Goal: Task Accomplishment & Management: Manage account settings

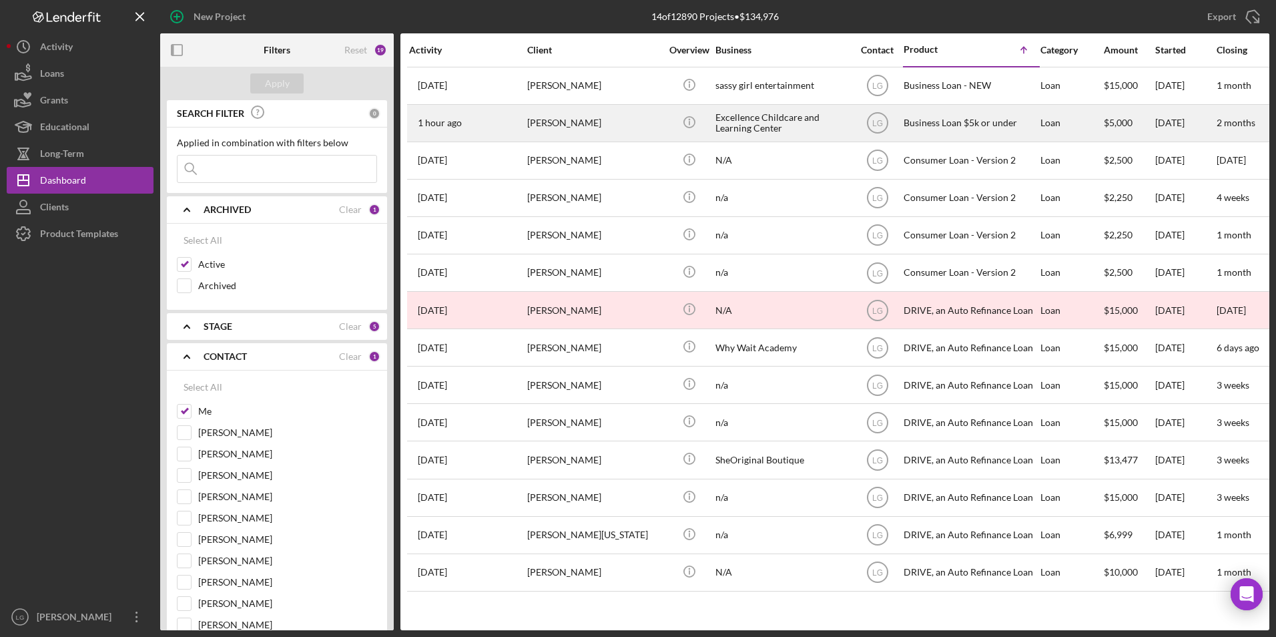
click at [568, 131] on div "[PERSON_NAME]" at bounding box center [593, 122] width 133 height 35
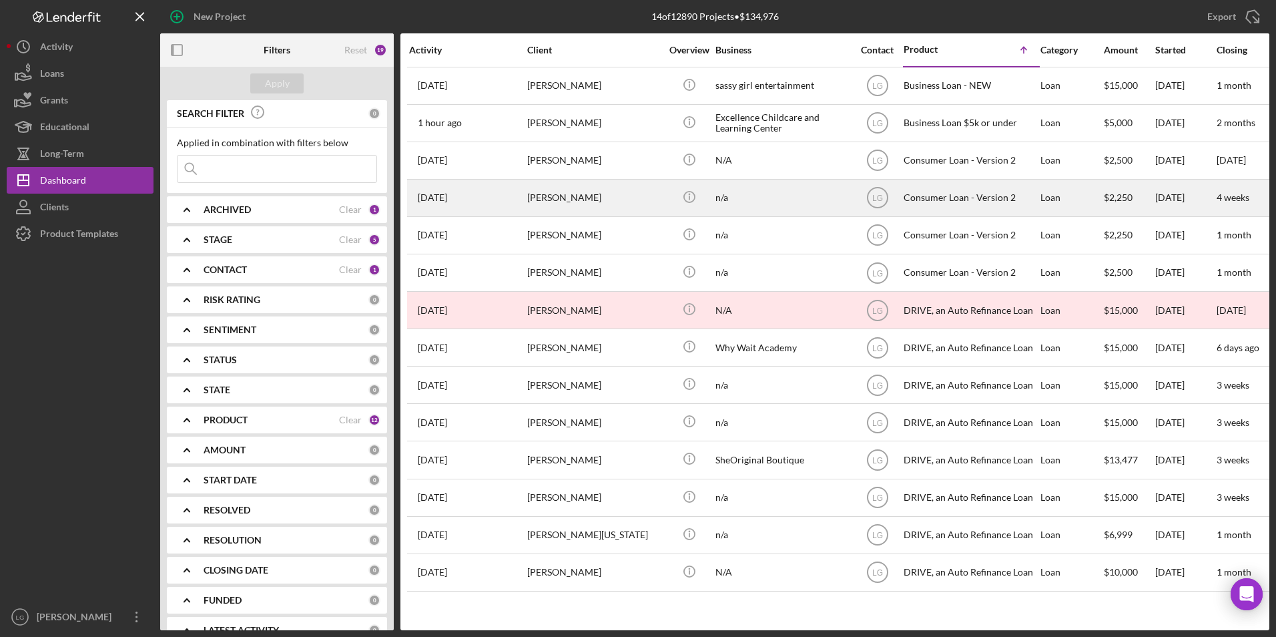
click at [591, 196] on div "[PERSON_NAME]" at bounding box center [593, 197] width 133 height 35
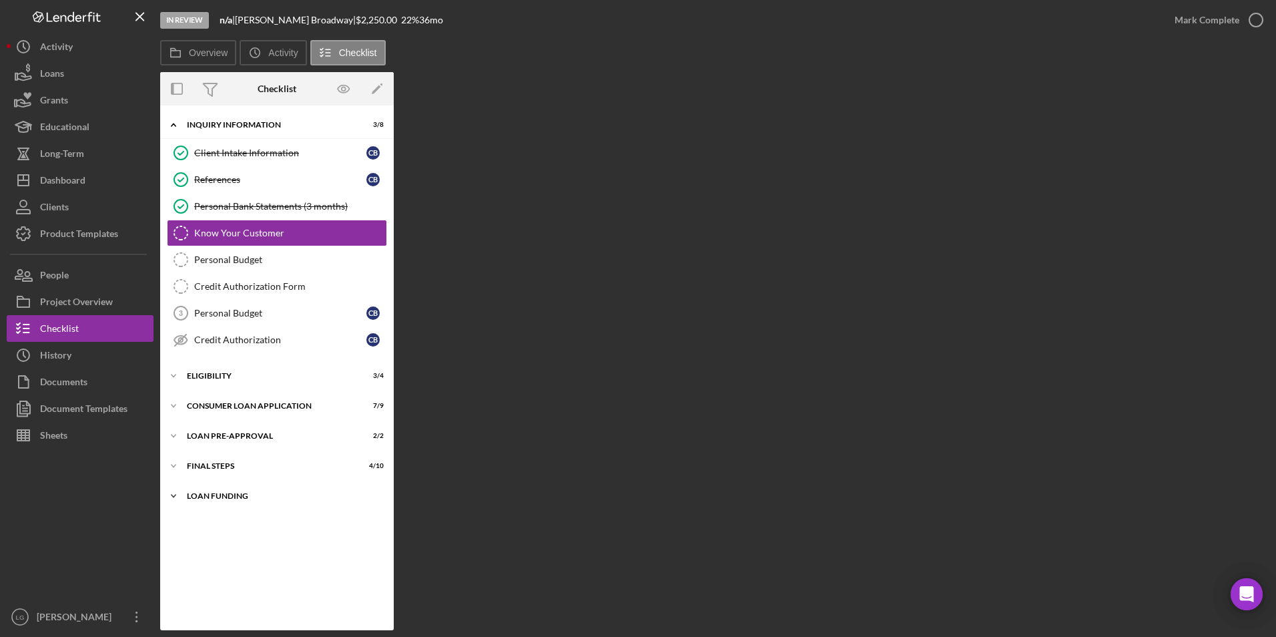
click at [227, 494] on div "Loan Funding" at bounding box center [282, 496] width 190 height 8
click at [219, 462] on div "FINAL STEPS" at bounding box center [282, 466] width 190 height 8
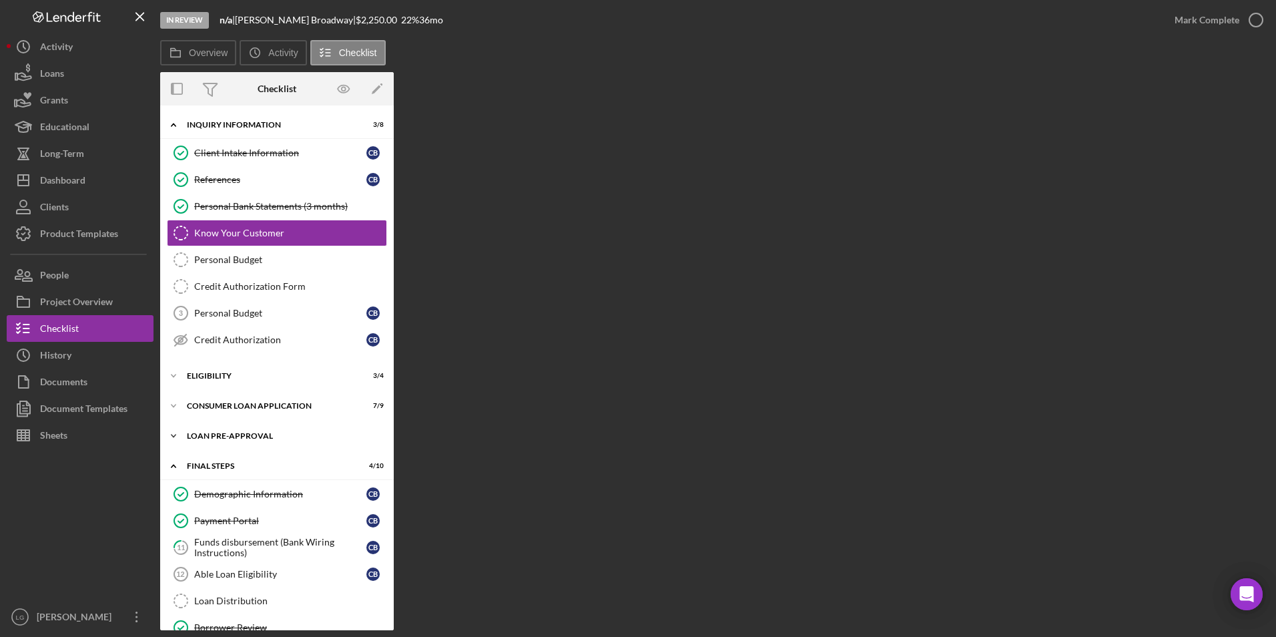
click at [216, 442] on div "Icon/Expander Loan Pre-Approval 2 / 2" at bounding box center [277, 435] width 234 height 27
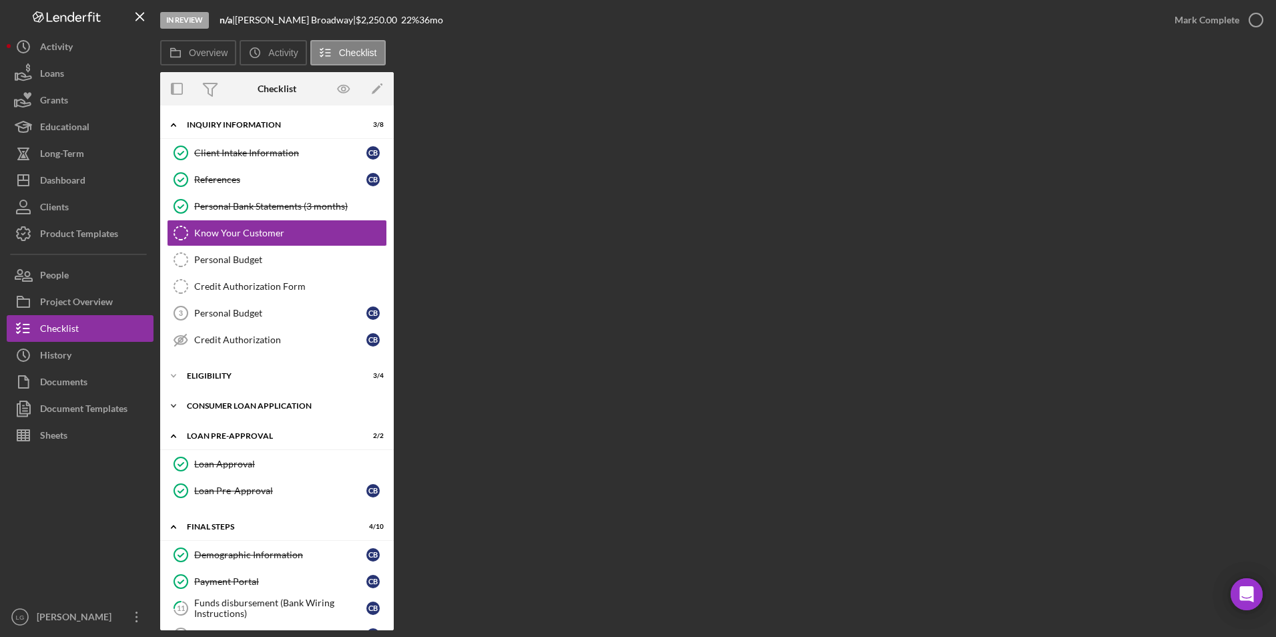
drag, startPoint x: 212, startPoint y: 414, endPoint x: 206, endPoint y: 383, distance: 31.3
click at [212, 408] on div "Icon/Expander Consumer Loan Application 7 / 9" at bounding box center [277, 405] width 234 height 27
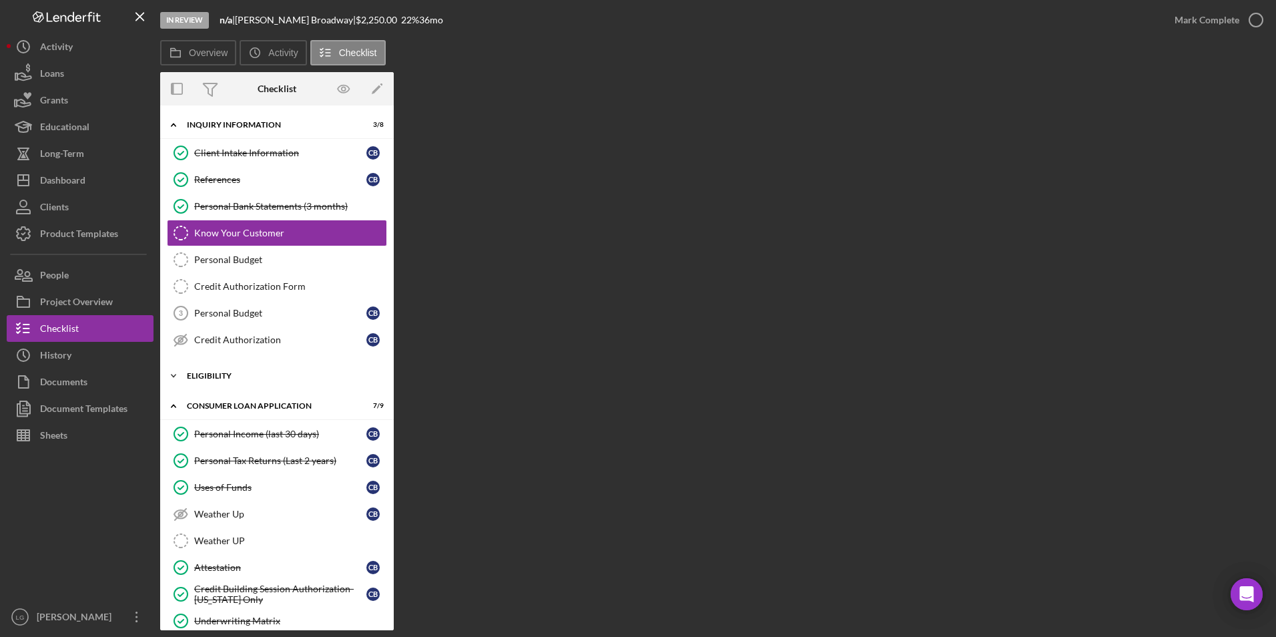
click at [204, 373] on div "Eligibility" at bounding box center [282, 376] width 190 height 8
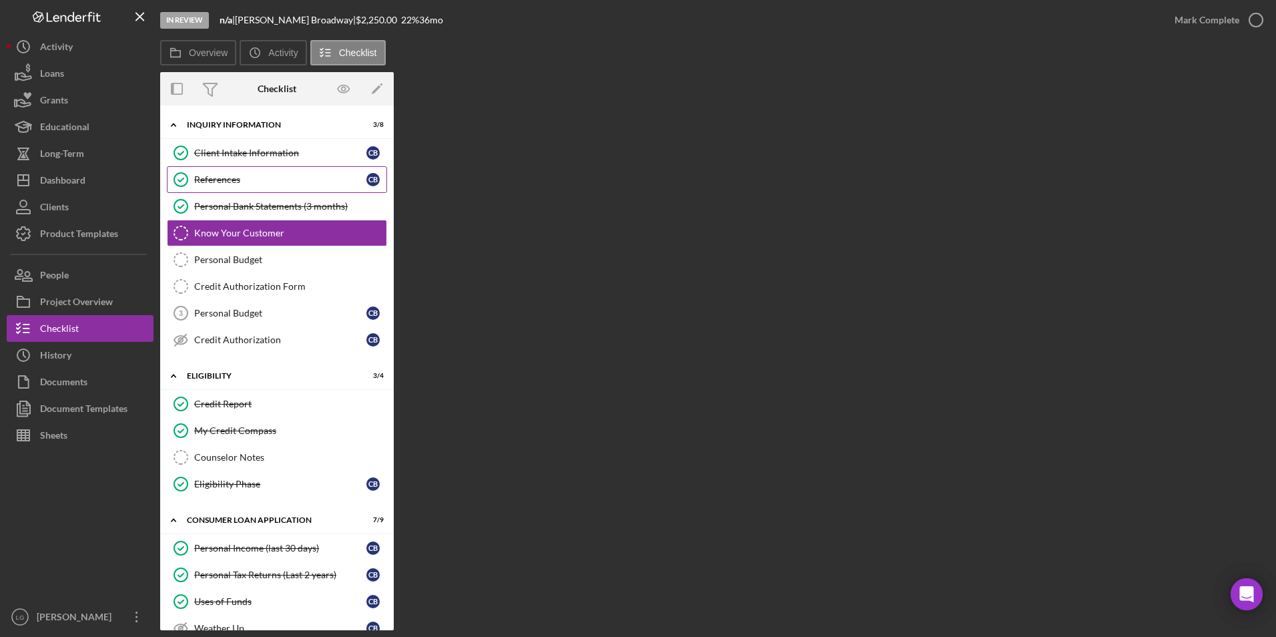
drag, startPoint x: 218, startPoint y: 182, endPoint x: 238, endPoint y: 182, distance: 20.0
click at [218, 182] on div "References" at bounding box center [280, 179] width 172 height 11
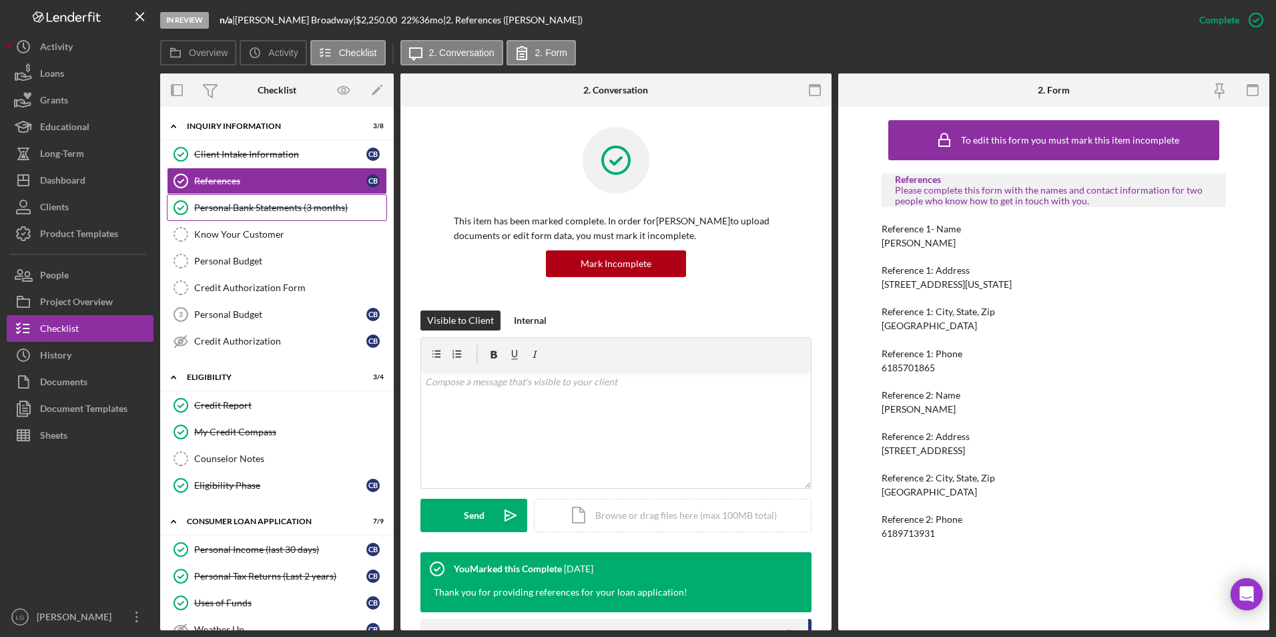
click at [267, 214] on link "Personal Bank Statements (3 months) Personal Bank Statements (3 months)" at bounding box center [277, 207] width 220 height 27
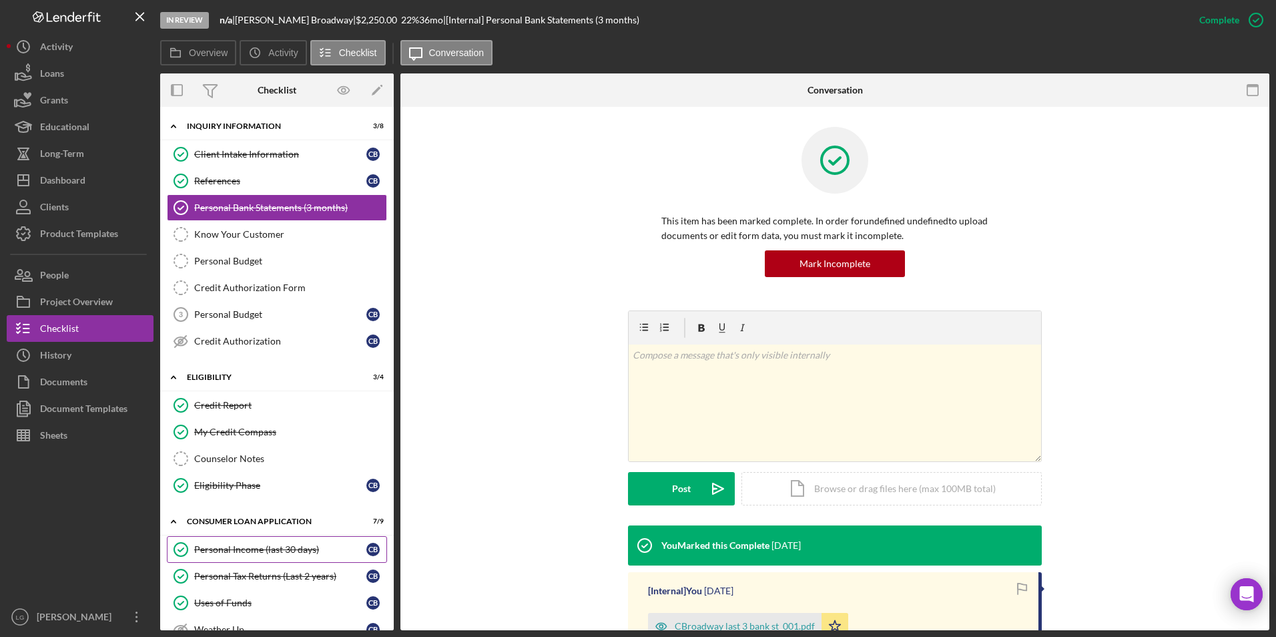
click at [271, 547] on div "Personal Income (last 30 days)" at bounding box center [280, 549] width 172 height 11
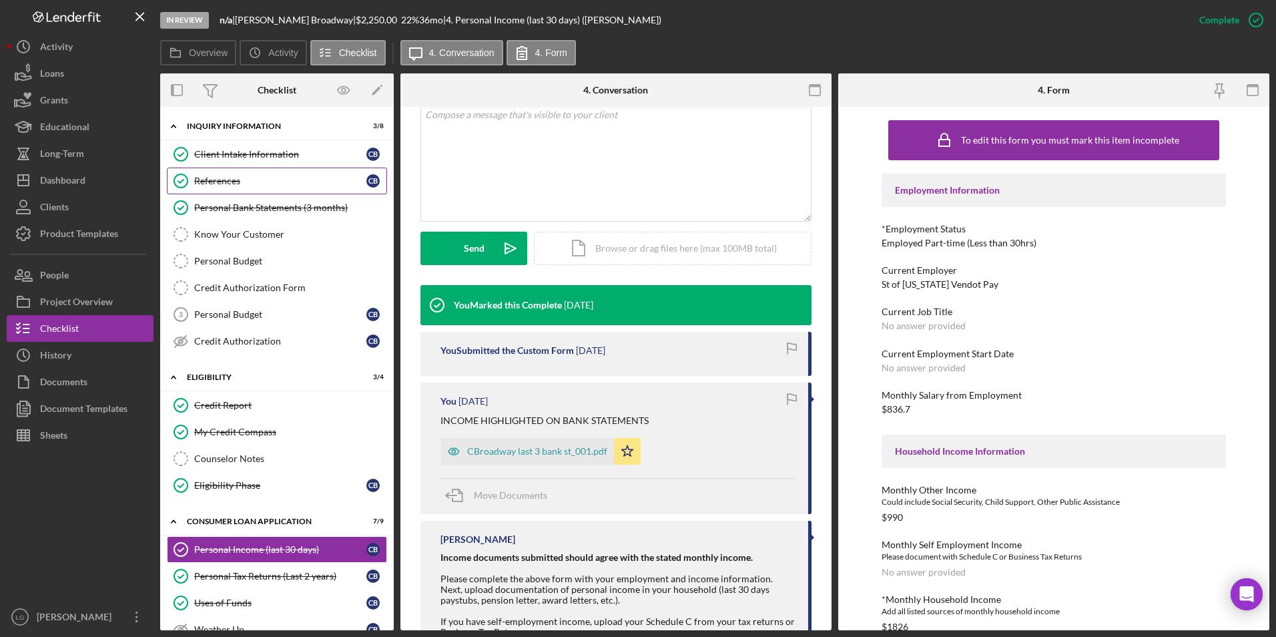
click at [279, 184] on div "References" at bounding box center [280, 180] width 172 height 11
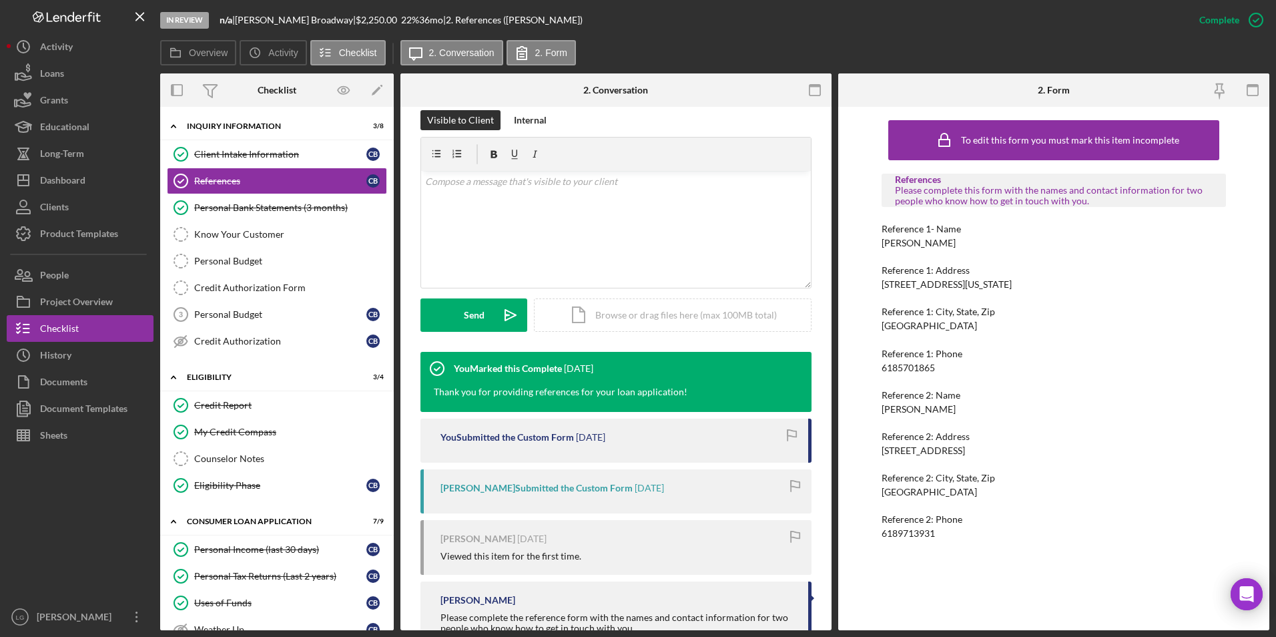
scroll to position [247, 0]
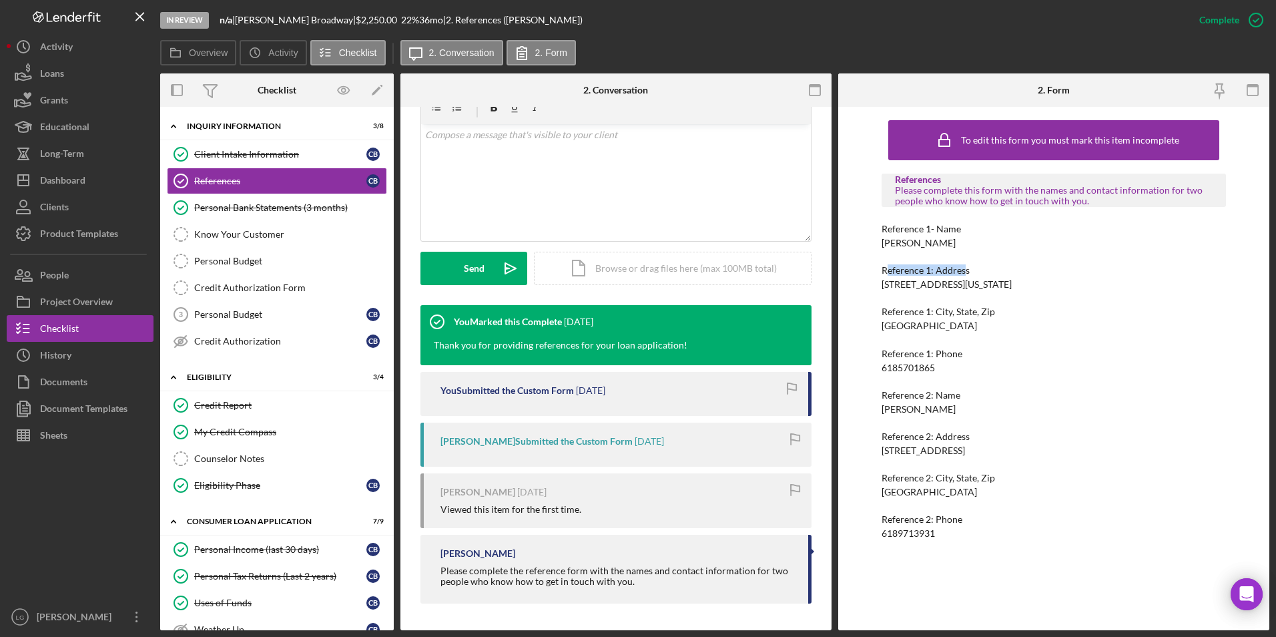
drag, startPoint x: 964, startPoint y: 250, endPoint x: 887, endPoint y: 251, distance: 76.7
click at [887, 251] on div "References Please complete this form with the names and contact information for…" at bounding box center [1053, 356] width 345 height 366
drag, startPoint x: 887, startPoint y: 251, endPoint x: 970, endPoint y: 238, distance: 83.7
click at [970, 238] on div "Reference 1- Name Fredricka Graham" at bounding box center [1053, 236] width 345 height 25
drag, startPoint x: 970, startPoint y: 238, endPoint x: 883, endPoint y: 245, distance: 86.3
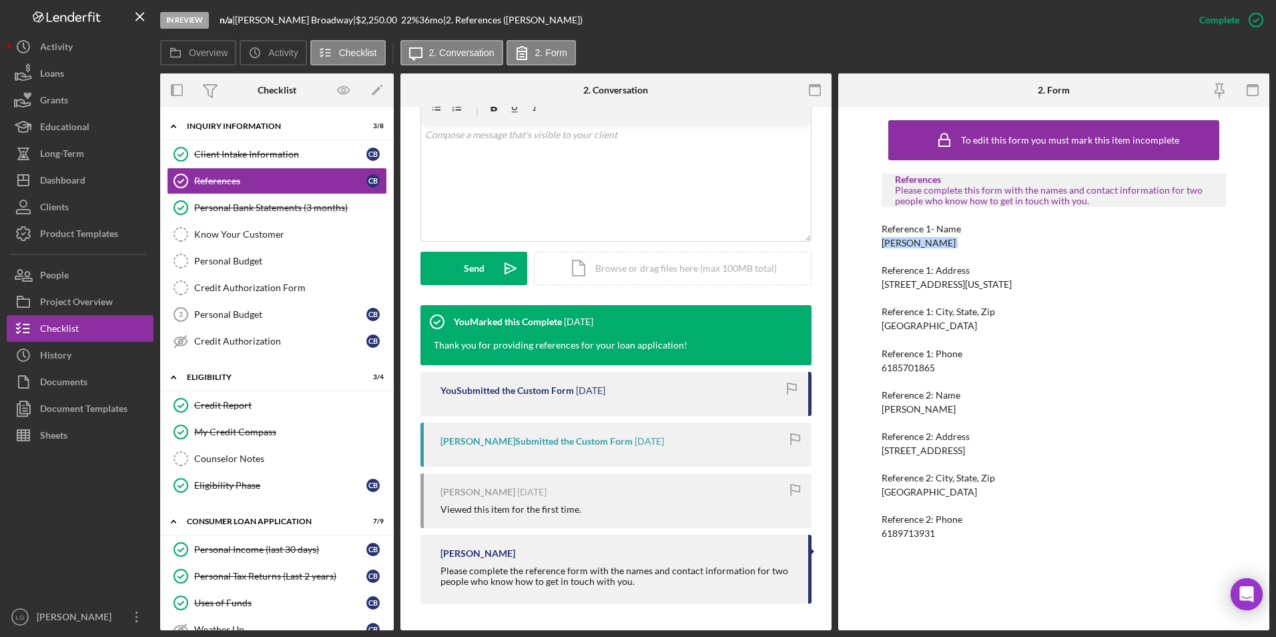
click at [883, 245] on div "Reference 1- Name Fredricka Graham" at bounding box center [1053, 236] width 345 height 25
copy div "Fredricka Graham"
drag, startPoint x: 980, startPoint y: 288, endPoint x: 878, endPoint y: 285, distance: 102.1
click at [878, 285] on div "To edit this form you must mark this item incomplete References Please complete…" at bounding box center [1053, 368] width 431 height 523
drag, startPoint x: 878, startPoint y: 285, endPoint x: 885, endPoint y: 282, distance: 8.1
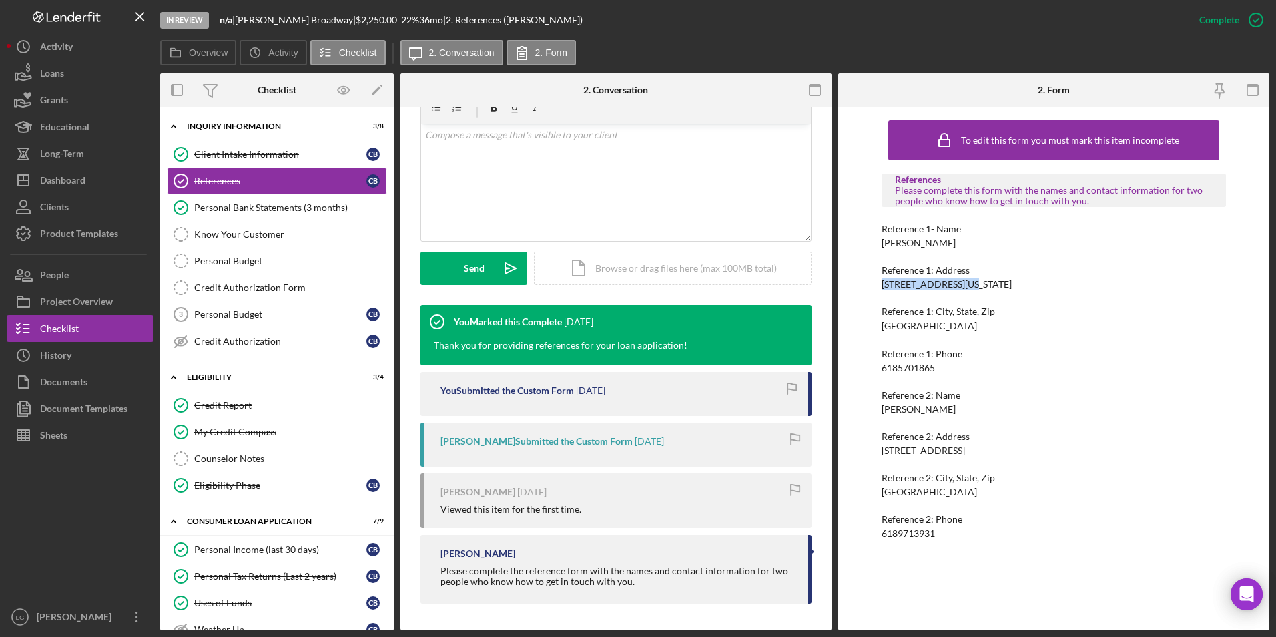
copy div "2210 Washington Ave"
drag, startPoint x: 979, startPoint y: 320, endPoint x: 861, endPoint y: 333, distance: 118.8
click at [861, 333] on div "To edit this form you must mark this item incomplete References Please complete…" at bounding box center [1053, 368] width 431 height 523
drag, startPoint x: 860, startPoint y: 328, endPoint x: 968, endPoint y: 329, distance: 108.1
click at [968, 329] on div "To edit this form you must mark this item incomplete References Please complete…" at bounding box center [1053, 368] width 431 height 523
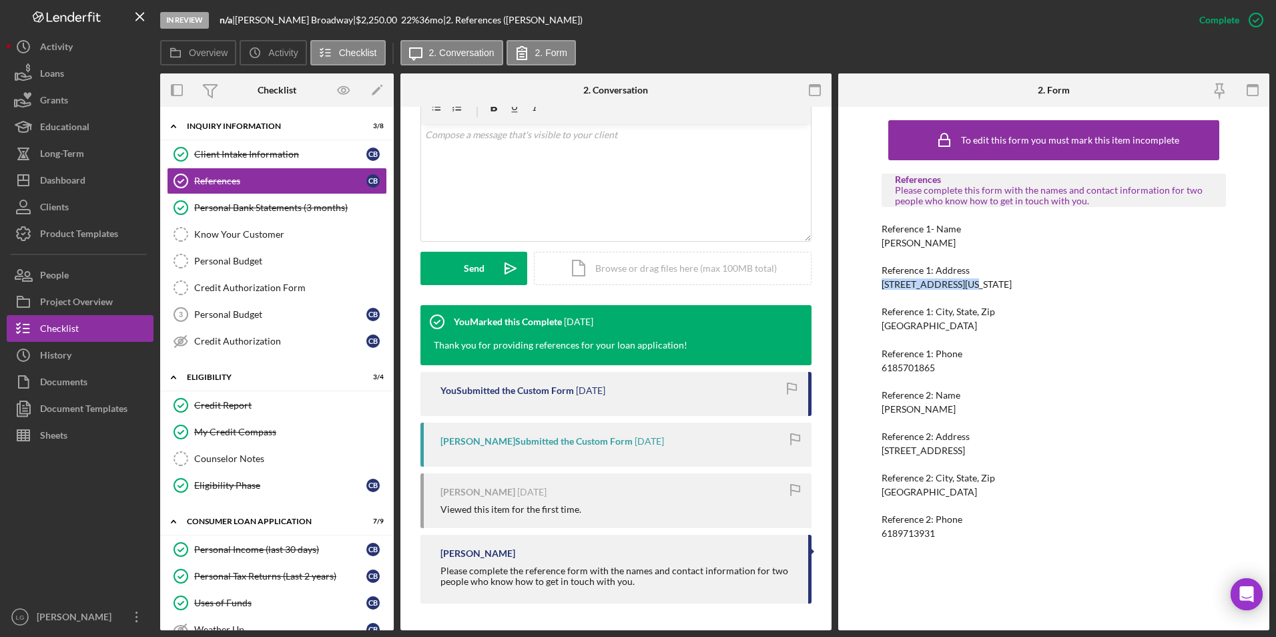
copy div "Granite city IL 62040"
drag, startPoint x: 943, startPoint y: 372, endPoint x: 864, endPoint y: 370, distance: 78.8
click at [864, 370] on div "To edit this form you must mark this item incomplete References Please complete…" at bounding box center [1053, 368] width 431 height 523
drag, startPoint x: 864, startPoint y: 370, endPoint x: 883, endPoint y: 367, distance: 19.0
copy div "6185701865"
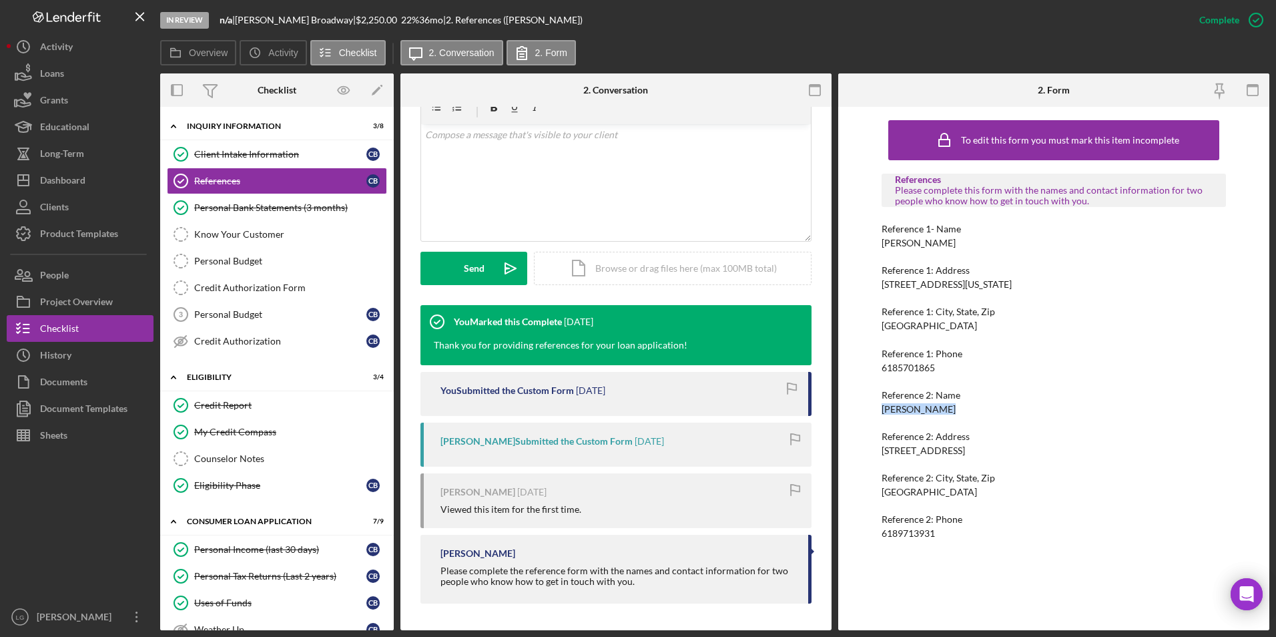
drag, startPoint x: 948, startPoint y: 408, endPoint x: 873, endPoint y: 413, distance: 74.9
click at [873, 413] on div "To edit this form you must mark this item incomplete References Please complete…" at bounding box center [1053, 368] width 431 height 523
drag, startPoint x: 873, startPoint y: 413, endPoint x: 897, endPoint y: 407, distance: 25.4
copy div "Viveca Bryant"
drag, startPoint x: 963, startPoint y: 450, endPoint x: 881, endPoint y: 447, distance: 82.1
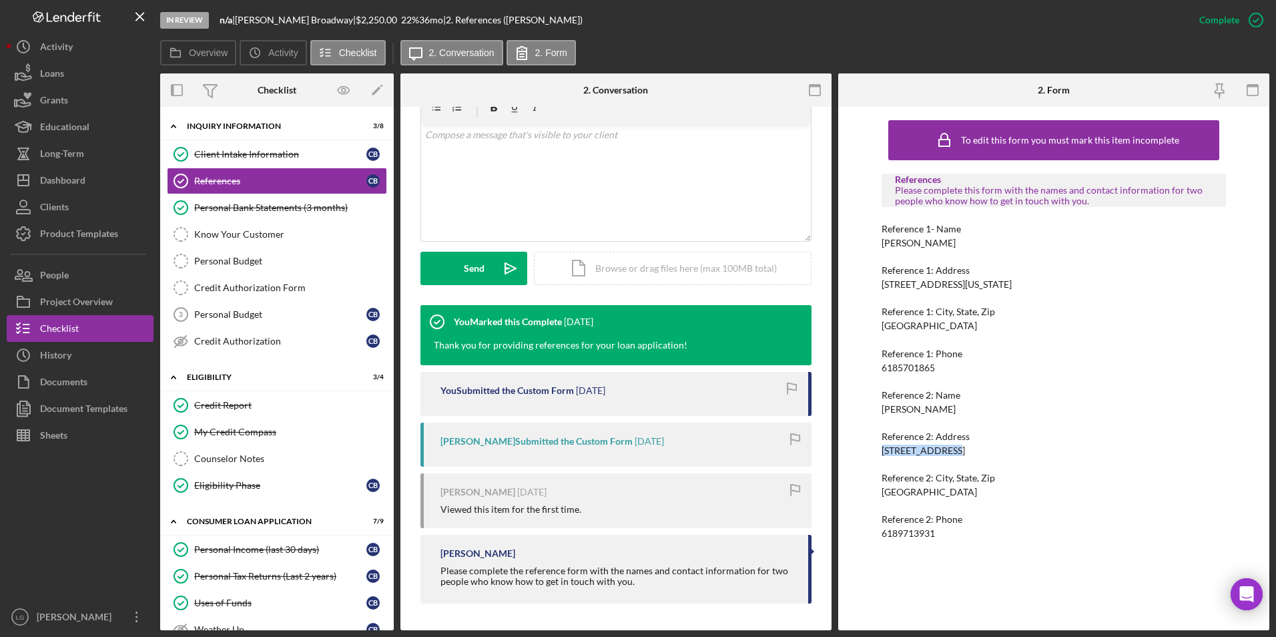
click at [881, 447] on div "Reference 2: Address 2001 Edison Ave" at bounding box center [1053, 443] width 345 height 25
drag, startPoint x: 881, startPoint y: 447, endPoint x: 899, endPoint y: 446, distance: 18.7
copy div "2001 Edison Ave"
drag, startPoint x: 969, startPoint y: 490, endPoint x: 882, endPoint y: 492, distance: 86.8
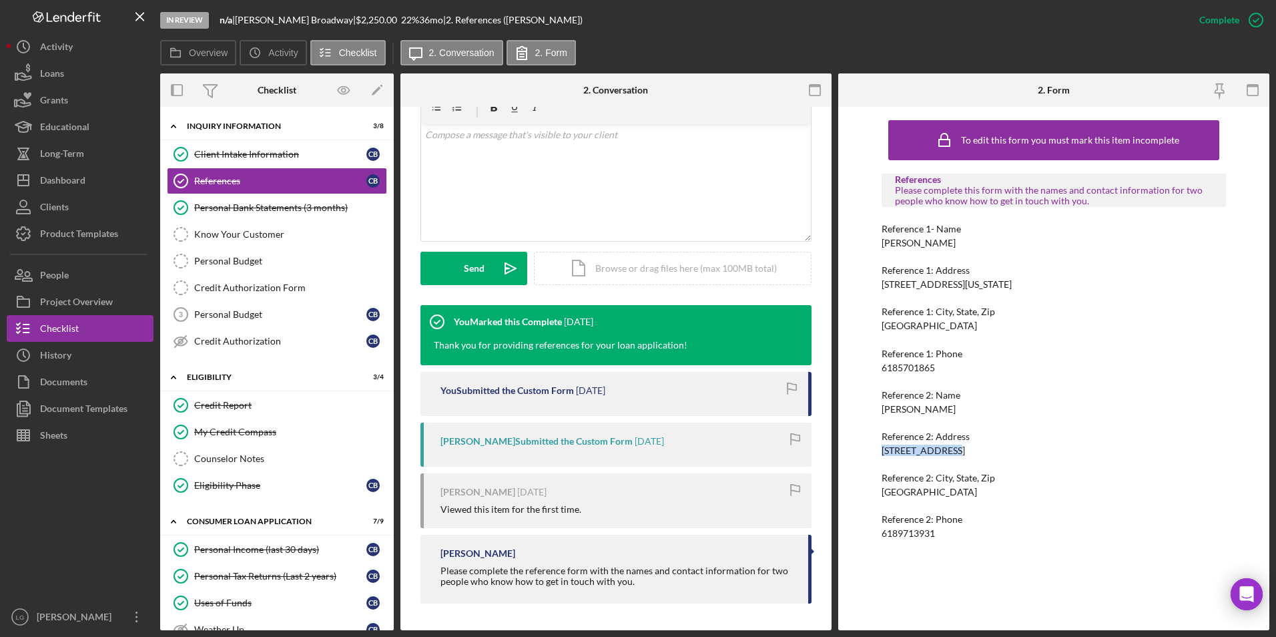
click at [882, 492] on div "Reference 2: City, State, Zip Granite city IL 62040" at bounding box center [1053, 484] width 345 height 25
drag, startPoint x: 882, startPoint y: 492, endPoint x: 894, endPoint y: 493, distance: 12.0
copy div "Granite city IL 62040"
drag, startPoint x: 946, startPoint y: 528, endPoint x: 881, endPoint y: 534, distance: 64.9
click at [881, 534] on div "Reference 2: Phone 6189713931" at bounding box center [1053, 526] width 345 height 25
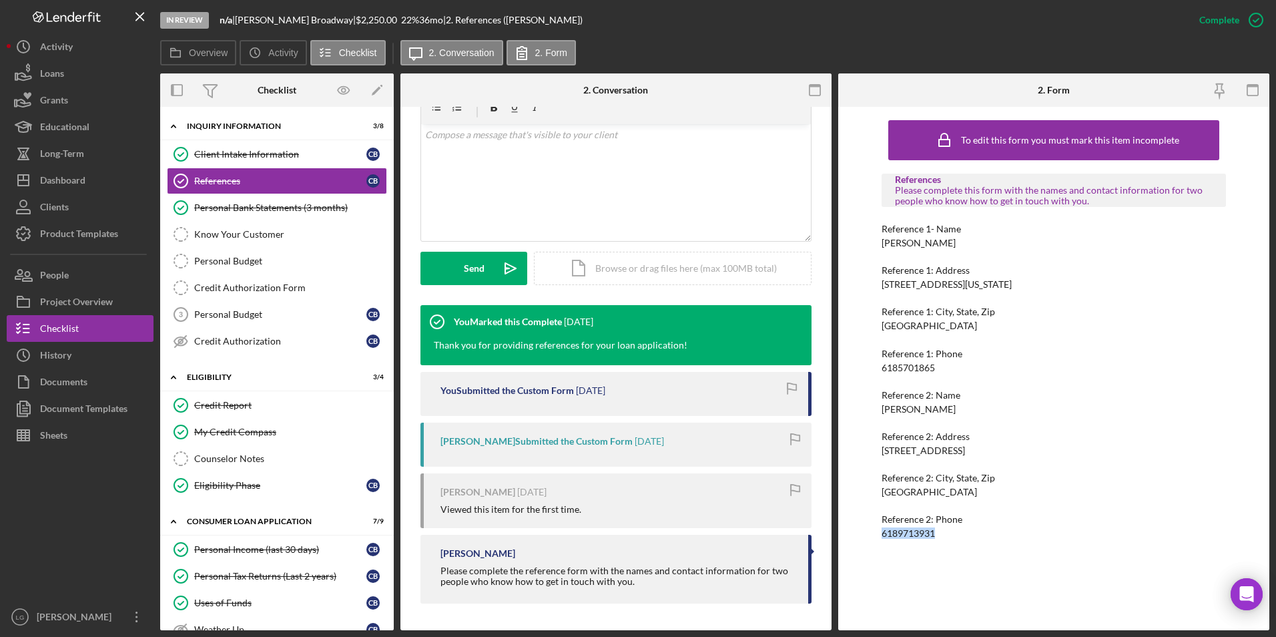
drag, startPoint x: 881, startPoint y: 534, endPoint x: 908, endPoint y: 532, distance: 26.7
copy div "6189713931"
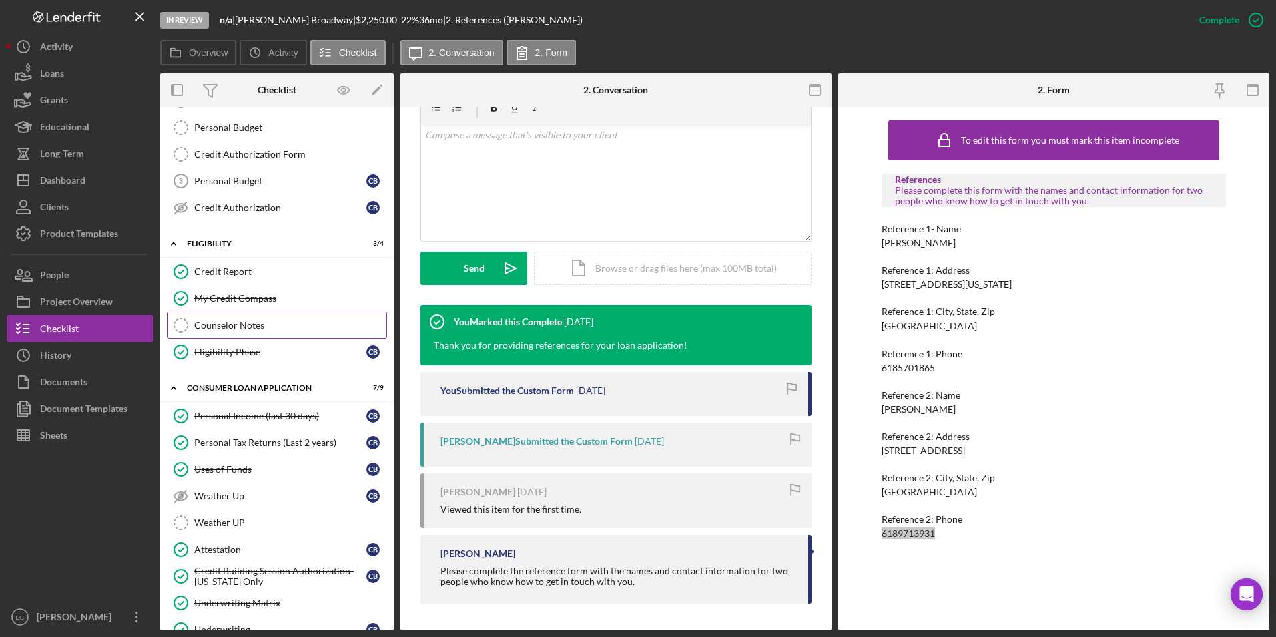
scroll to position [267, 0]
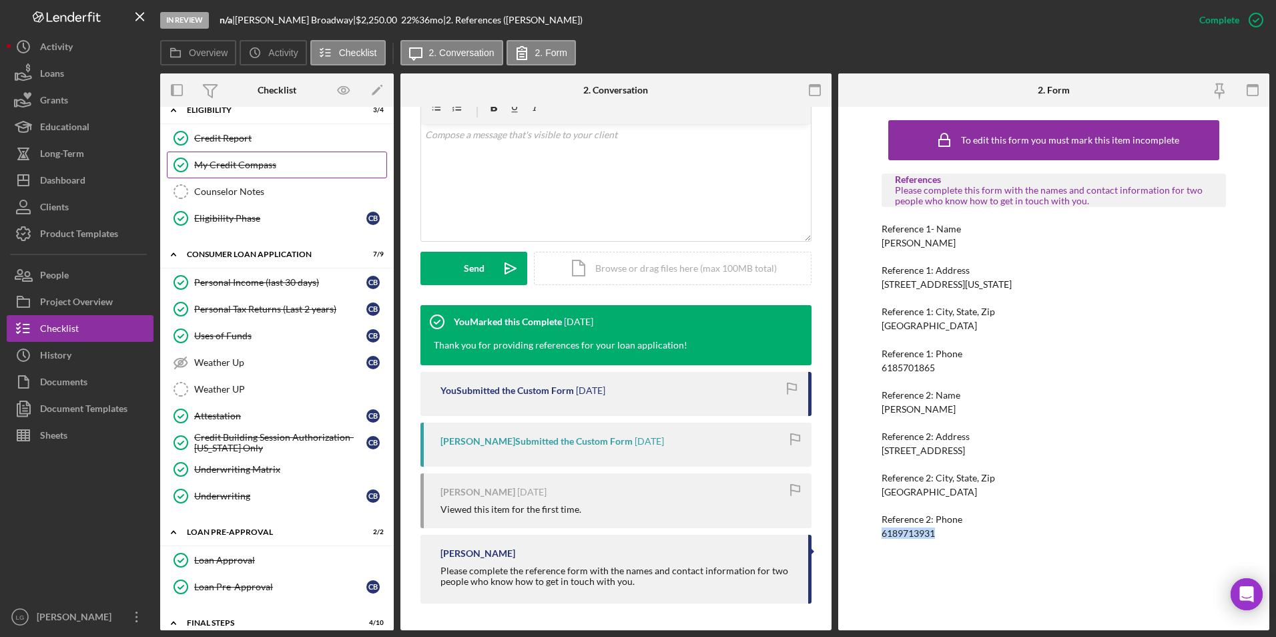
click at [272, 173] on link "My Credit Compass My Credit Compass" at bounding box center [277, 164] width 220 height 27
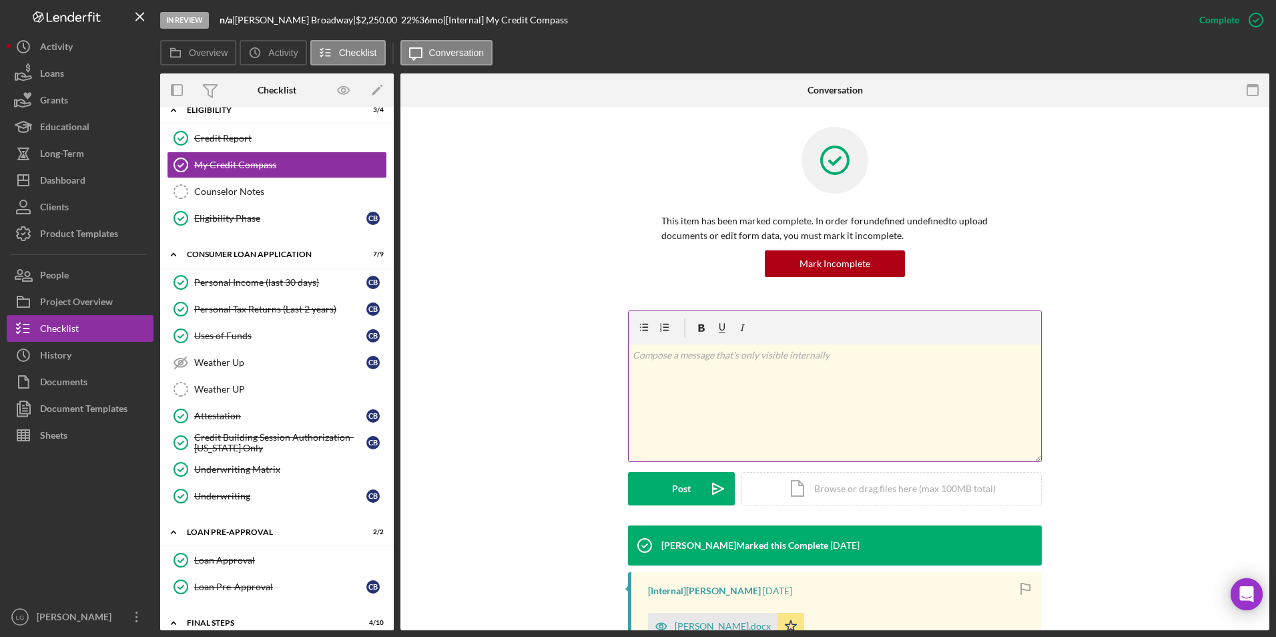
scroll to position [194, 0]
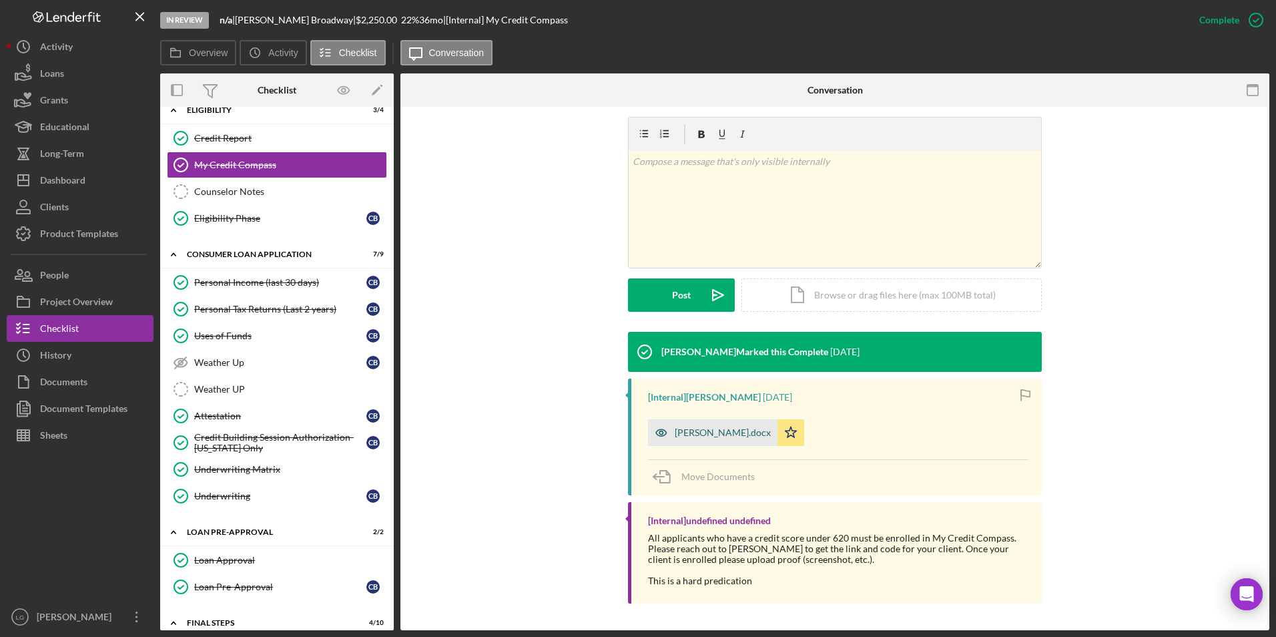
click at [724, 434] on div "cynthia broadway mcc.docx" at bounding box center [723, 432] width 96 height 11
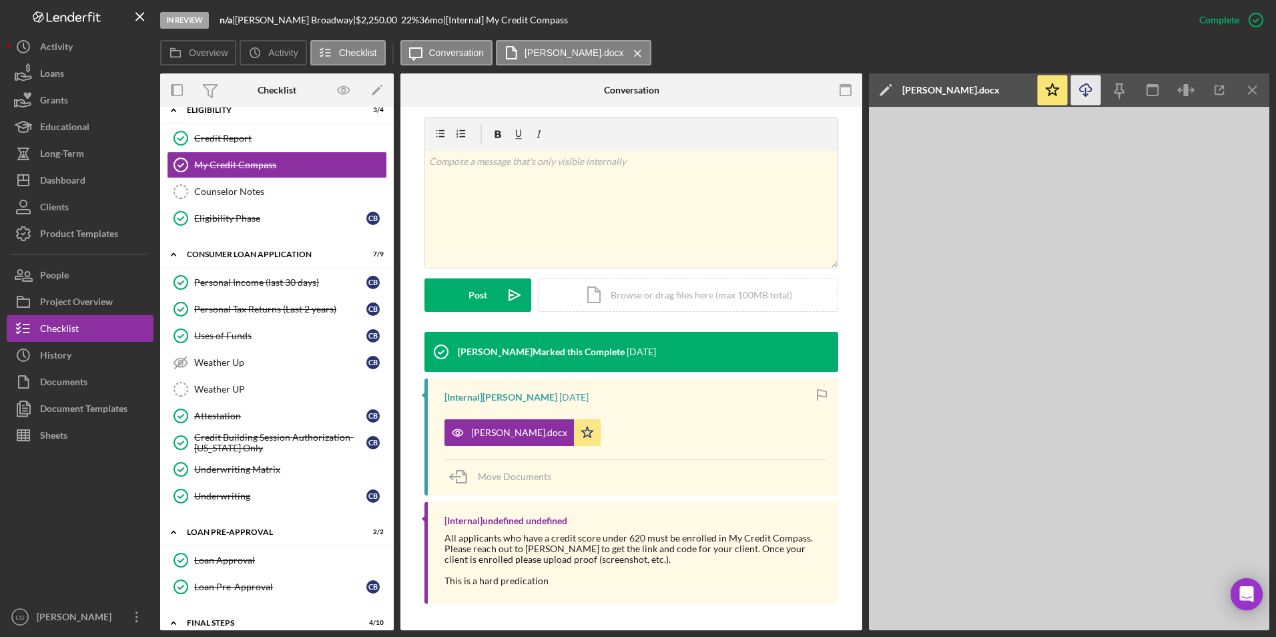
click at [1090, 91] on icon "Icon/Download" at bounding box center [1086, 90] width 30 height 30
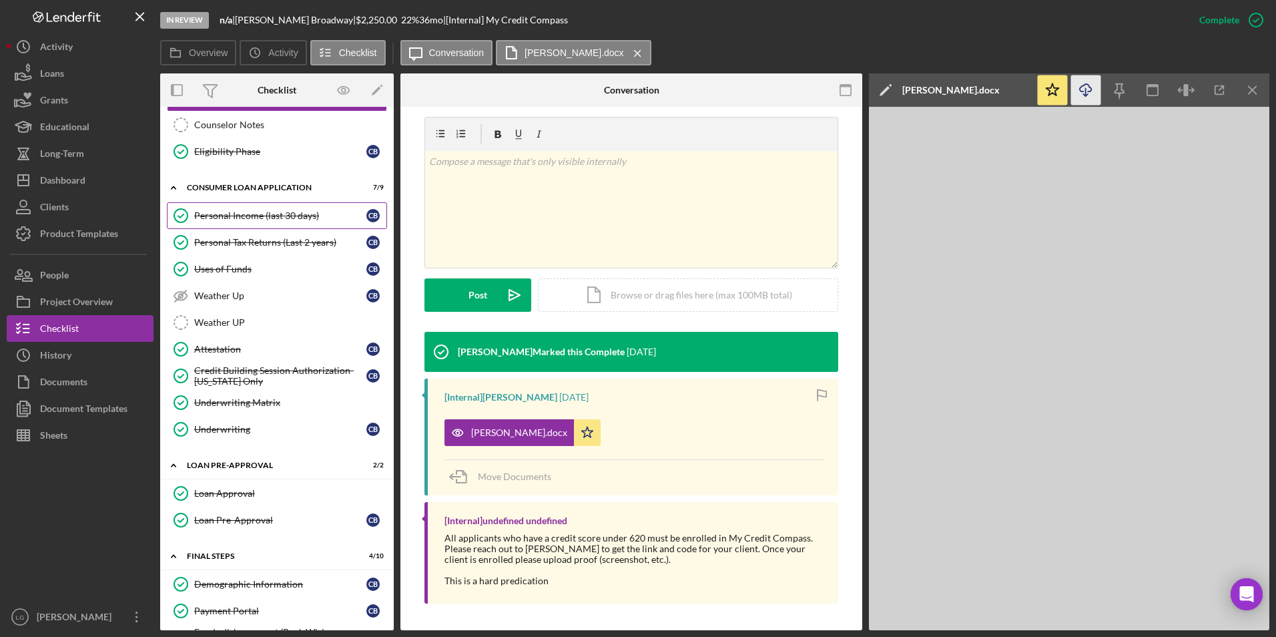
drag, startPoint x: 262, startPoint y: 204, endPoint x: 257, endPoint y: 220, distance: 16.9
click at [262, 204] on link "Personal Income (last 30 days) Personal Income (last 30 days) C B" at bounding box center [277, 215] width 220 height 27
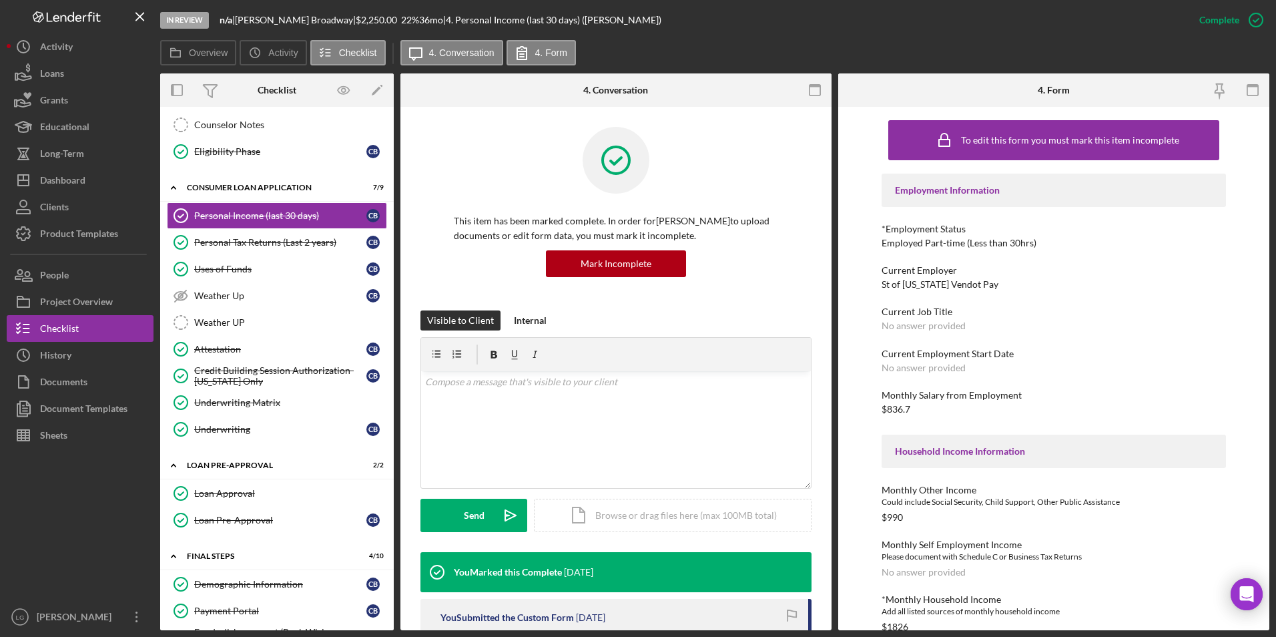
scroll to position [67, 0]
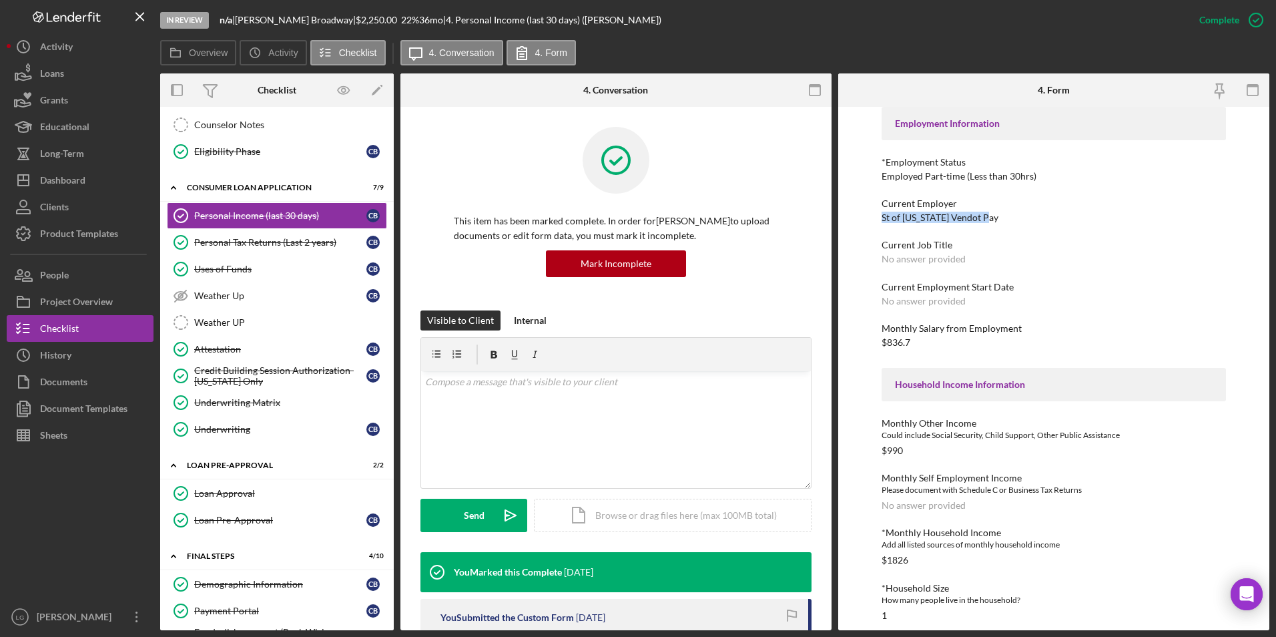
drag, startPoint x: 992, startPoint y: 220, endPoint x: 879, endPoint y: 220, distance: 112.8
click at [879, 220] on div "To edit this form you must mark this item incomplete Employment Information *Em…" at bounding box center [1053, 368] width 431 height 523
drag, startPoint x: 879, startPoint y: 220, endPoint x: 899, endPoint y: 218, distance: 20.9
copy div "St of [US_STATE] Vendot Pay"
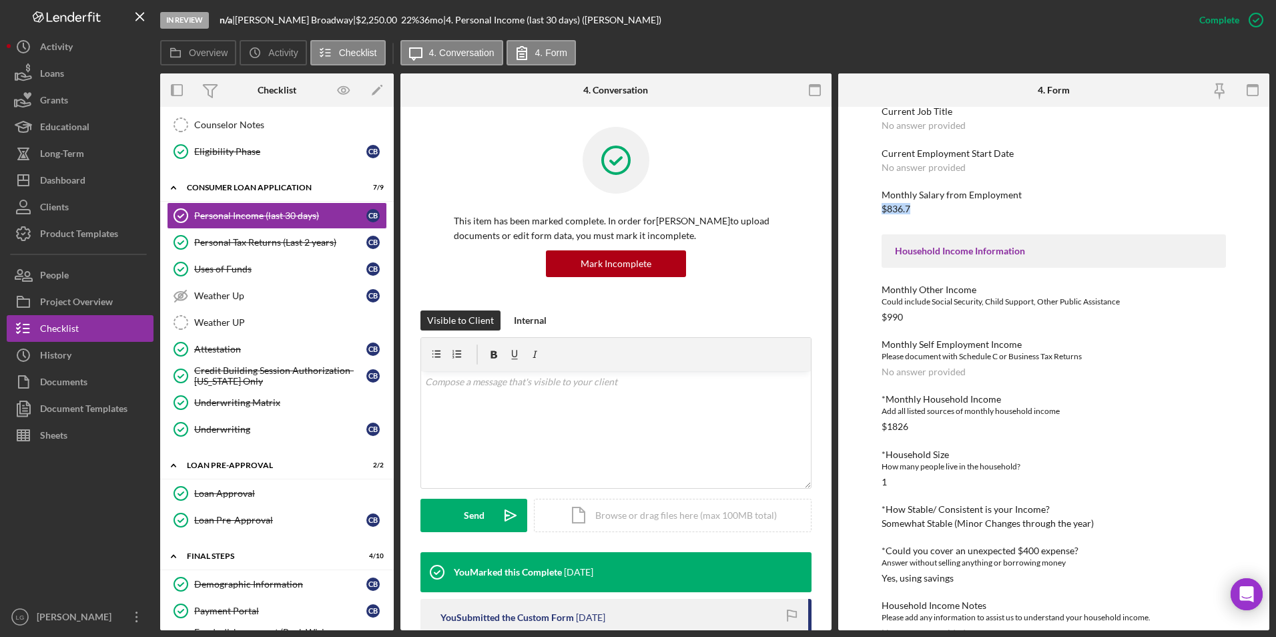
drag, startPoint x: 917, startPoint y: 206, endPoint x: 877, endPoint y: 212, distance: 40.6
click at [877, 212] on div "To edit this form you must mark this item incomplete Employment Information *Em…" at bounding box center [1053, 368] width 431 height 523
drag, startPoint x: 877, startPoint y: 212, endPoint x: 895, endPoint y: 209, distance: 19.0
drag, startPoint x: 910, startPoint y: 320, endPoint x: 861, endPoint y: 318, distance: 48.7
click at [861, 318] on div "To edit this form you must mark this item incomplete Employment Information *Em…" at bounding box center [1053, 368] width 431 height 523
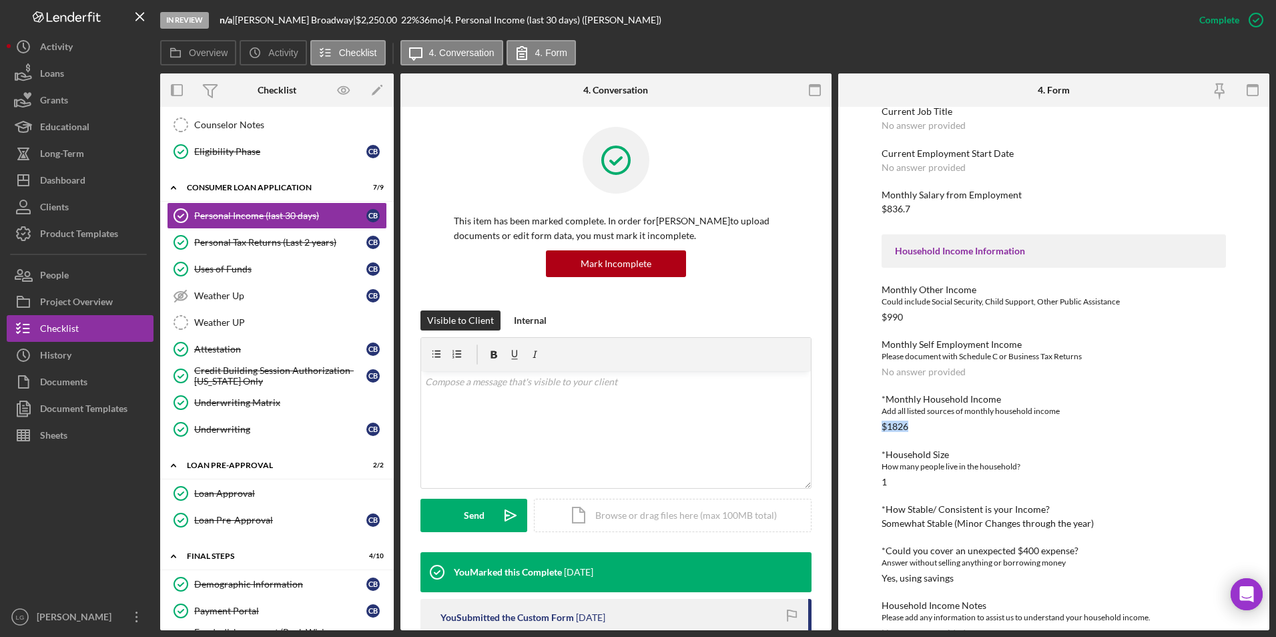
drag, startPoint x: 861, startPoint y: 318, endPoint x: 871, endPoint y: 428, distance: 110.6
click at [871, 428] on div "To edit this form you must mark this item incomplete Employment Information *Em…" at bounding box center [1053, 368] width 431 height 523
drag, startPoint x: 871, startPoint y: 428, endPoint x: 886, endPoint y: 424, distance: 15.4
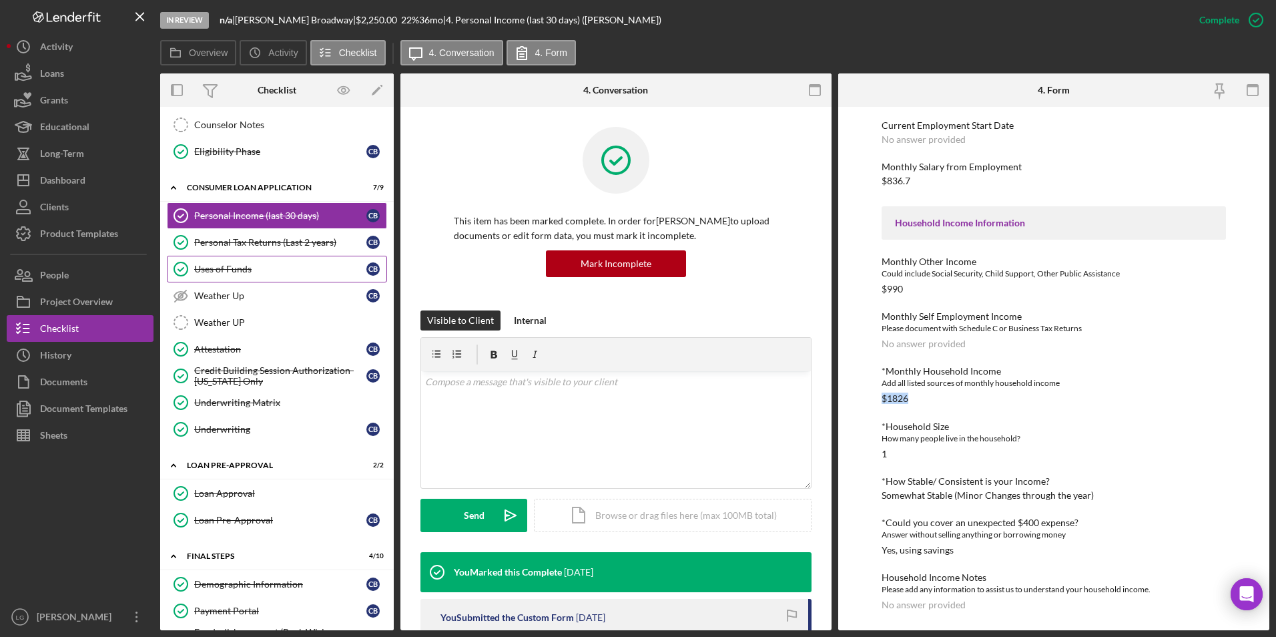
click at [261, 267] on div "Uses of Funds" at bounding box center [280, 269] width 172 height 11
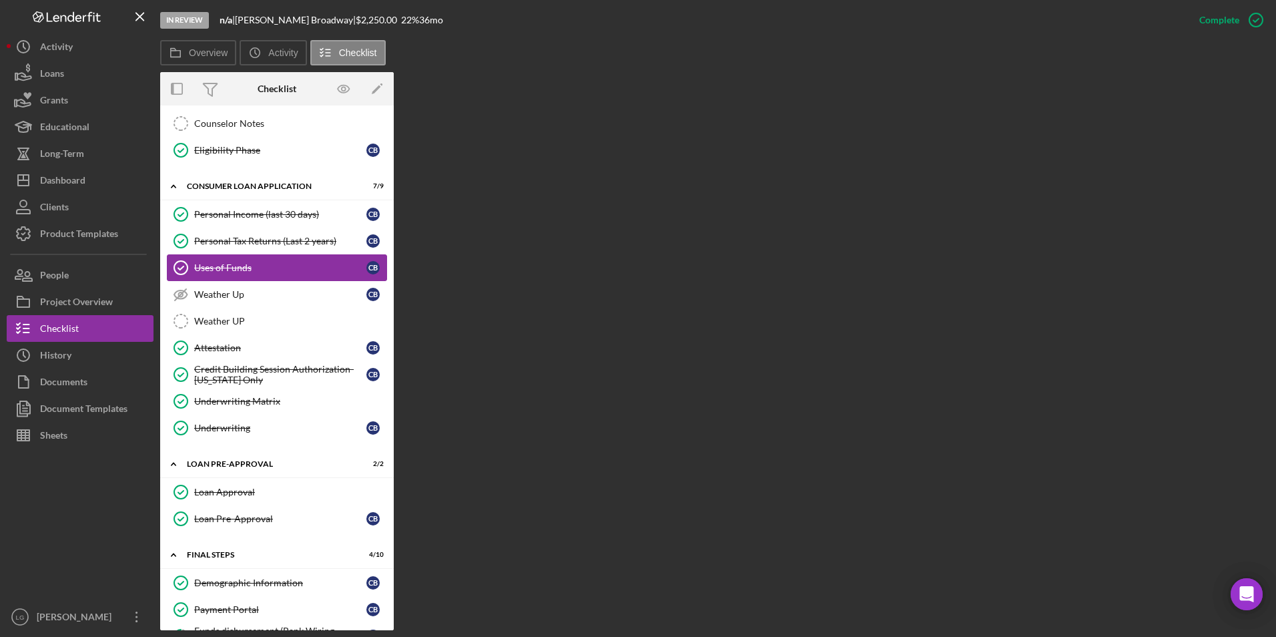
click at [199, 267] on div "Uses of Funds" at bounding box center [280, 267] width 172 height 11
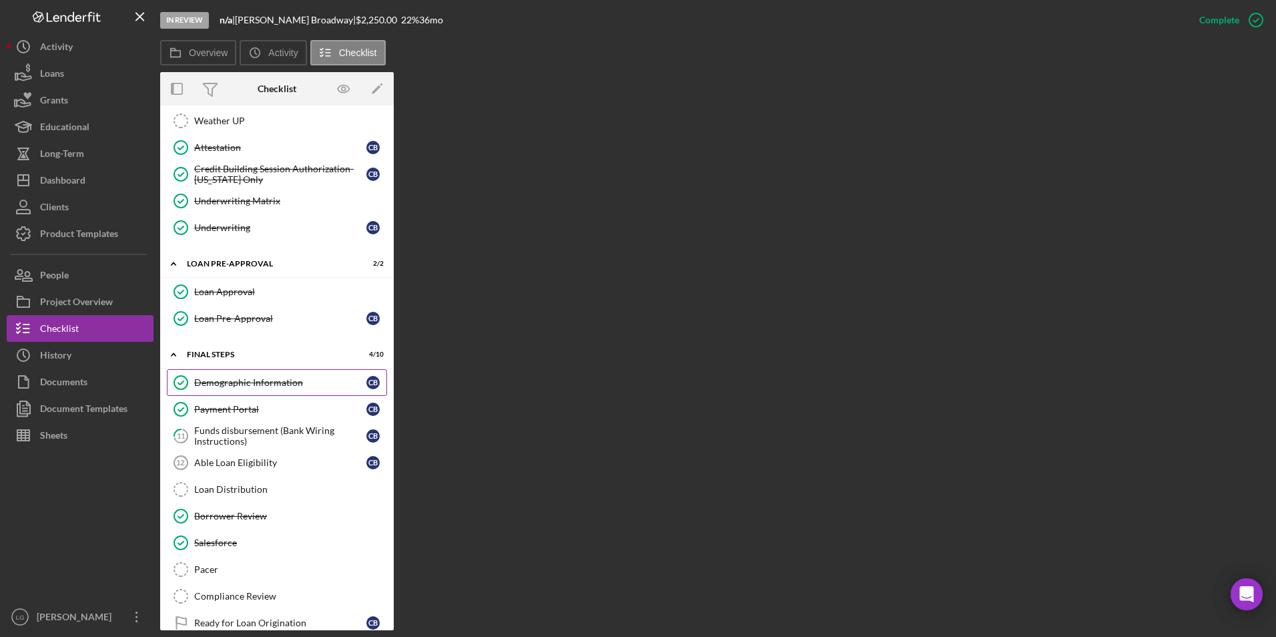
scroll to position [617, 0]
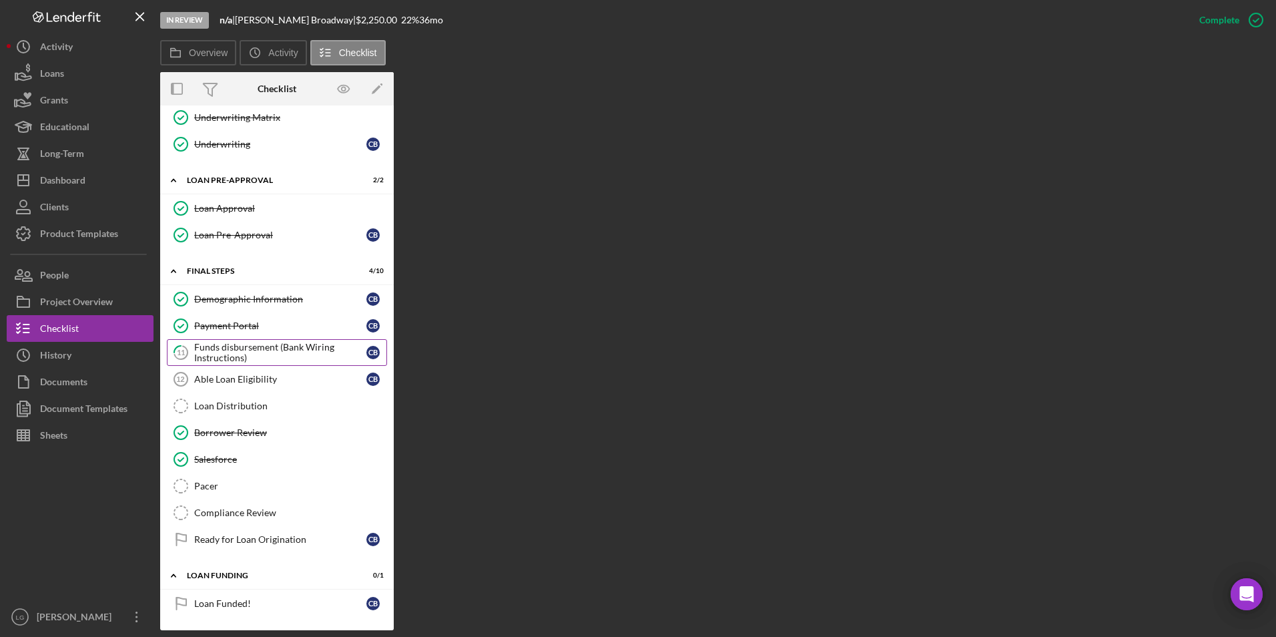
click at [237, 344] on div "Funds disbursement (Bank Wiring Instructions)" at bounding box center [280, 352] width 172 height 21
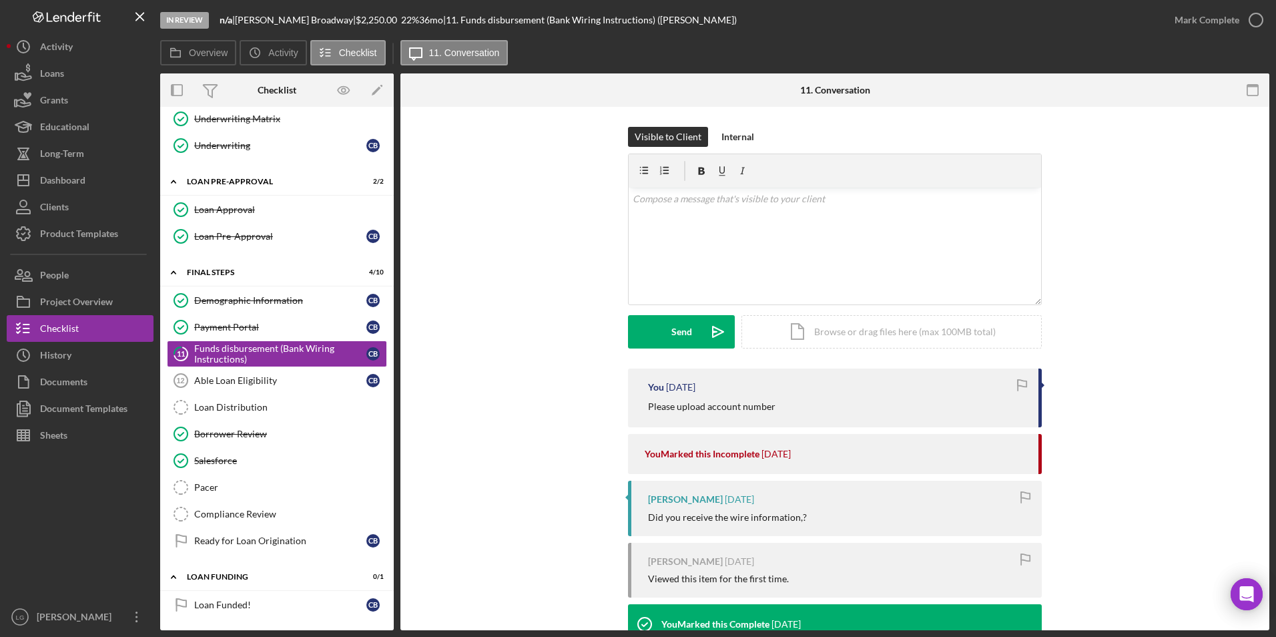
scroll to position [200, 0]
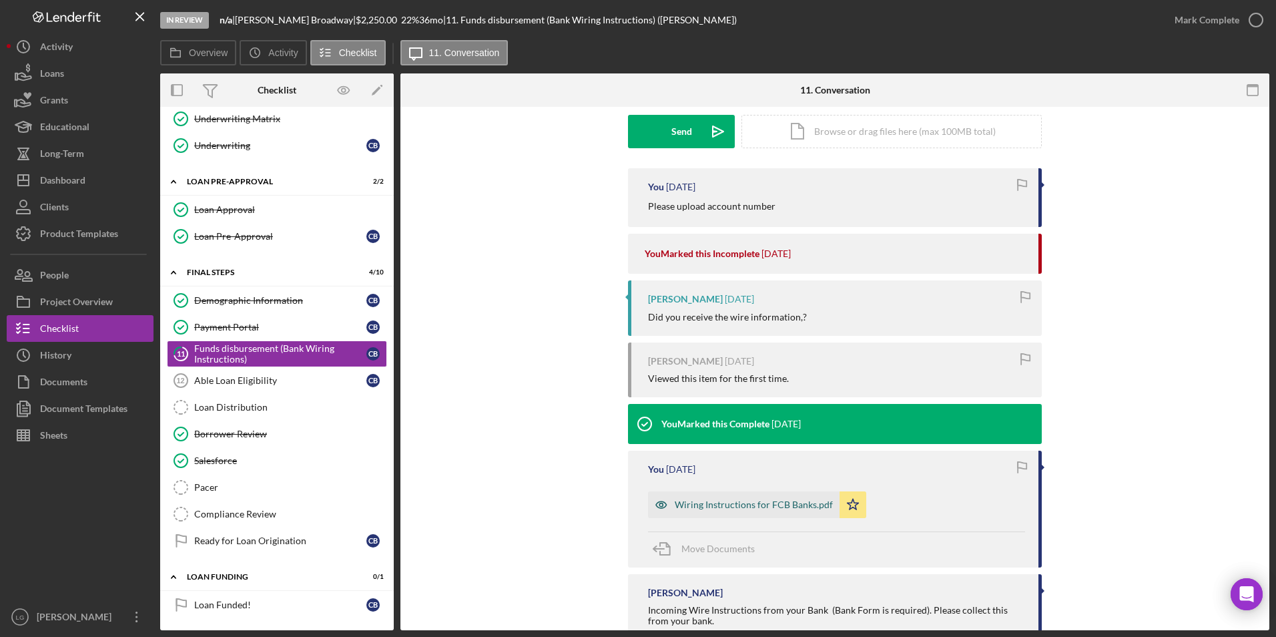
click at [751, 501] on div "Wiring Instructions for FCB Banks.pdf" at bounding box center [754, 504] width 158 height 11
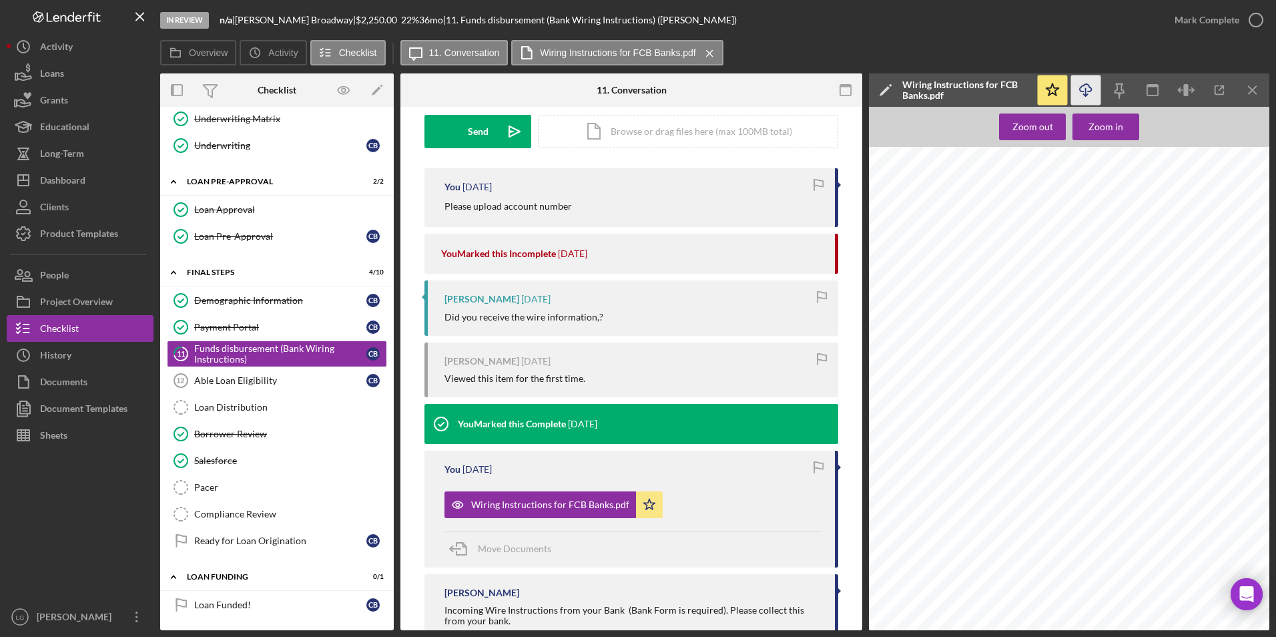
click at [1084, 93] on icon "Icon/Download" at bounding box center [1086, 90] width 30 height 30
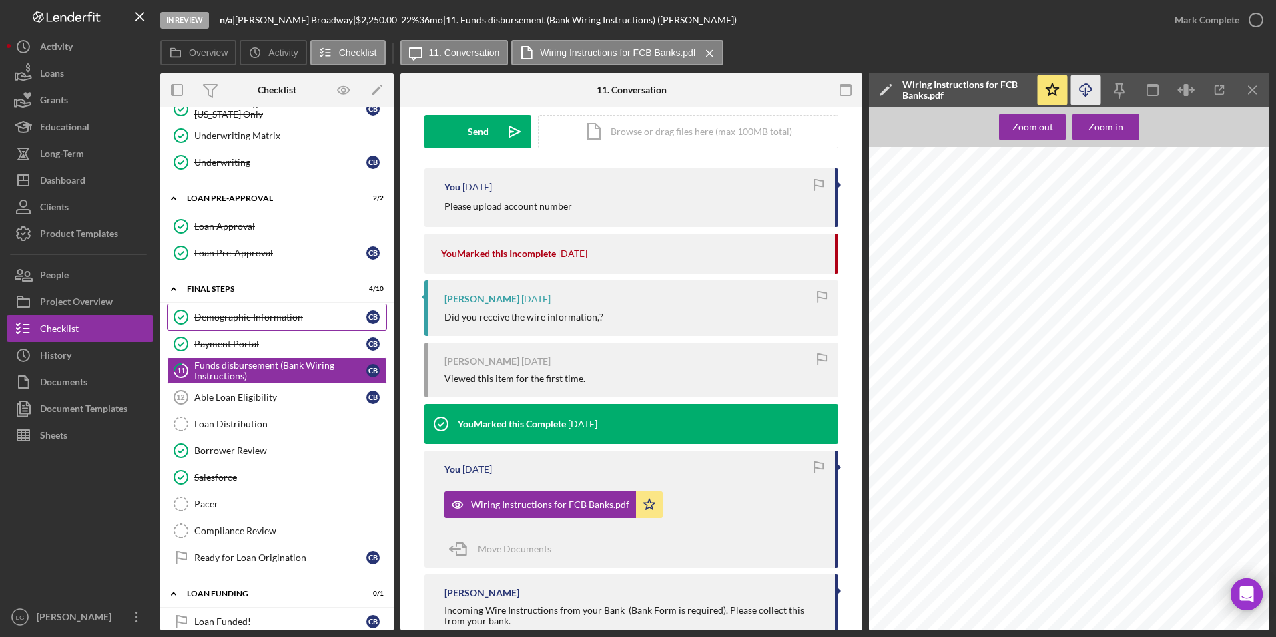
scroll to position [619, 0]
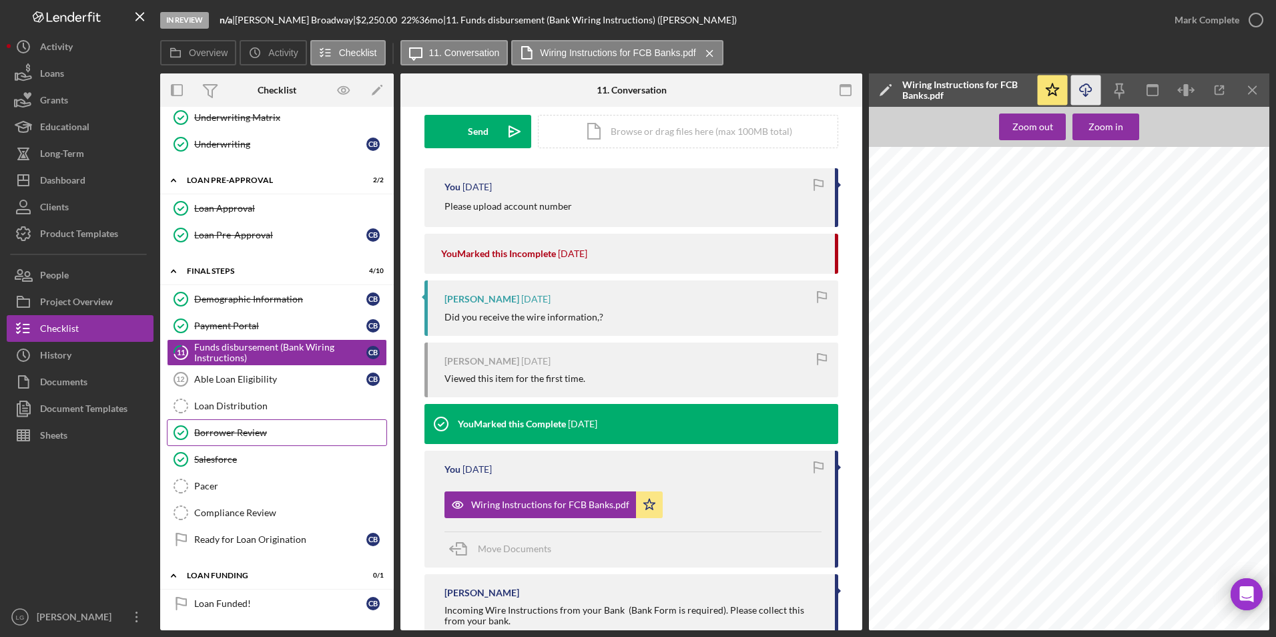
drag, startPoint x: 224, startPoint y: 431, endPoint x: 753, endPoint y: 214, distance: 571.9
click at [224, 431] on div "Borrower Review" at bounding box center [290, 432] width 192 height 11
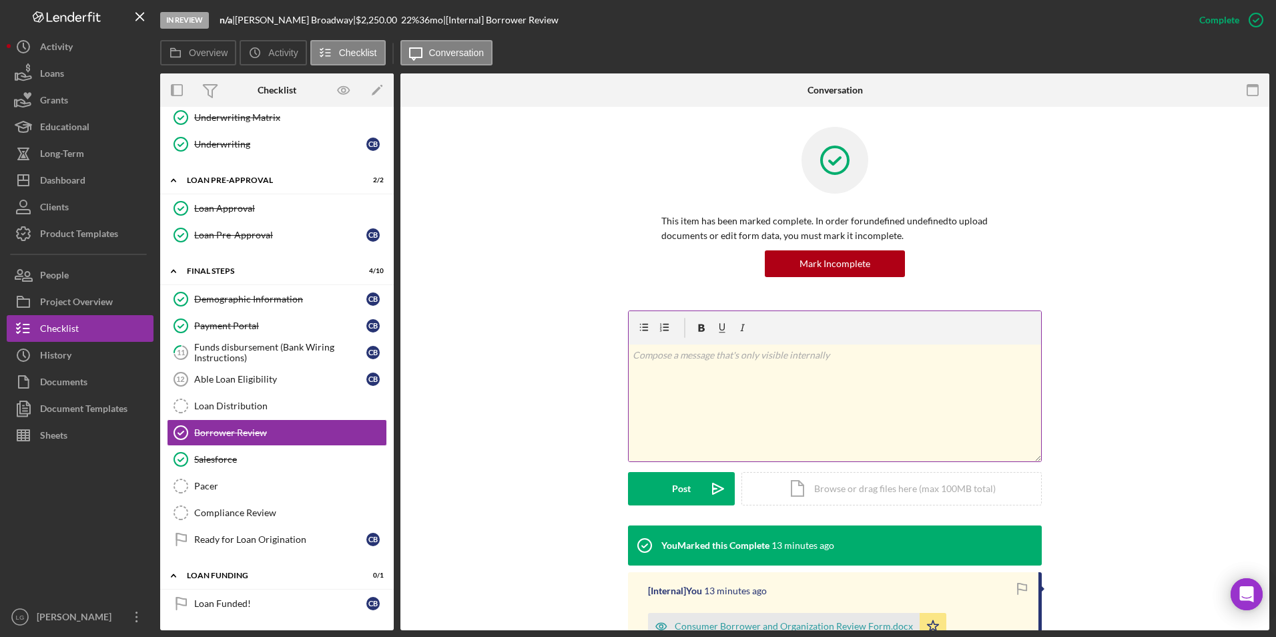
scroll to position [184, 0]
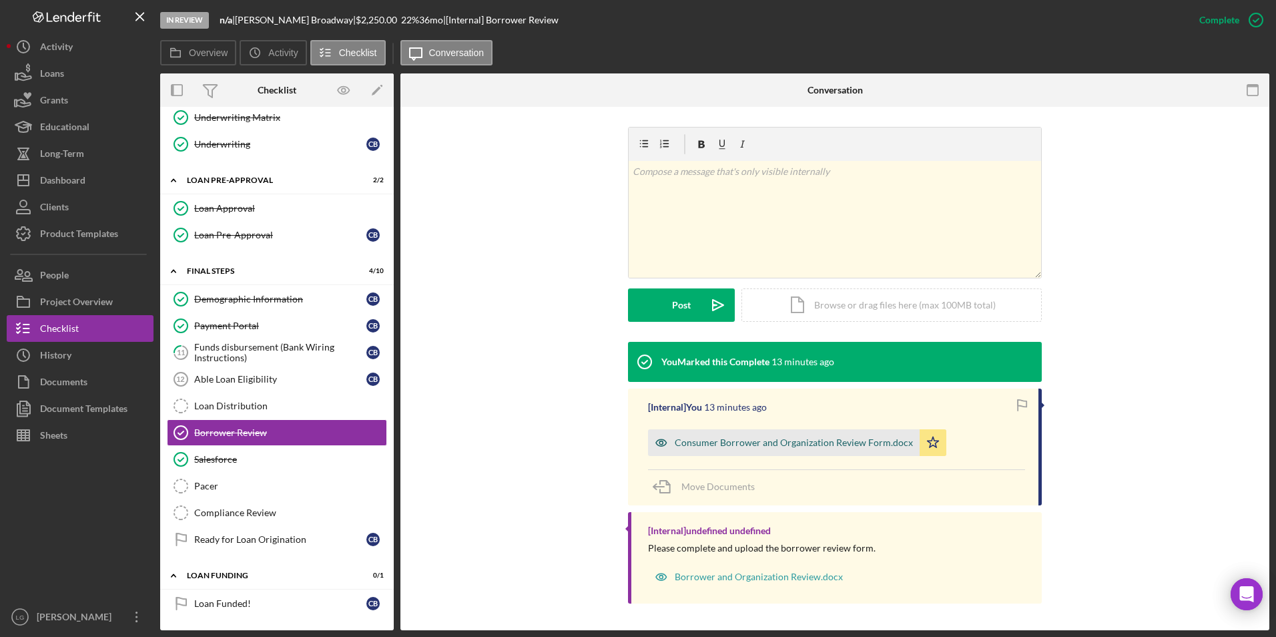
click at [761, 444] on div "Consumer Borrower and Organization Review Form.docx" at bounding box center [794, 442] width 238 height 11
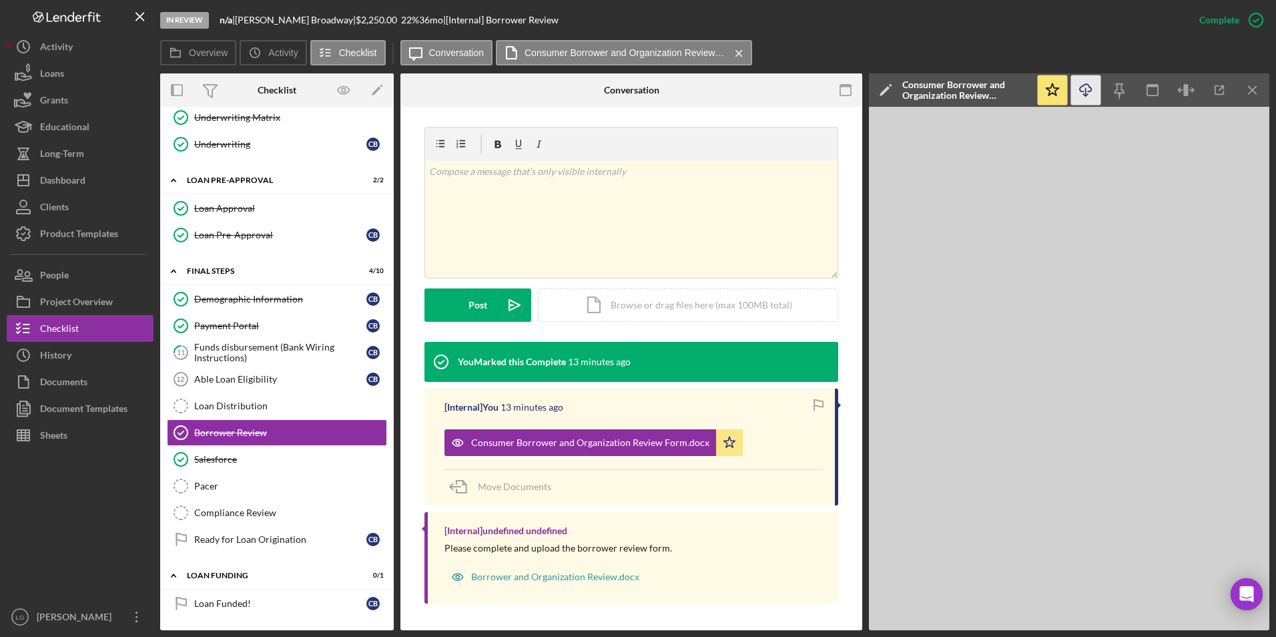
click at [1084, 86] on icon "Icon/Download" at bounding box center [1086, 90] width 30 height 30
click at [230, 466] on link "Salesforce Salesforce" at bounding box center [277, 459] width 220 height 27
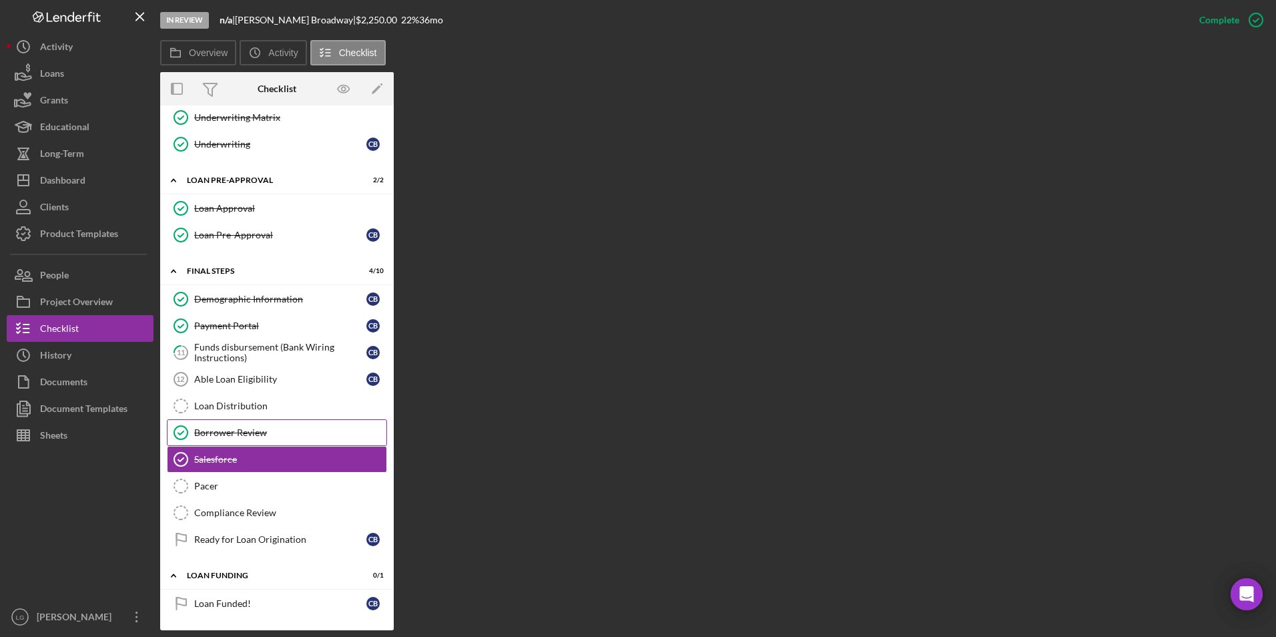
scroll to position [619, 0]
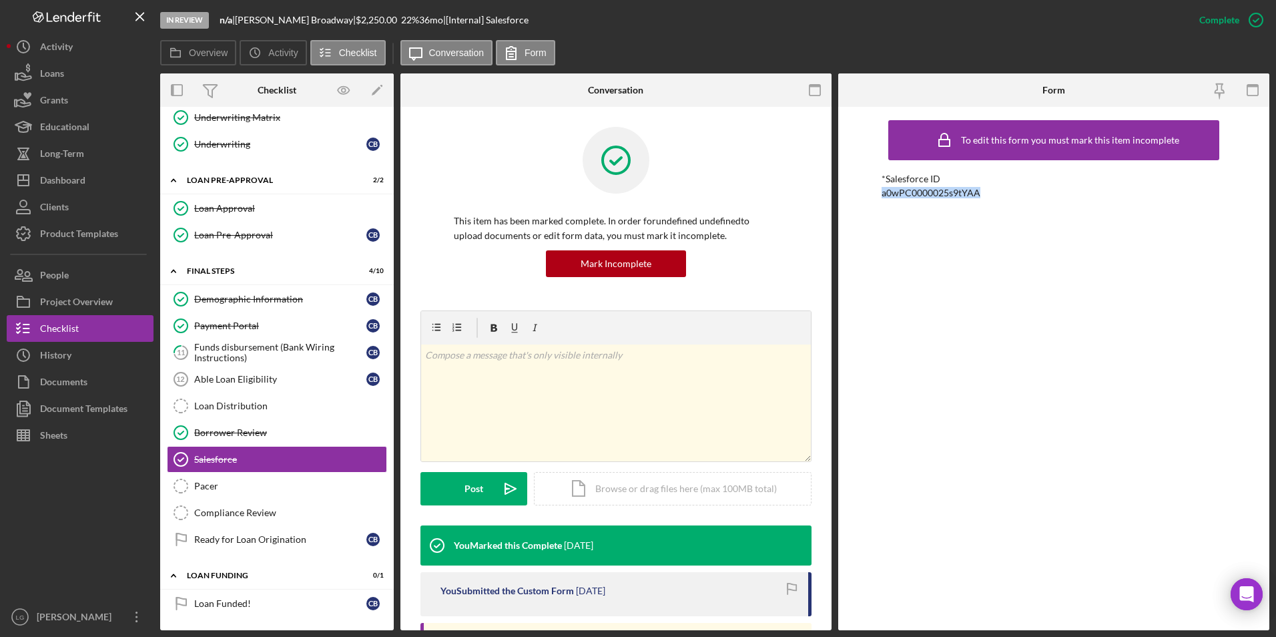
drag, startPoint x: 988, startPoint y: 190, endPoint x: 881, endPoint y: 194, distance: 106.2
click at [865, 195] on div "To edit this form you must mark this item incomplete *Salesforce ID a0wPC000002…" at bounding box center [1053, 368] width 431 height 523
click at [1214, 17] on div "Complete Mark Incomplete" at bounding box center [1219, 20] width 40 height 27
click at [250, 456] on div "Salesforce" at bounding box center [290, 459] width 192 height 11
click at [0, 0] on div "Mark Incomplete" at bounding box center [0, 0] width 0 height 0
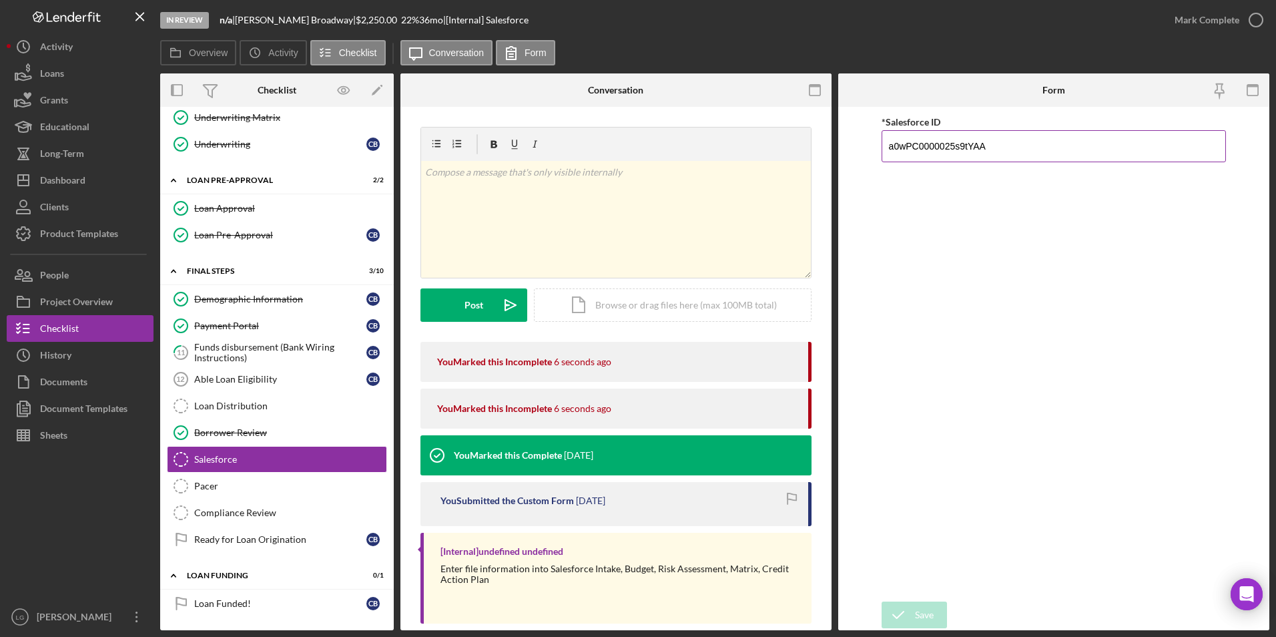
drag, startPoint x: 1011, startPoint y: 147, endPoint x: 885, endPoint y: 147, distance: 125.5
click at [883, 148] on input "a0wPC0000025s9tYAA" at bounding box center [1053, 146] width 345 height 32
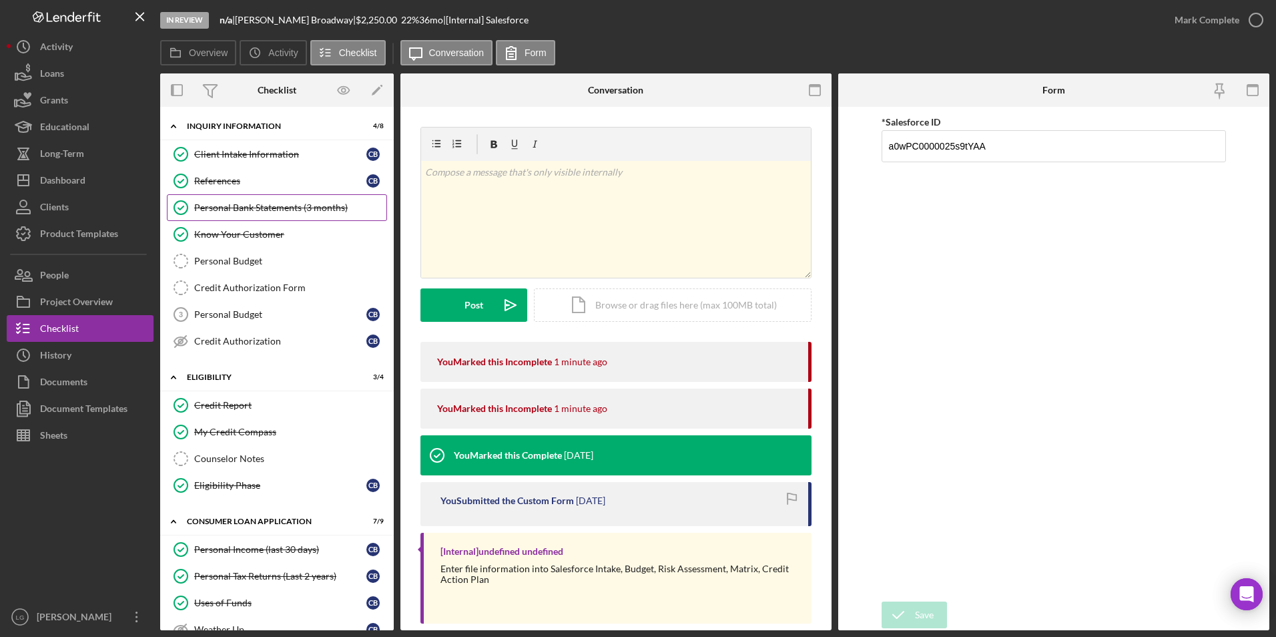
click at [296, 205] on div "Personal Bank Statements (3 months)" at bounding box center [290, 207] width 192 height 11
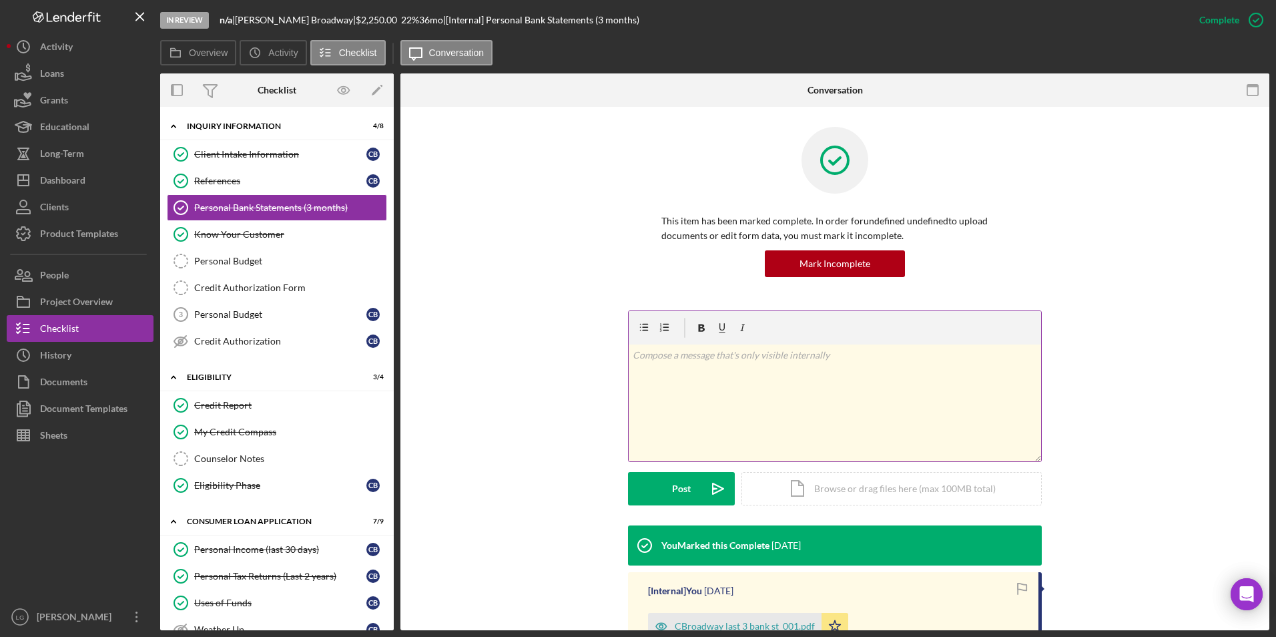
scroll to position [162, 0]
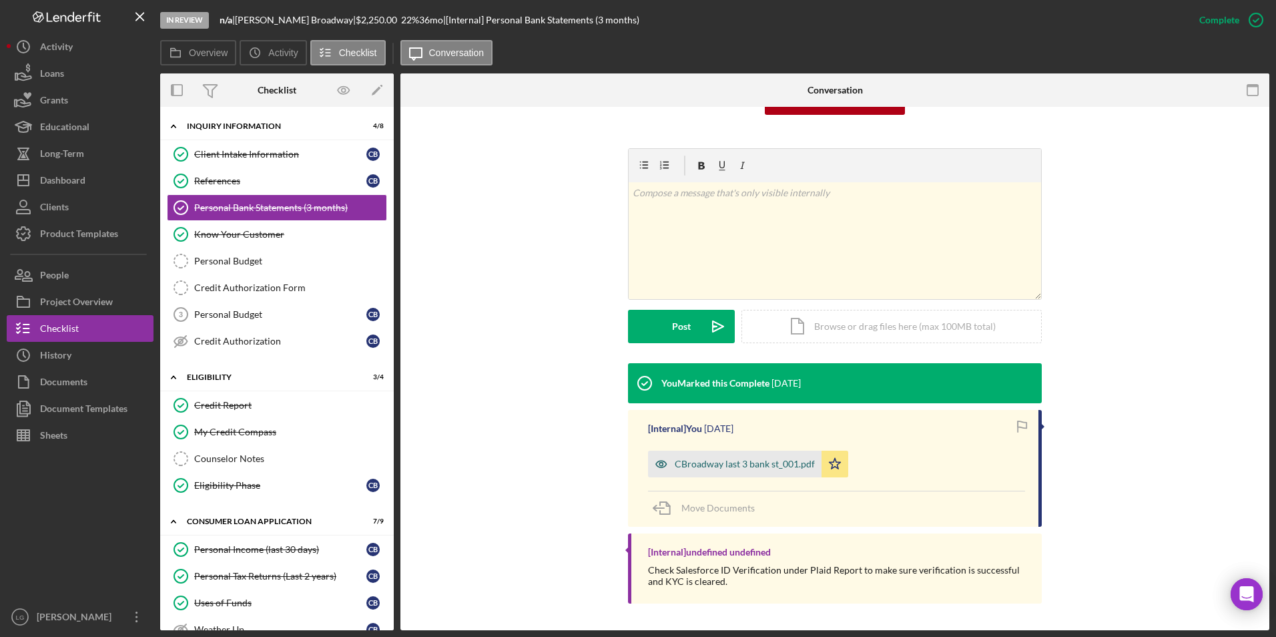
click at [753, 458] on div "CBroadway last 3 bank st_001.pdf" at bounding box center [745, 463] width 140 height 11
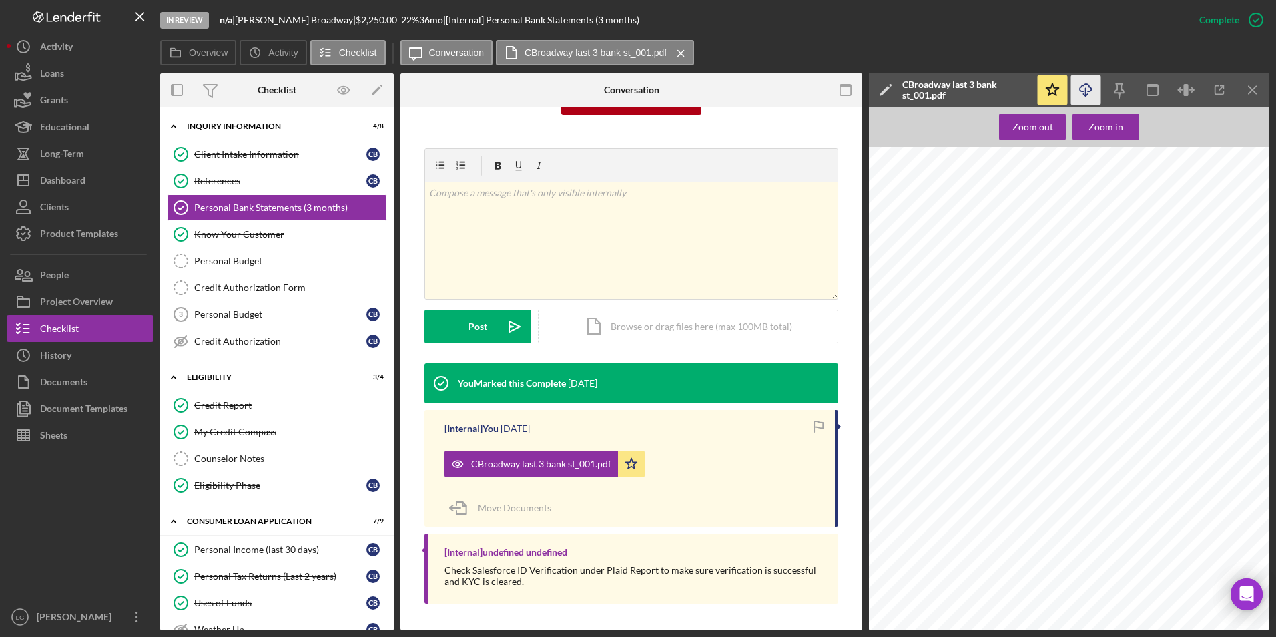
click at [1089, 88] on icon "Icon/Download" at bounding box center [1086, 90] width 30 height 30
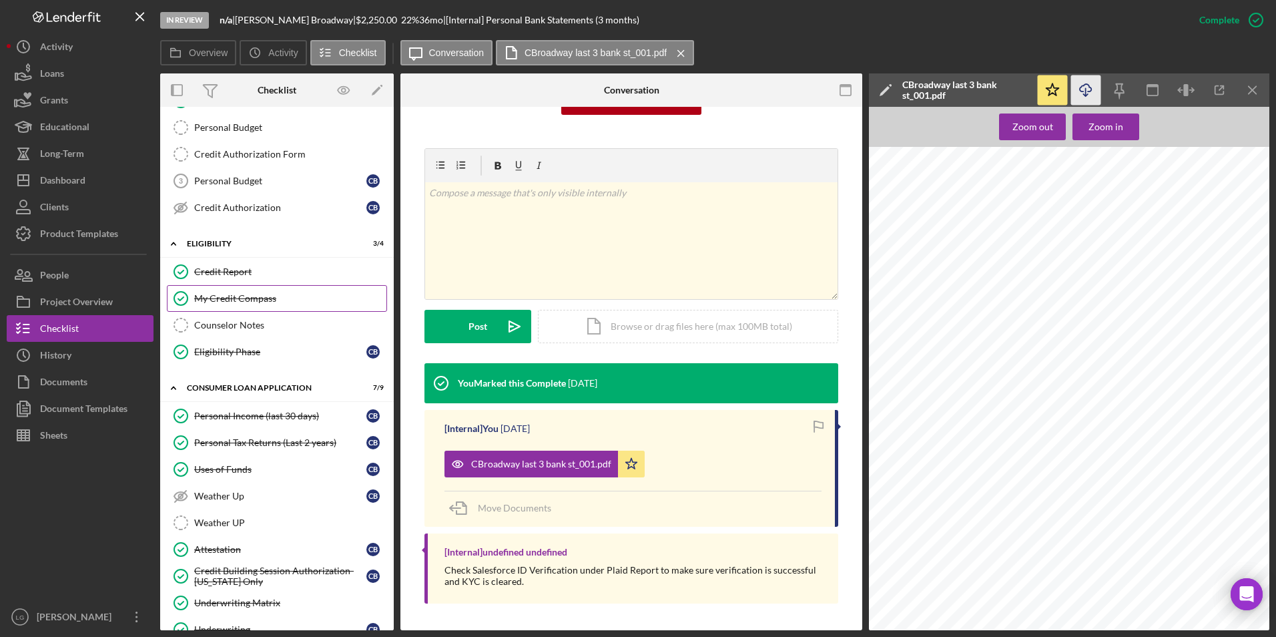
scroll to position [267, 0]
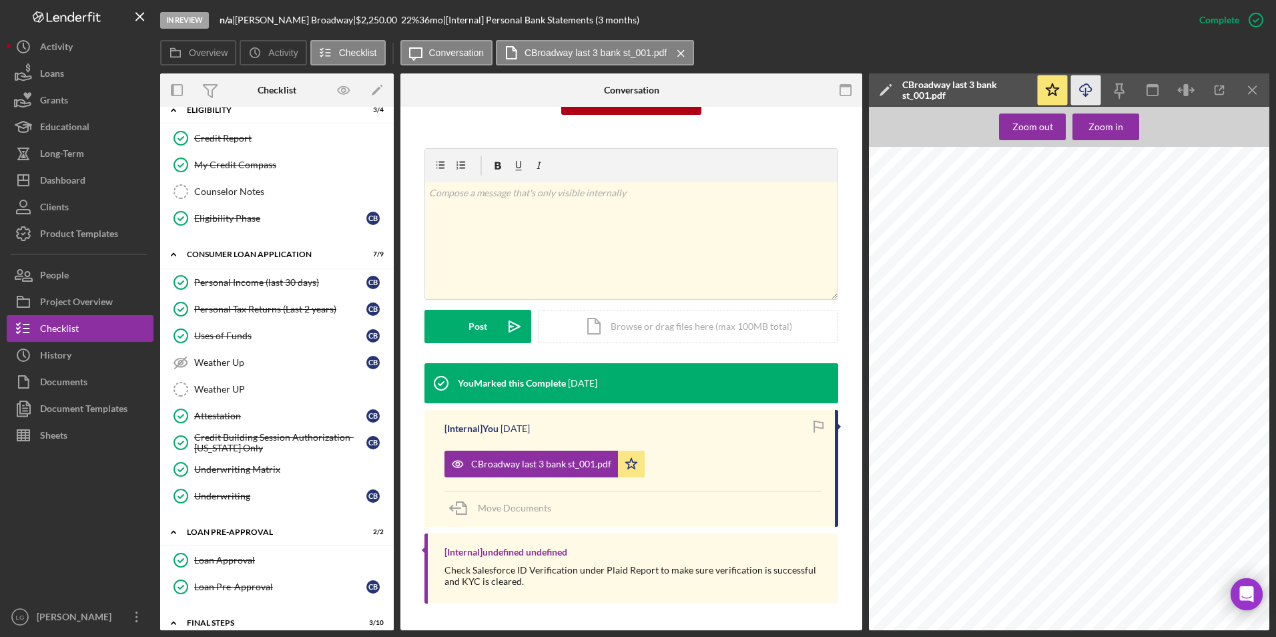
drag, startPoint x: 246, startPoint y: 334, endPoint x: 494, endPoint y: 253, distance: 260.4
click at [246, 334] on div "Uses of Funds" at bounding box center [280, 335] width 172 height 11
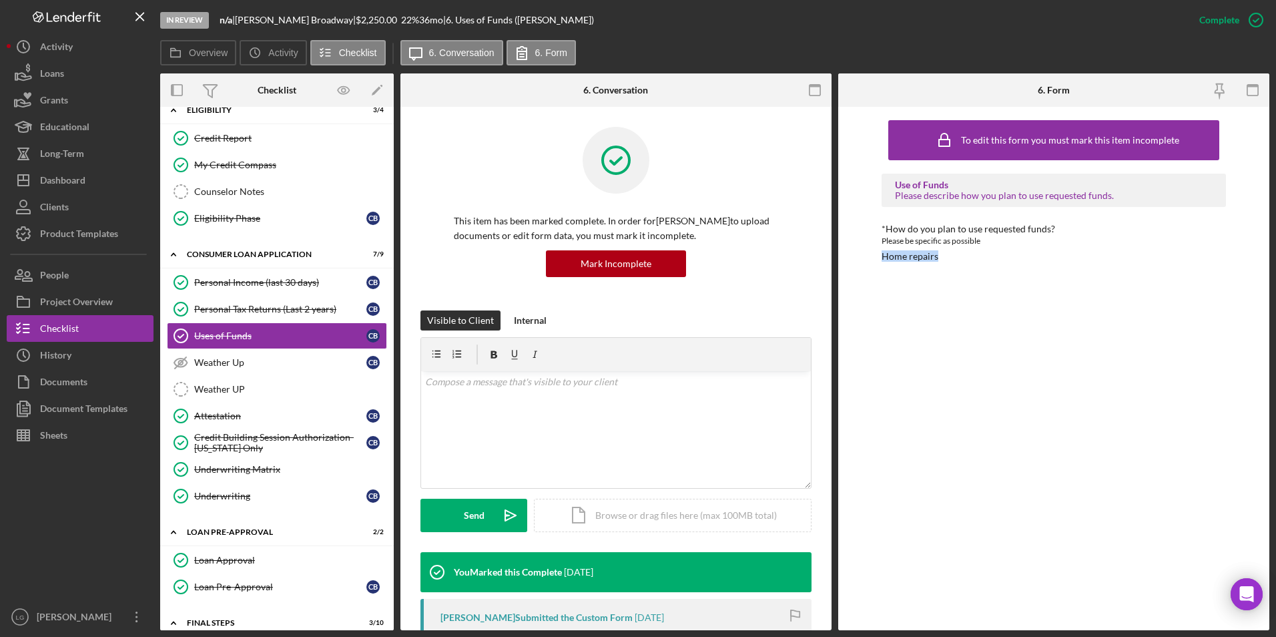
drag, startPoint x: 969, startPoint y: 260, endPoint x: 881, endPoint y: 260, distance: 87.4
click at [881, 260] on div "*How do you plan to use requested funds? Please be specific as possible Home re…" at bounding box center [1053, 243] width 345 height 38
drag, startPoint x: 881, startPoint y: 260, endPoint x: 902, endPoint y: 253, distance: 21.3
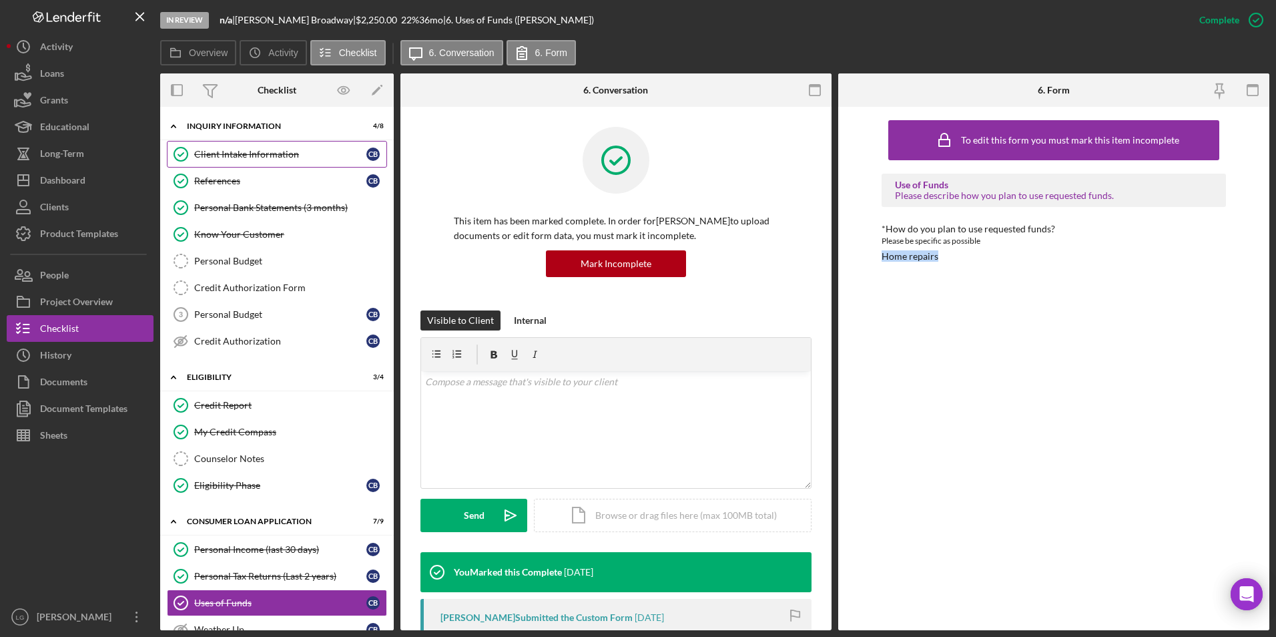
click at [255, 145] on link "Client Intake Information Client Intake Information C B" at bounding box center [277, 154] width 220 height 27
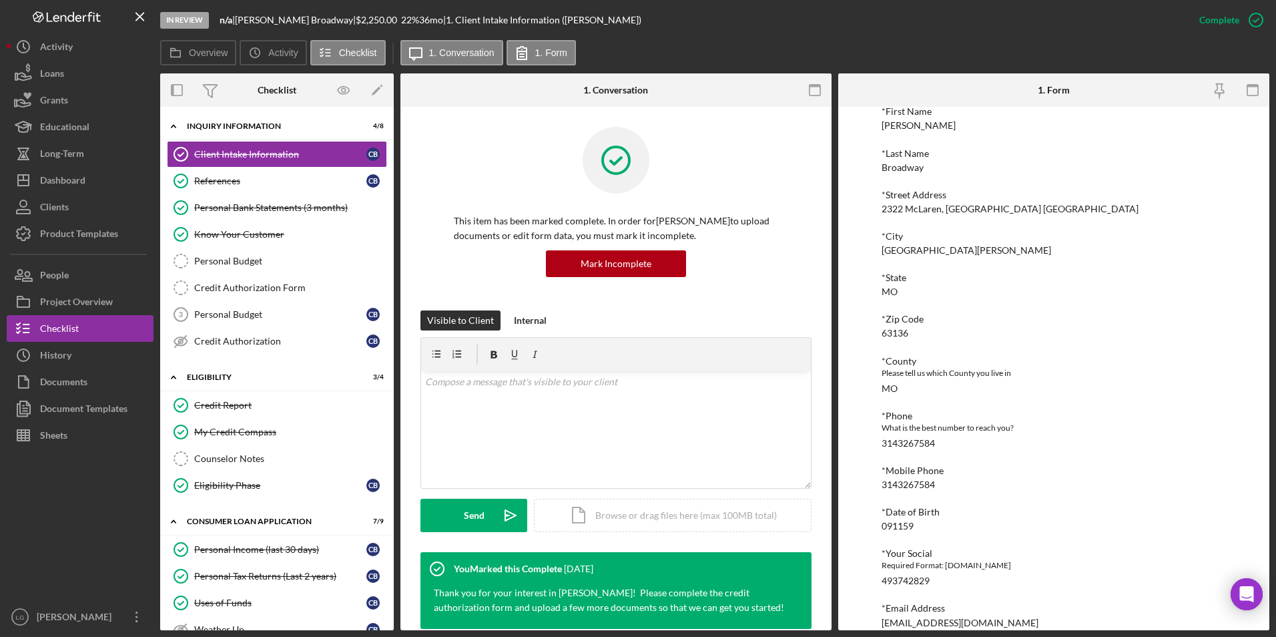
scroll to position [368, 0]
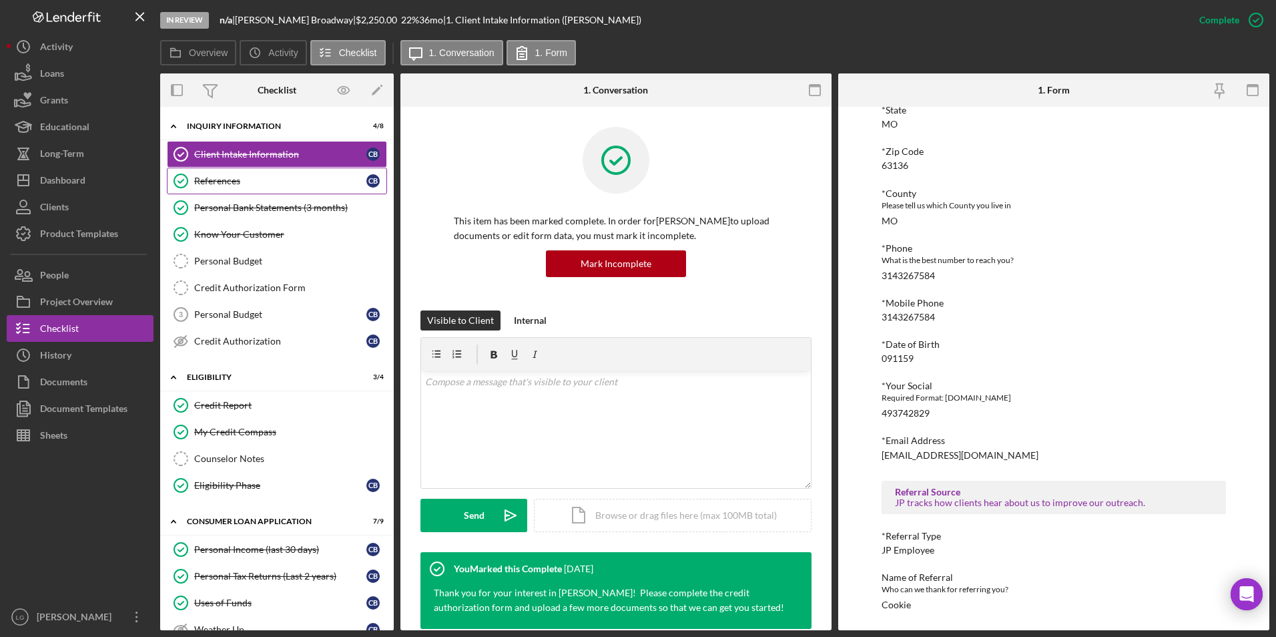
click at [224, 186] on div "References" at bounding box center [280, 180] width 172 height 11
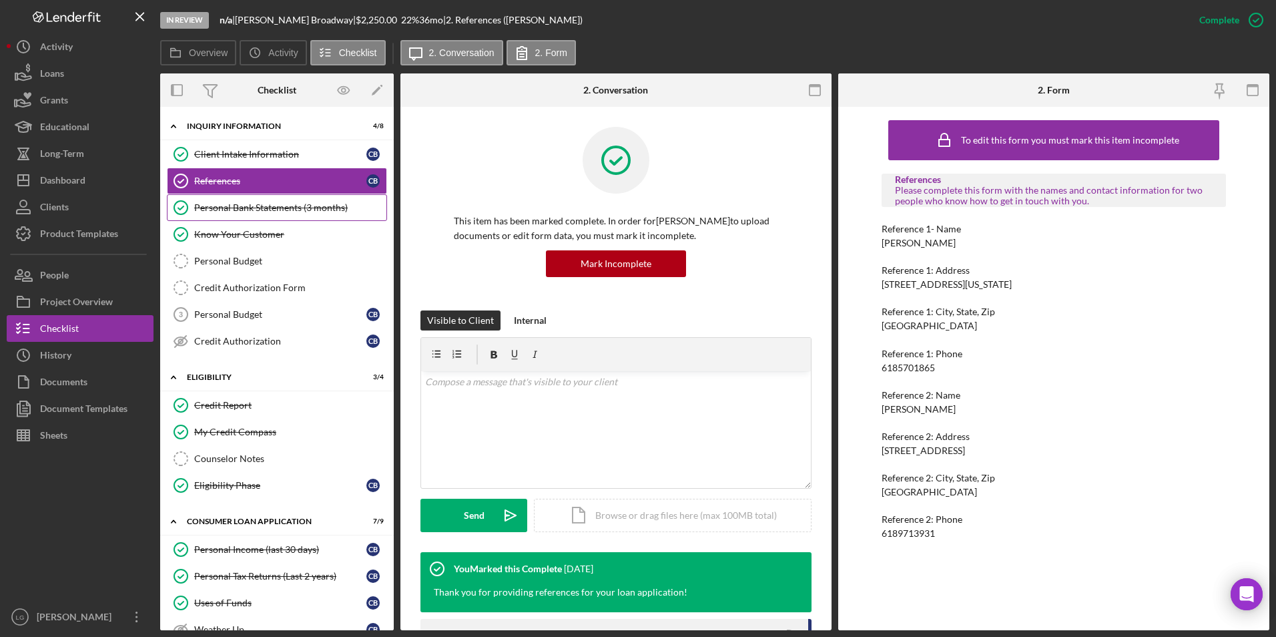
click at [236, 204] on div "Personal Bank Statements (3 months)" at bounding box center [290, 207] width 192 height 11
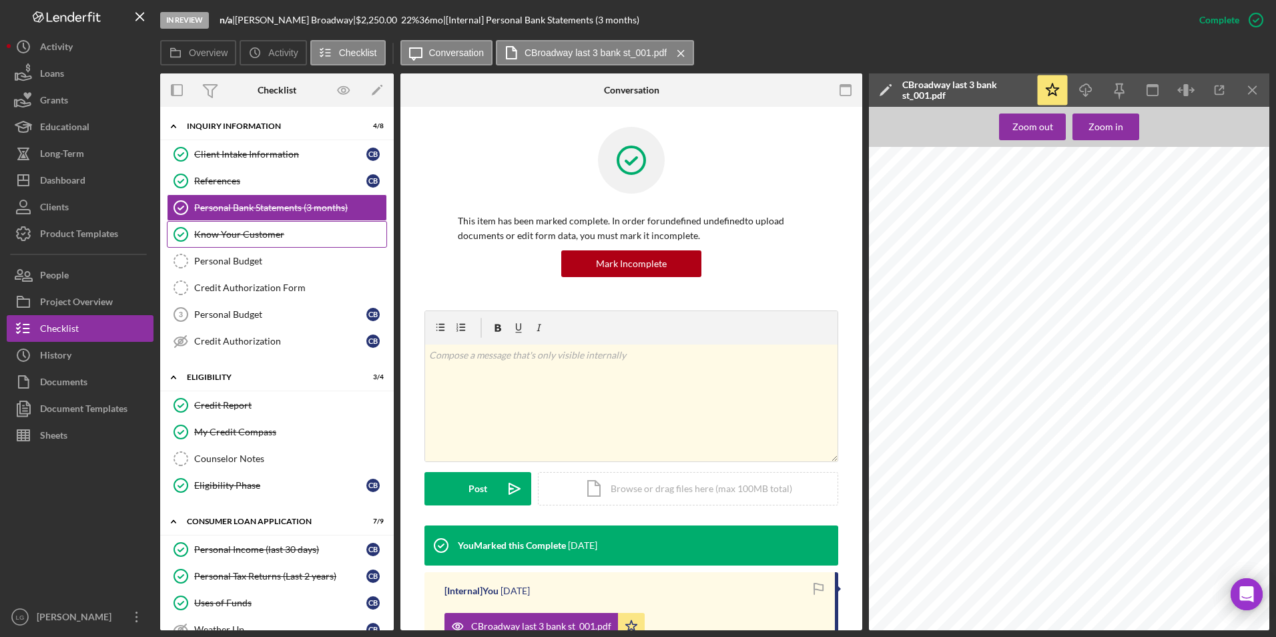
click at [222, 236] on div "Know Your Customer" at bounding box center [290, 234] width 192 height 11
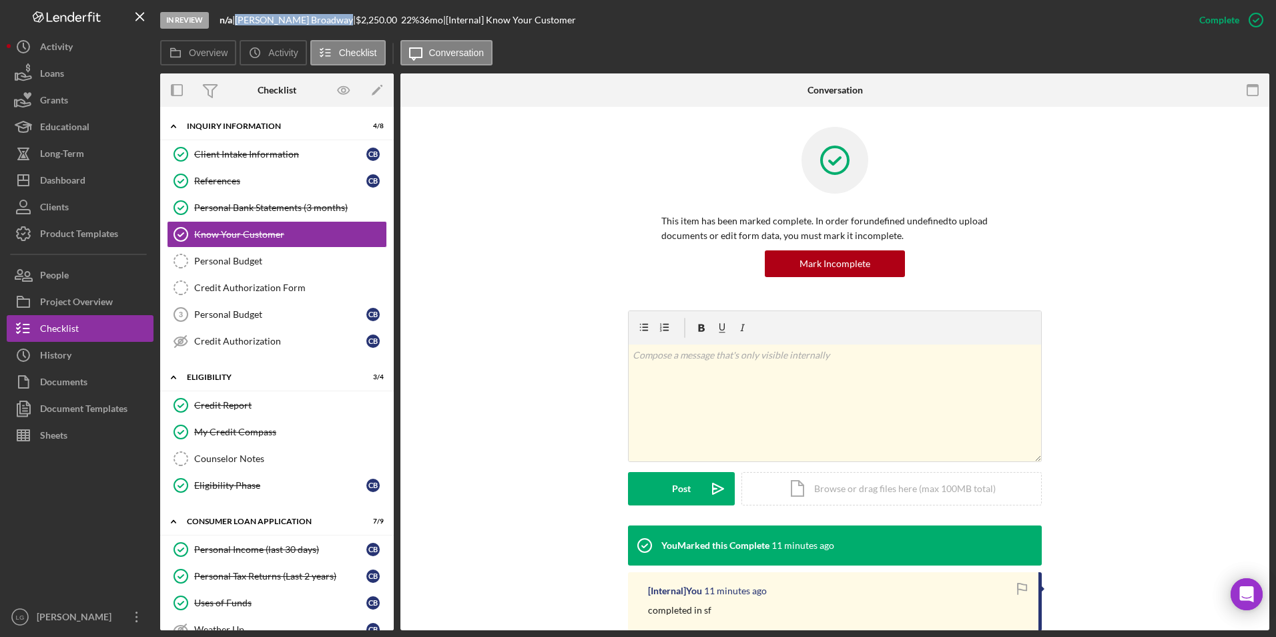
drag, startPoint x: 320, startPoint y: 21, endPoint x: 244, endPoint y: 19, distance: 76.1
click at [244, 19] on div "[PERSON_NAME] |" at bounding box center [295, 20] width 121 height 11
drag, startPoint x: 280, startPoint y: 157, endPoint x: 394, endPoint y: 179, distance: 115.6
click at [280, 157] on div "Client Intake Information" at bounding box center [280, 154] width 172 height 11
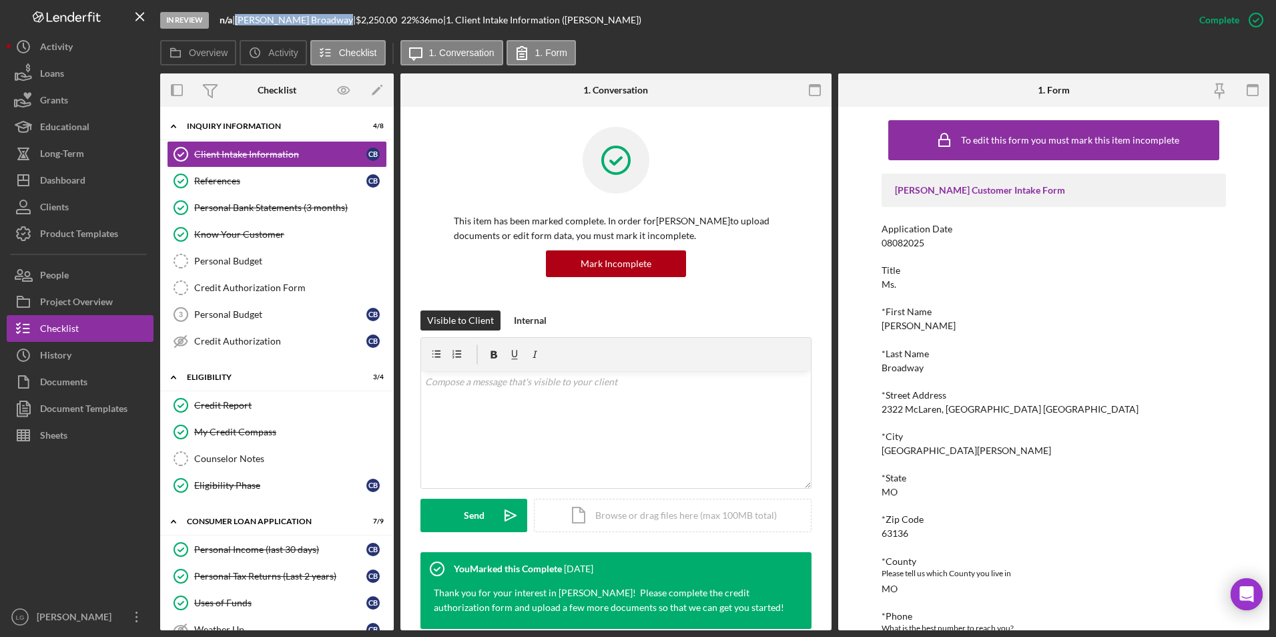
scroll to position [200, 0]
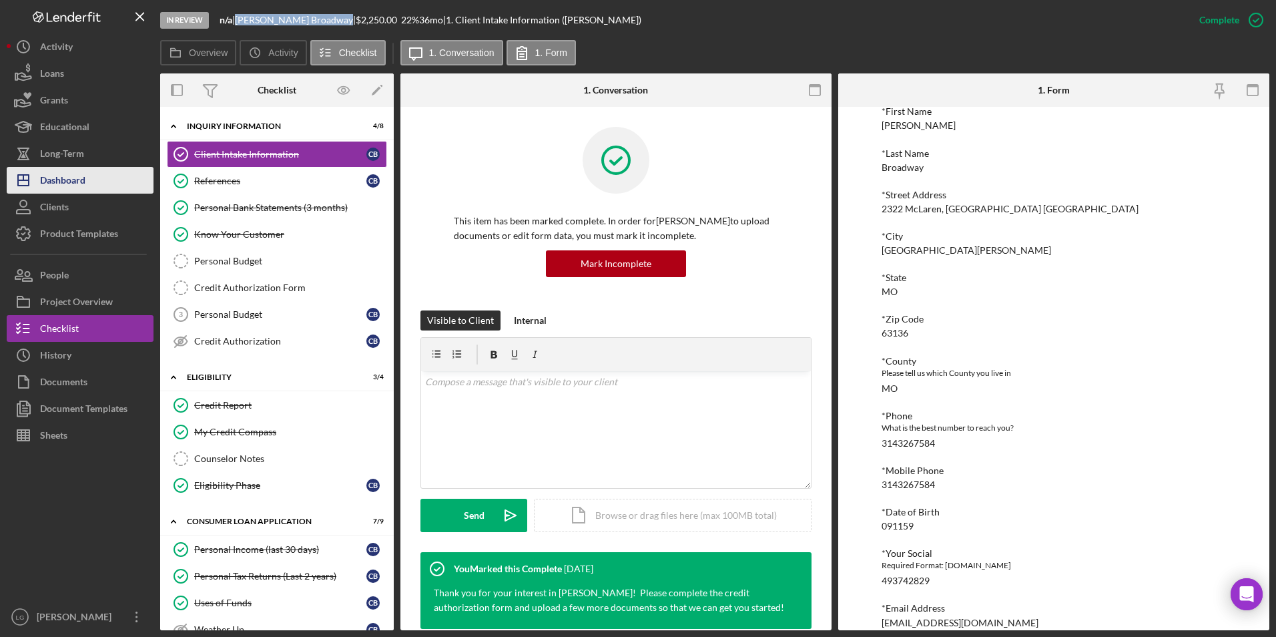
click at [67, 192] on div "Dashboard" at bounding box center [62, 182] width 45 height 30
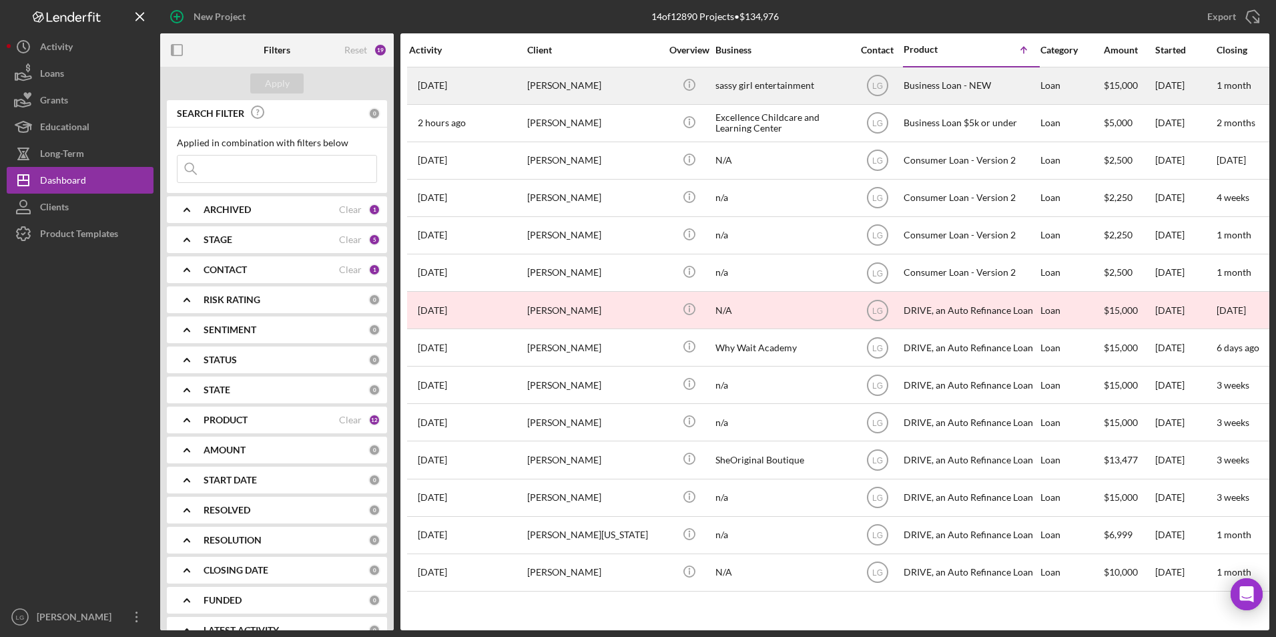
click at [543, 96] on div "[PERSON_NAME]" at bounding box center [593, 85] width 133 height 35
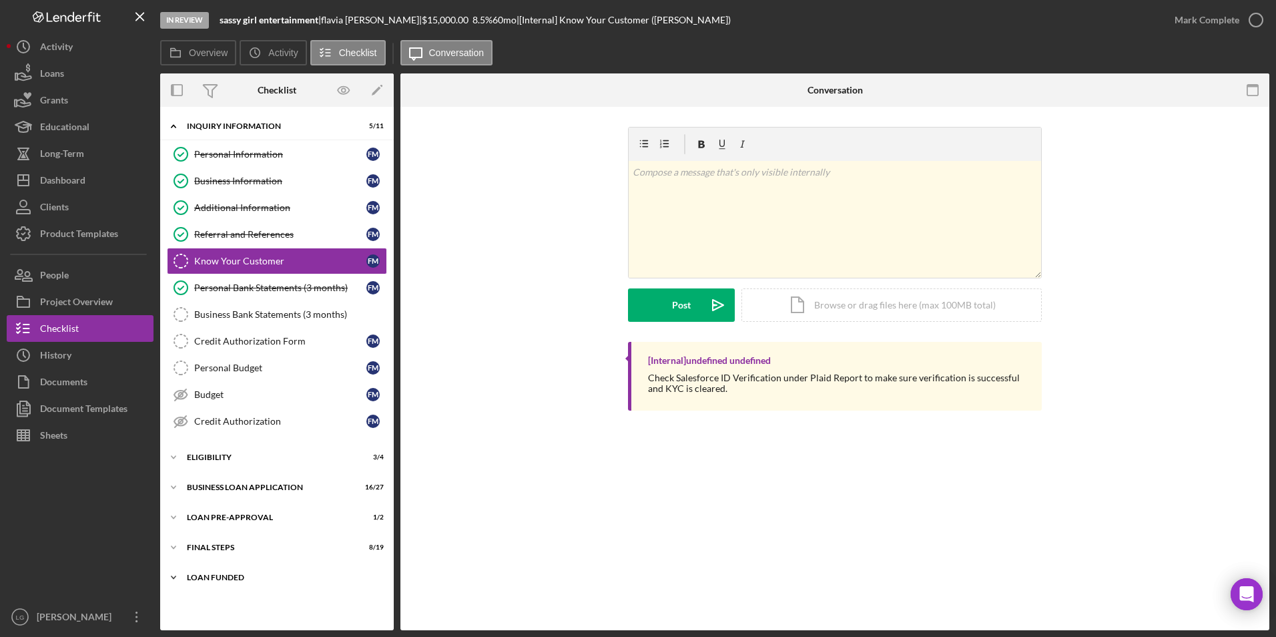
click at [215, 577] on div "LOAN FUNDED" at bounding box center [282, 577] width 190 height 8
click at [216, 540] on div "Icon/Expander FINAL STEPS 8 / 19" at bounding box center [277, 547] width 234 height 27
drag, startPoint x: 215, startPoint y: 514, endPoint x: 215, endPoint y: 500, distance: 14.0
click at [215, 512] on div "Icon/Expander LOAN PRE-APPROVAL 1 / 2" at bounding box center [277, 517] width 234 height 27
drag, startPoint x: 215, startPoint y: 480, endPoint x: 214, endPoint y: 458, distance: 22.7
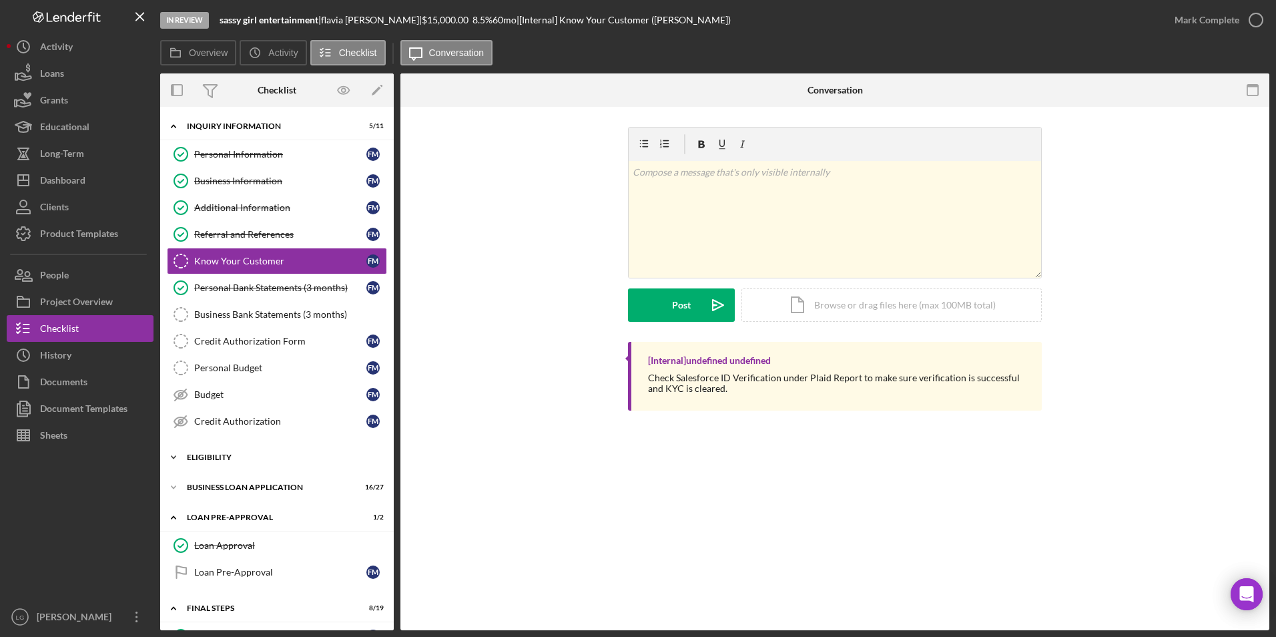
click at [215, 478] on div "Icon/Expander BUSINESS LOAN APPLICATION 16 / 27" at bounding box center [277, 487] width 234 height 27
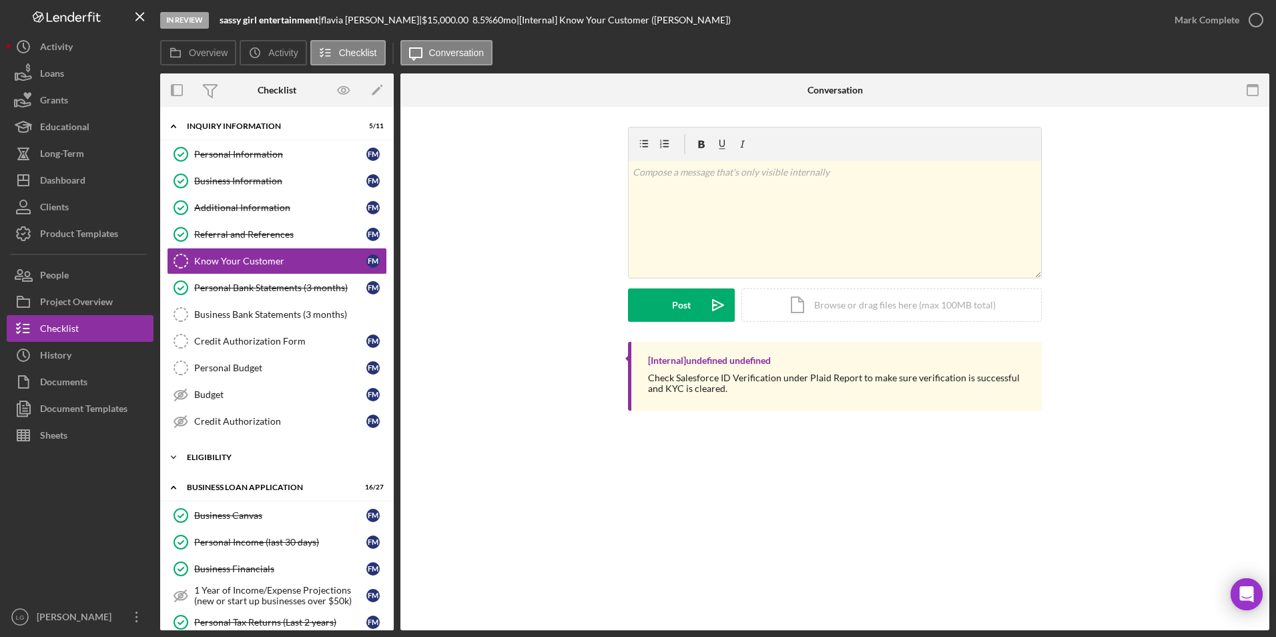
click at [214, 455] on div "ELIGIBILITY" at bounding box center [282, 457] width 190 height 8
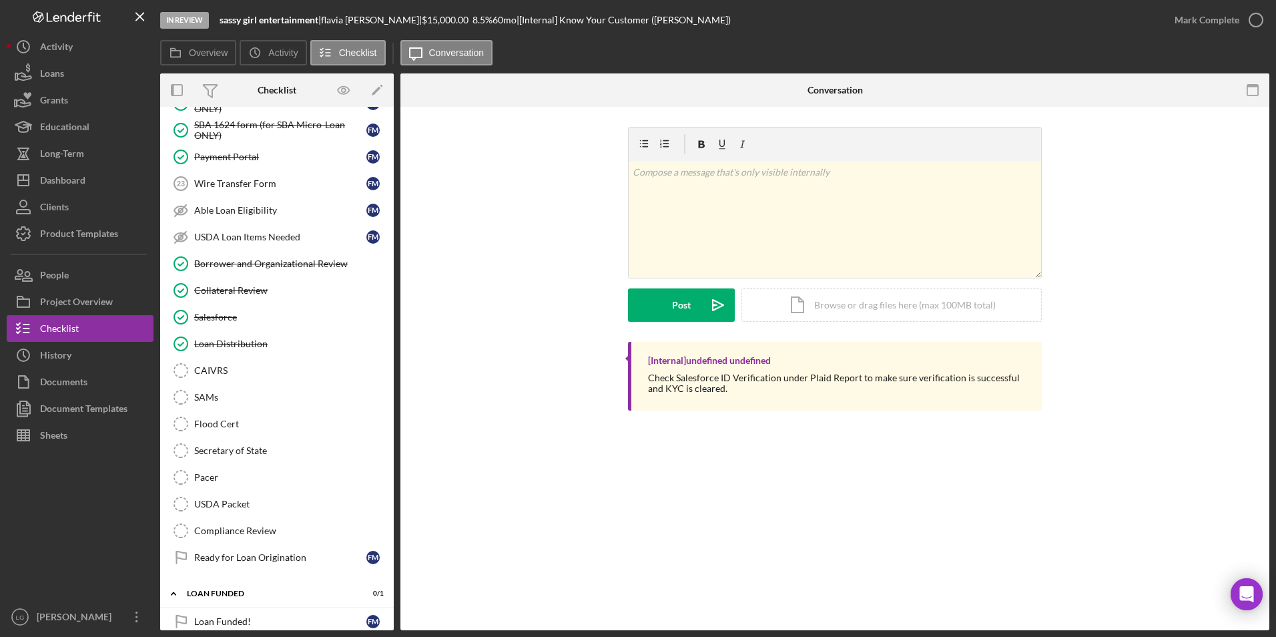
scroll to position [1419, 0]
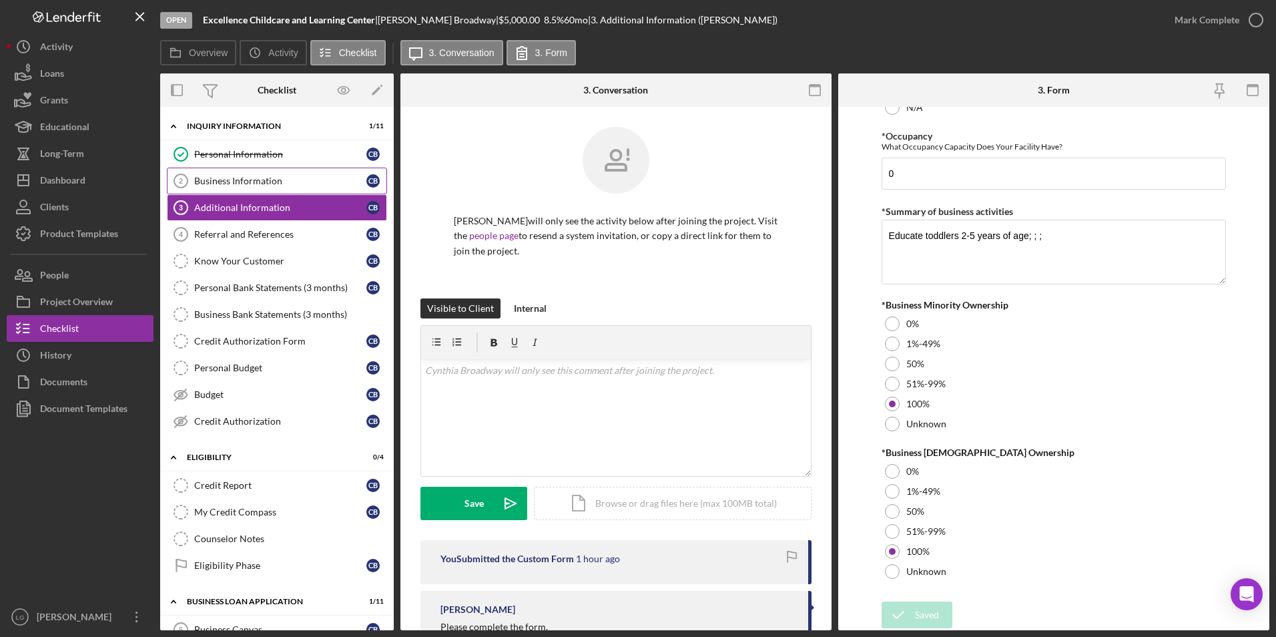
click at [273, 182] on div "Business Information" at bounding box center [280, 180] width 172 height 11
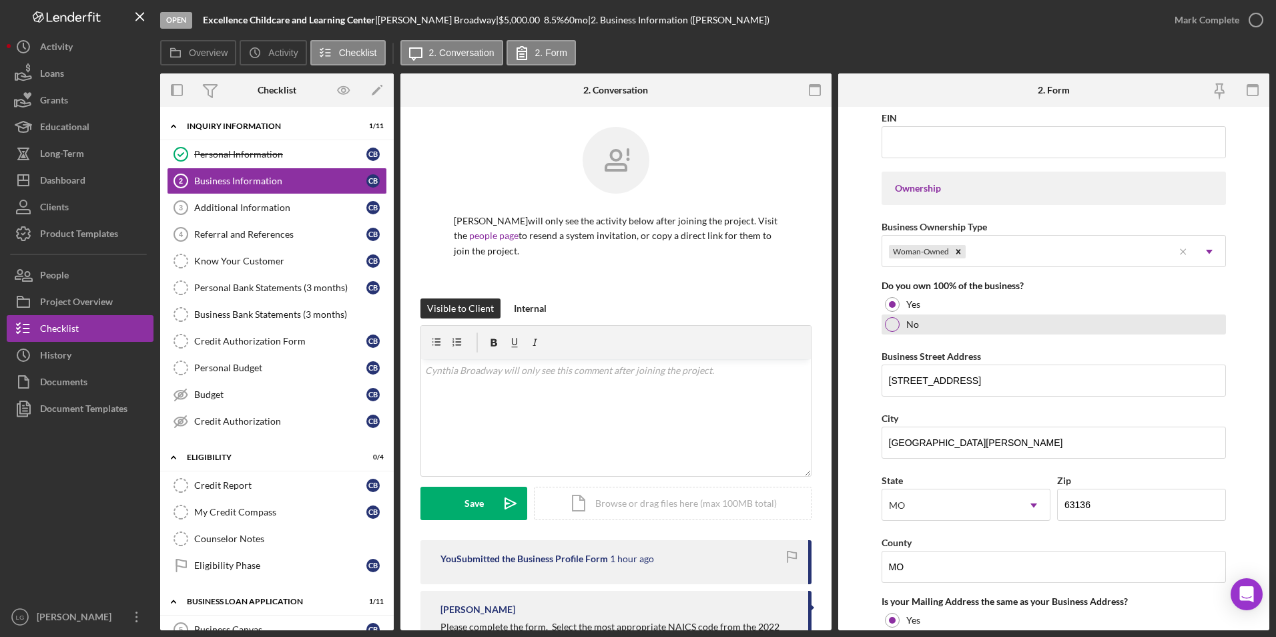
scroll to position [291, 0]
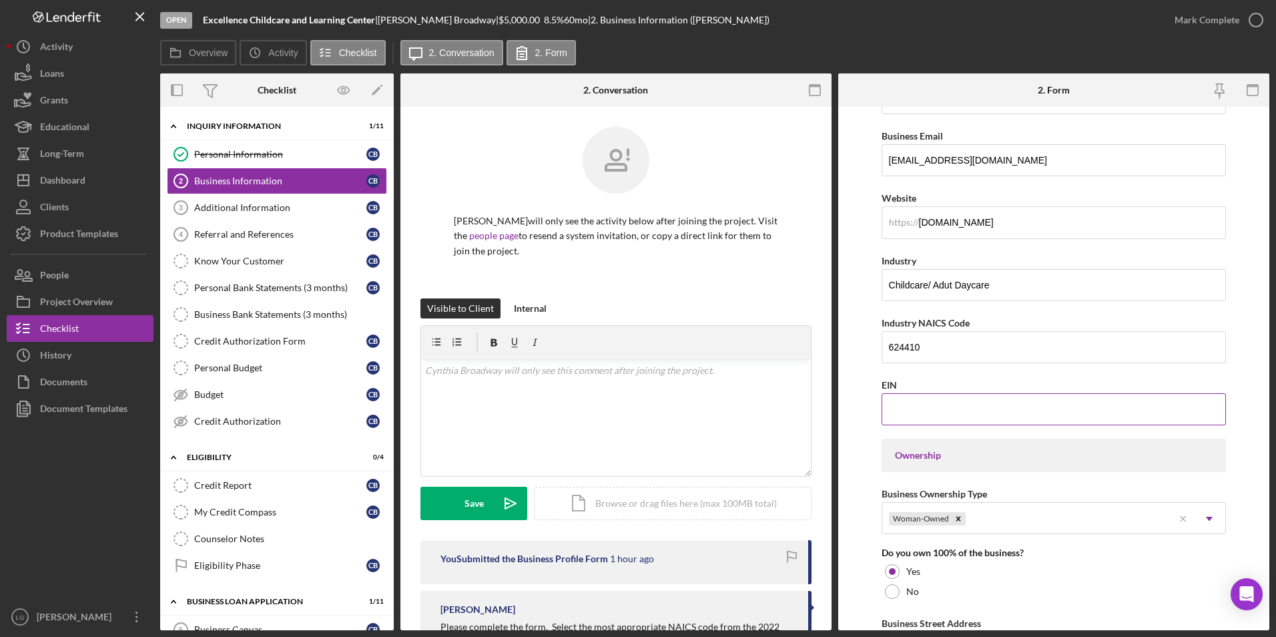
click at [941, 415] on input "EIN" at bounding box center [1053, 409] width 345 height 32
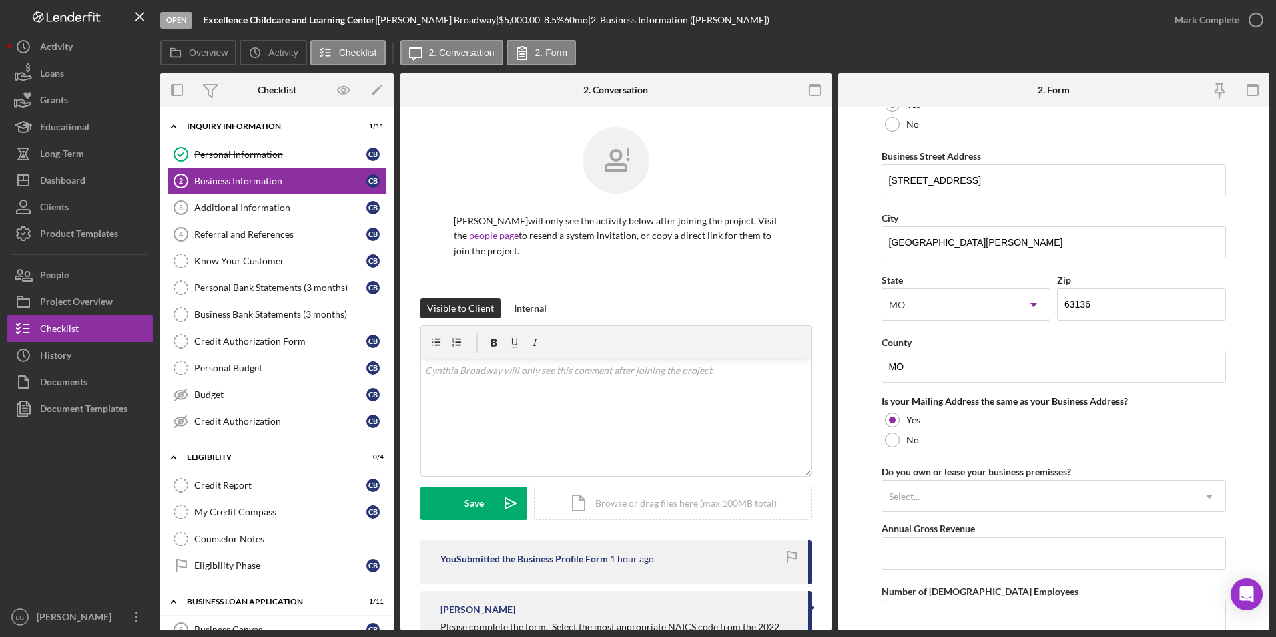
scroll to position [958, 0]
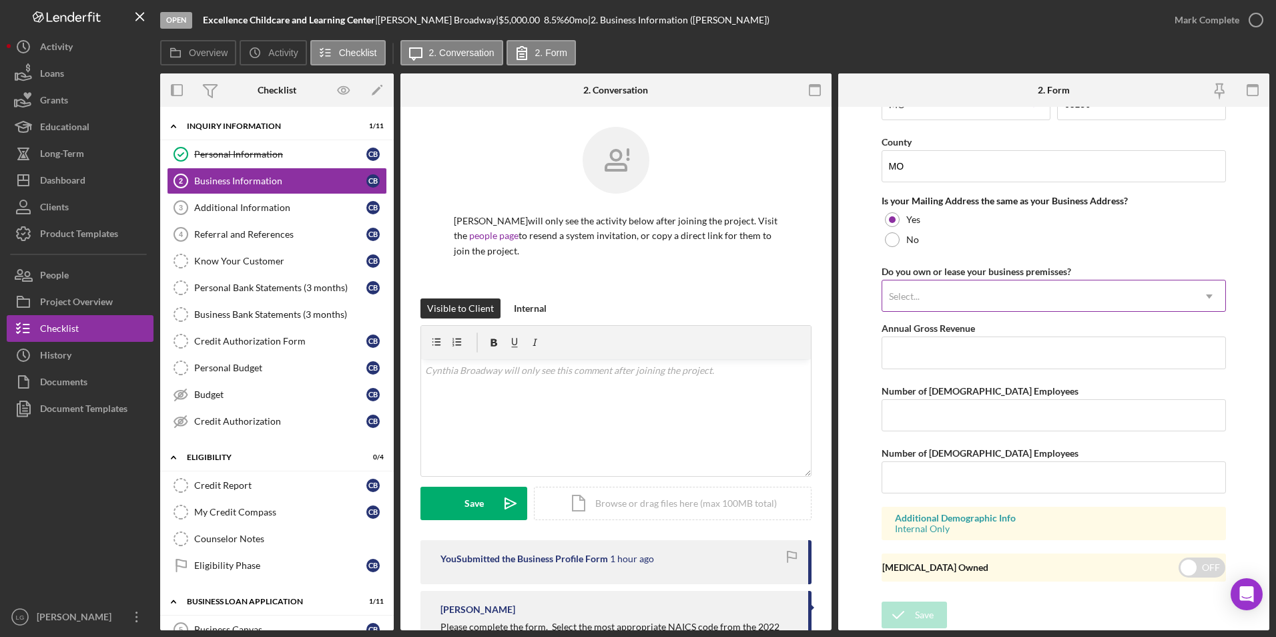
click at [986, 295] on div "Select..." at bounding box center [1038, 296] width 312 height 31
click at [203, 214] on link "Additional Information 3 Additional Information C B" at bounding box center [277, 207] width 220 height 27
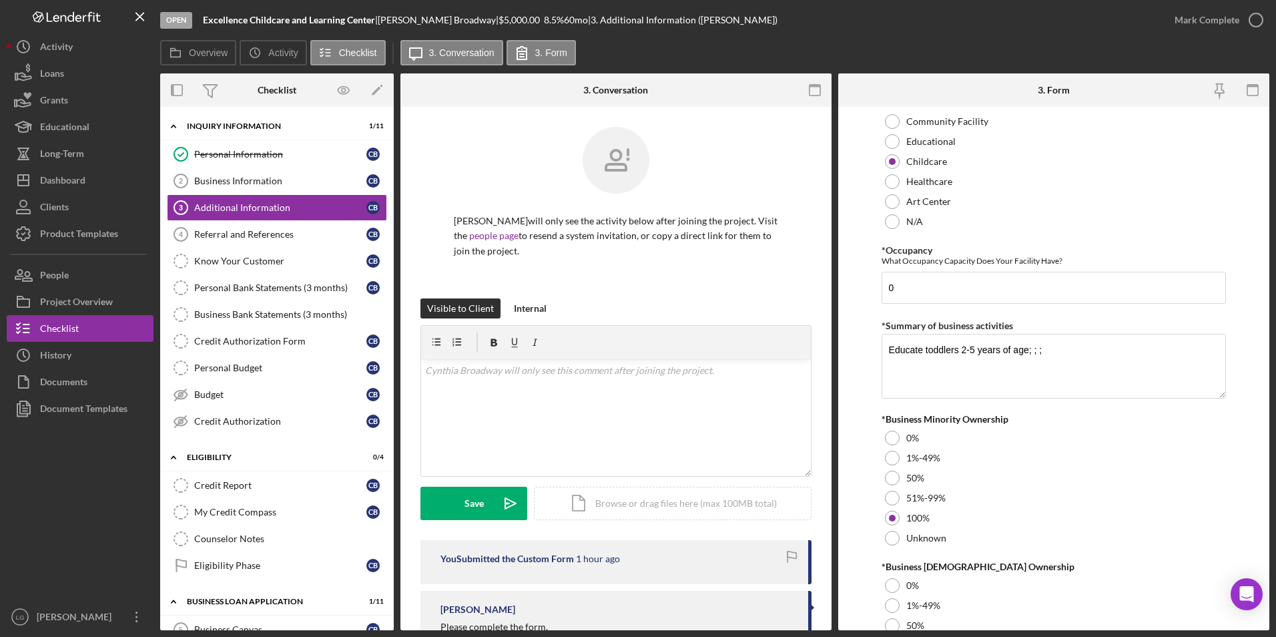
scroll to position [1449, 0]
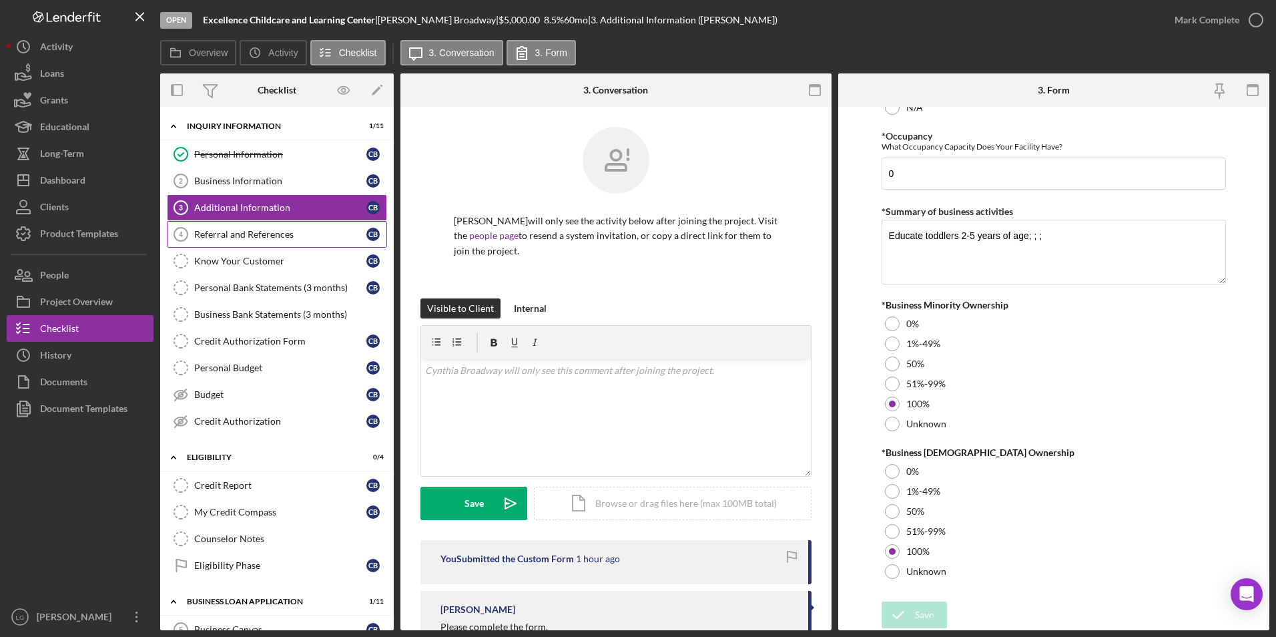
click at [220, 235] on div "Referral and References" at bounding box center [280, 234] width 172 height 11
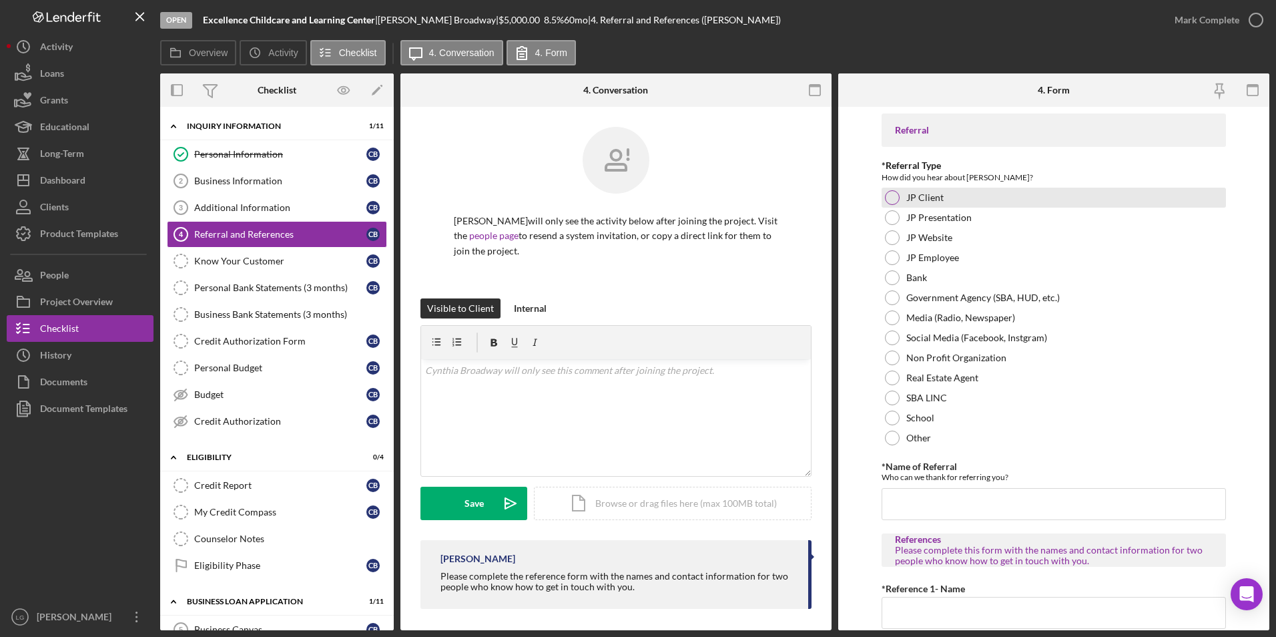
click at [897, 193] on div at bounding box center [892, 197] width 15 height 15
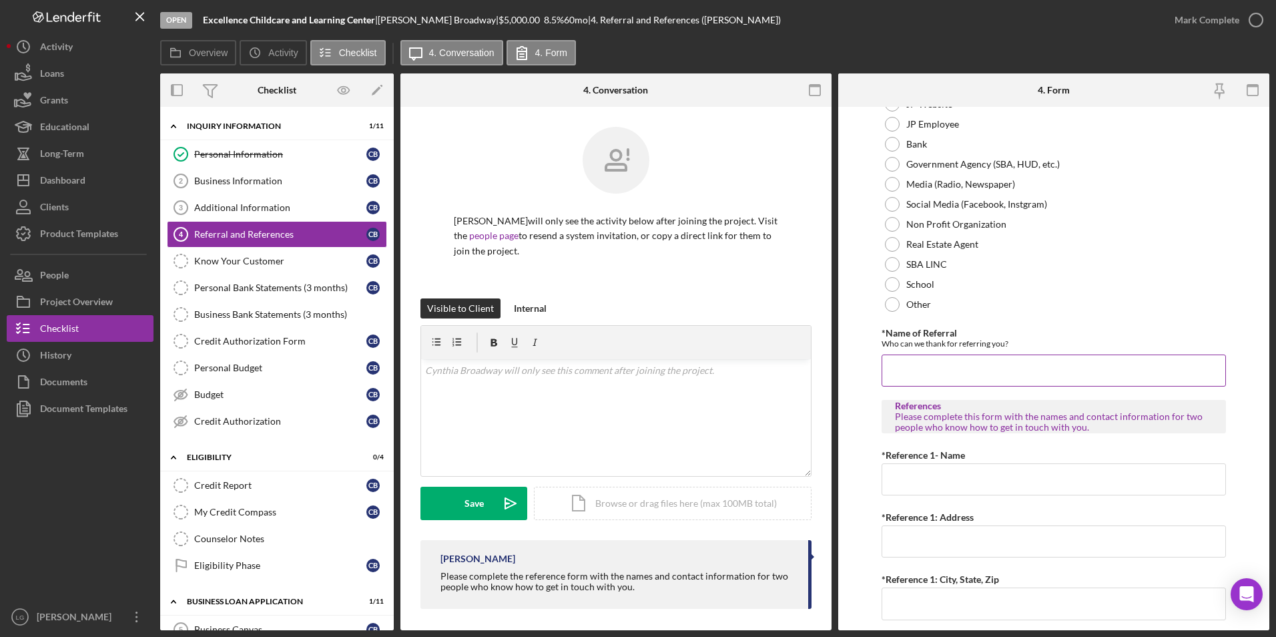
click at [924, 374] on input "*Name of Referral" at bounding box center [1053, 370] width 345 height 32
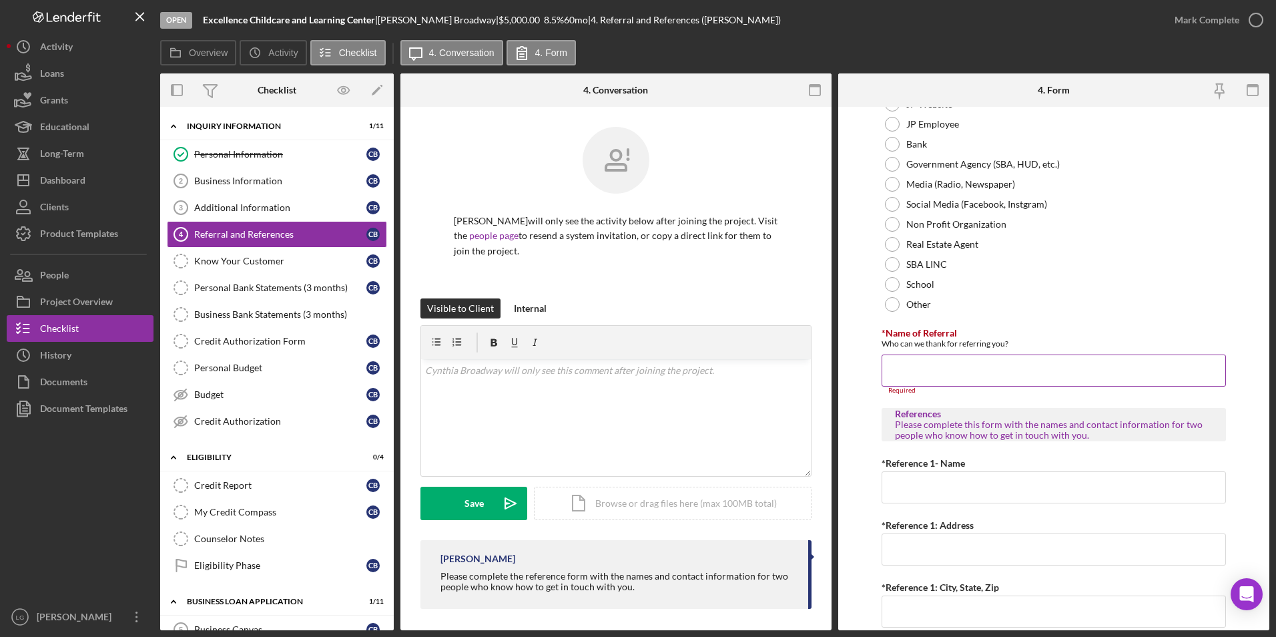
click at [961, 364] on input "*Name of Referral" at bounding box center [1053, 370] width 345 height 32
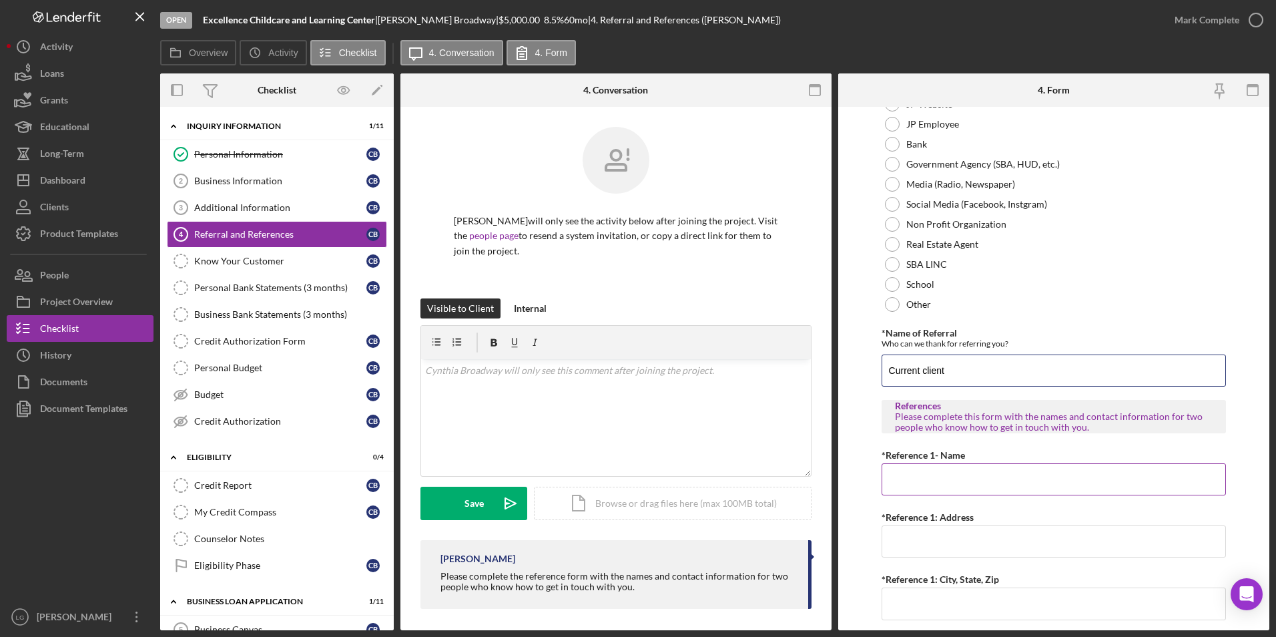
type input "Current client"
click at [930, 483] on input "*Reference 1- Name" at bounding box center [1053, 479] width 345 height 32
click at [953, 483] on input "*Reference 1- Name" at bounding box center [1053, 479] width 345 height 32
paste input "Fredricka Graham"
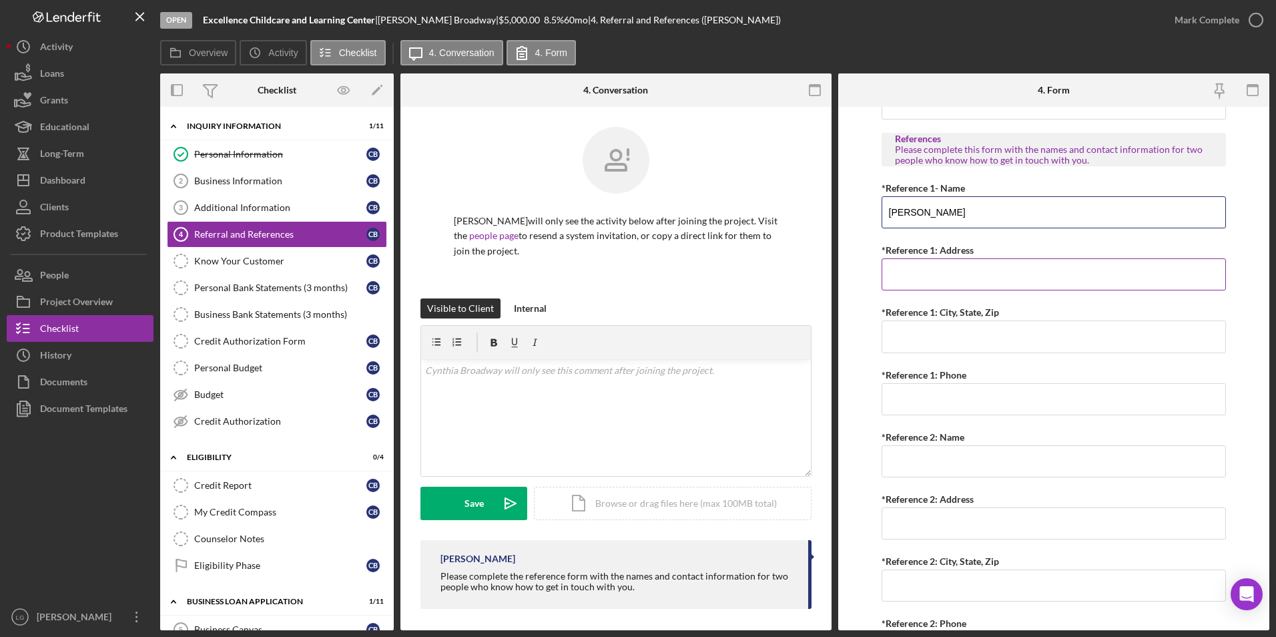
type input "Fredricka Graham"
click at [909, 271] on input "*Reference 1: Address" at bounding box center [1053, 274] width 345 height 32
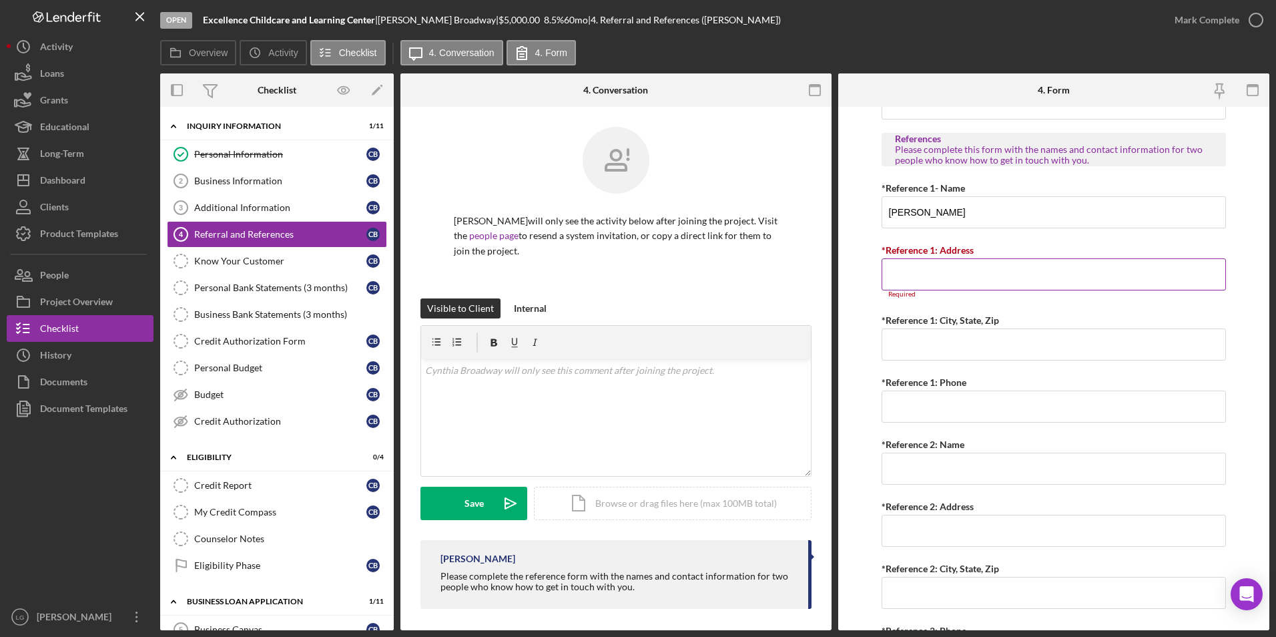
click at [939, 271] on input "*Reference 1: Address" at bounding box center [1053, 274] width 345 height 32
paste input "2210 Washington Ave"
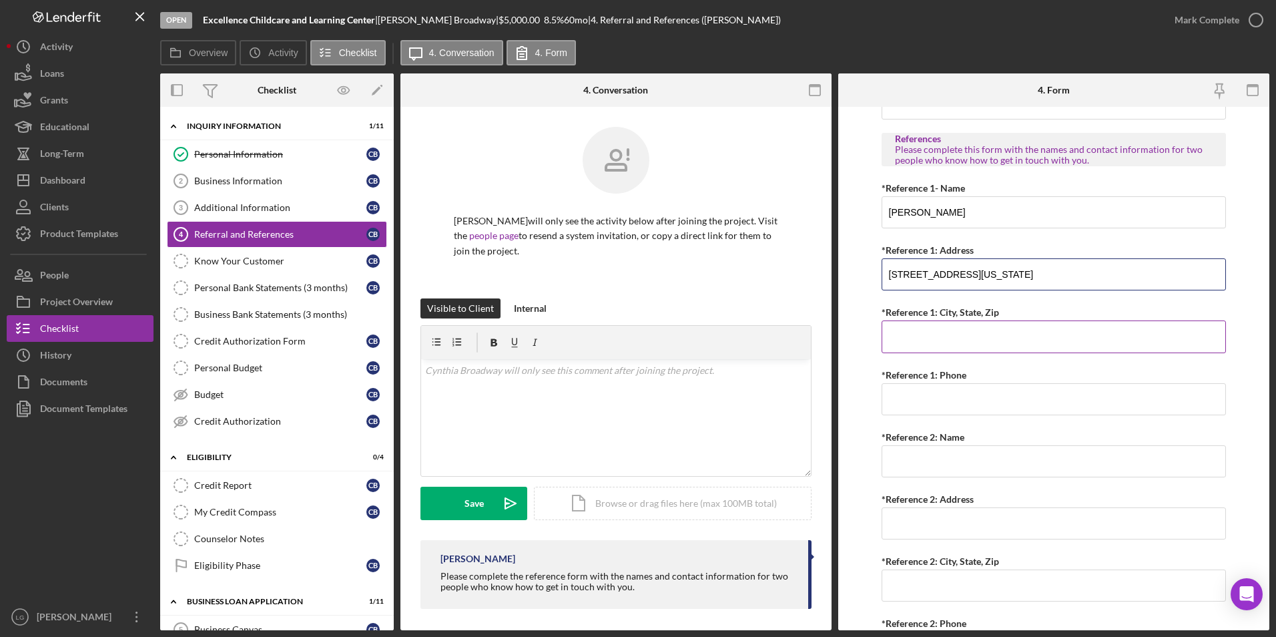
type input "2210 Washington Ave"
click at [934, 335] on input "*Reference 1: City, State, Zip" at bounding box center [1053, 336] width 345 height 32
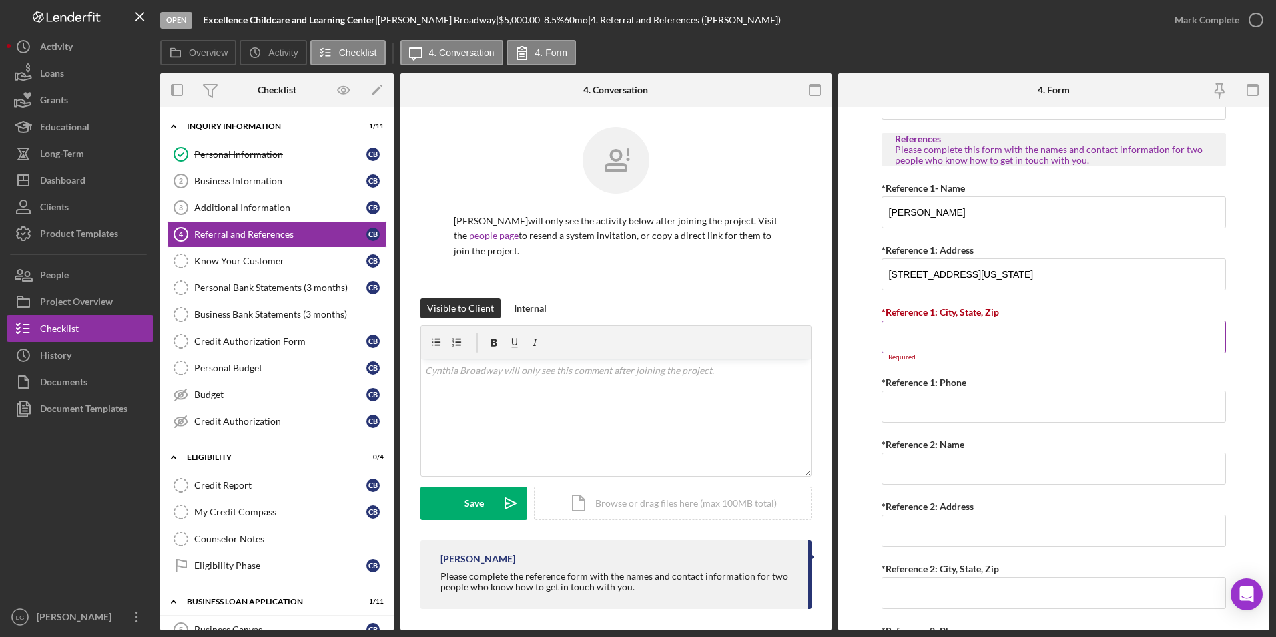
click at [914, 340] on input "*Reference 1: City, State, Zip" at bounding box center [1053, 336] width 345 height 32
paste input "Granite city IL 62040"
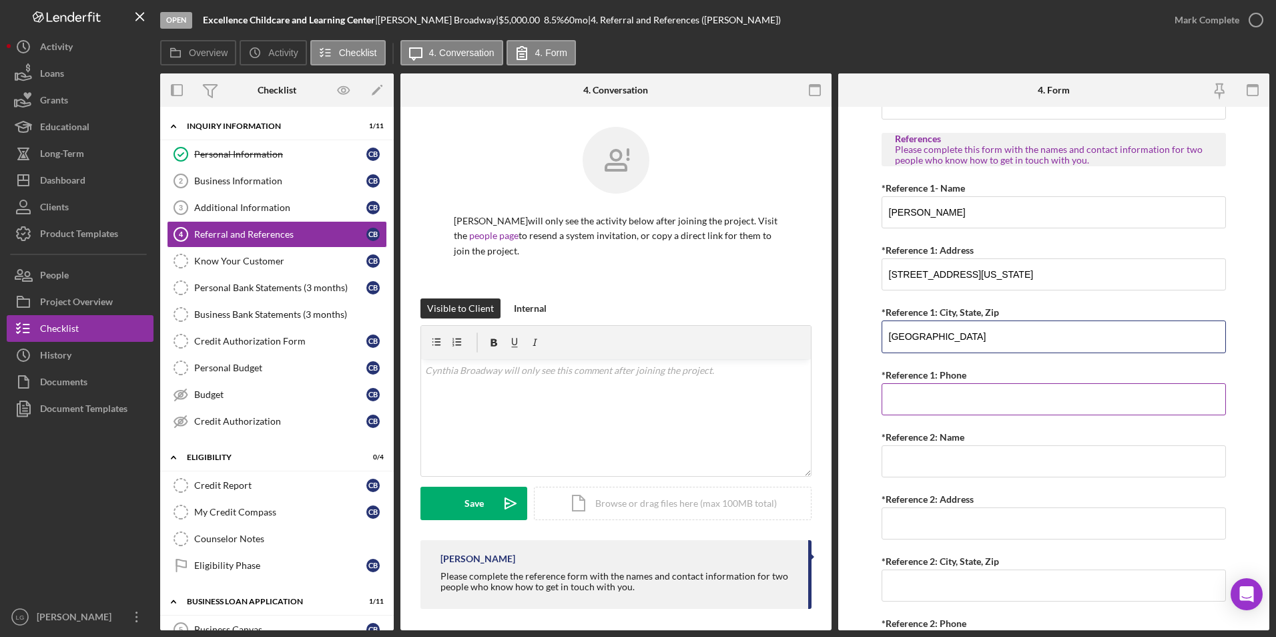
type input "Granite city IL 62040"
click at [928, 403] on input "*Reference 1: Phone" at bounding box center [1053, 399] width 345 height 32
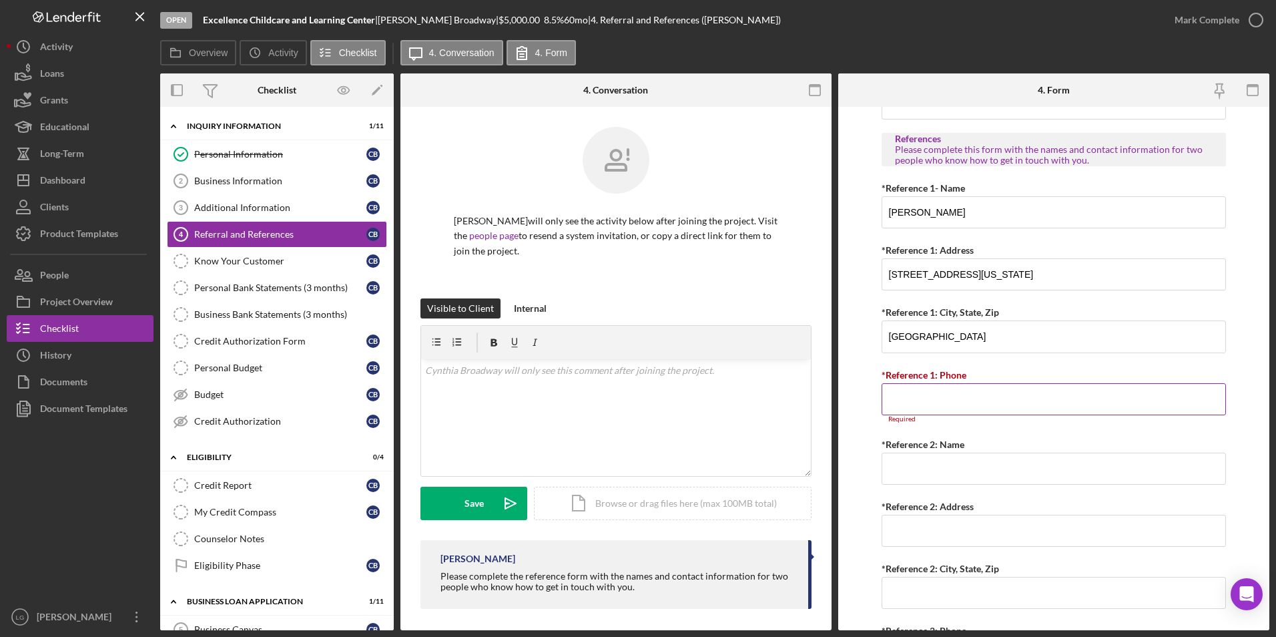
click at [926, 400] on input "*Reference 1: Phone" at bounding box center [1053, 399] width 345 height 32
paste input "(618) 570-1865"
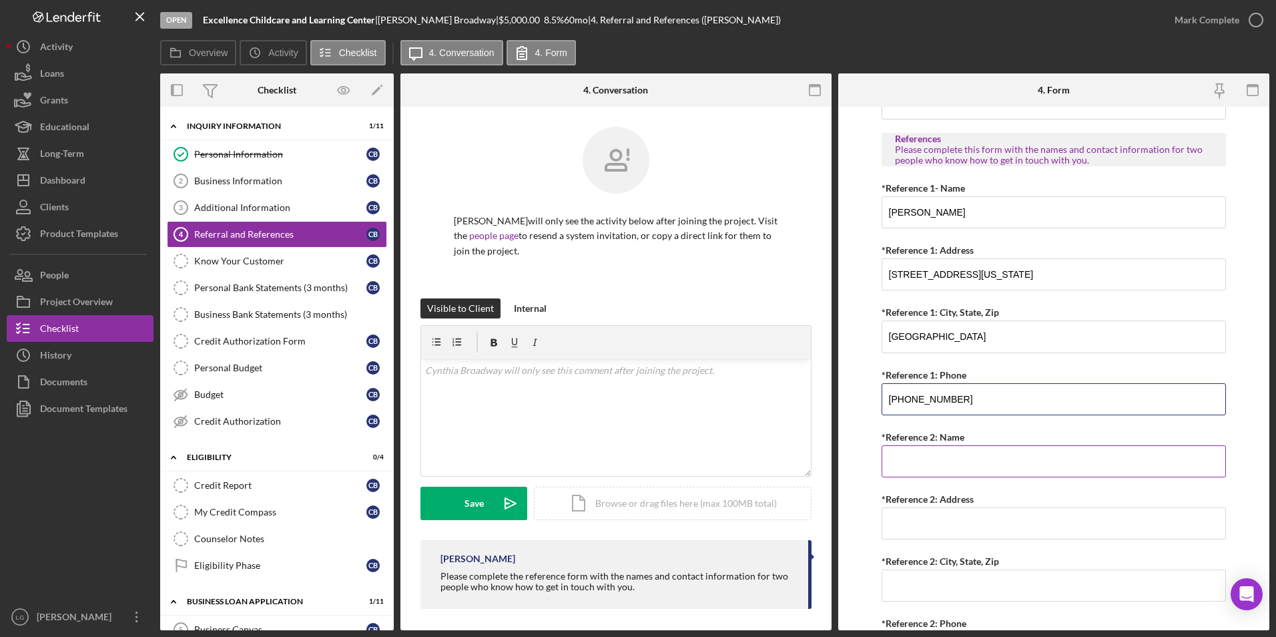
type input "(618) 570-1865"
click at [949, 473] on input "*Reference 2: Name" at bounding box center [1053, 461] width 345 height 32
click at [908, 460] on input "*Reference 2: Name" at bounding box center [1053, 461] width 345 height 32
paste input "Viveca Bryant"
type input "Viveca Bryant"
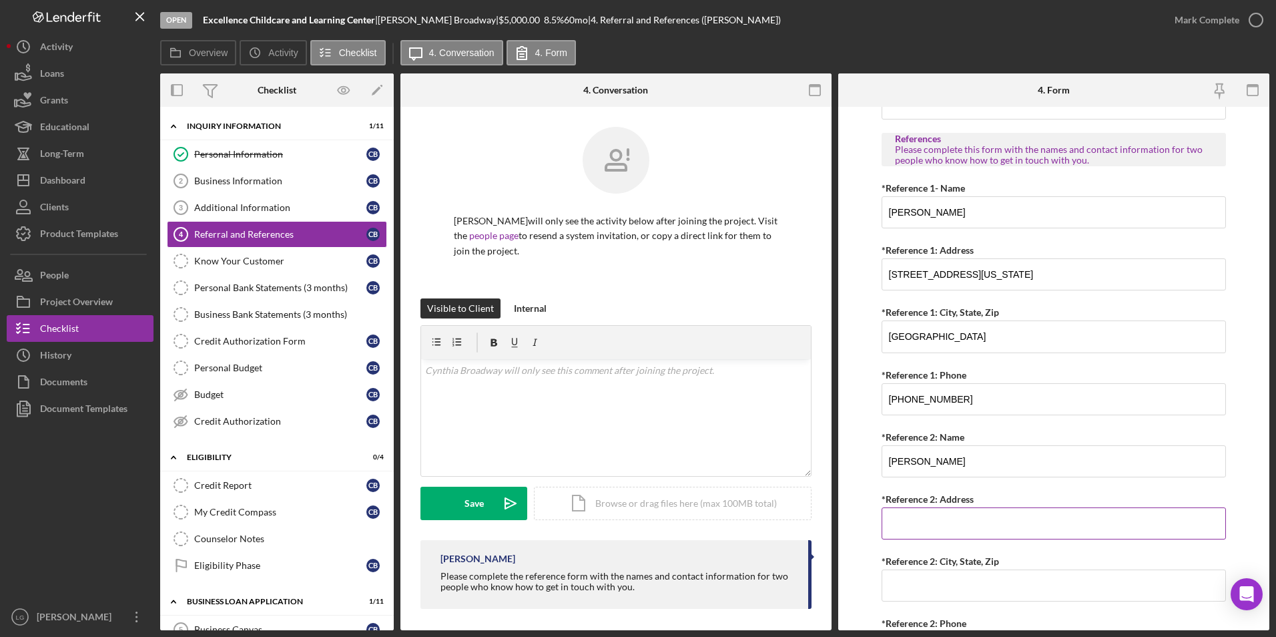
click at [897, 528] on input "*Reference 2: Address" at bounding box center [1053, 523] width 345 height 32
click at [871, 489] on form "Referral *Referral Type How did you hear about Justine PETERSEN? JP Client JP P…" at bounding box center [1053, 368] width 431 height 523
click at [910, 526] on input "*Reference 2: Address" at bounding box center [1053, 523] width 345 height 32
click at [930, 531] on input "*Reference 2: Address" at bounding box center [1053, 523] width 345 height 32
paste input "2001 Edison Ave"
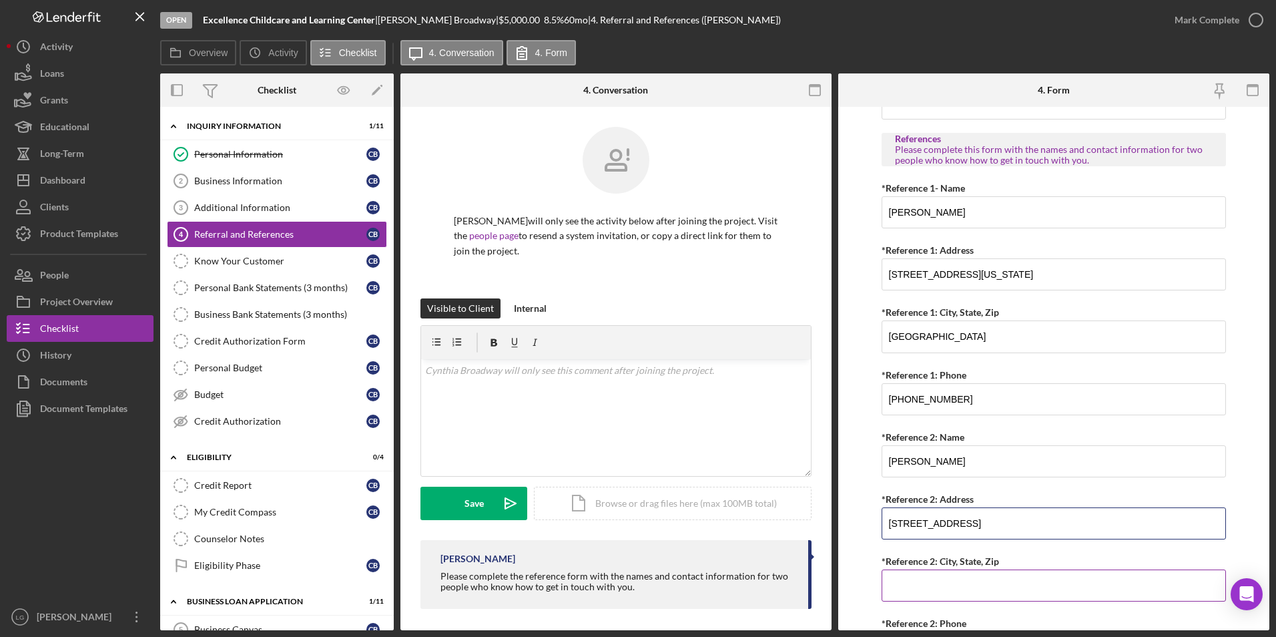
type input "2001 Edison Ave"
drag, startPoint x: 964, startPoint y: 576, endPoint x: 952, endPoint y: 575, distance: 12.1
click at [964, 576] on input "*Reference 2: City, State, Zip" at bounding box center [1053, 585] width 345 height 32
click at [952, 580] on input "*Reference 2: City, State, Zip" at bounding box center [1053, 585] width 345 height 32
paste input "Granite city IL 62040"
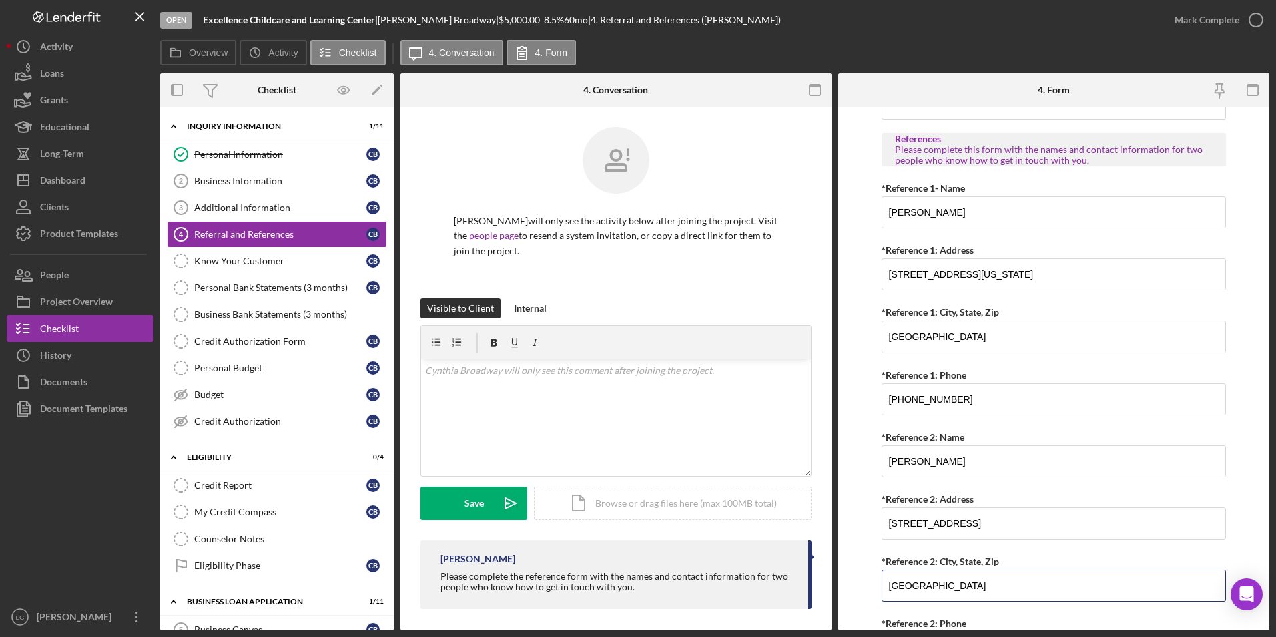
scroll to position [482, 0]
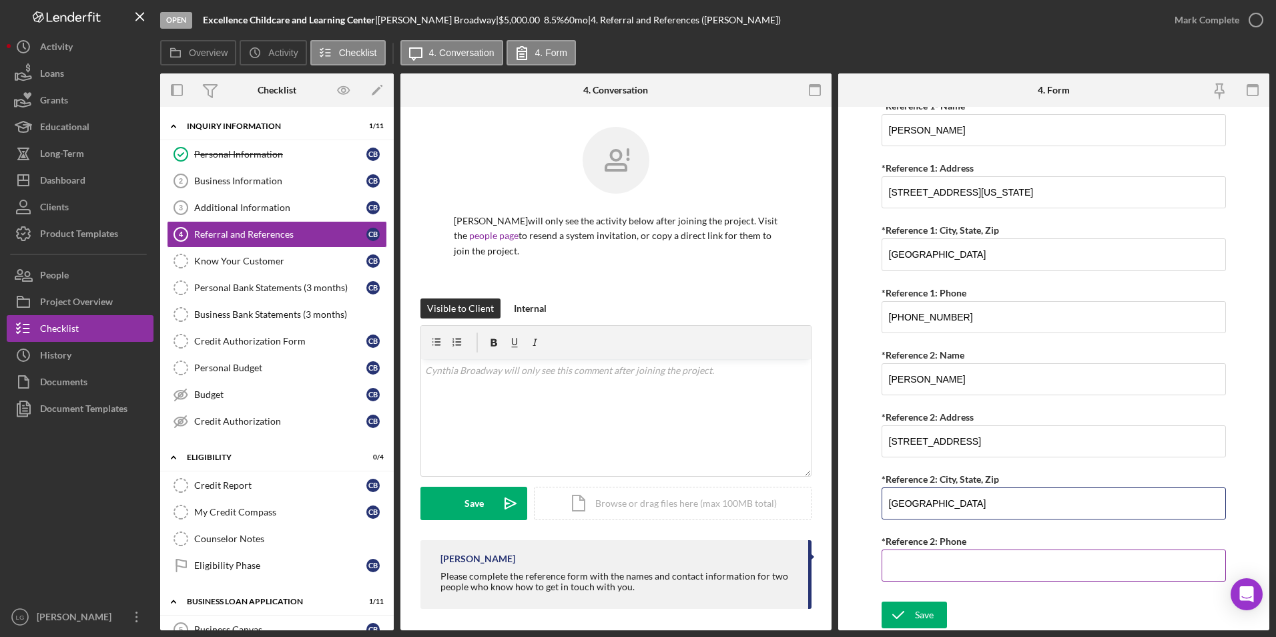
type input "Granite city IL 62040"
click at [960, 558] on input "*Reference 2: Phone" at bounding box center [1053, 565] width 345 height 32
click at [955, 563] on input "*Reference 2: Phone" at bounding box center [1053, 565] width 345 height 32
paste input "(618) 971-3931"
type input "(618) 971-3931"
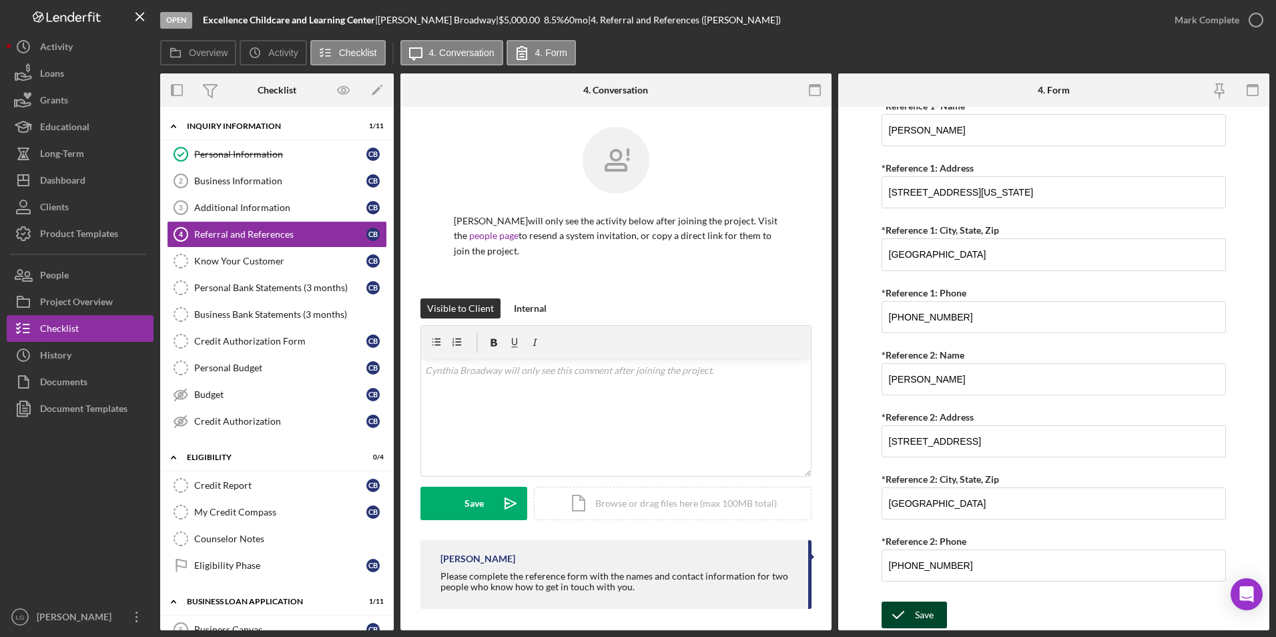
click at [932, 620] on div "Save" at bounding box center [924, 614] width 19 height 27
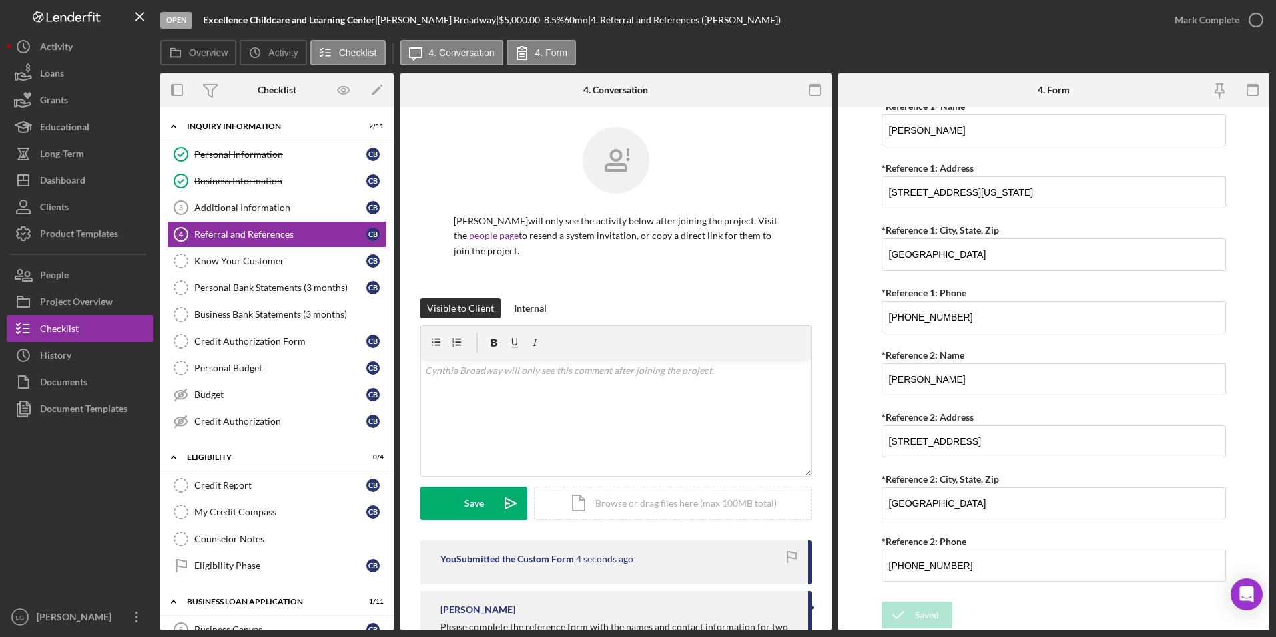
click at [1192, 23] on div "Mark Complete" at bounding box center [1206, 20] width 65 height 27
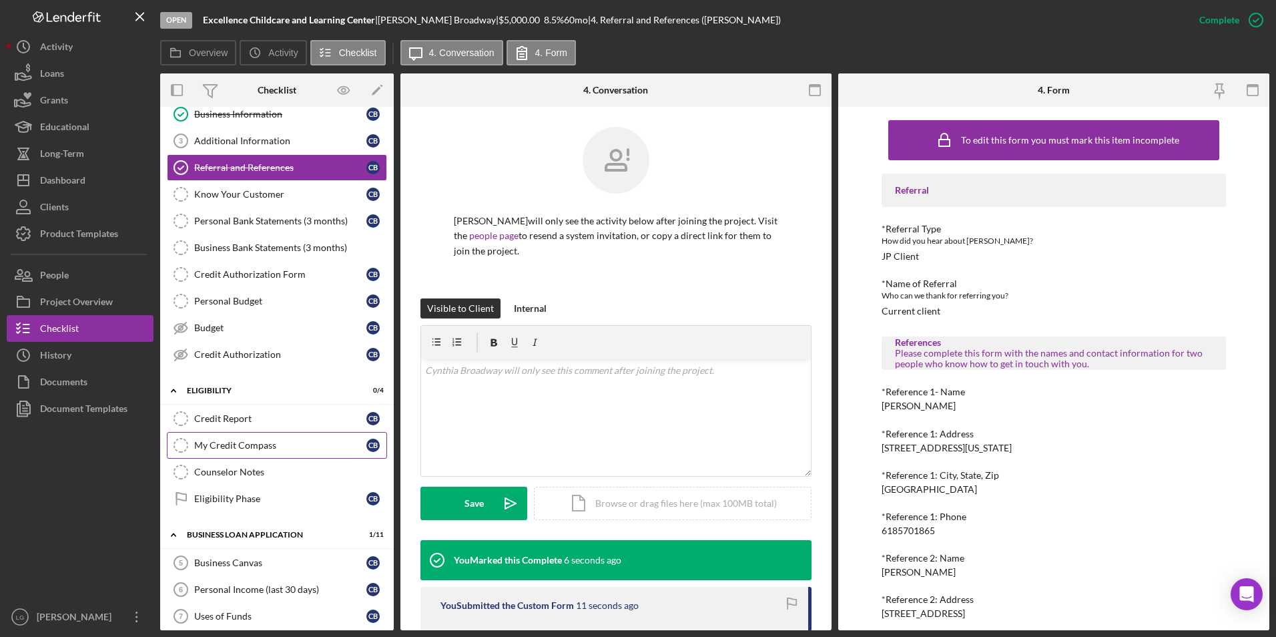
scroll to position [133, 0]
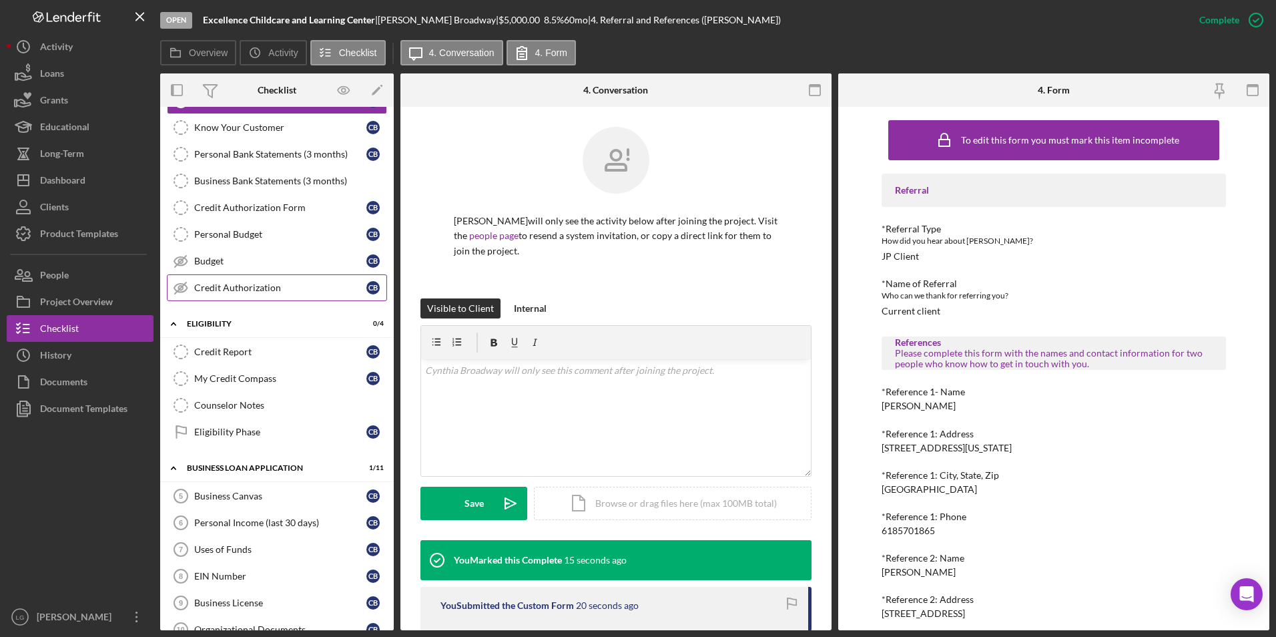
drag, startPoint x: 237, startPoint y: 382, endPoint x: 170, endPoint y: 288, distance: 115.3
click at [237, 382] on div "My Credit Compass" at bounding box center [280, 378] width 172 height 11
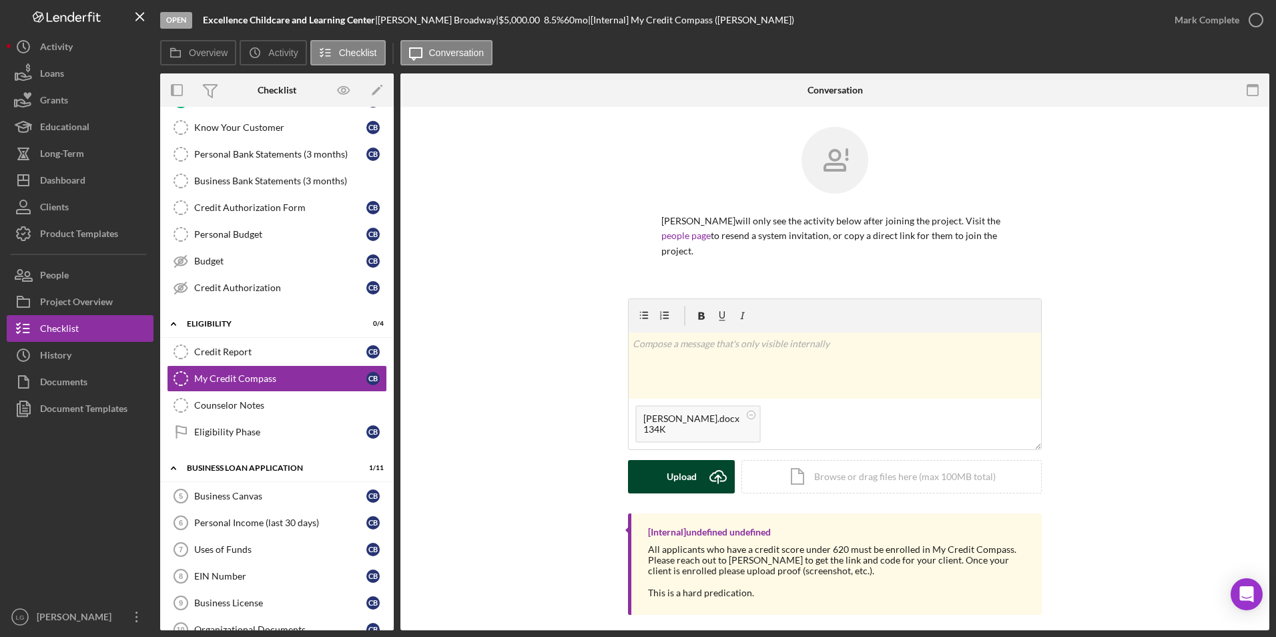
click at [687, 478] on div "Upload" at bounding box center [682, 476] width 30 height 33
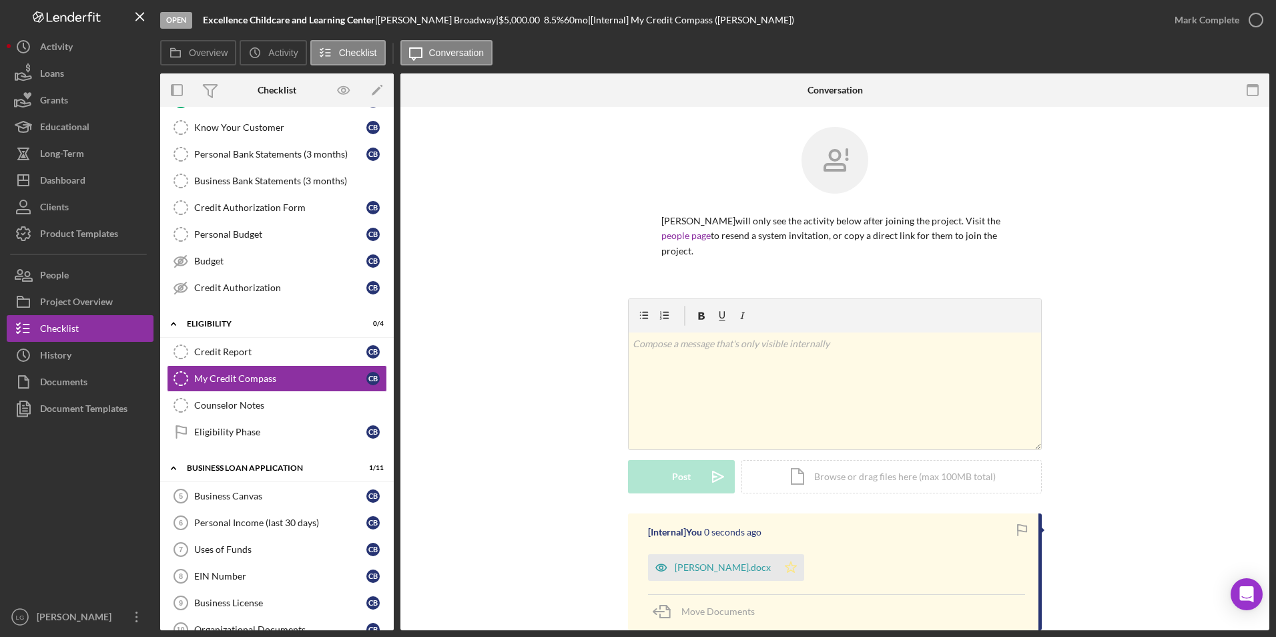
click at [801, 569] on icon "Icon/Star" at bounding box center [790, 567] width 27 height 27
click at [1190, 23] on div "Mark Complete" at bounding box center [1206, 20] width 65 height 27
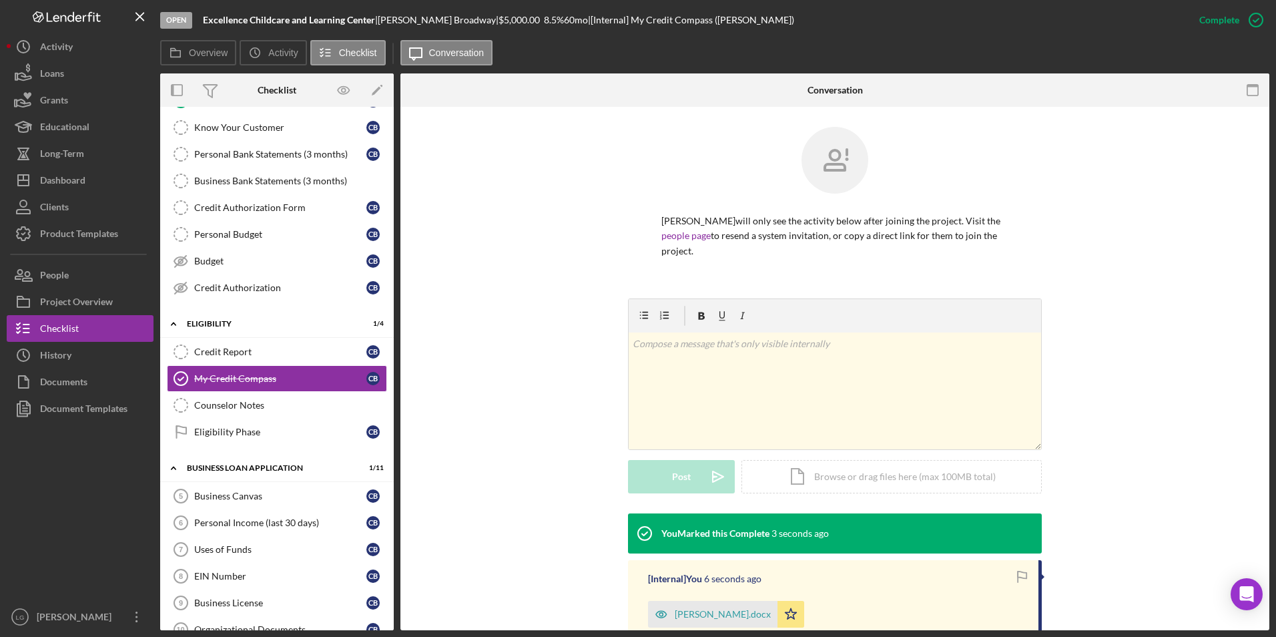
click at [226, 436] on div "Eligibility Phase" at bounding box center [280, 431] width 172 height 11
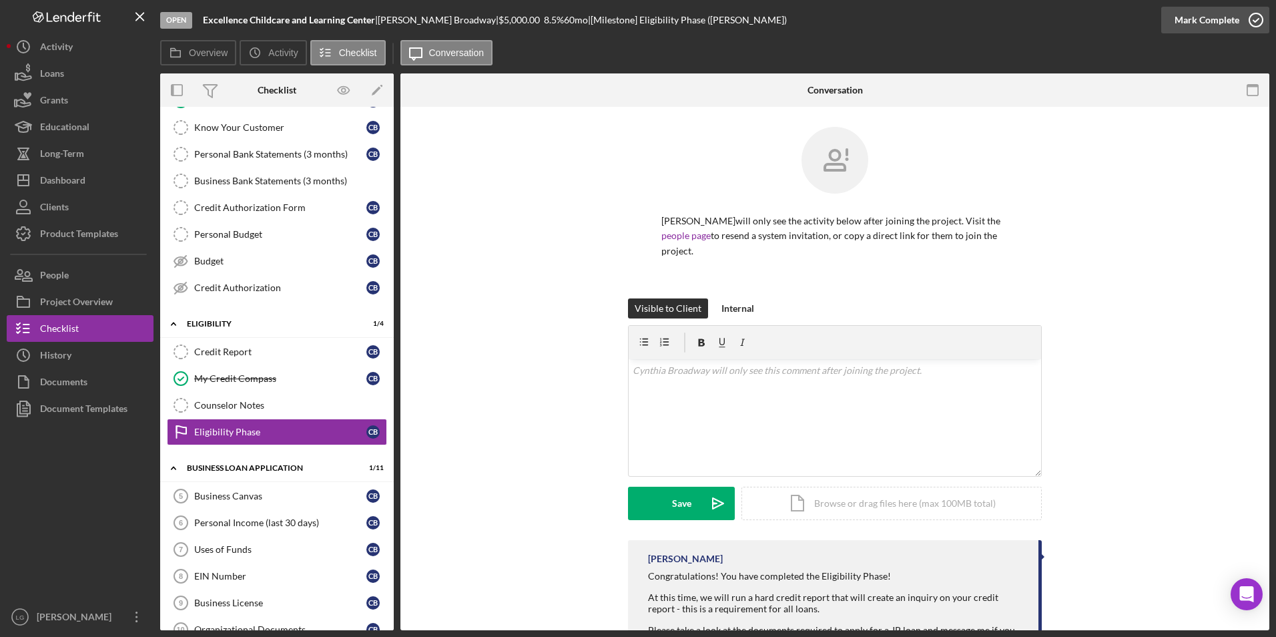
click at [1197, 20] on div "Mark Complete" at bounding box center [1206, 20] width 65 height 27
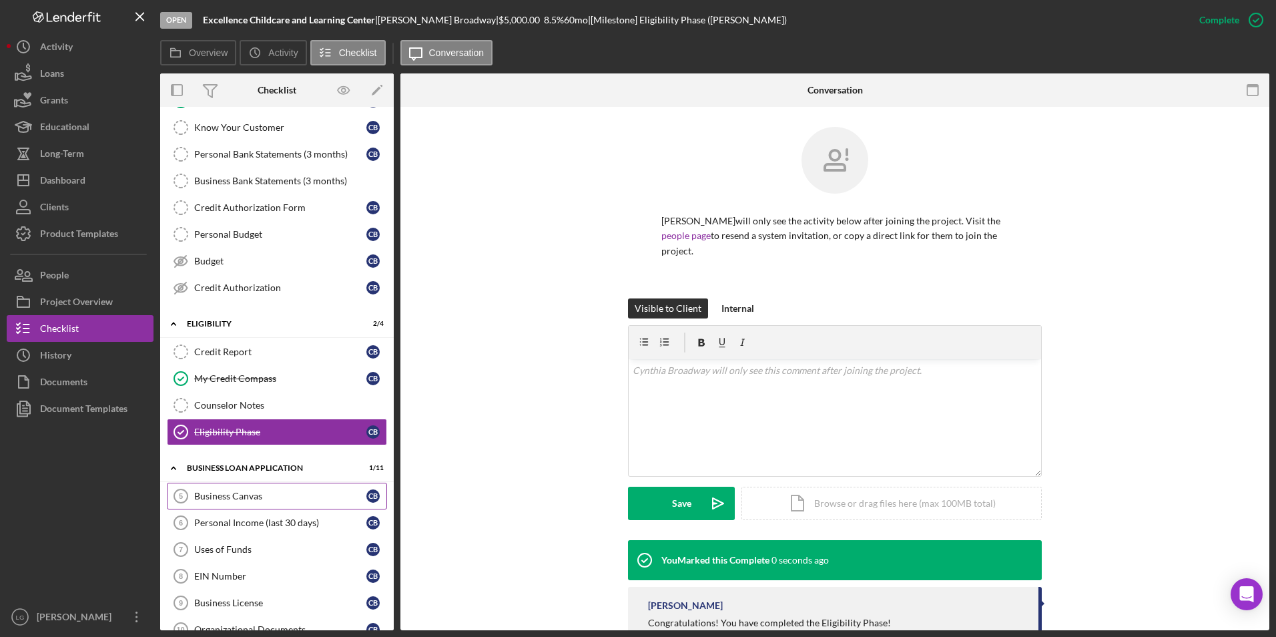
click at [242, 494] on div "Business Canvas" at bounding box center [280, 495] width 172 height 11
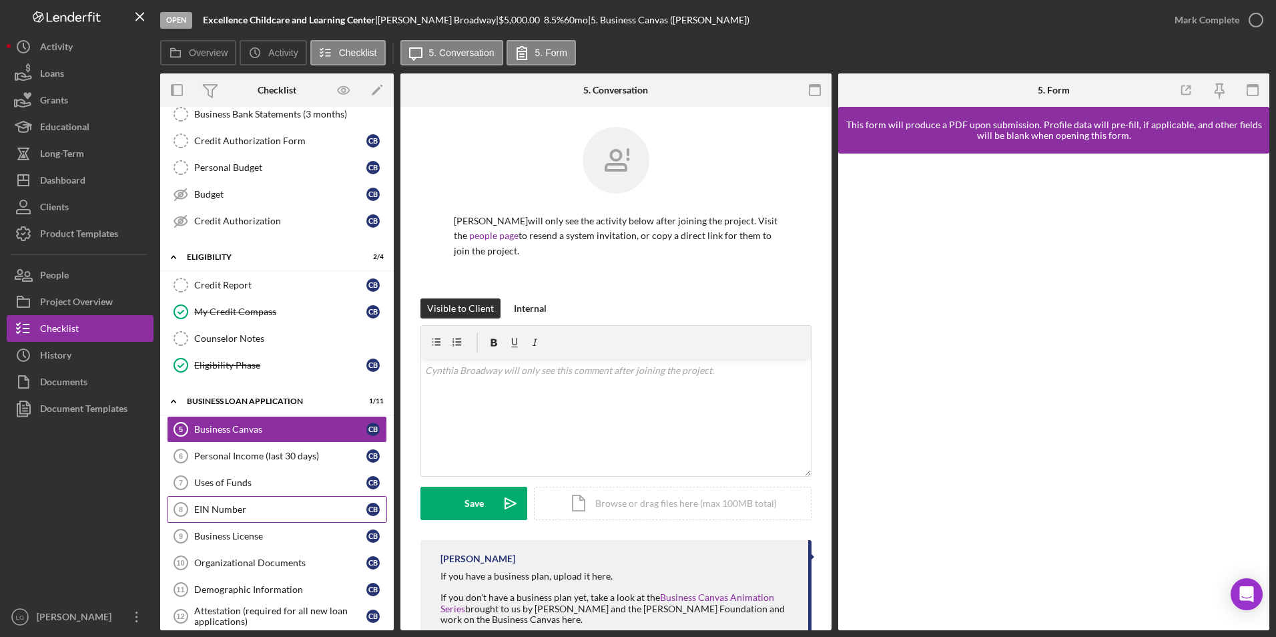
scroll to position [400, 0]
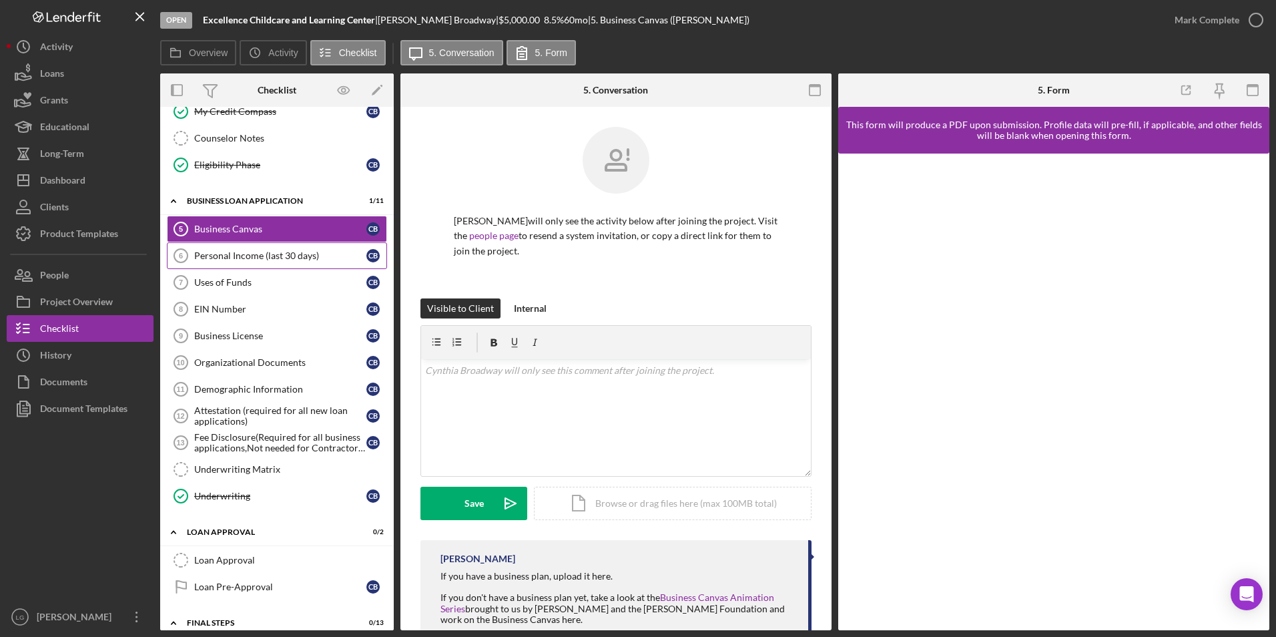
click at [226, 249] on link "Personal Income (last 30 days) 6 Personal Income (last 30 days) C B" at bounding box center [277, 255] width 220 height 27
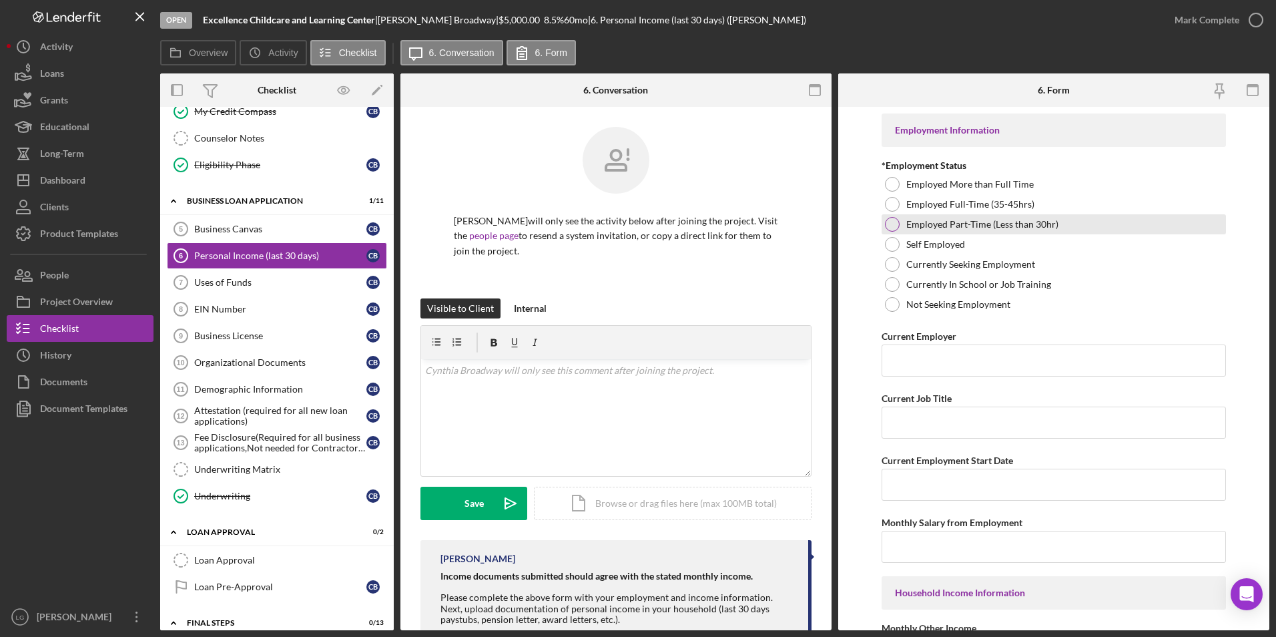
click at [893, 221] on div at bounding box center [892, 224] width 15 height 15
click at [908, 355] on input "Current Employer" at bounding box center [1053, 360] width 345 height 32
paste input "St of Missouri Vendot Pay"
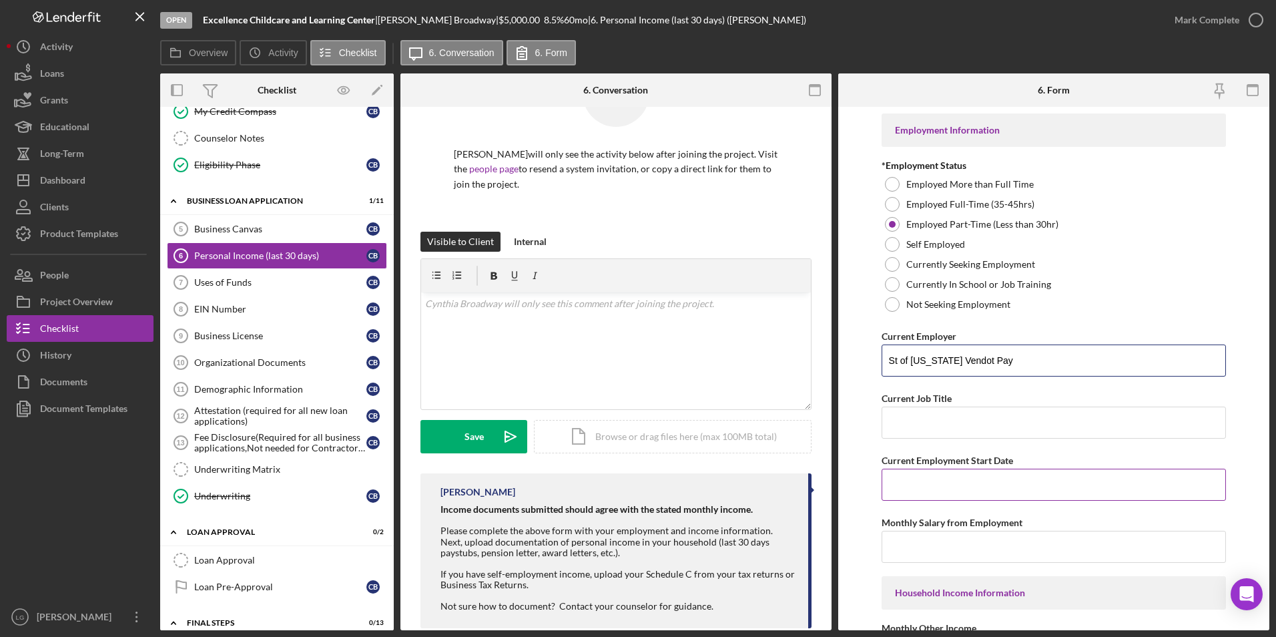
scroll to position [200, 0]
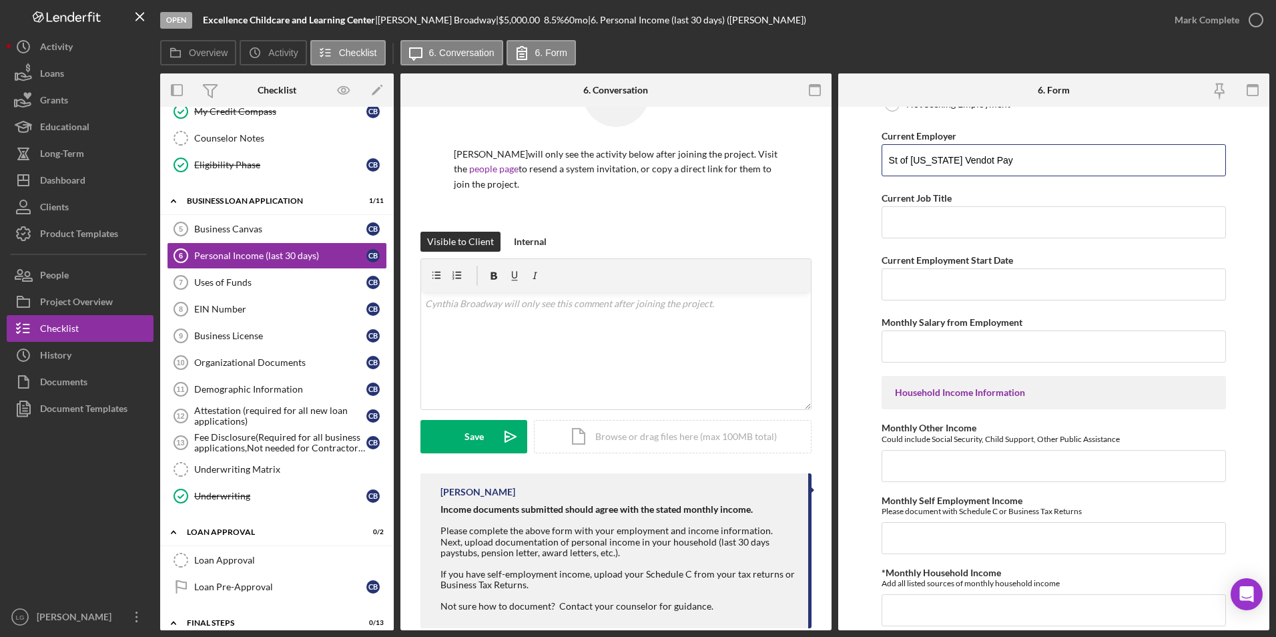
type input "St of Missouri Vendot Pay"
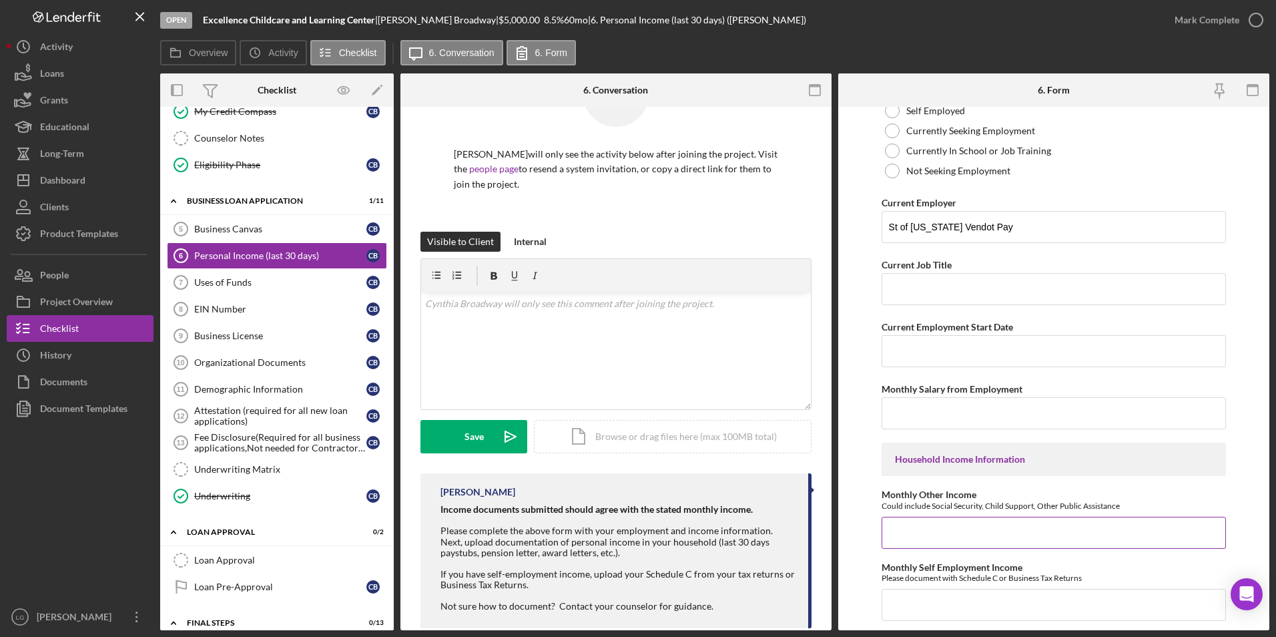
scroll to position [267, 0]
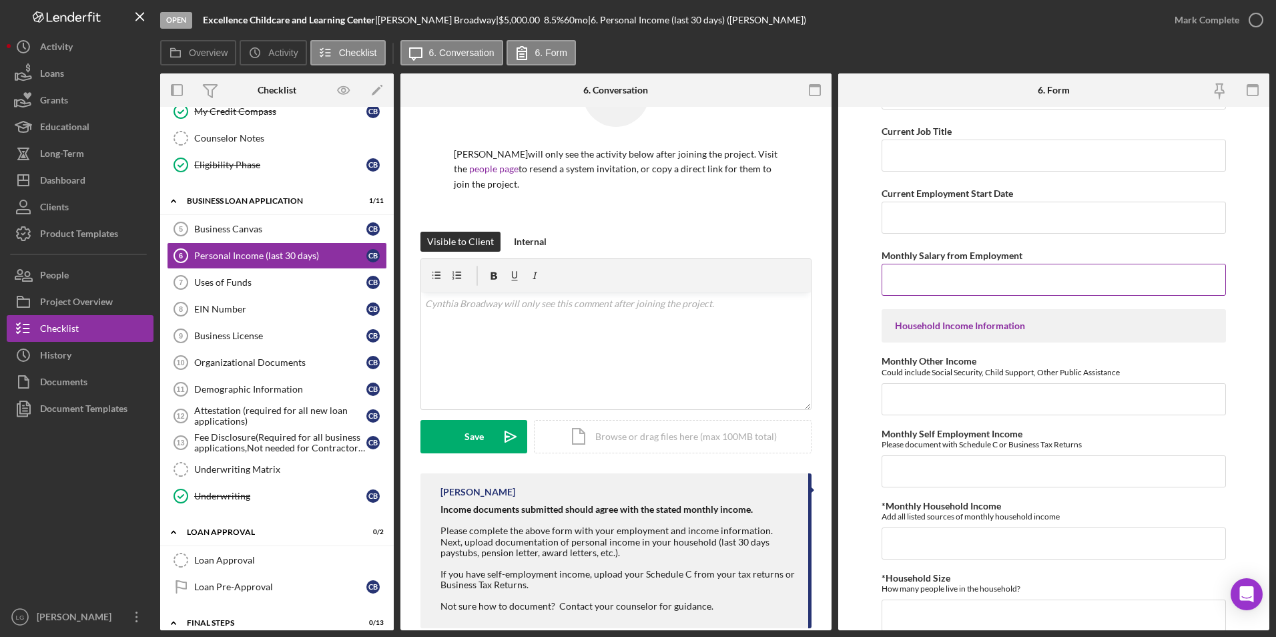
paste input "$836.7"
type input "$836.7"
click at [916, 388] on input "Monthly Other Income" at bounding box center [1053, 399] width 345 height 32
type input "$990"
click at [948, 527] on input "*Monthly Household Income" at bounding box center [1053, 543] width 345 height 32
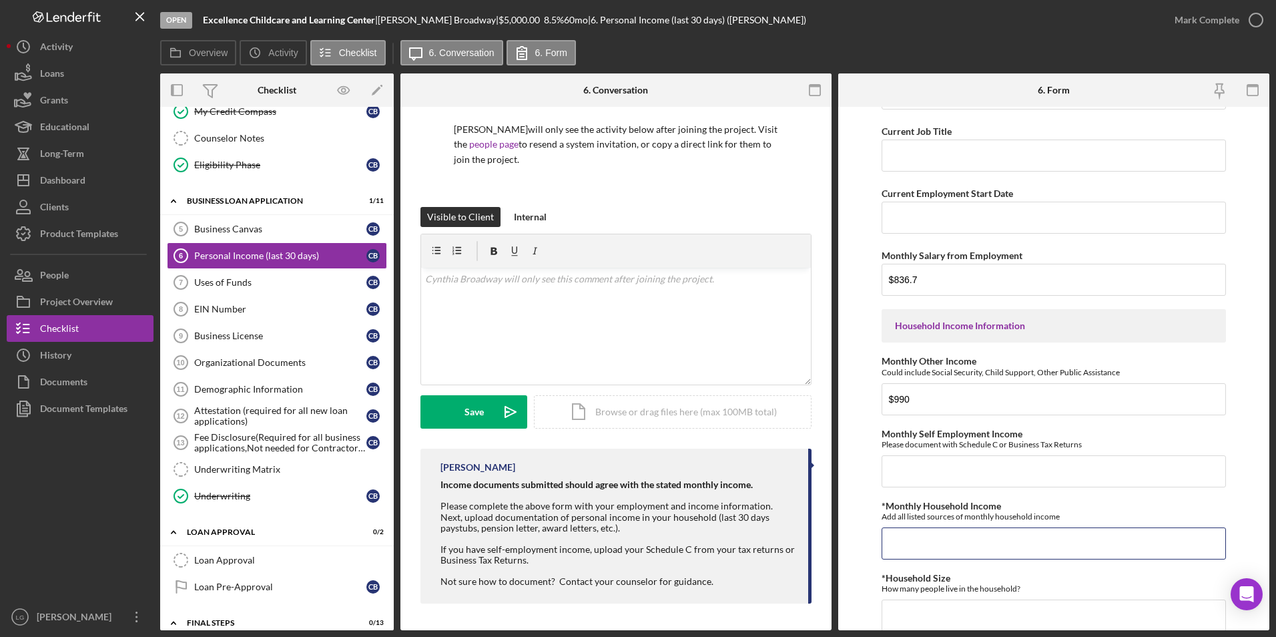
scroll to position [400, 0]
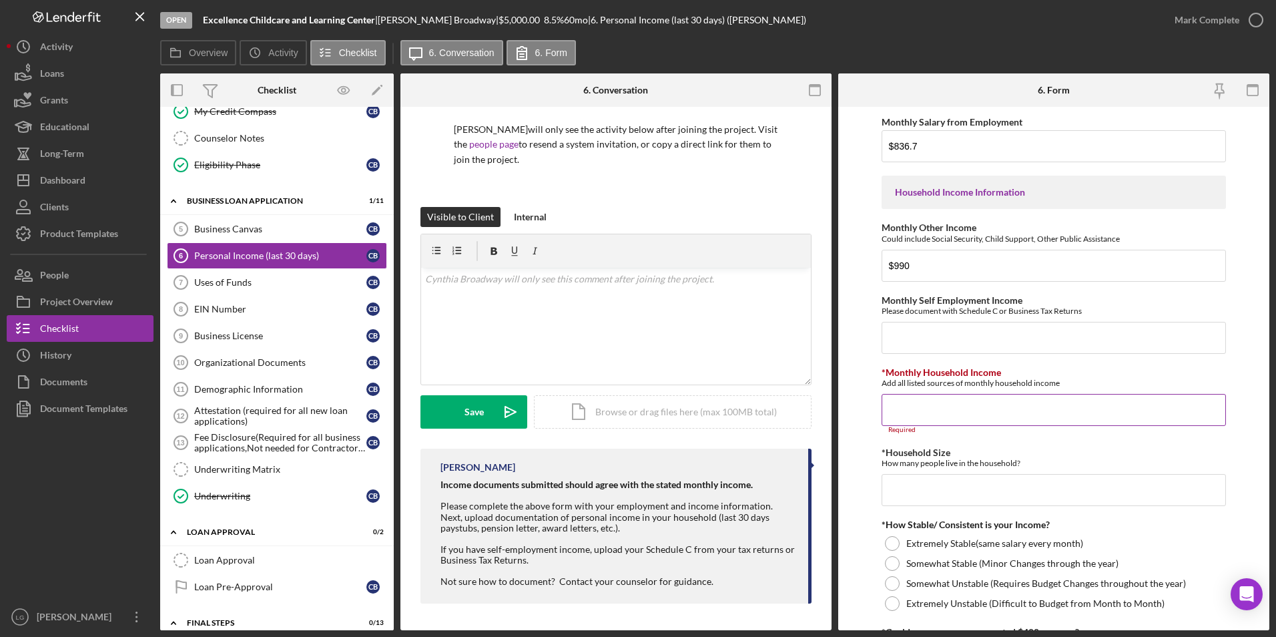
click at [952, 419] on input "*Monthly Household Income" at bounding box center [1053, 410] width 345 height 32
paste input "$1,826"
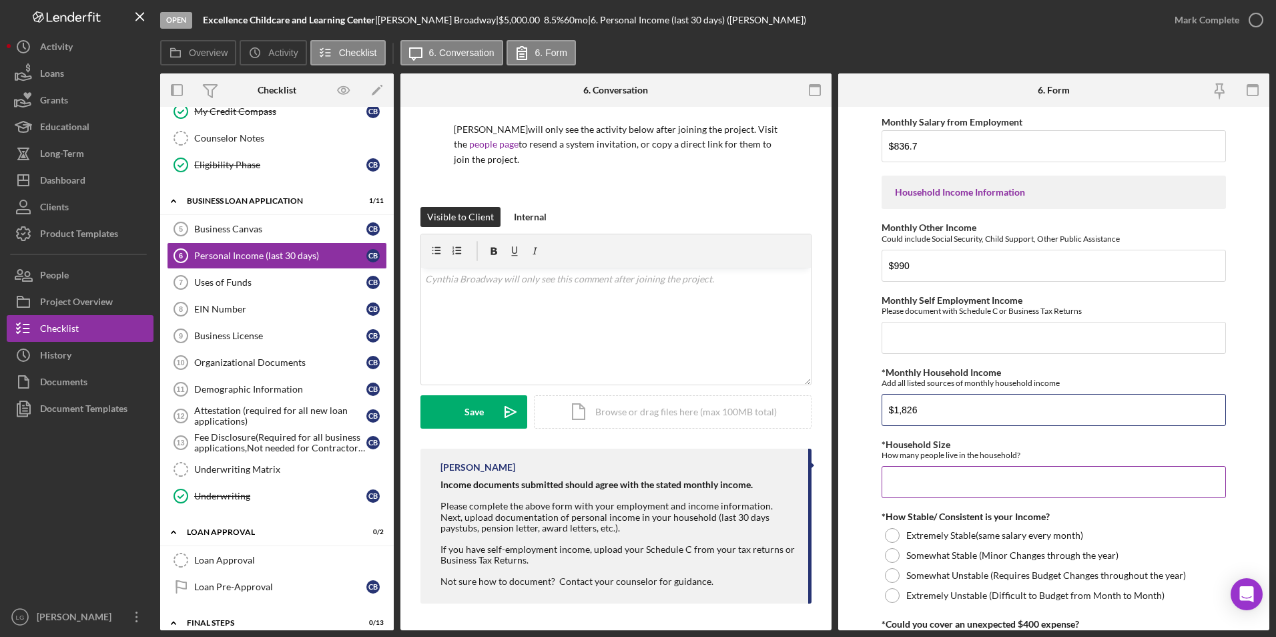
type input "$1,826"
click at [940, 482] on input "*Household Size" at bounding box center [1053, 482] width 345 height 32
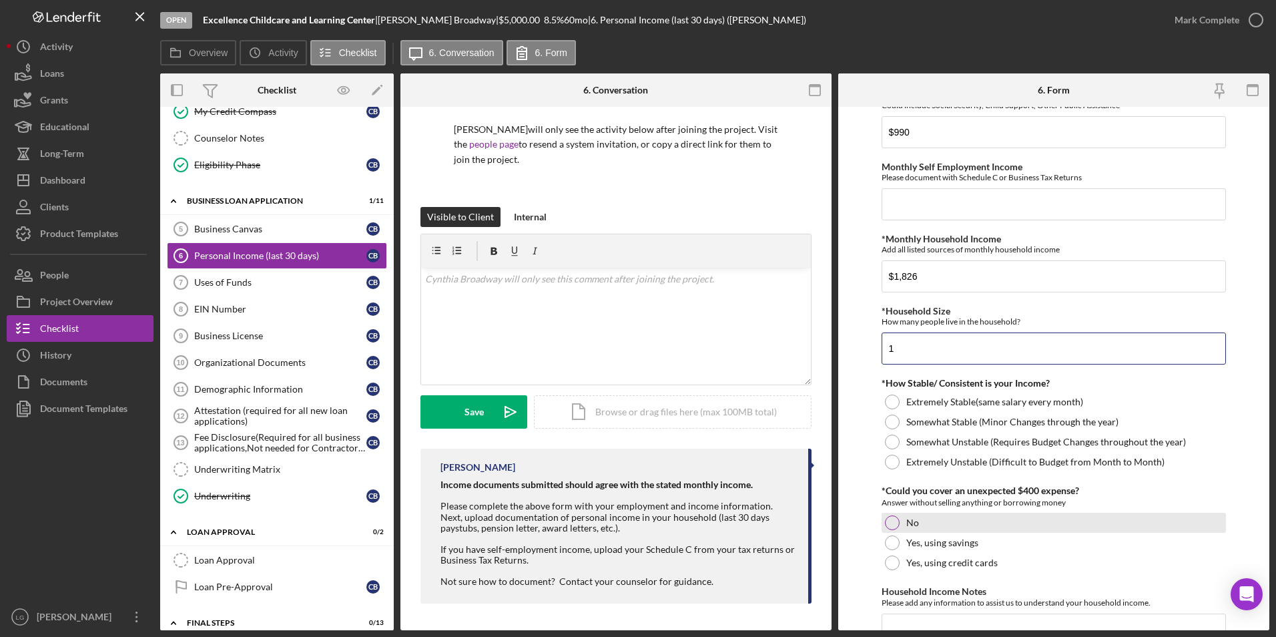
scroll to position [601, 0]
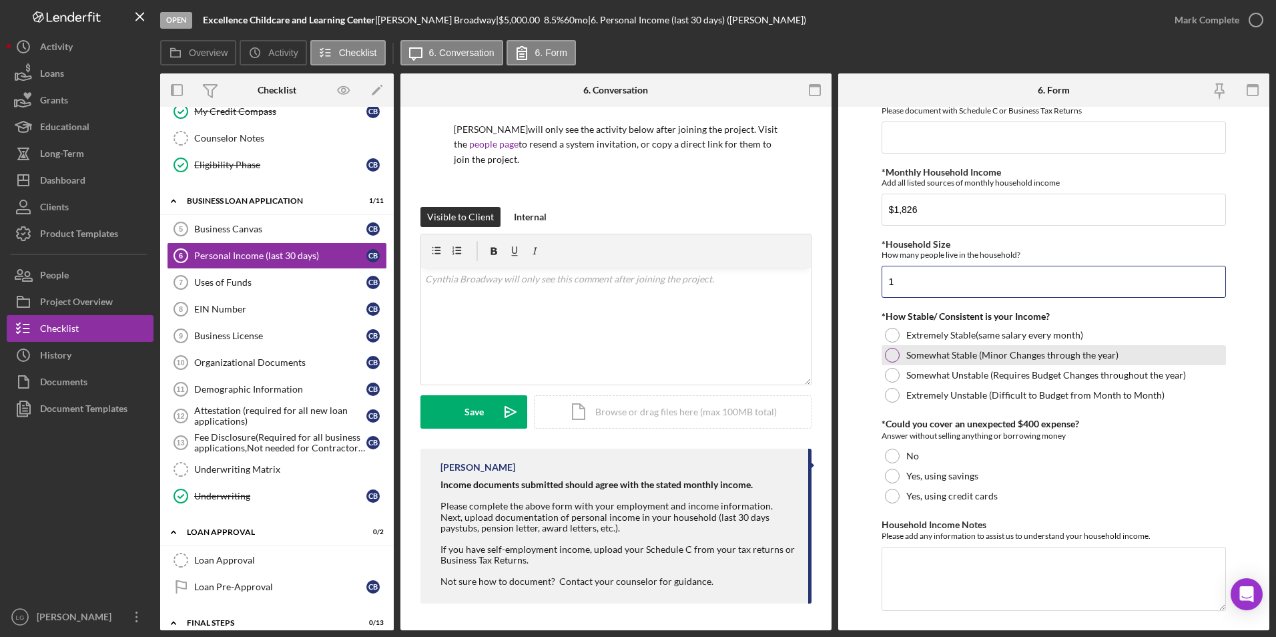
type input "1"
click at [887, 354] on div at bounding box center [892, 355] width 15 height 15
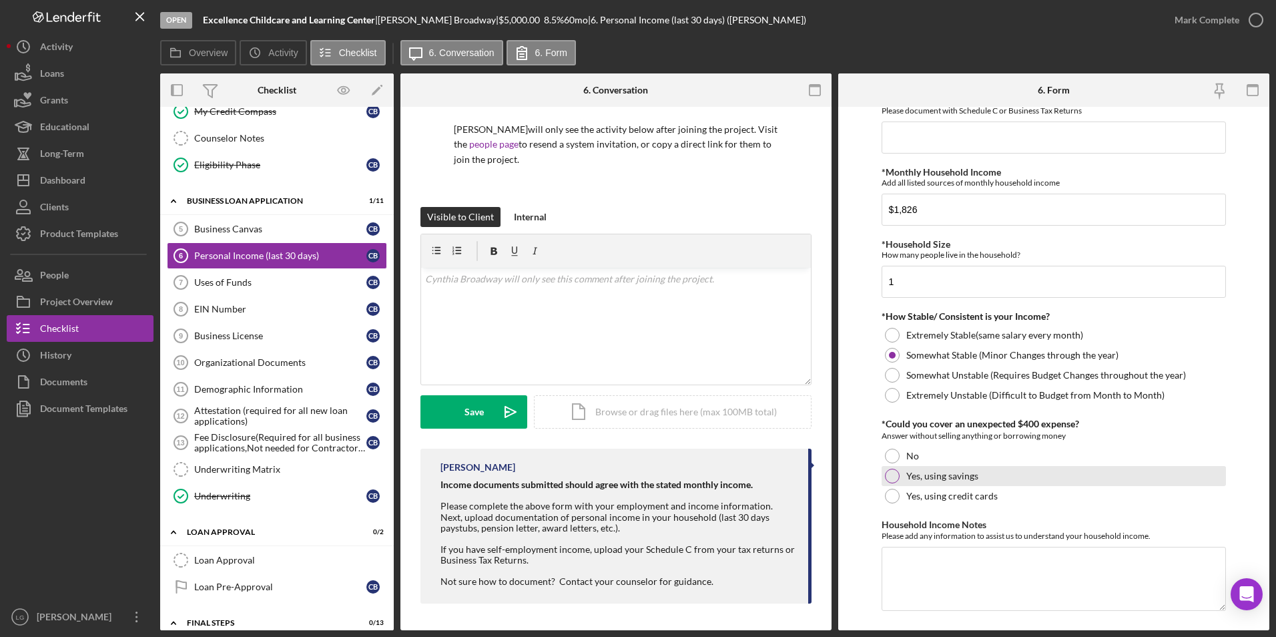
click at [889, 473] on div at bounding box center [892, 475] width 15 height 15
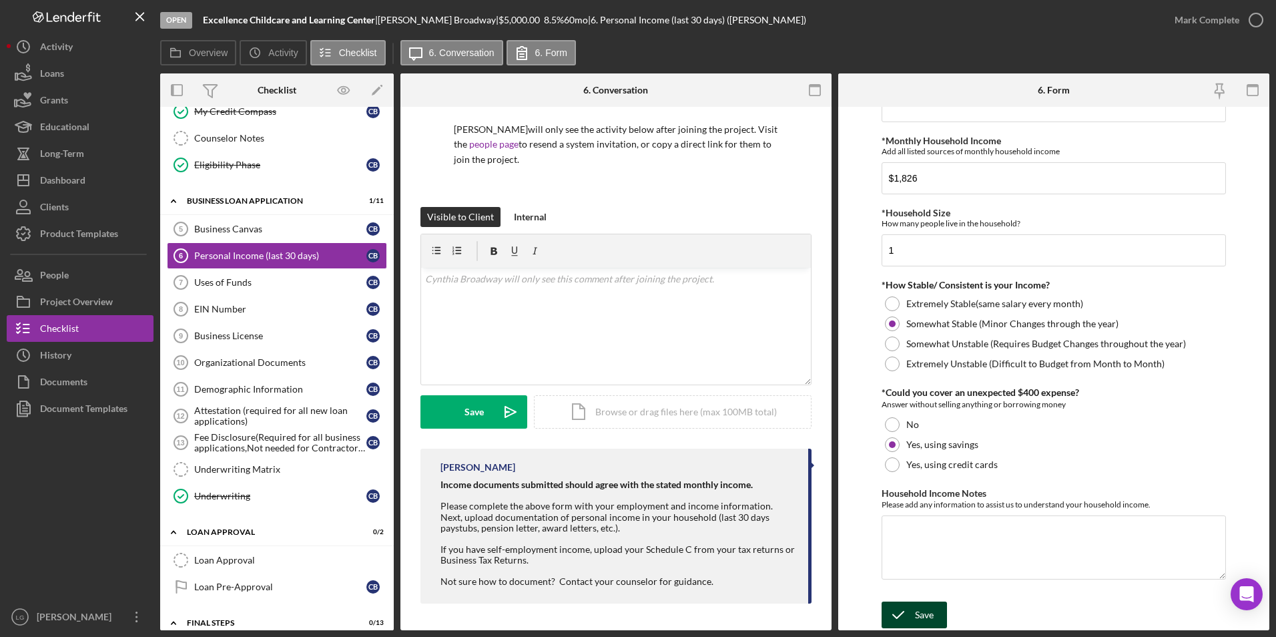
click at [913, 610] on icon "submit" at bounding box center [897, 614] width 33 height 33
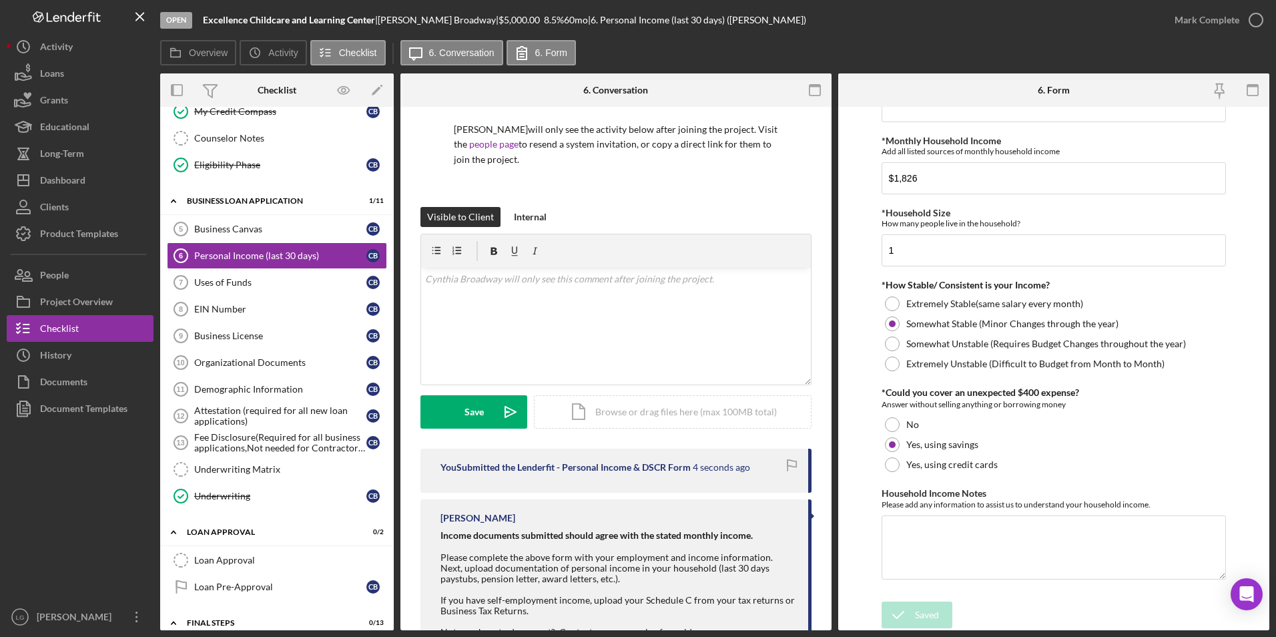
click at [1178, 15] on div "Mark Complete" at bounding box center [1206, 20] width 65 height 27
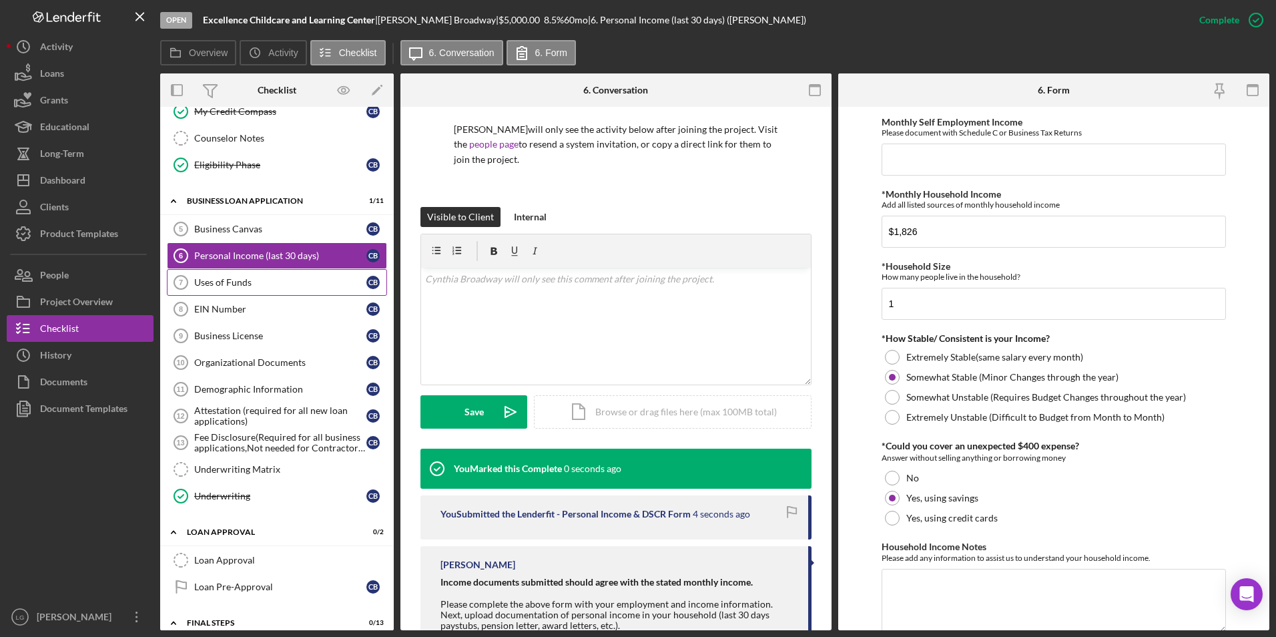
scroll to position [685, 0]
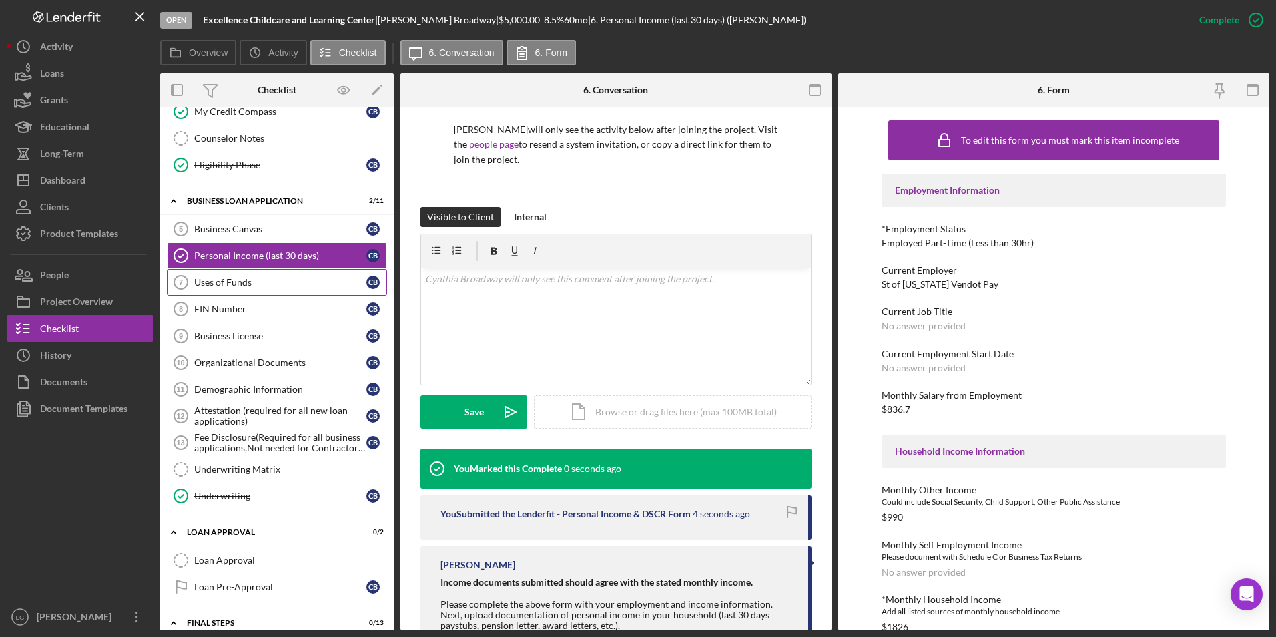
drag, startPoint x: 256, startPoint y: 288, endPoint x: 263, endPoint y: 286, distance: 7.0
click at [256, 288] on div "Uses of Funds" at bounding box center [280, 282] width 172 height 11
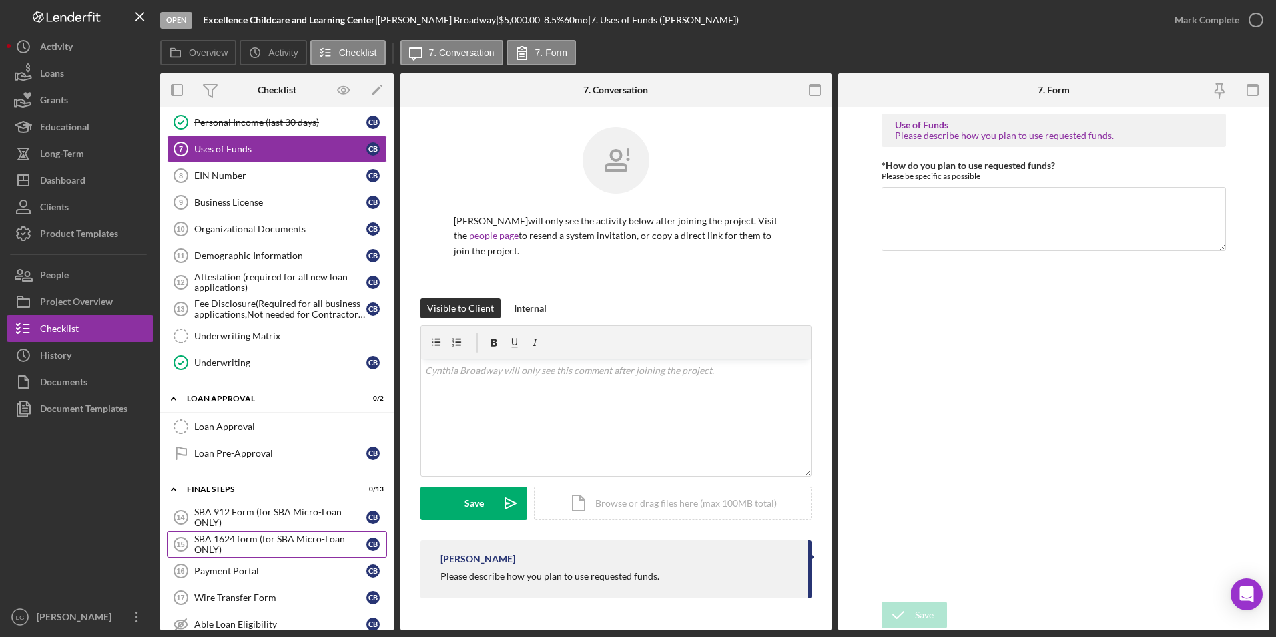
scroll to position [667, 0]
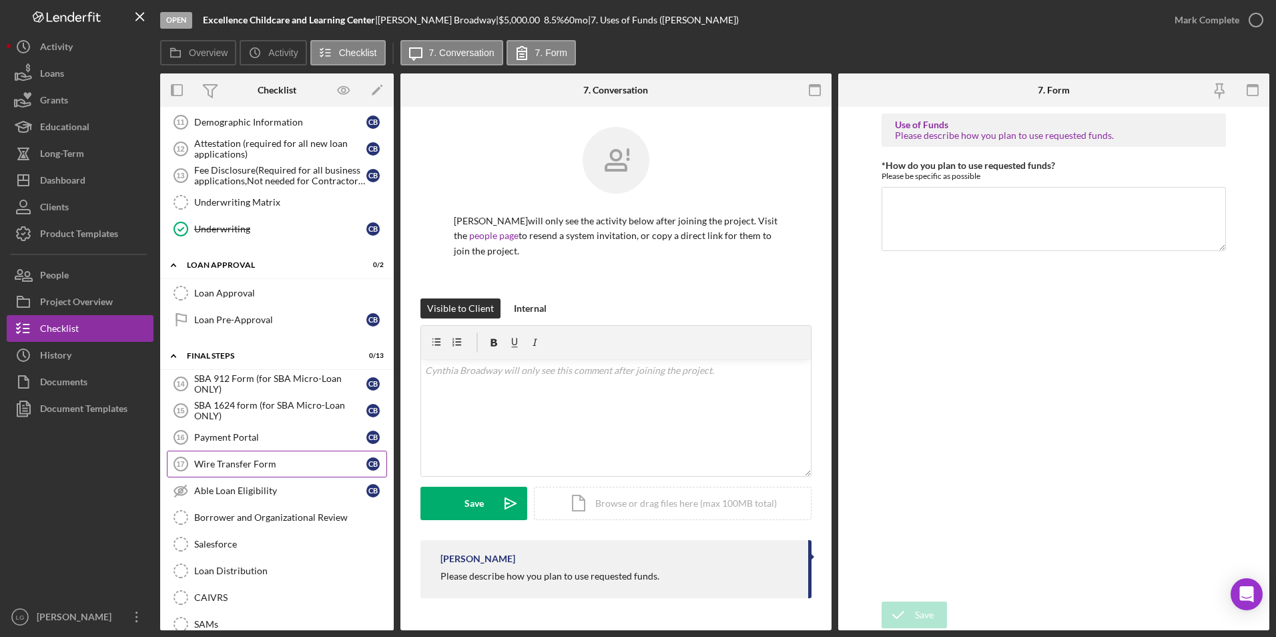
click at [214, 460] on div "Wire Transfer Form" at bounding box center [280, 463] width 172 height 11
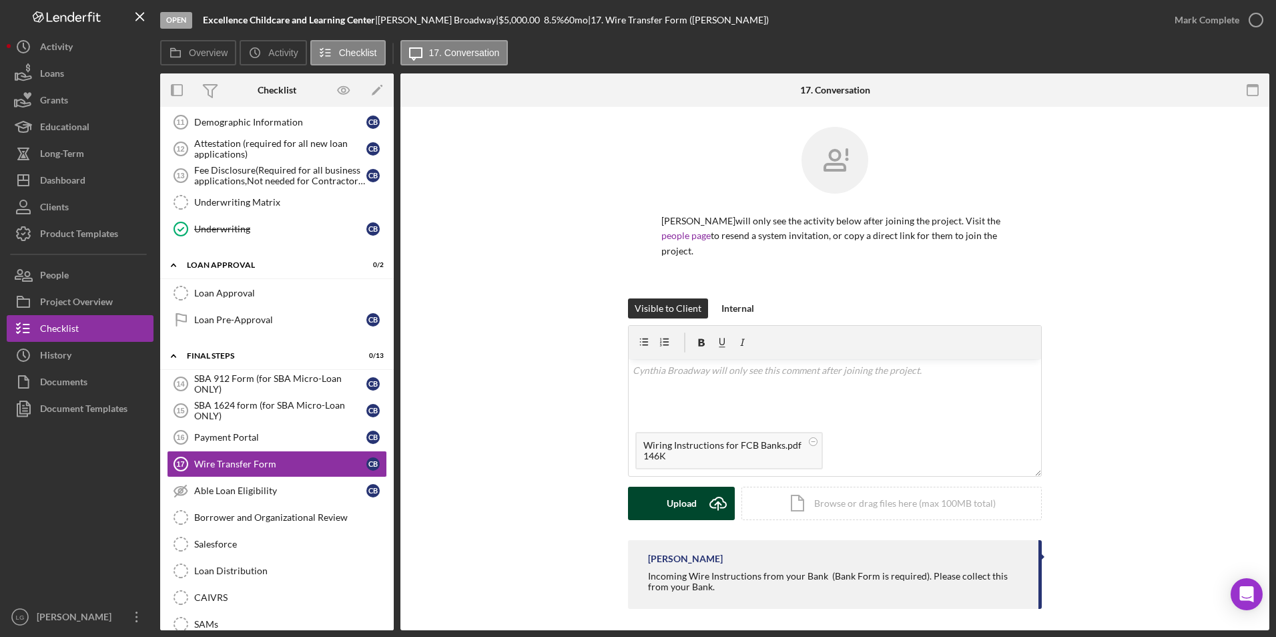
click at [673, 496] on div "Upload" at bounding box center [682, 502] width 30 height 33
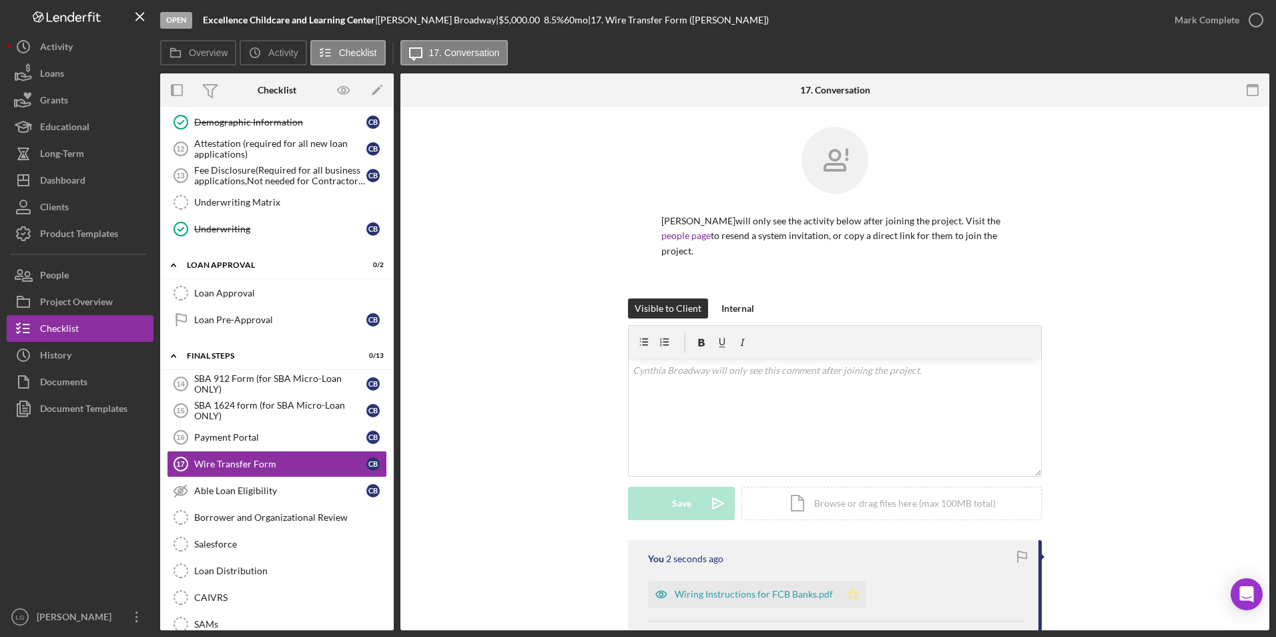
click at [857, 587] on icon "Icon/Star" at bounding box center [852, 594] width 27 height 27
click at [1210, 12] on div "Mark Complete" at bounding box center [1206, 20] width 65 height 27
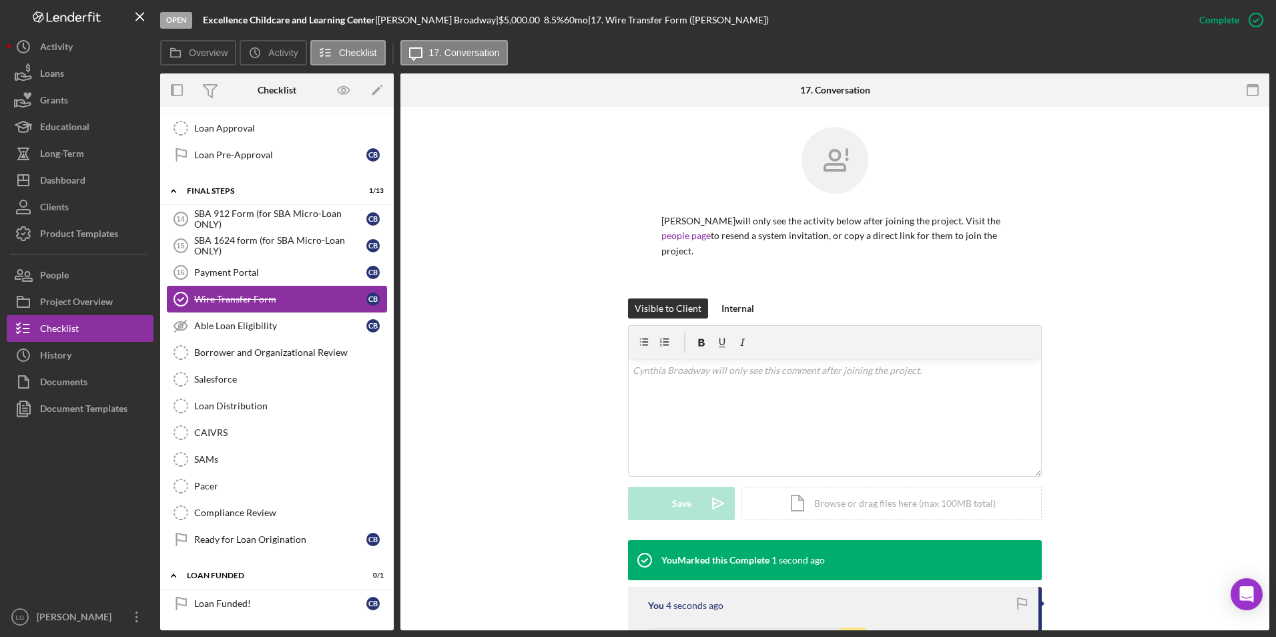
scroll to position [699, 0]
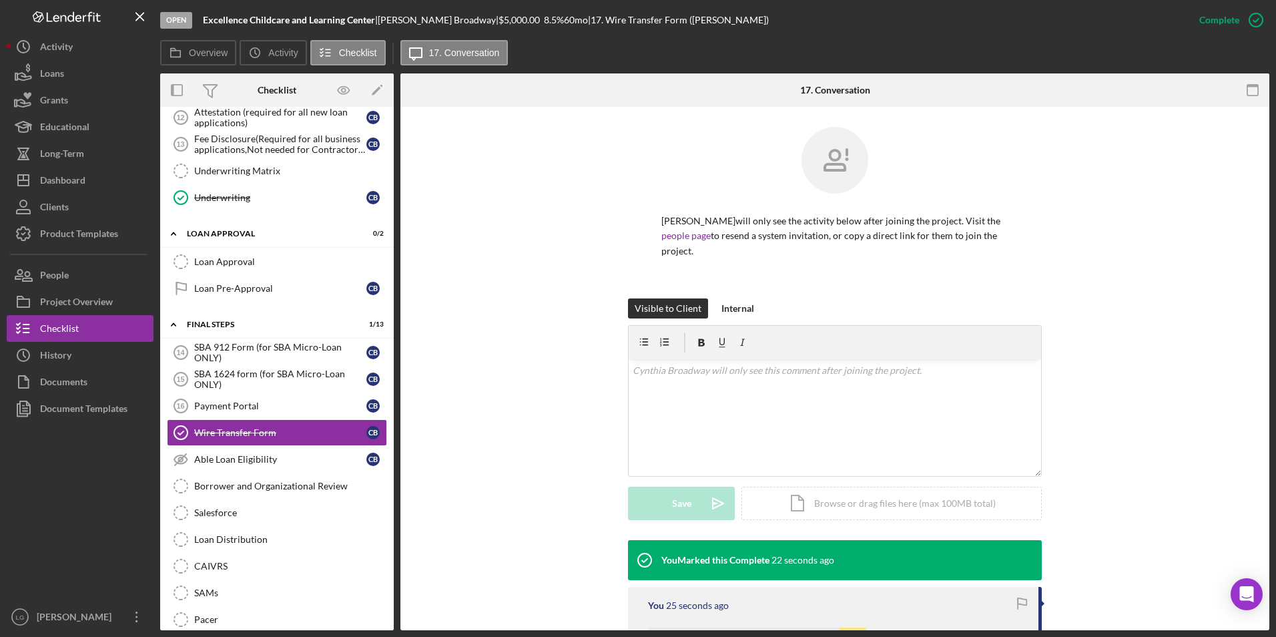
drag, startPoint x: 243, startPoint y: 289, endPoint x: 590, endPoint y: 242, distance: 350.2
click at [243, 289] on div "Loan Pre-Approval" at bounding box center [280, 288] width 172 height 11
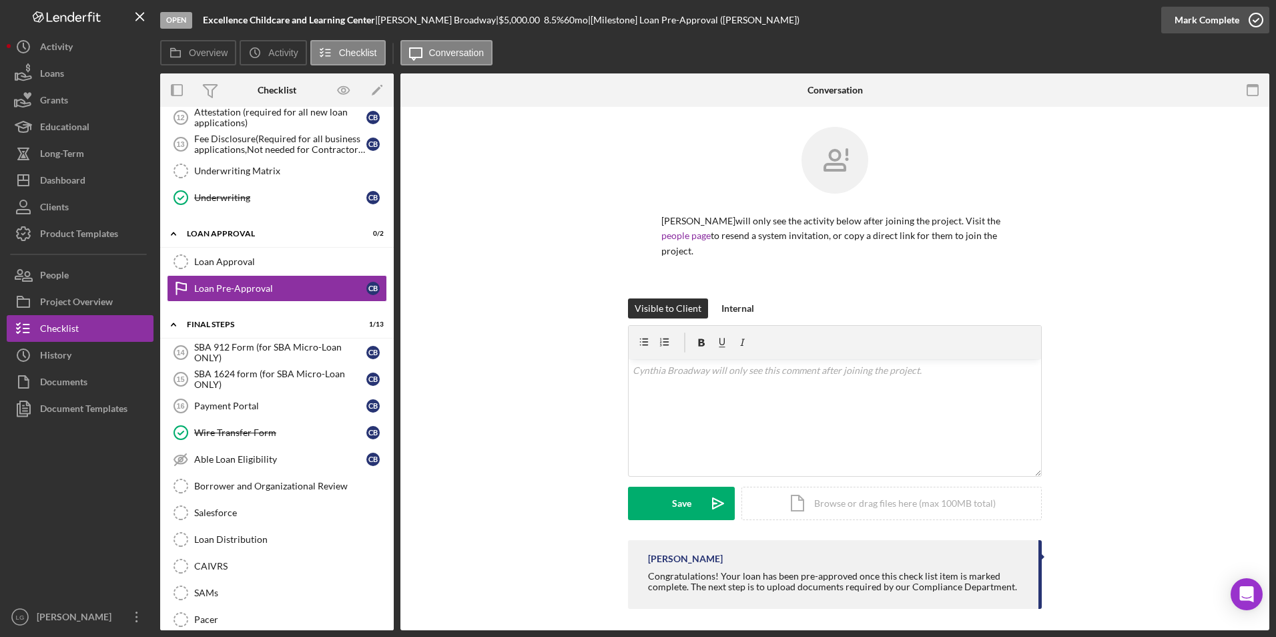
click at [1208, 7] on div "Mark Complete" at bounding box center [1206, 20] width 65 height 27
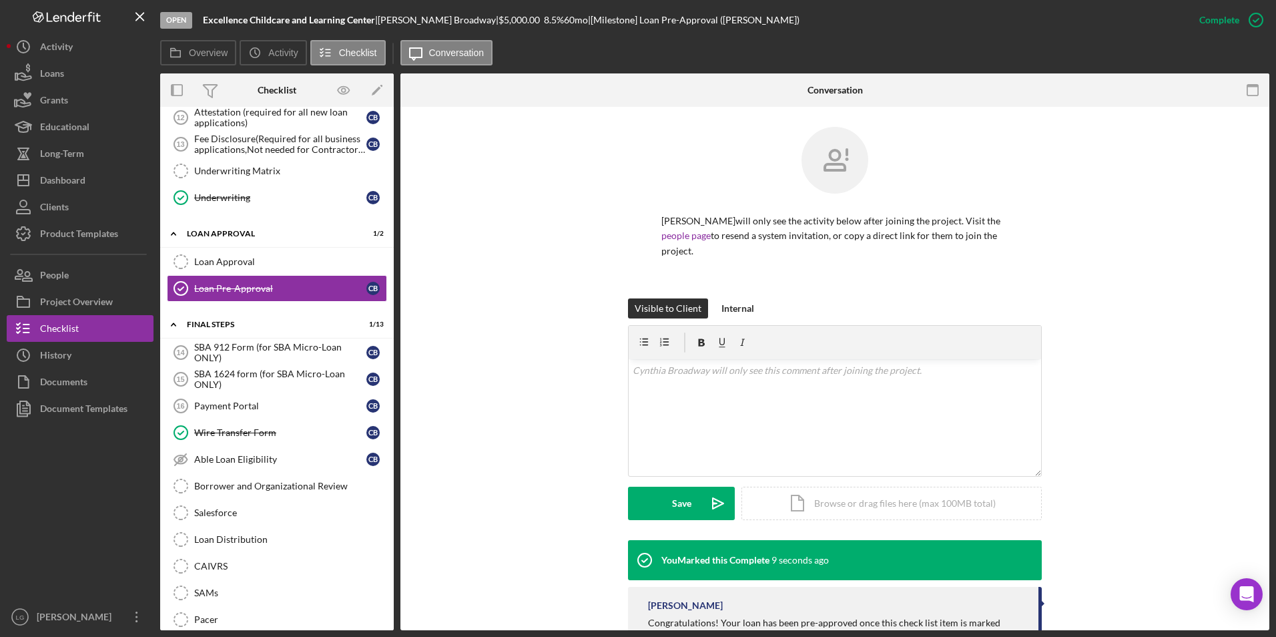
scroll to position [52, 0]
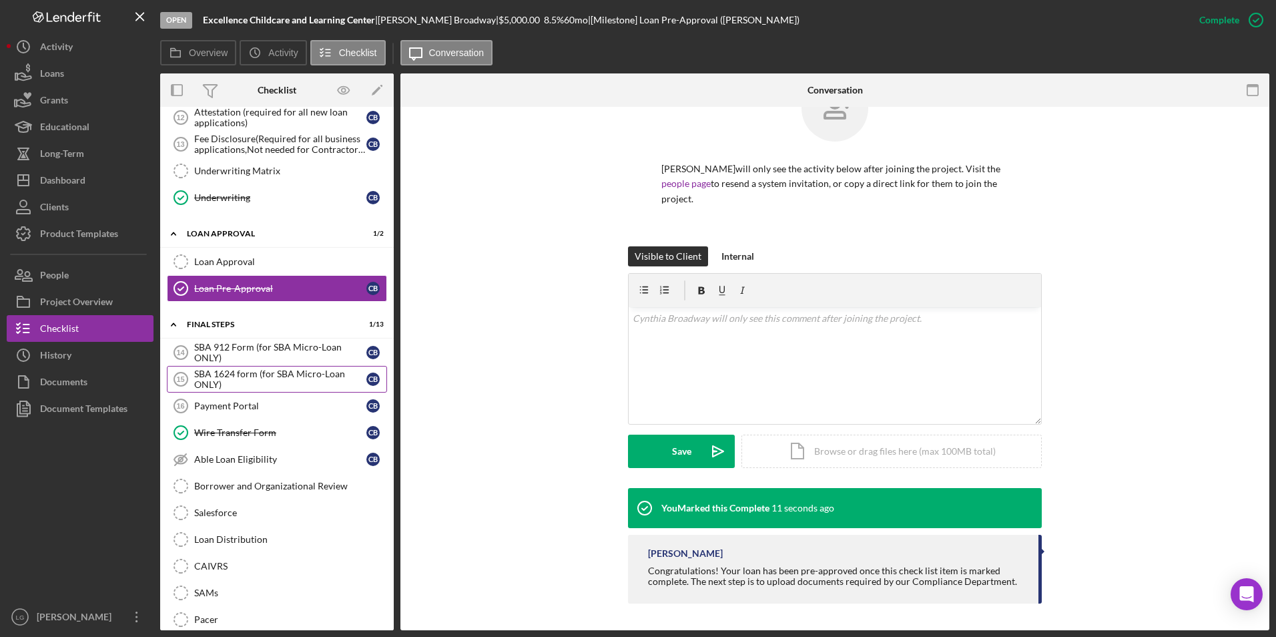
drag, startPoint x: 255, startPoint y: 358, endPoint x: 247, endPoint y: 365, distance: 10.9
click at [255, 358] on div "SBA 912 Form (for SBA Micro-Loan ONLY)" at bounding box center [280, 352] width 172 height 21
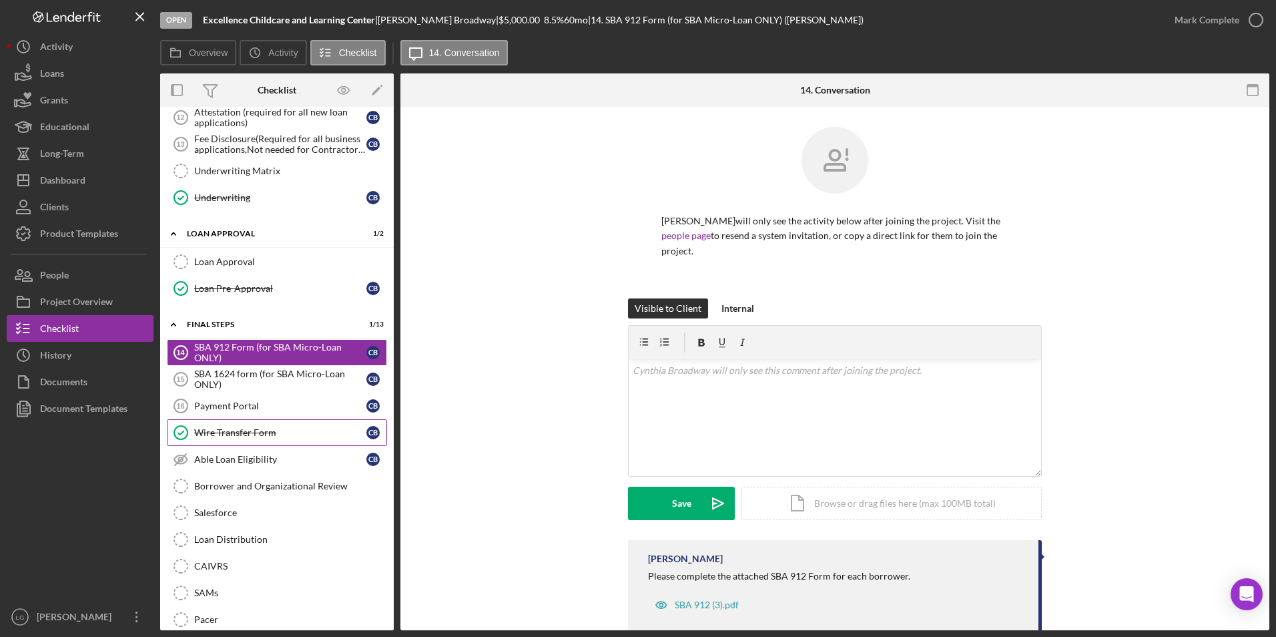
drag, startPoint x: 228, startPoint y: 407, endPoint x: 255, endPoint y: 418, distance: 29.4
click at [228, 407] on div "Payment Portal" at bounding box center [280, 405] width 172 height 11
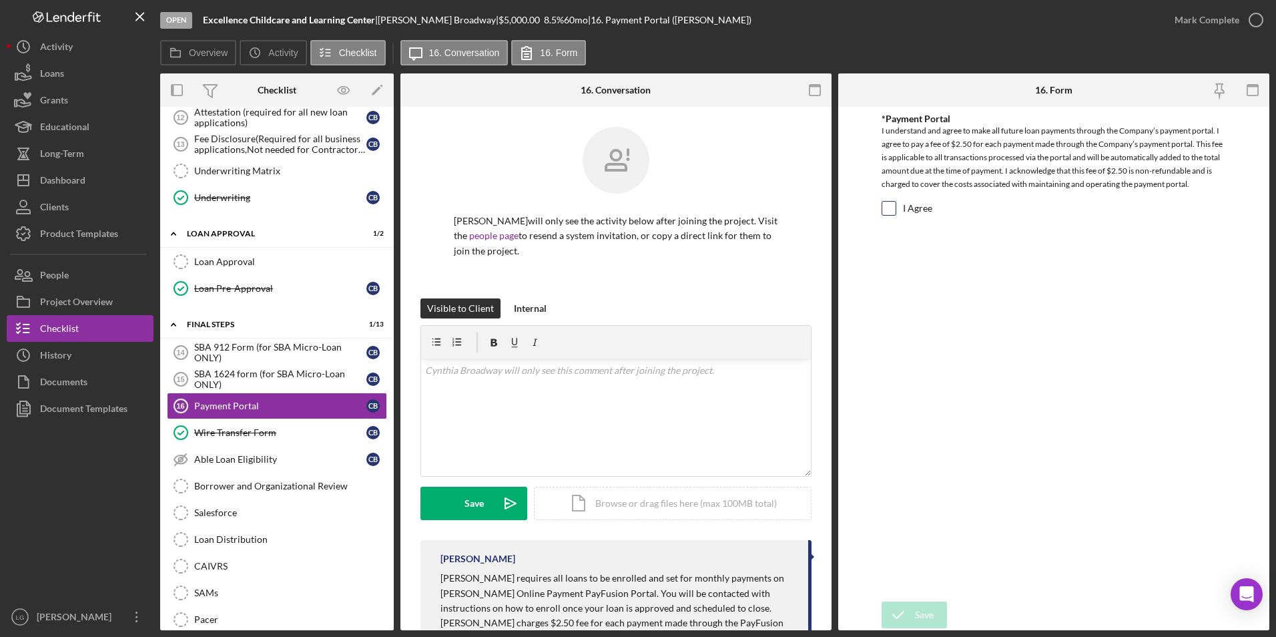
click at [891, 205] on input "I Agree" at bounding box center [888, 208] width 13 height 13
checkbox input "true"
click at [908, 613] on icon "submit" at bounding box center [897, 614] width 33 height 33
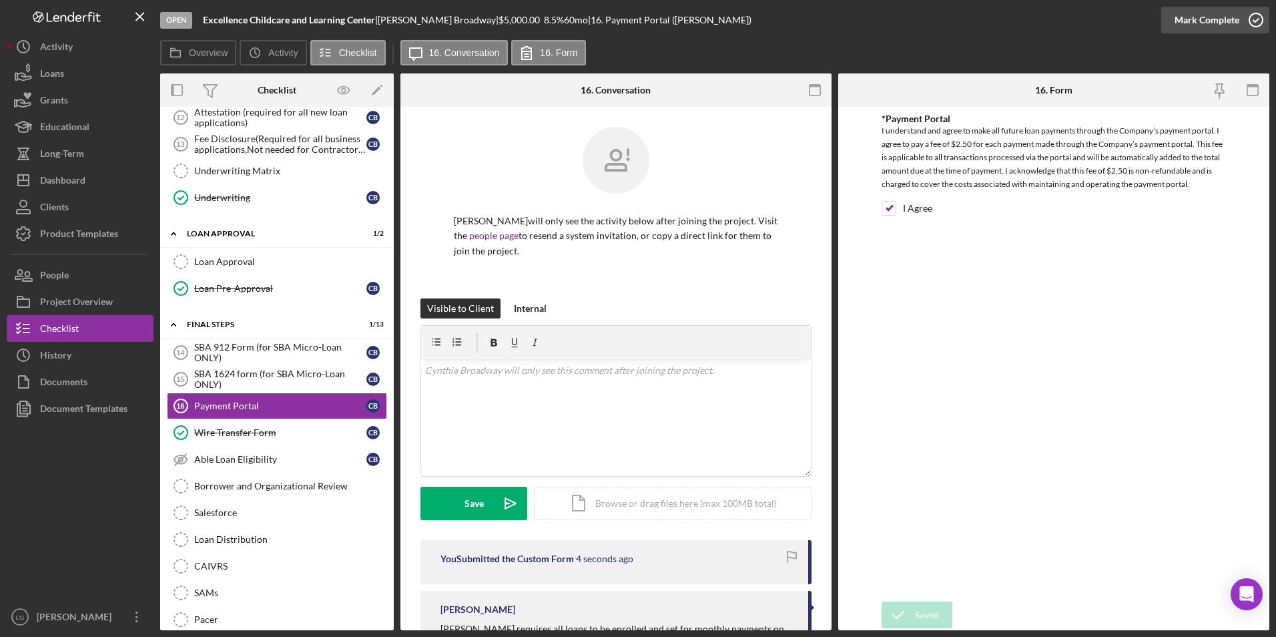
click at [1180, 24] on div "Mark Complete" at bounding box center [1206, 20] width 65 height 27
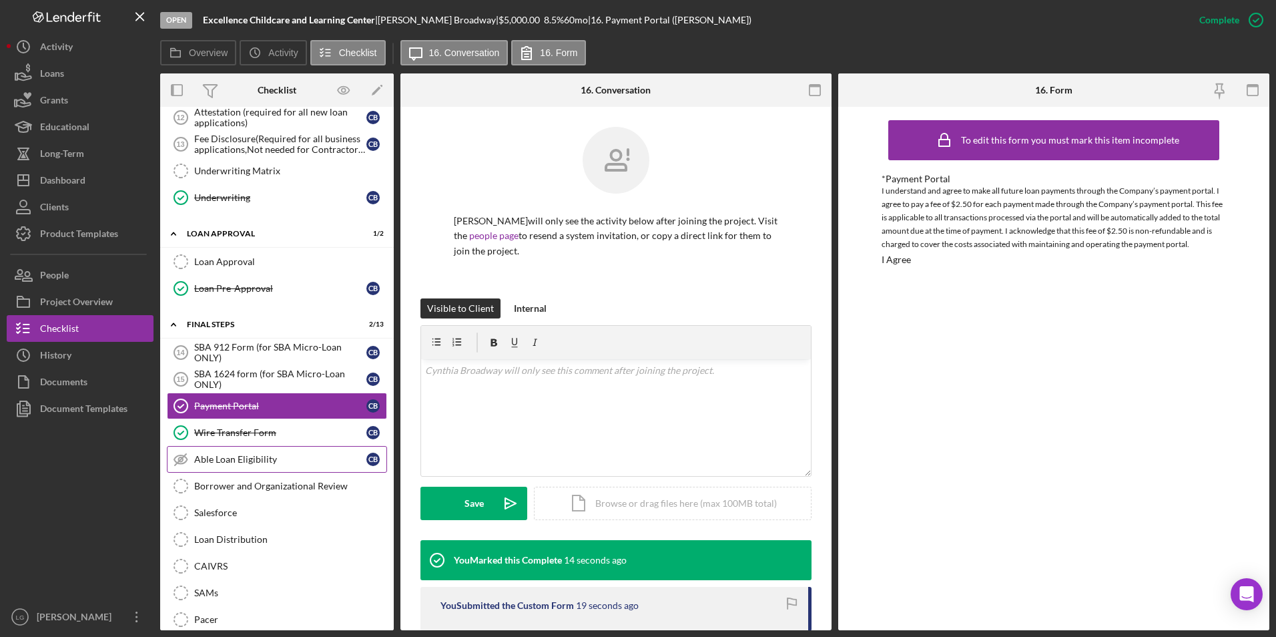
scroll to position [832, 0]
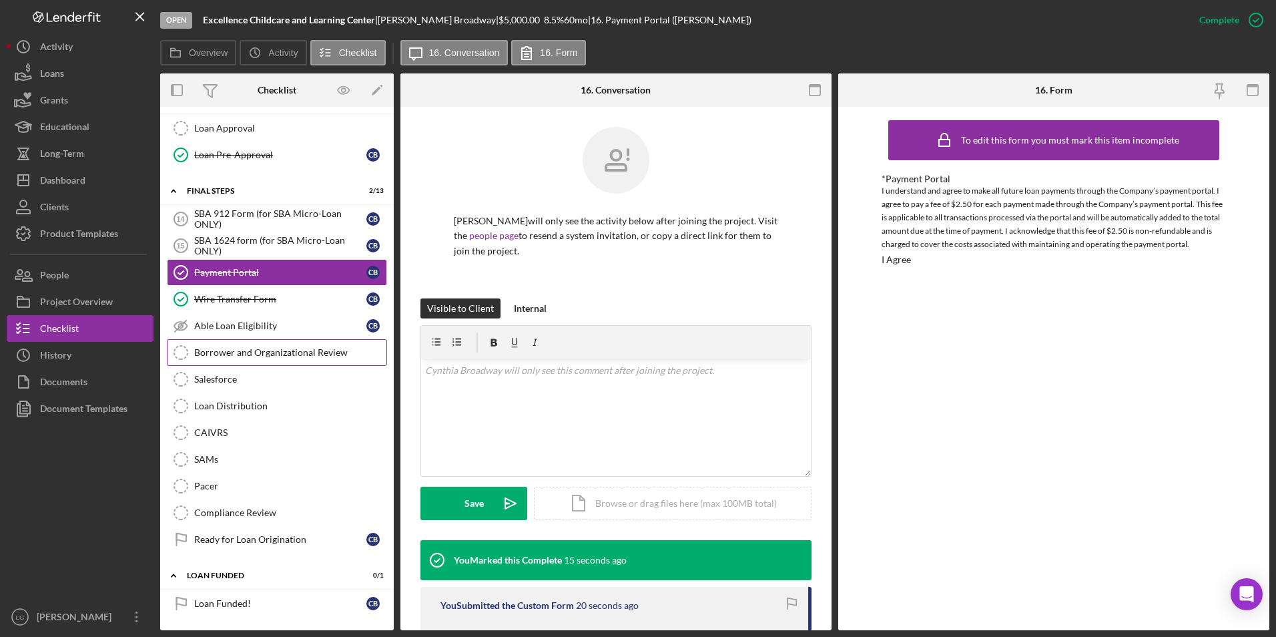
drag, startPoint x: 225, startPoint y: 348, endPoint x: 279, endPoint y: 350, distance: 54.1
click at [225, 348] on div "Borrower and Organizational Review" at bounding box center [290, 352] width 192 height 11
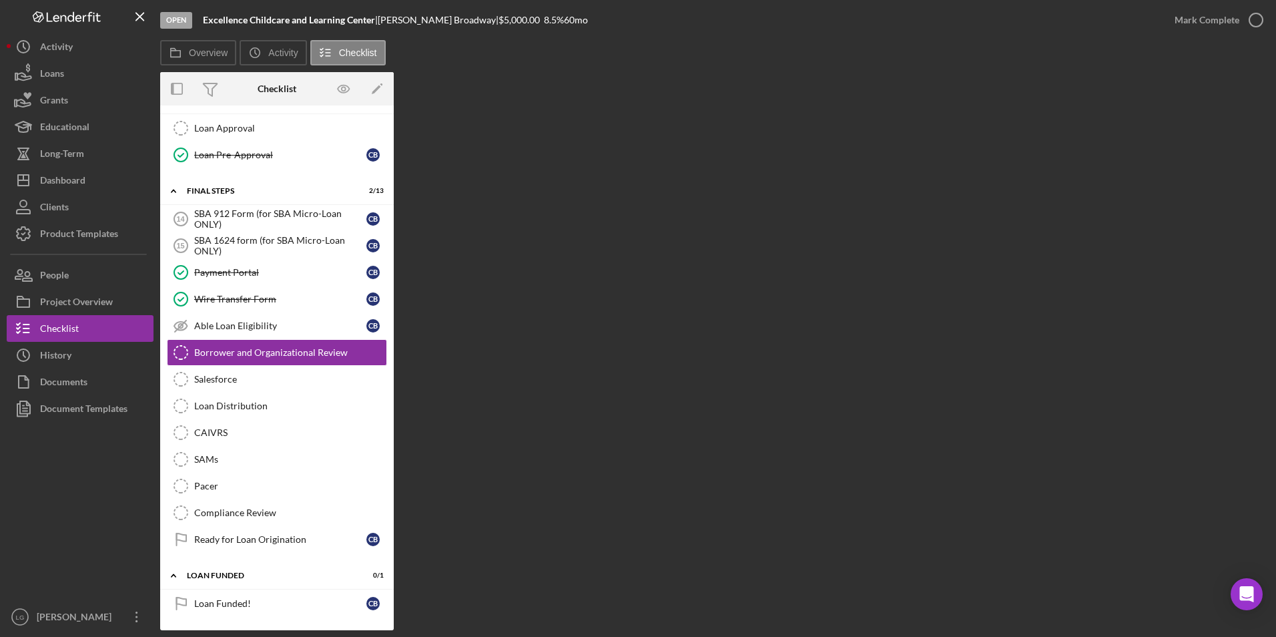
scroll to position [831, 0]
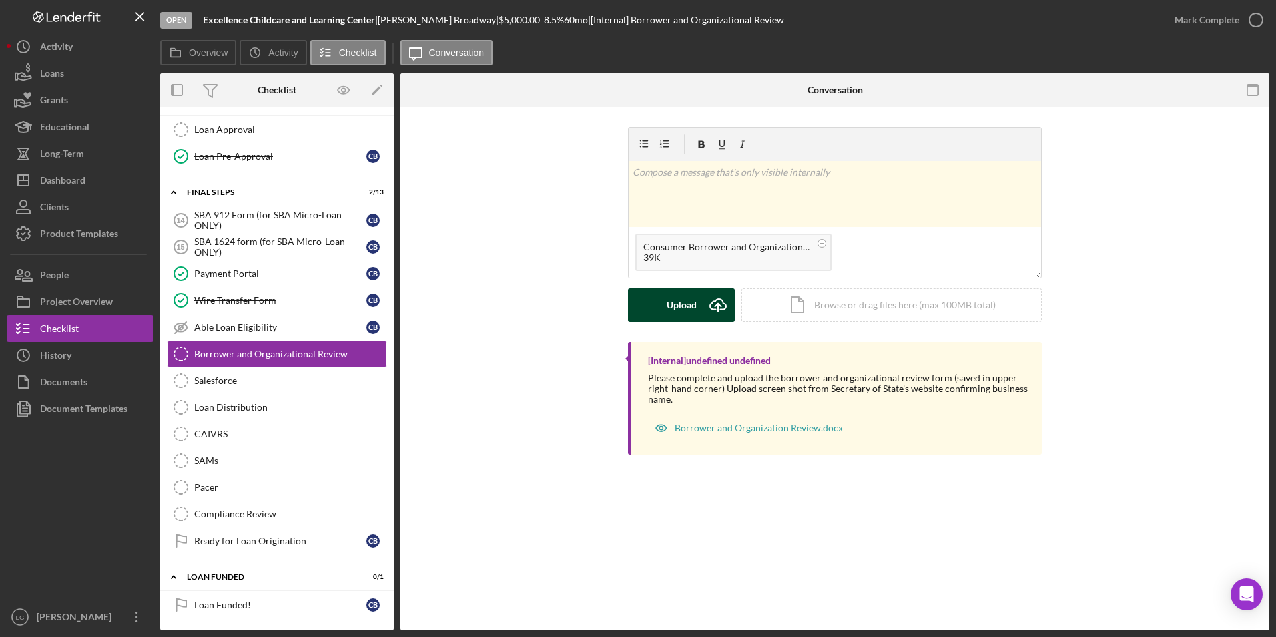
click at [679, 307] on div "Upload" at bounding box center [682, 304] width 30 height 33
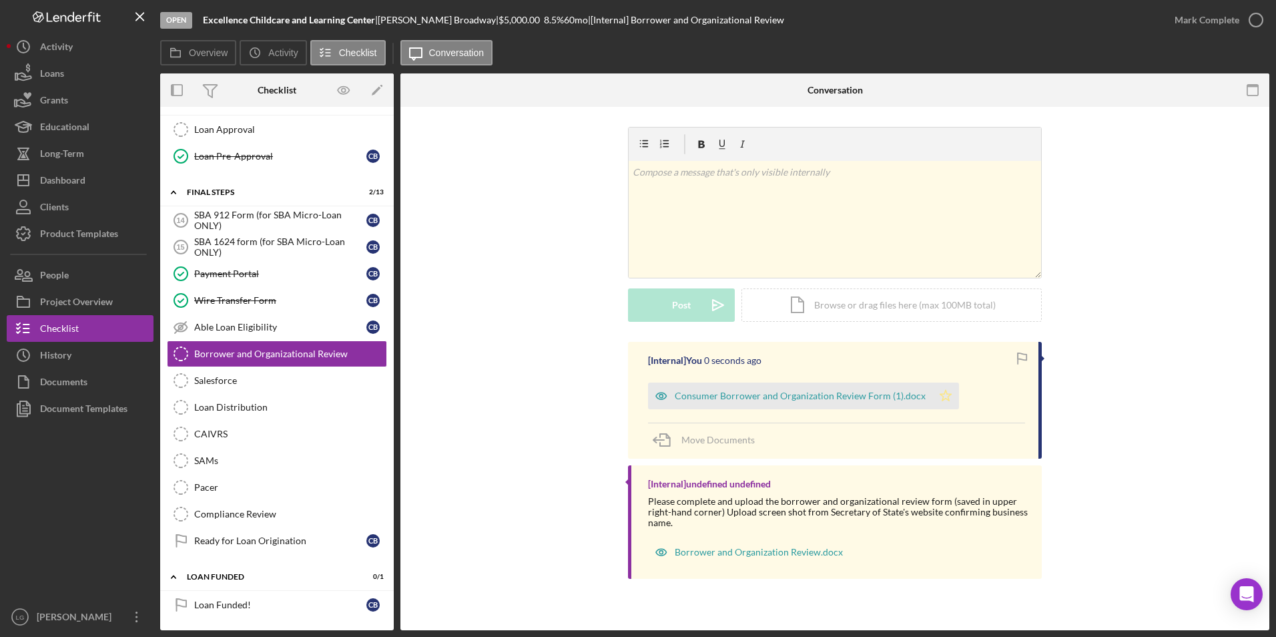
click at [942, 396] on icon "Icon/Star" at bounding box center [945, 395] width 27 height 27
click at [1188, 21] on div "Mark Complete" at bounding box center [1206, 20] width 65 height 27
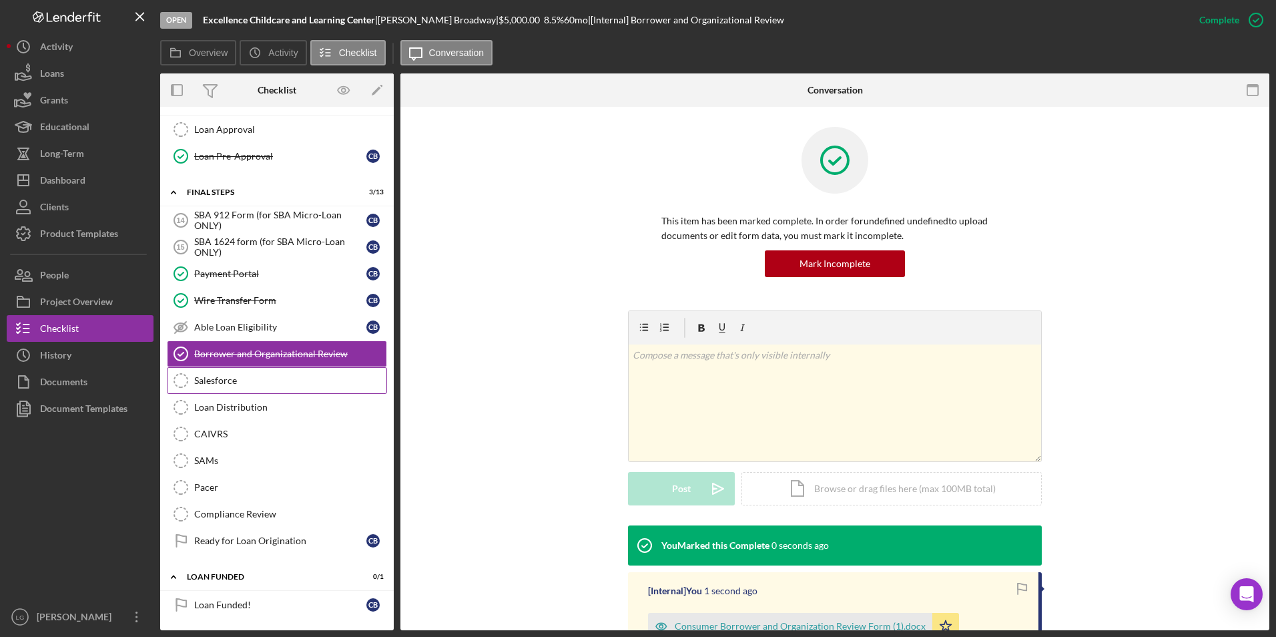
drag, startPoint x: 228, startPoint y: 384, endPoint x: 175, endPoint y: 371, distance: 54.4
click at [228, 384] on div "Salesforce" at bounding box center [290, 380] width 192 height 11
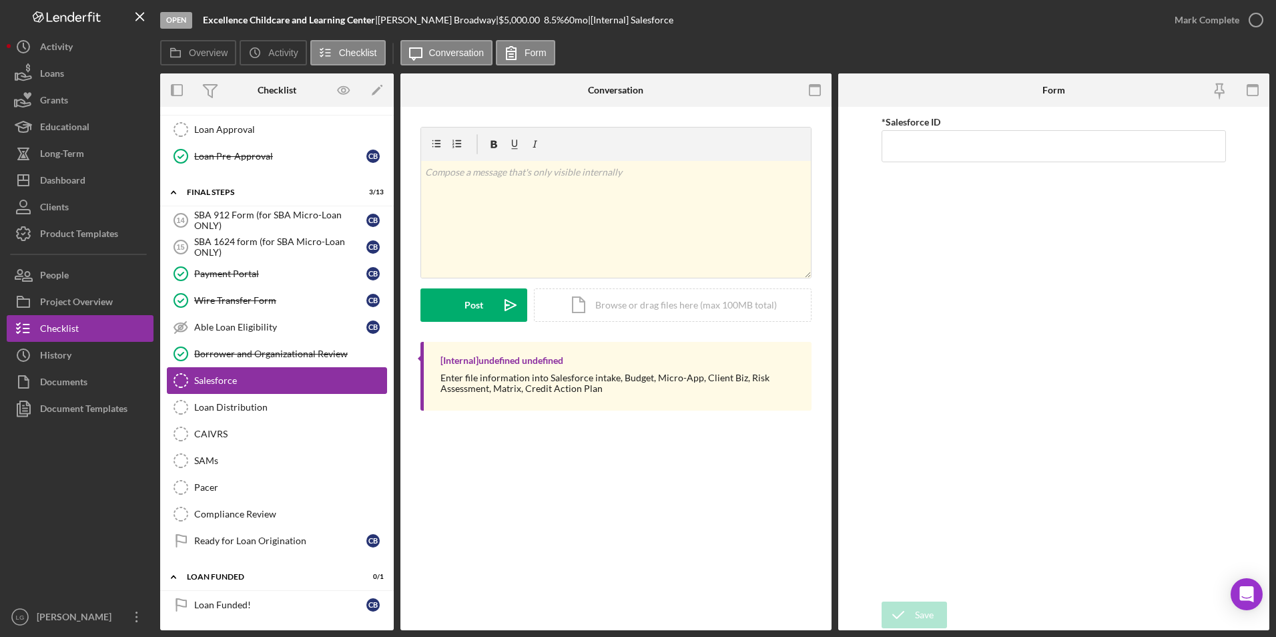
click at [281, 374] on link "Salesforce Salesforce" at bounding box center [277, 380] width 220 height 27
click at [940, 150] on input "*Salesforce ID" at bounding box center [1053, 146] width 345 height 32
paste input "a0wPC0000025s9tYAA"
type input "a0wPC0000025s9tYAA"
click at [908, 618] on icon "submit" at bounding box center [897, 614] width 33 height 33
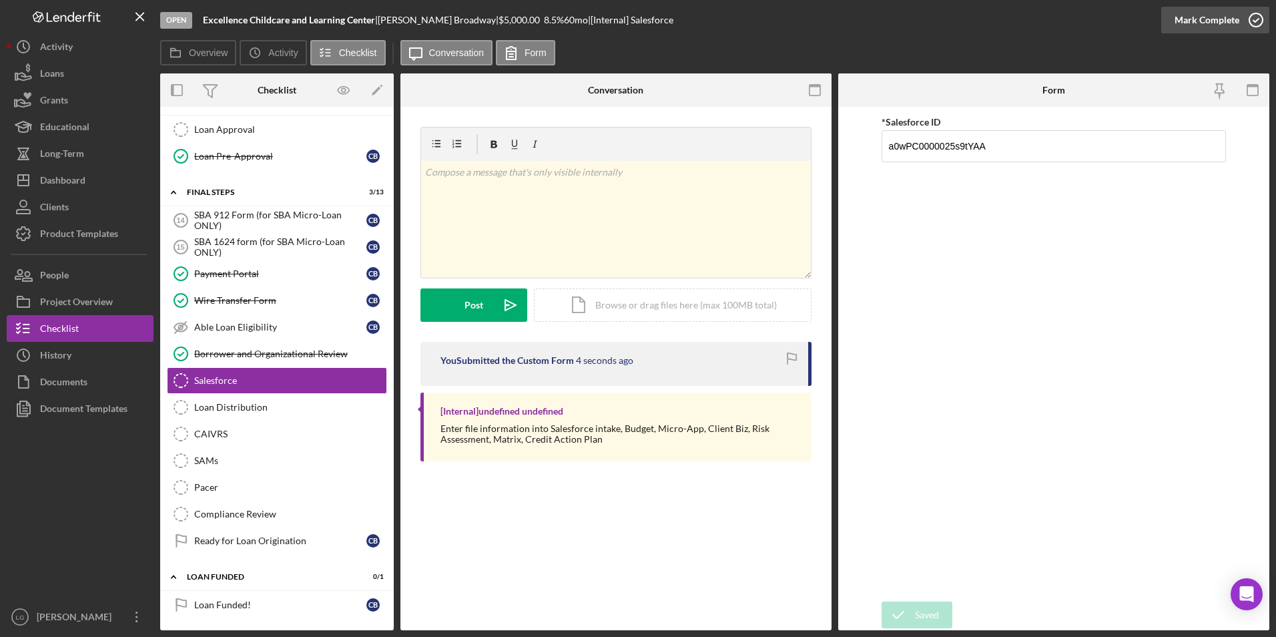
click at [1215, 20] on div "Mark Complete" at bounding box center [1206, 20] width 65 height 27
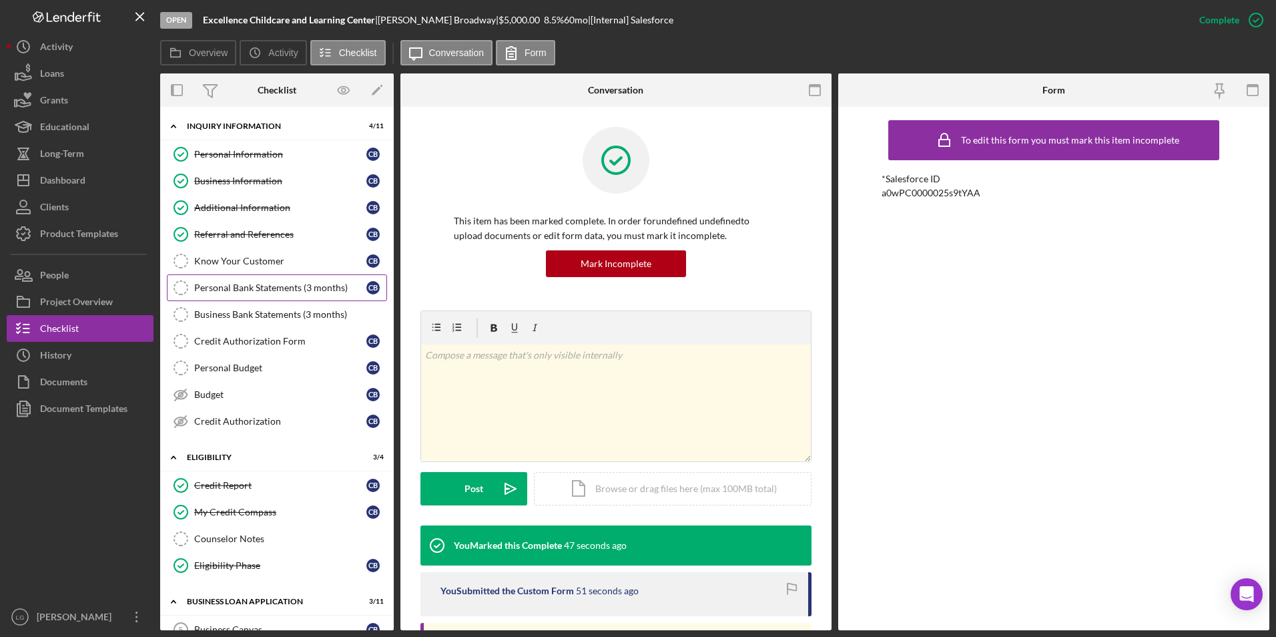
drag, startPoint x: 248, startPoint y: 280, endPoint x: 259, endPoint y: 293, distance: 17.5
click at [248, 280] on link "Personal Bank Statements (3 months) Personal Bank Statements (3 months) C B" at bounding box center [277, 287] width 220 height 27
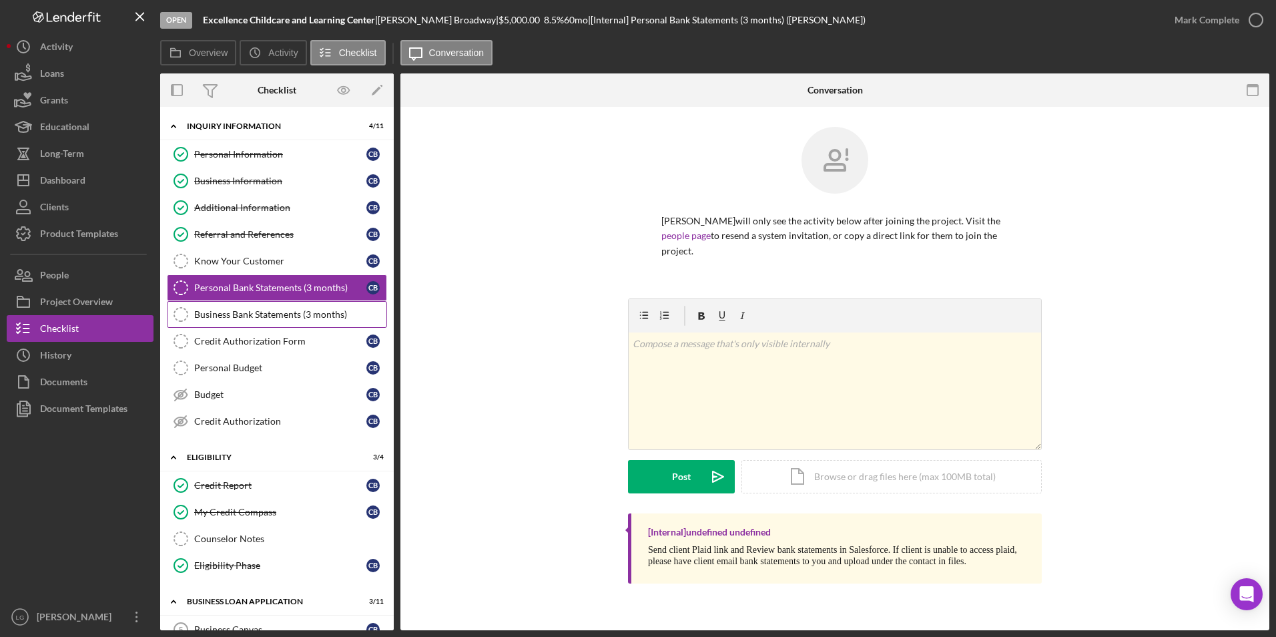
click at [292, 319] on div "Business Bank Statements (3 months)" at bounding box center [290, 314] width 192 height 11
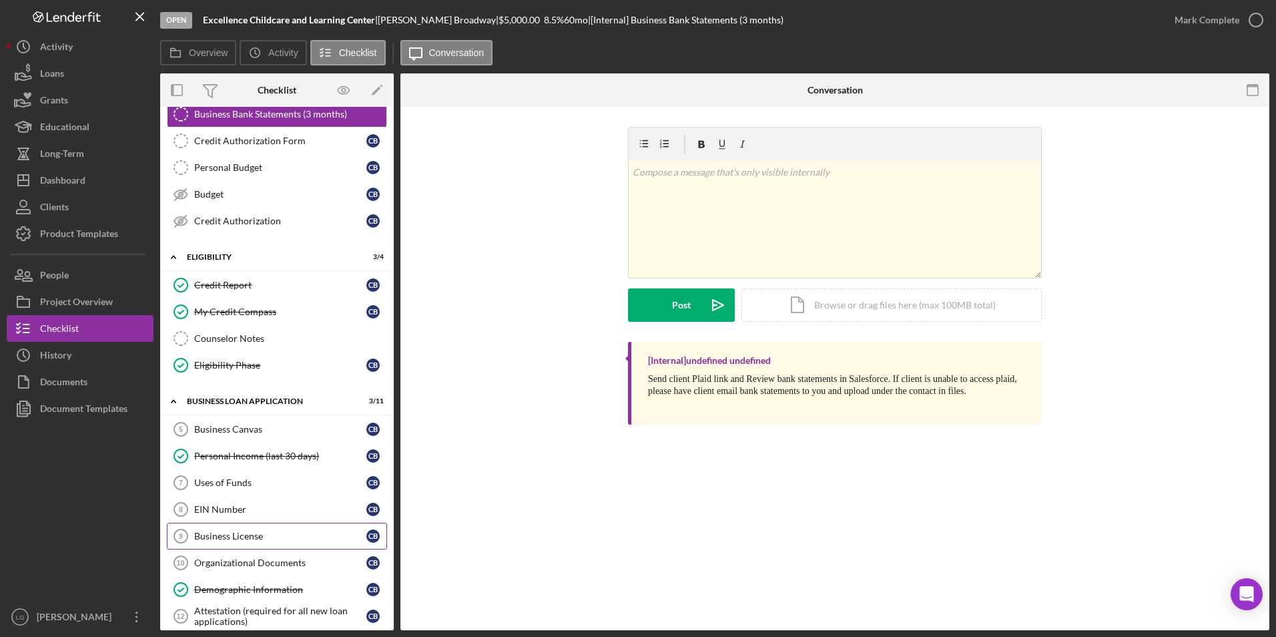
scroll to position [67, 0]
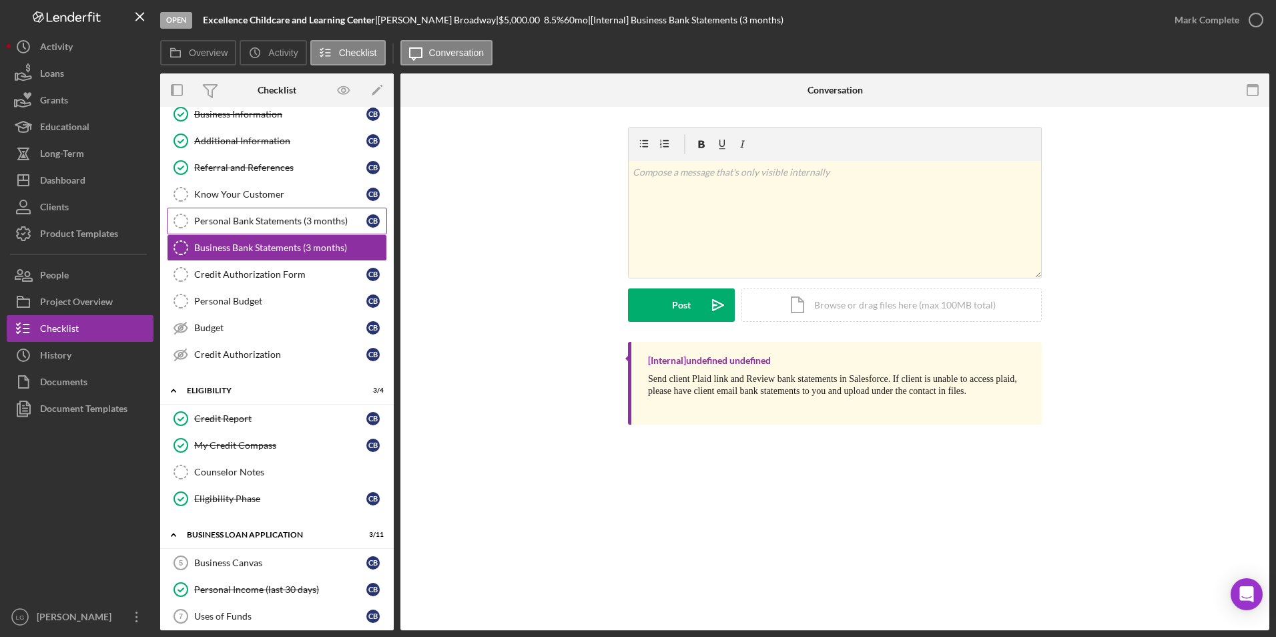
click at [228, 230] on link "Personal Bank Statements (3 months) Personal Bank Statements (3 months) C B" at bounding box center [277, 221] width 220 height 27
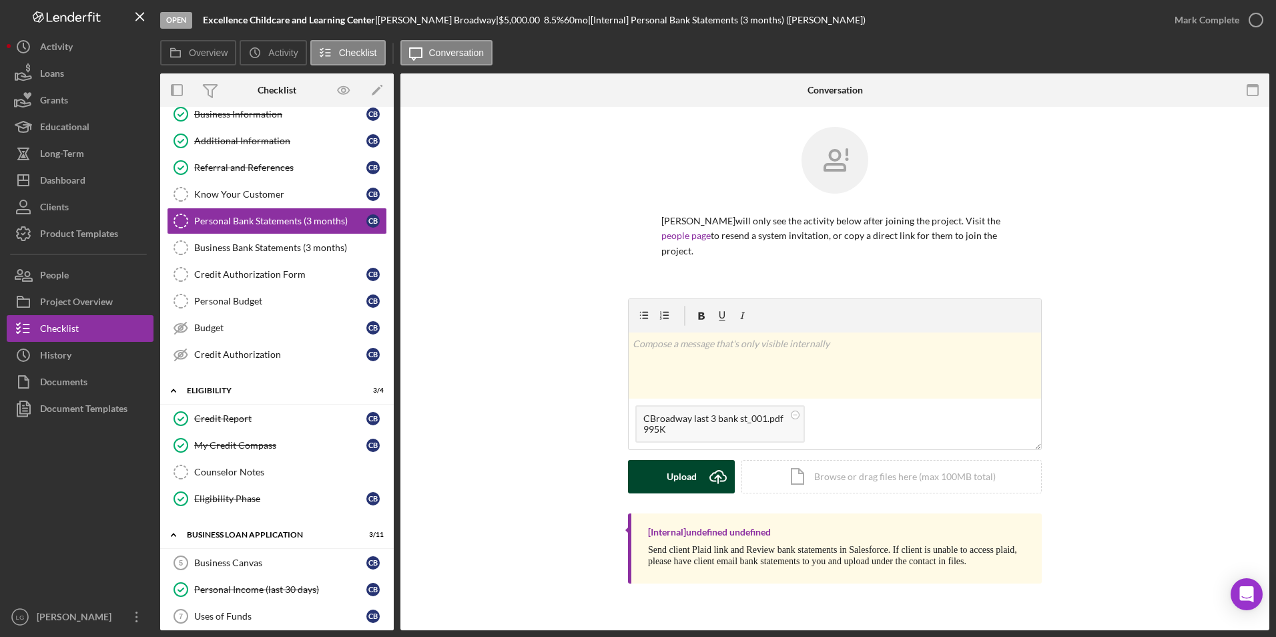
click at [676, 480] on div "Upload" at bounding box center [682, 476] width 30 height 33
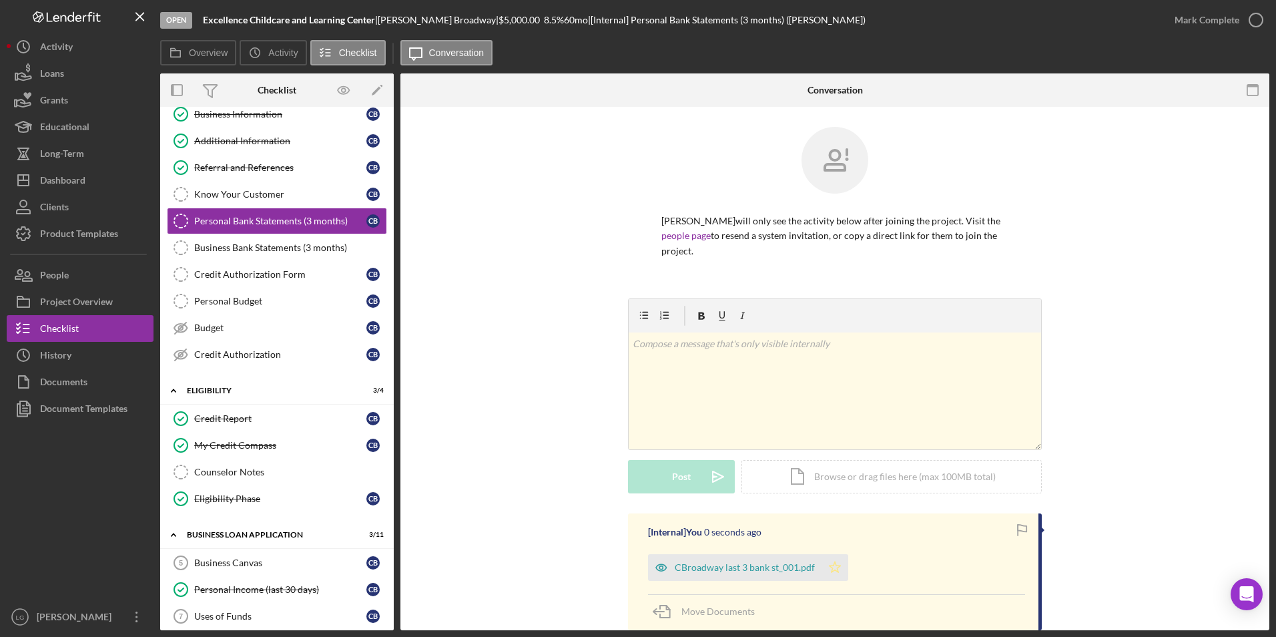
click at [831, 567] on icon "Icon/Star" at bounding box center [834, 567] width 27 height 27
click at [1207, 23] on div "Mark Complete" at bounding box center [1206, 20] width 65 height 27
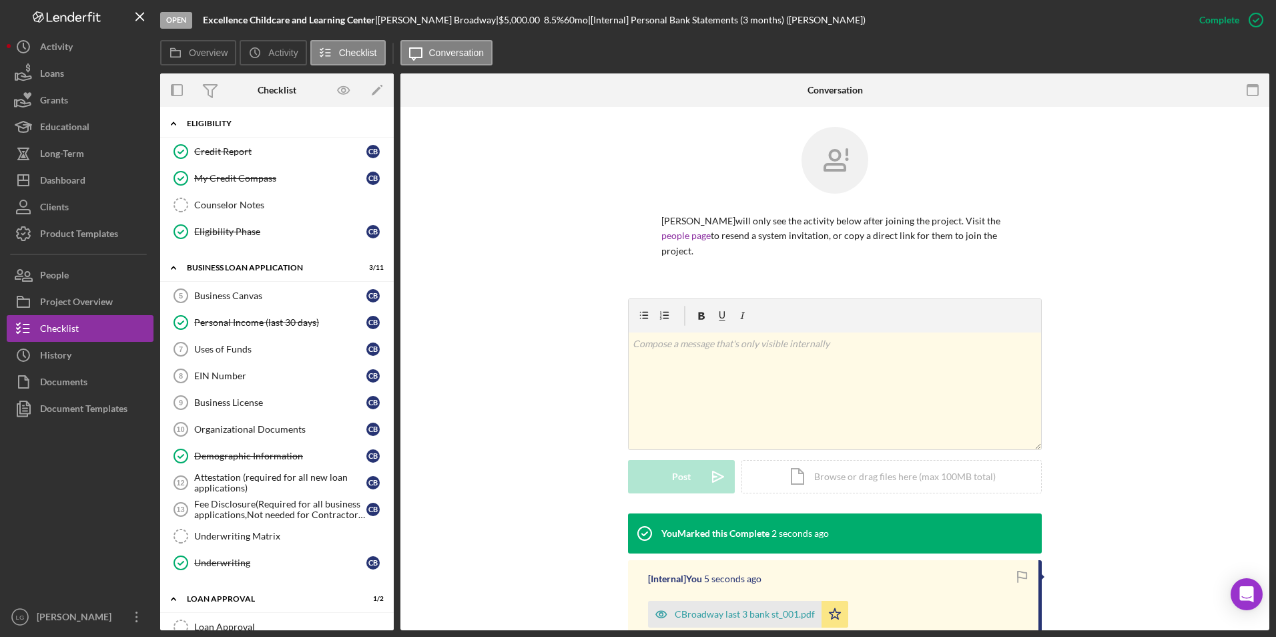
scroll to position [467, 0]
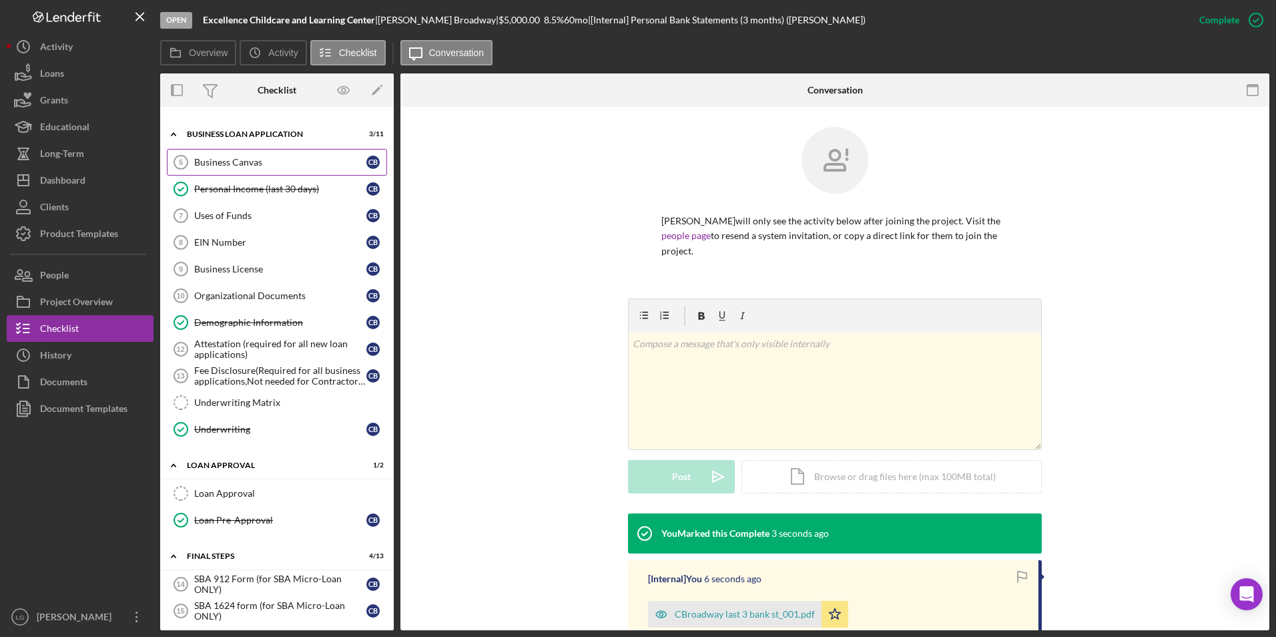
click at [251, 160] on div "Business Canvas" at bounding box center [280, 162] width 172 height 11
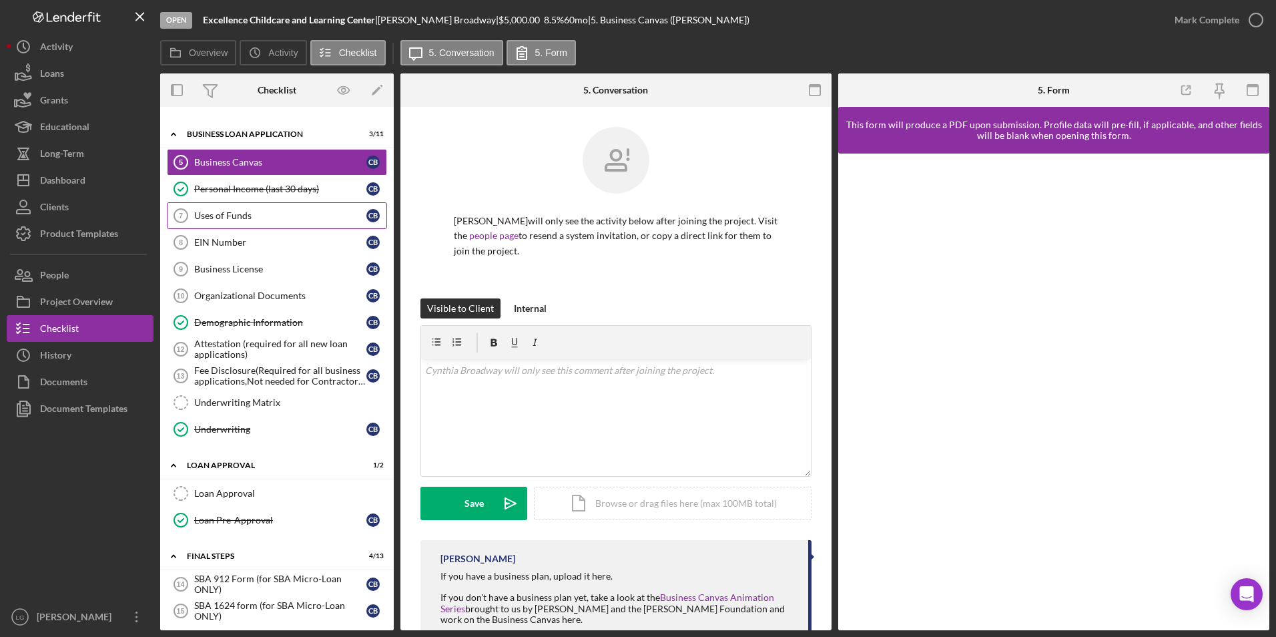
click at [256, 214] on div "Uses of Funds" at bounding box center [280, 215] width 172 height 11
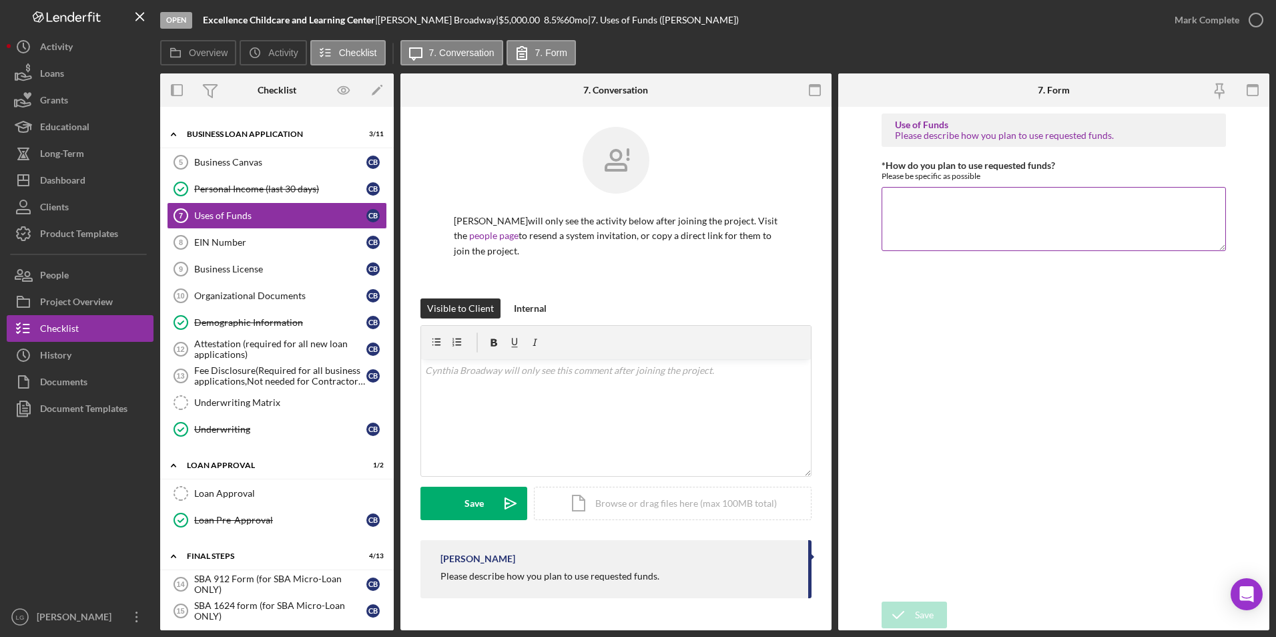
click at [918, 209] on textarea "*How do you plan to use requested funds?" at bounding box center [1053, 219] width 345 height 64
paste textarea "Home repairs"
type textarea "Home repairs"
drag, startPoint x: 910, startPoint y: 615, endPoint x: 938, endPoint y: 444, distance: 173.0
click at [911, 615] on icon "submit" at bounding box center [897, 614] width 33 height 33
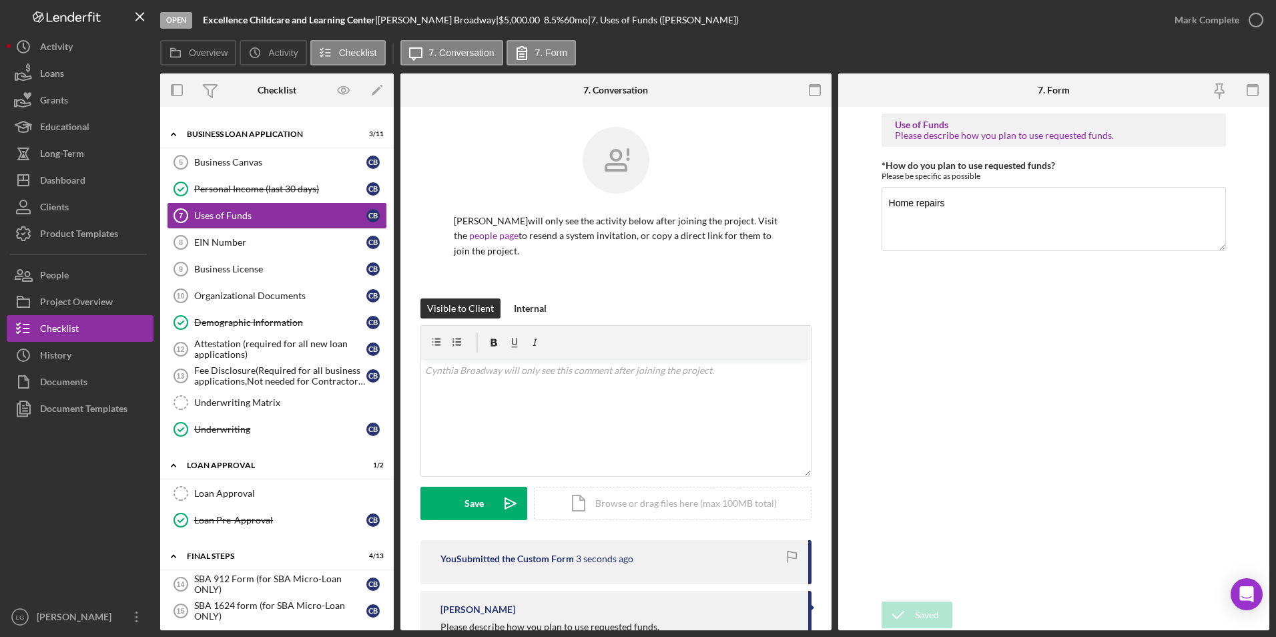
click at [1204, 23] on div "Mark Complete" at bounding box center [1206, 20] width 65 height 27
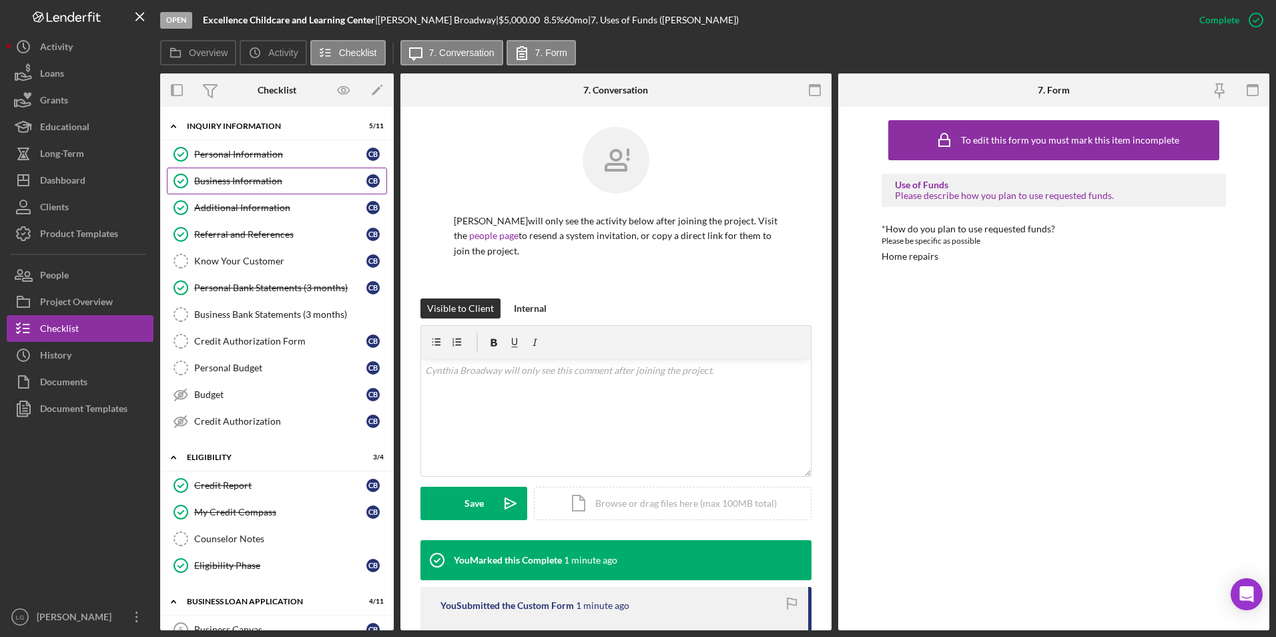
click at [224, 182] on div "Business Information" at bounding box center [280, 180] width 172 height 11
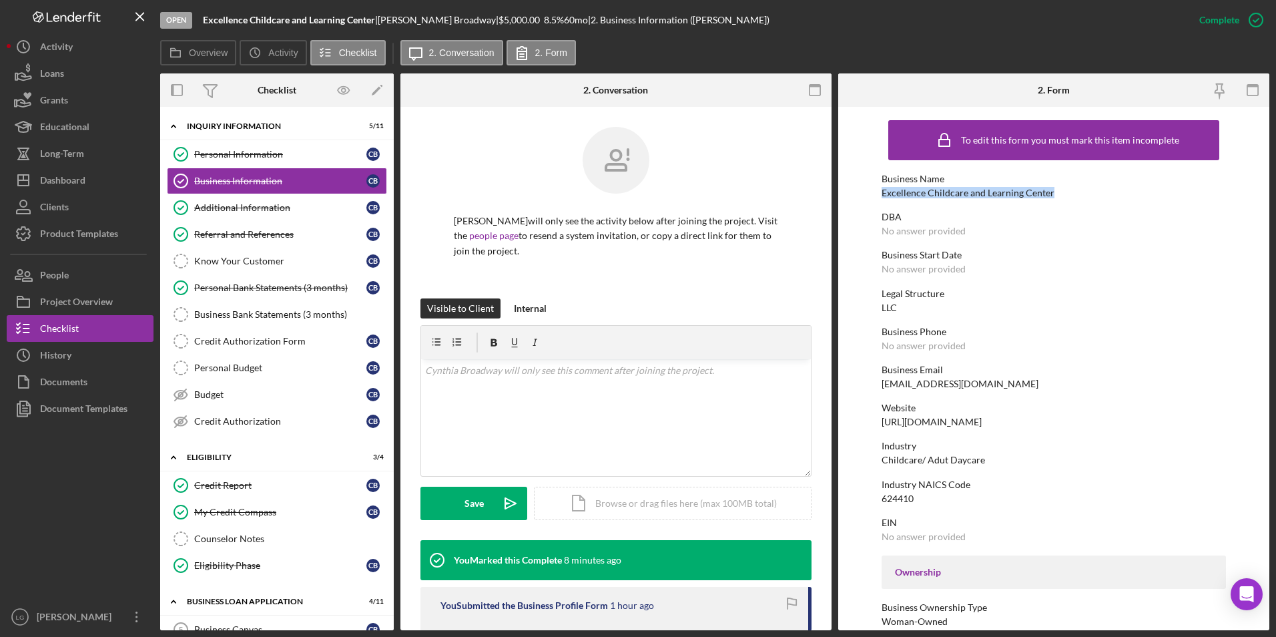
drag, startPoint x: 1057, startPoint y: 193, endPoint x: 871, endPoint y: 195, distance: 186.2
click at [871, 195] on form "To edit this form you must mark this item incomplete Business Name Excellence C…" at bounding box center [1053, 368] width 431 height 523
drag, startPoint x: 871, startPoint y: 195, endPoint x: 893, endPoint y: 192, distance: 22.8
copy div "Excellence Childcare and Learning Center"
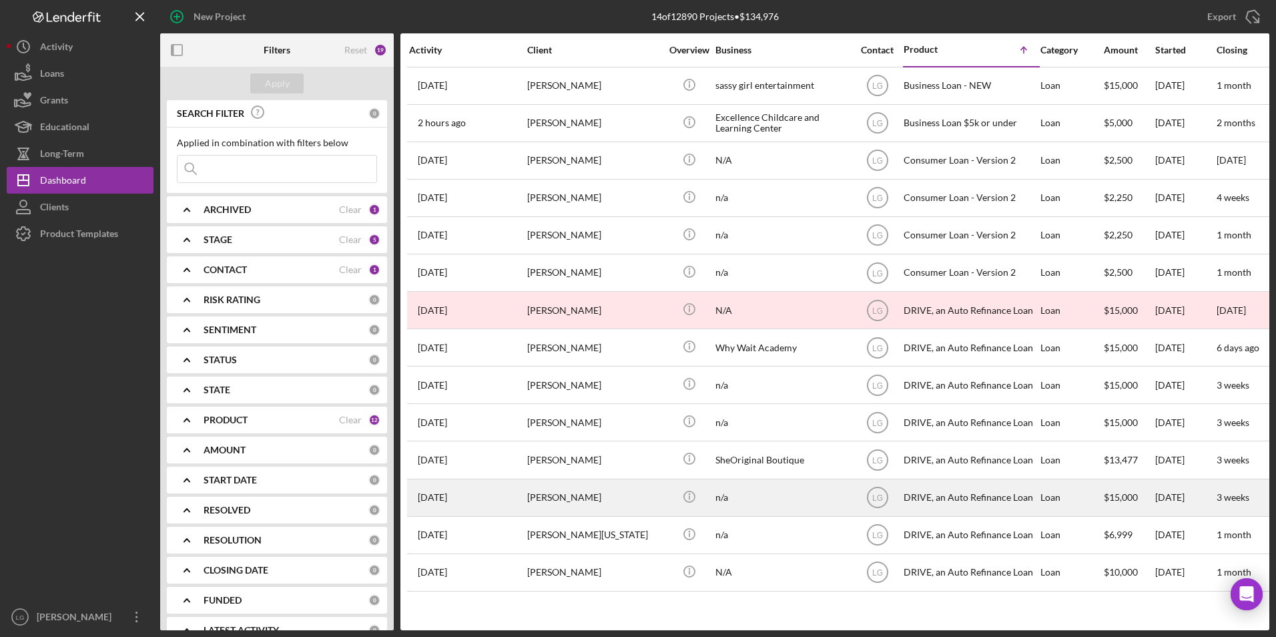
click at [578, 492] on div "[PERSON_NAME]" at bounding box center [593, 497] width 133 height 35
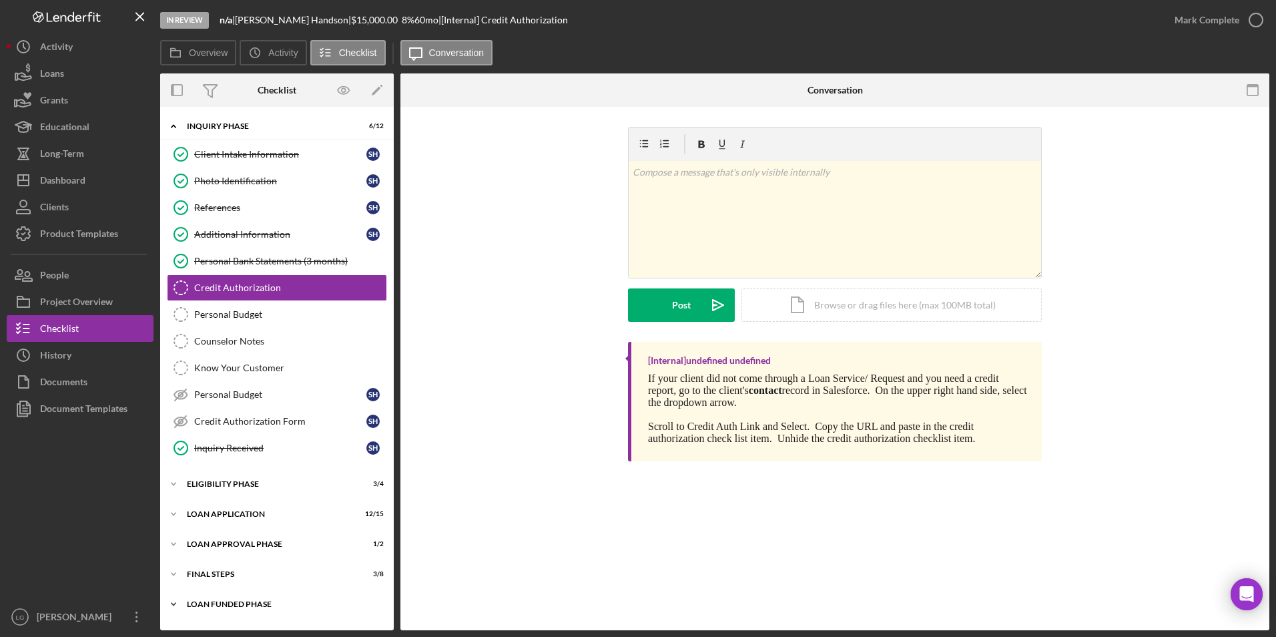
click at [229, 607] on div "Loan Funded Phase" at bounding box center [282, 604] width 190 height 8
click at [222, 571] on div "FINAL STEPS" at bounding box center [282, 574] width 190 height 8
click at [222, 547] on div "Loan Approval Phase" at bounding box center [282, 544] width 190 height 8
click at [224, 520] on div "Icon/Expander Loan Application 12 / 15" at bounding box center [277, 513] width 234 height 27
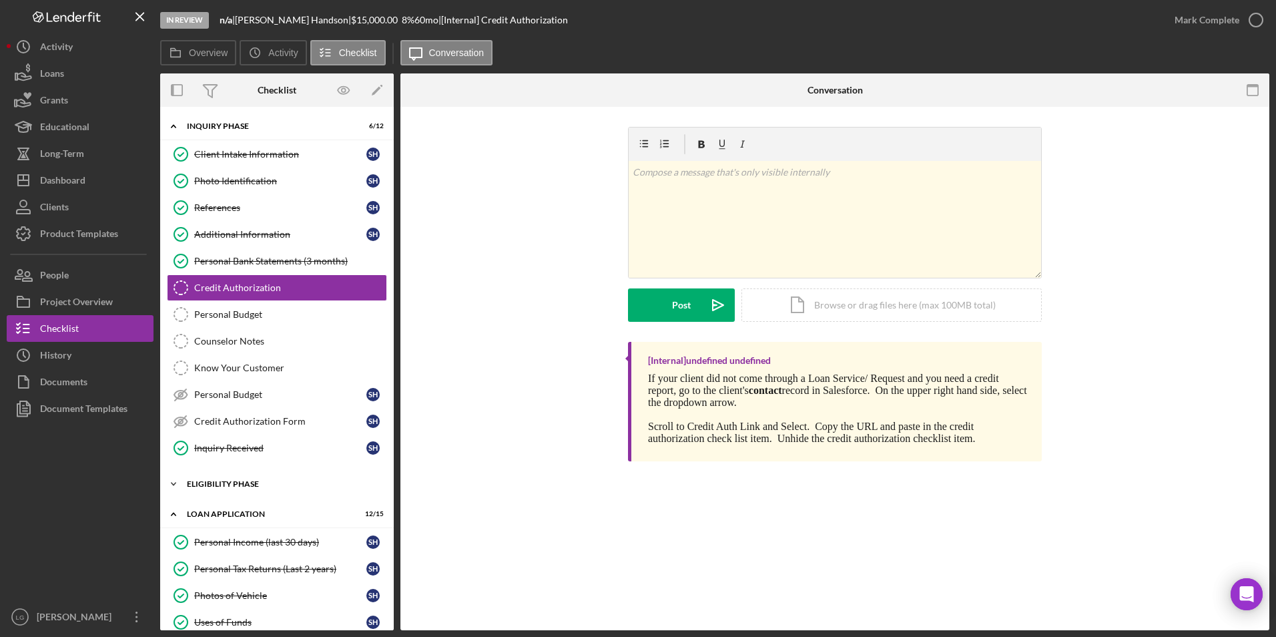
click at [220, 484] on div "Eligibility Phase" at bounding box center [282, 484] width 190 height 8
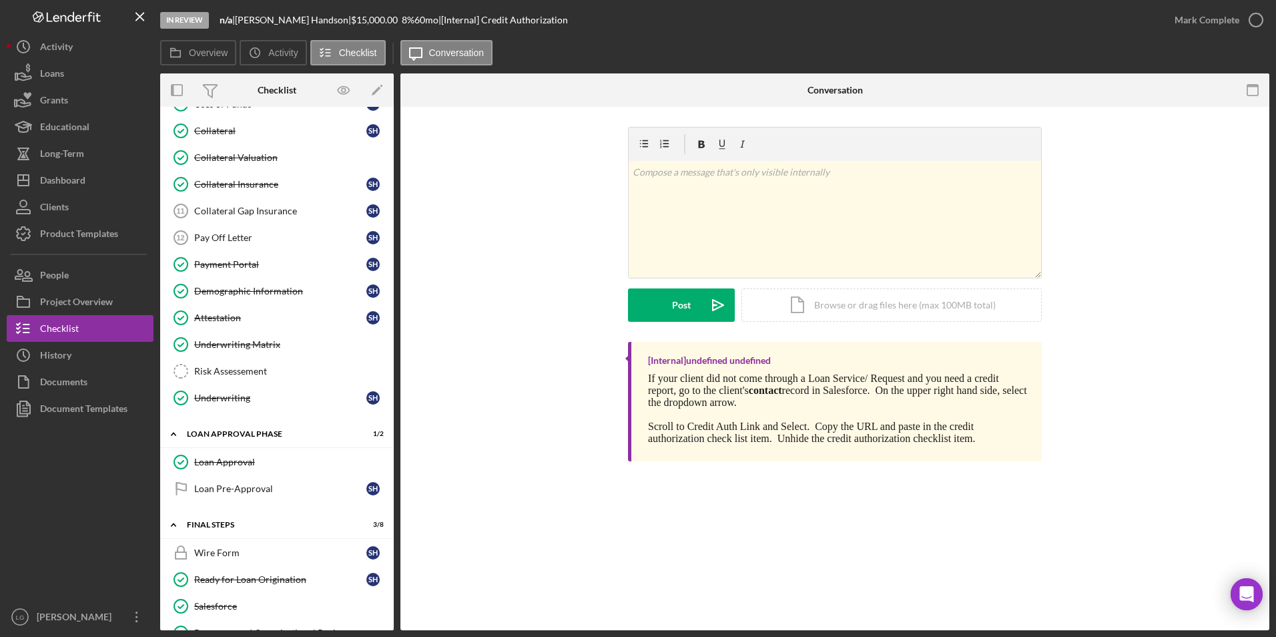
scroll to position [432, 0]
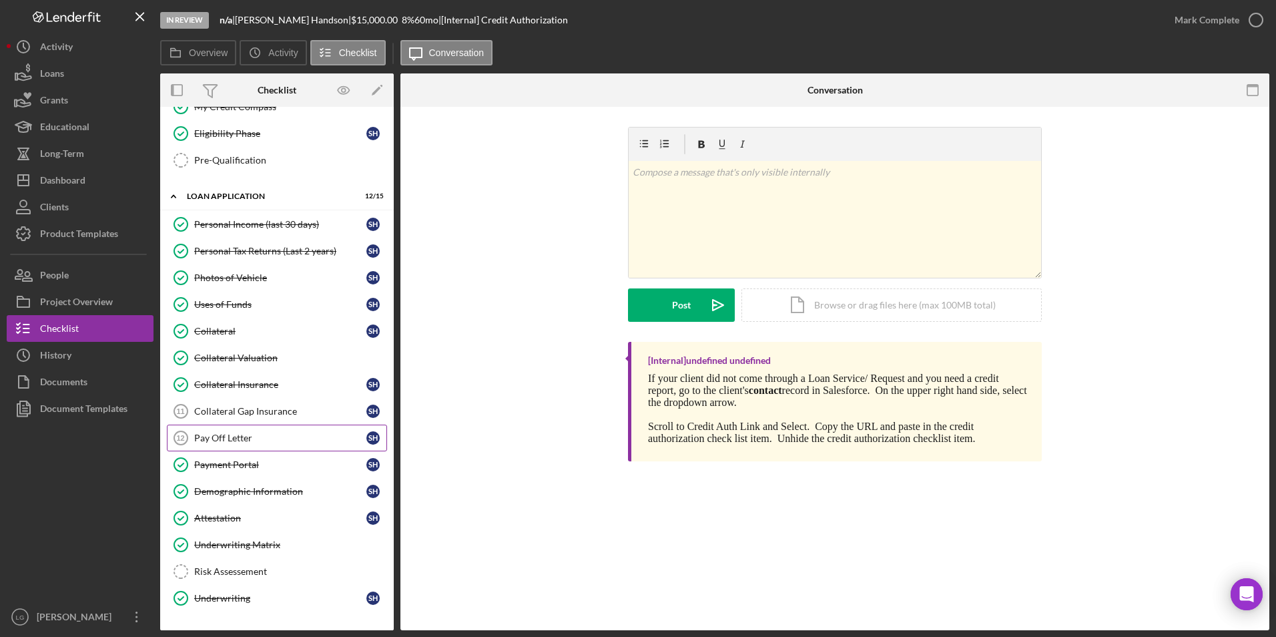
click at [224, 440] on div "Pay Off Letter" at bounding box center [280, 437] width 172 height 11
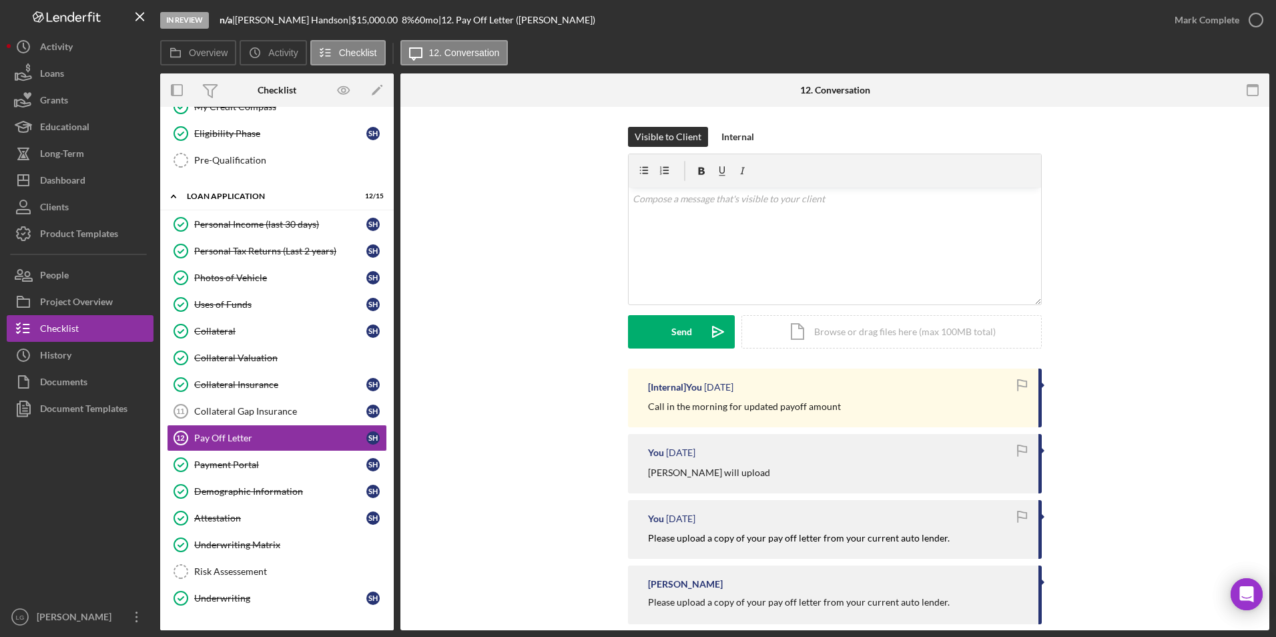
scroll to position [21, 0]
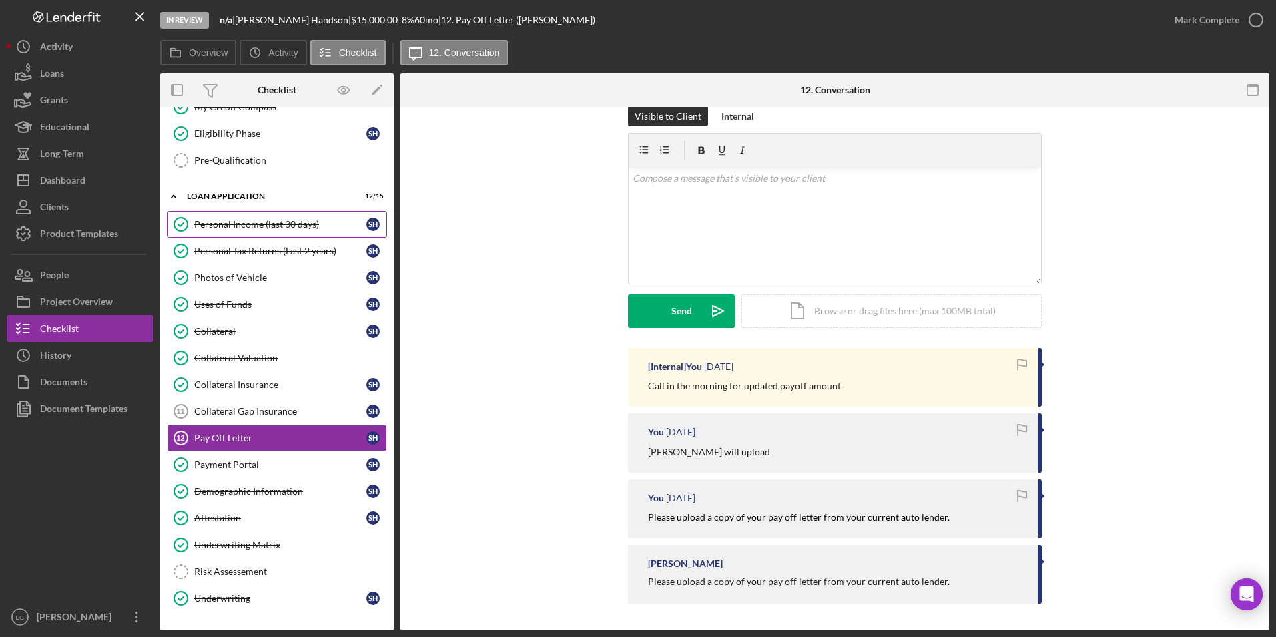
click at [312, 233] on link "Personal Income (last 30 days) Personal Income (last 30 days) S H" at bounding box center [277, 224] width 220 height 27
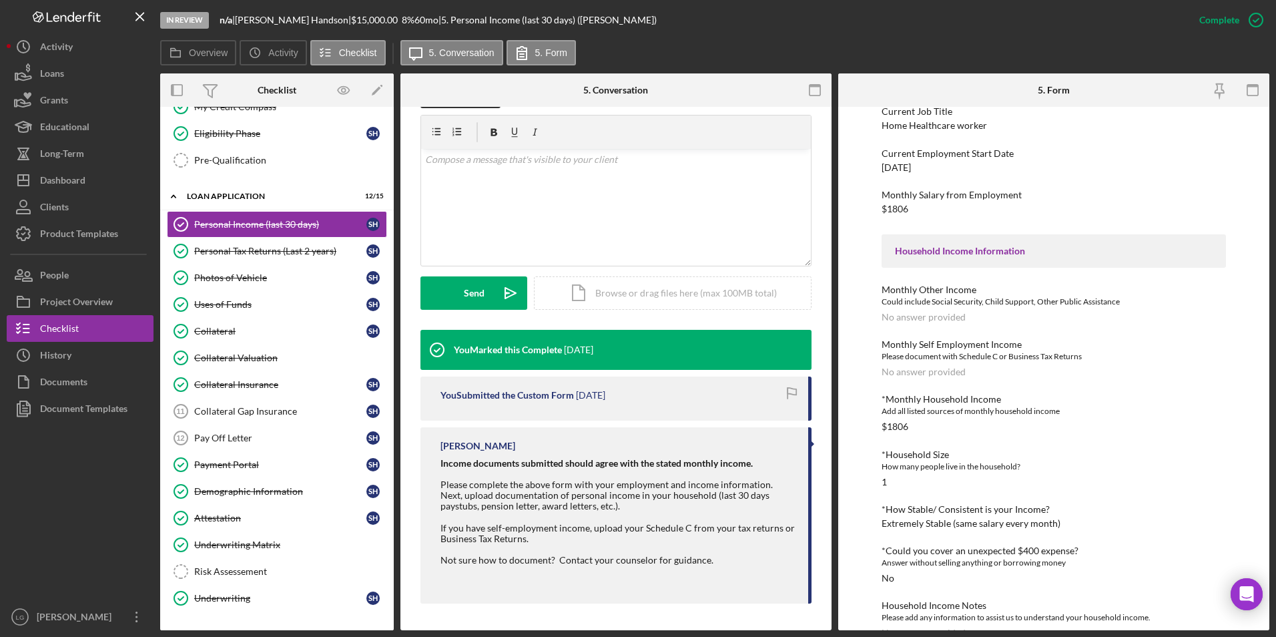
scroll to position [222, 0]
click at [238, 444] on link "Pay Off Letter 12 Pay Off Letter S H" at bounding box center [277, 437] width 220 height 27
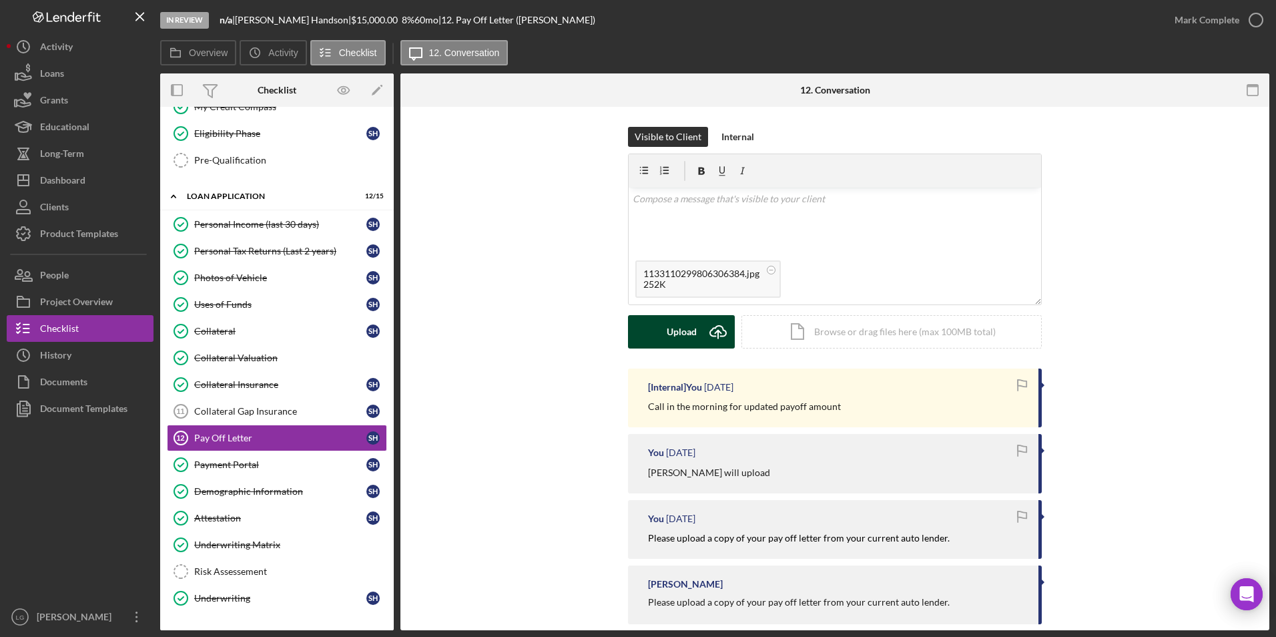
click at [679, 328] on div "Upload" at bounding box center [682, 331] width 30 height 33
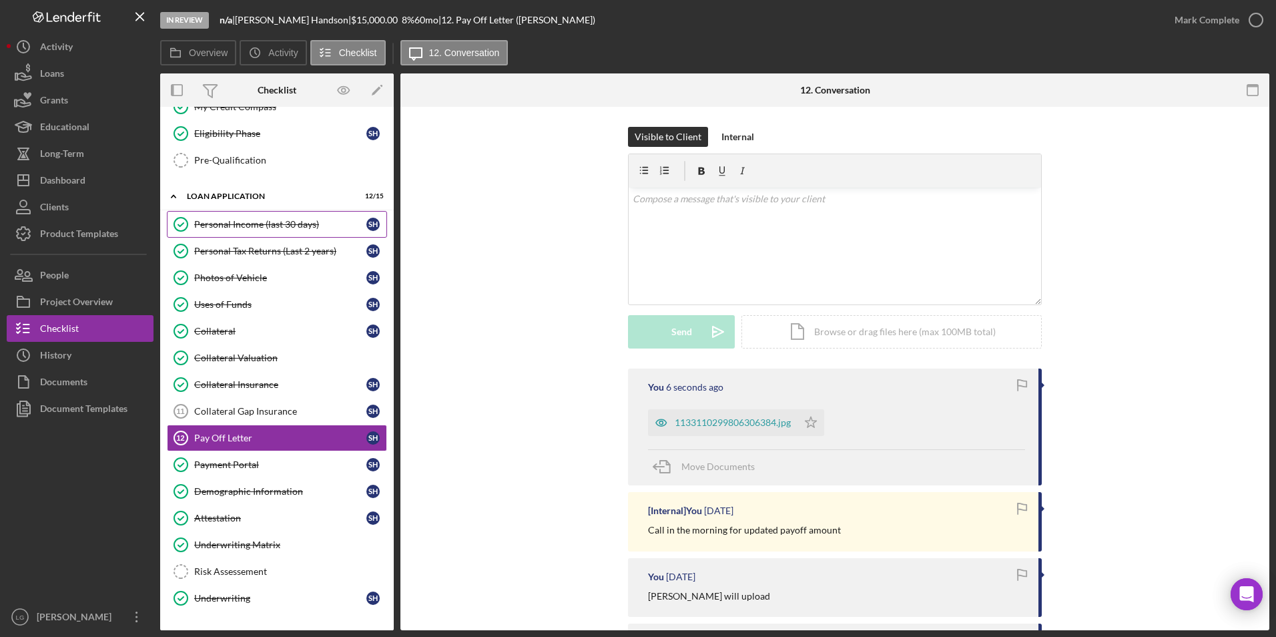
click at [298, 237] on link "Personal Income (last 30 days) Personal Income (last 30 days) S H" at bounding box center [277, 224] width 220 height 27
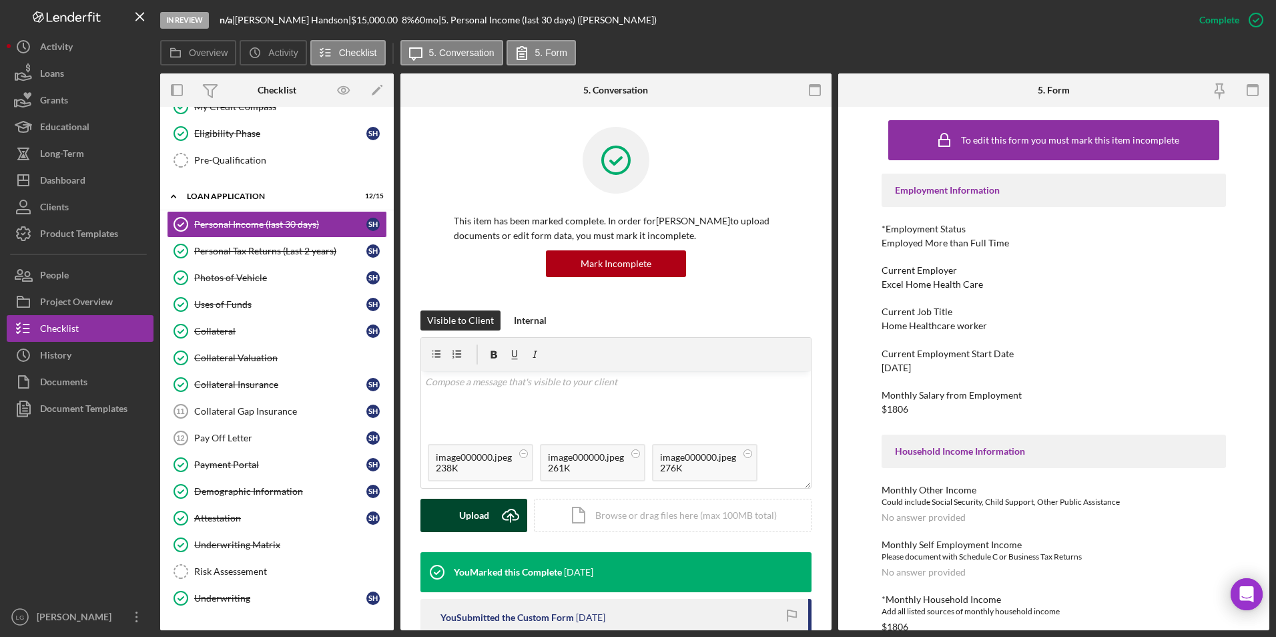
click at [472, 511] on div "Upload" at bounding box center [474, 514] width 30 height 33
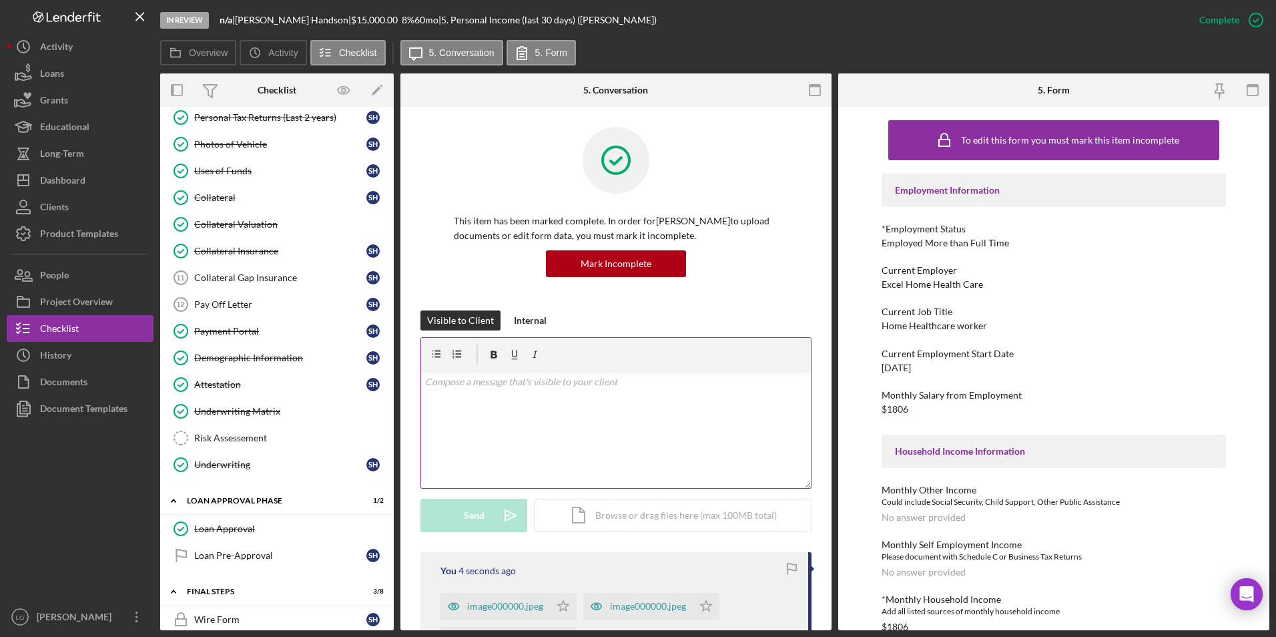
scroll to position [133, 0]
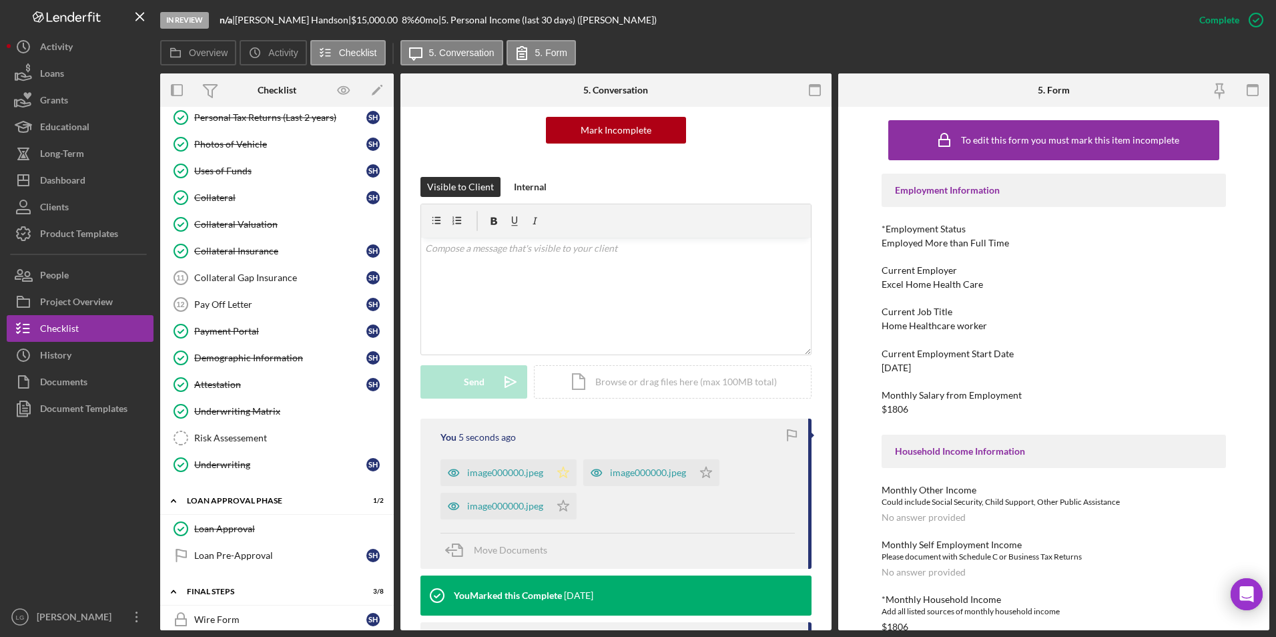
click at [567, 471] on icon "Icon/Star" at bounding box center [563, 472] width 27 height 27
click at [701, 477] on polygon "button" at bounding box center [706, 471] width 11 height 11
click at [708, 475] on icon "Icon/Star" at bounding box center [706, 472] width 27 height 27
click at [222, 307] on div "Pay Off Letter" at bounding box center [280, 304] width 172 height 11
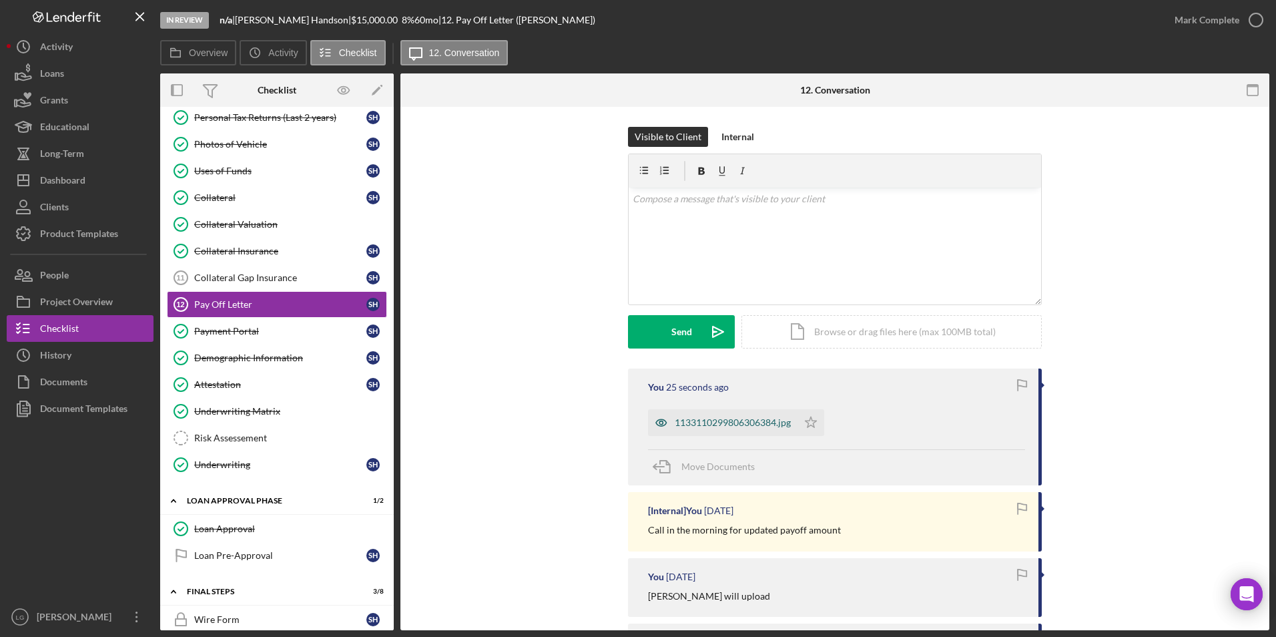
click at [747, 426] on div "1133110299806306384.jpg" at bounding box center [733, 422] width 116 height 11
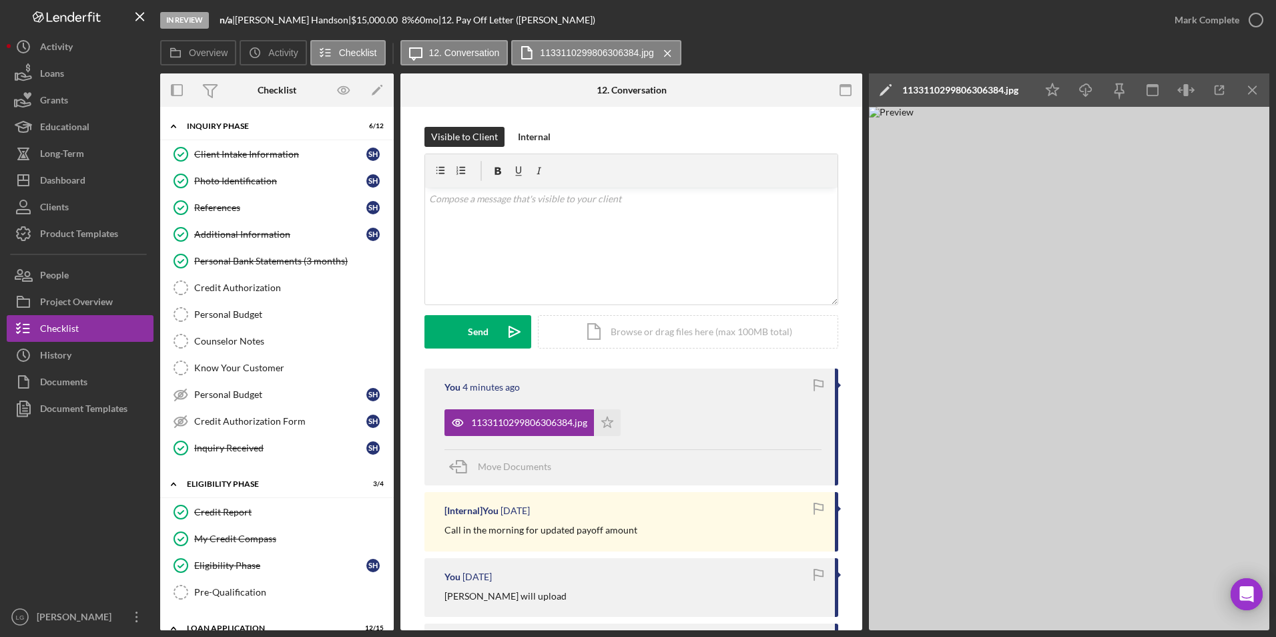
click at [268, 144] on link "Client Intake Information Client Intake Information S H" at bounding box center [277, 154] width 220 height 27
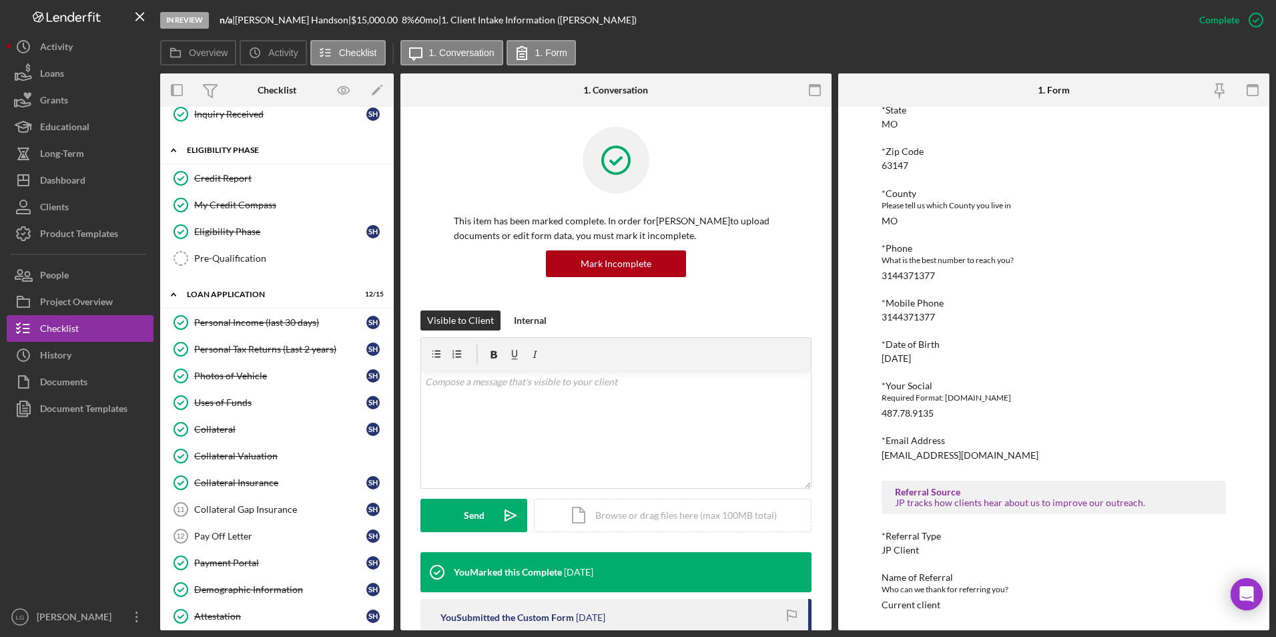
scroll to position [400, 0]
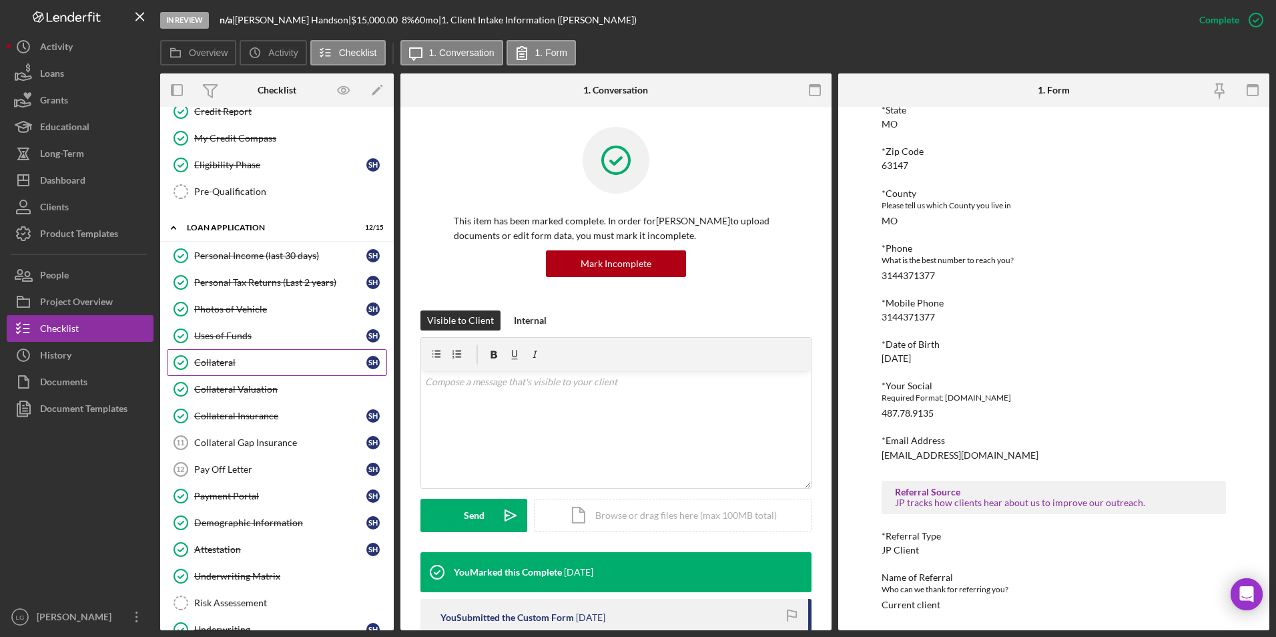
click at [276, 372] on link "Collateral Collateral S H" at bounding box center [277, 362] width 220 height 27
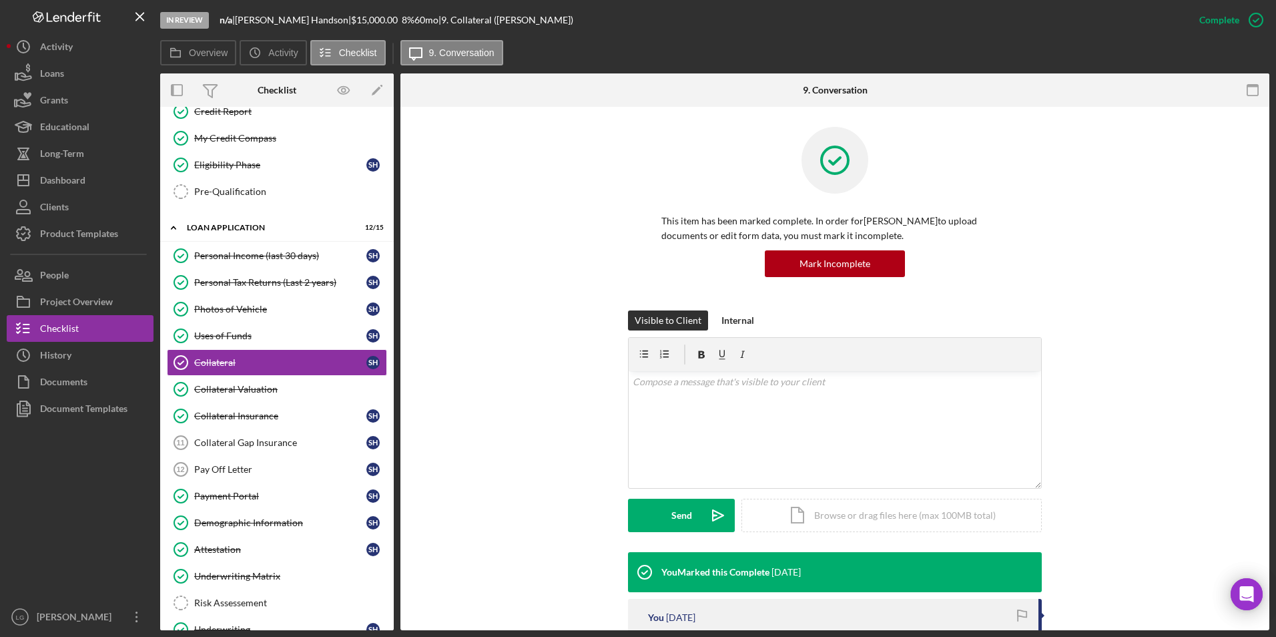
scroll to position [200, 0]
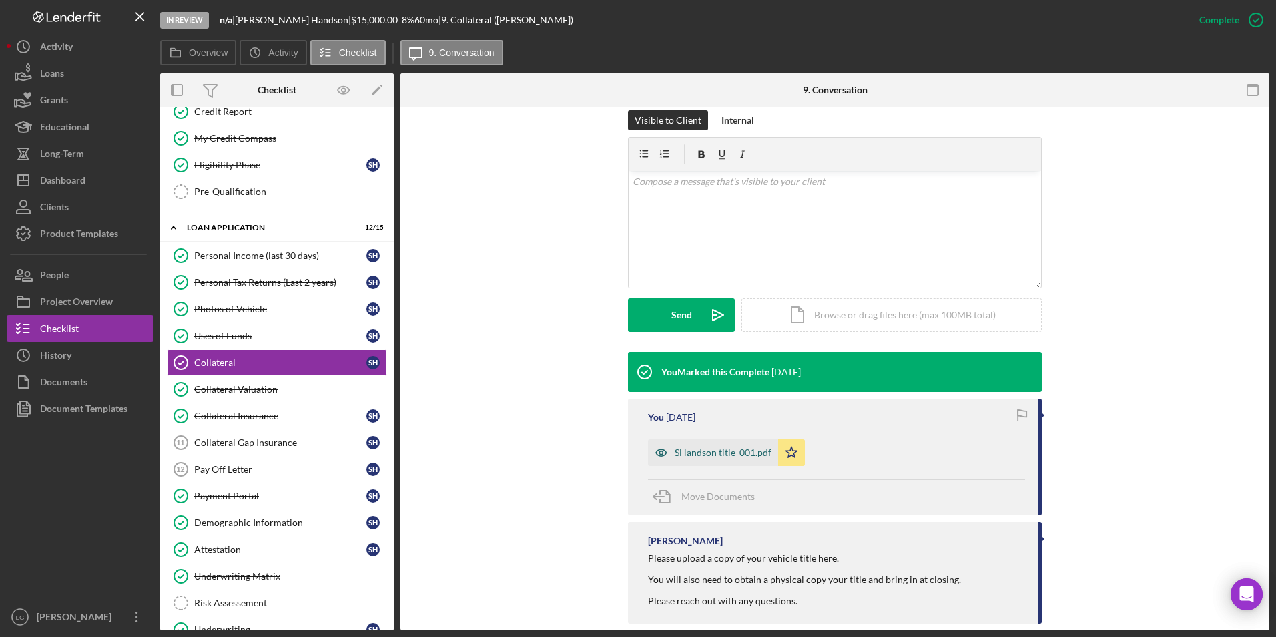
click at [738, 444] on div "SHandson title_001.pdf" at bounding box center [713, 452] width 130 height 27
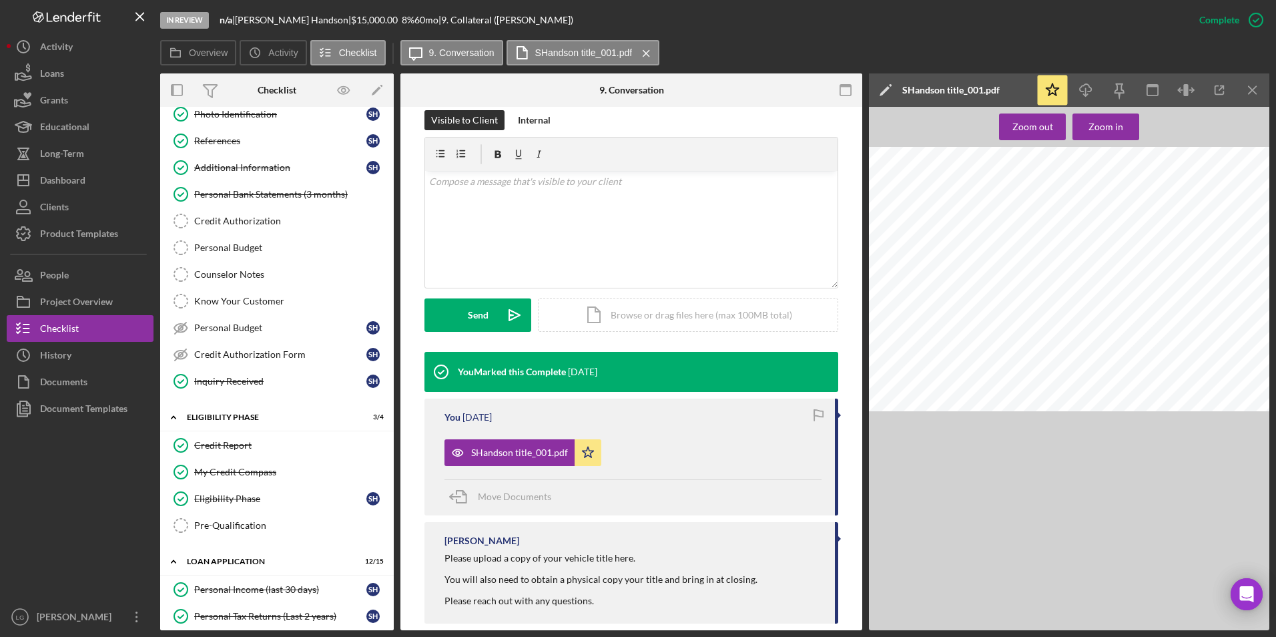
scroll to position [0, 0]
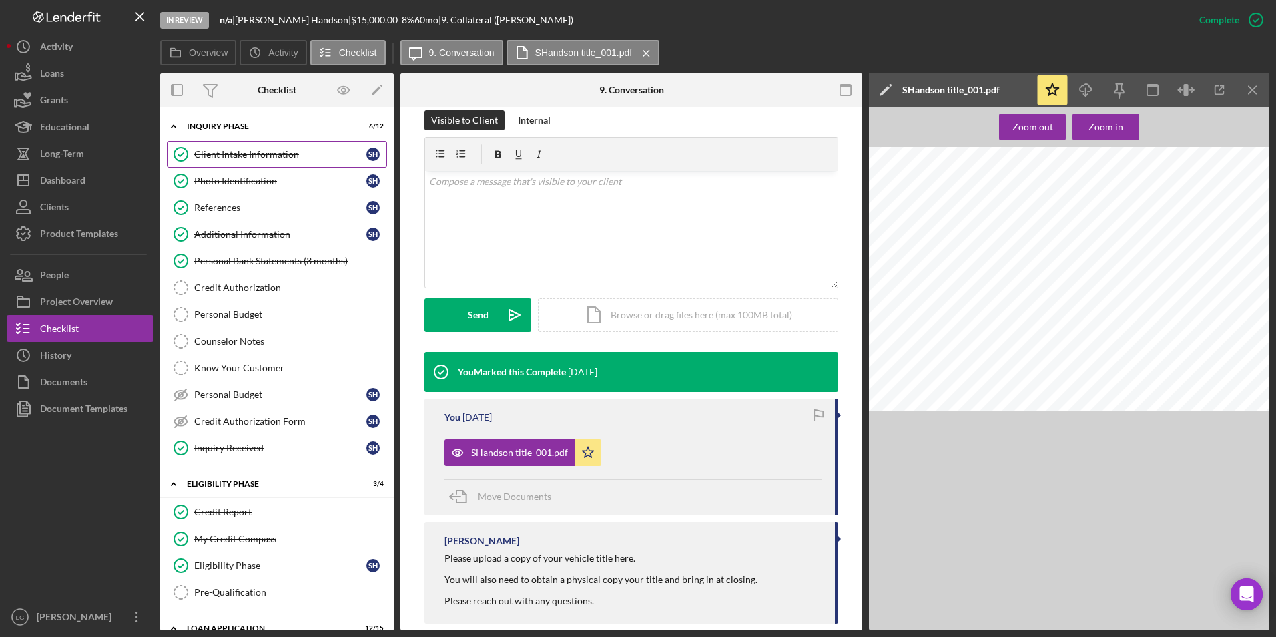
click at [224, 147] on link "Client Intake Information Client Intake Information S H" at bounding box center [277, 154] width 220 height 27
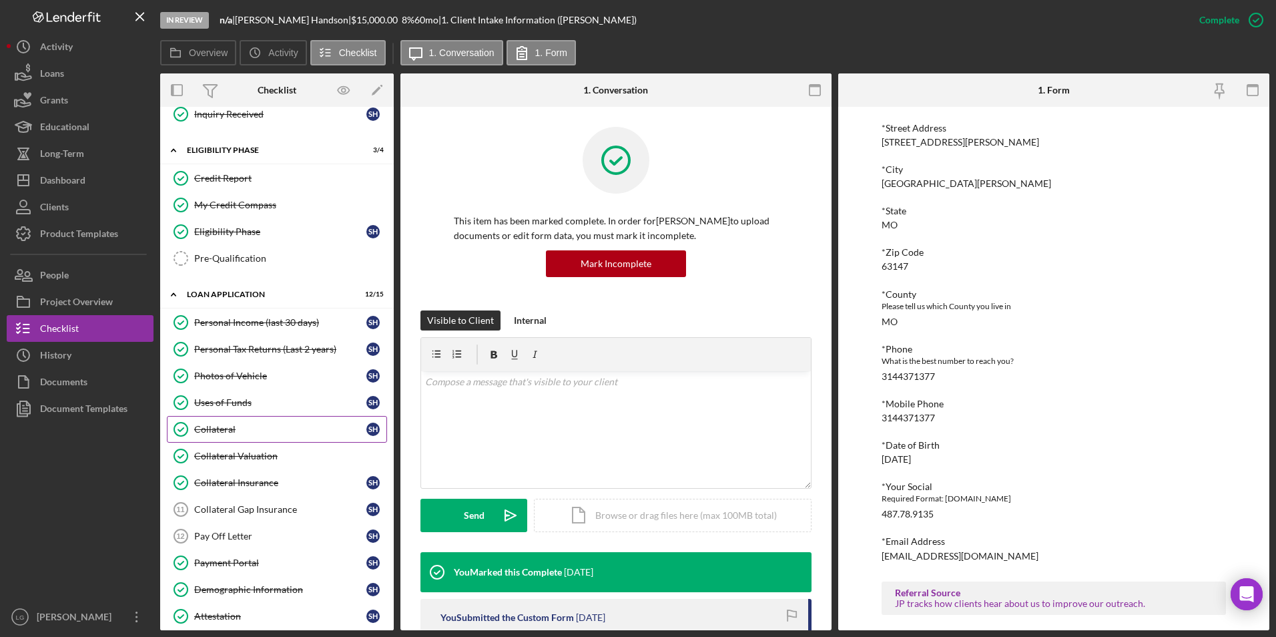
scroll to position [400, 0]
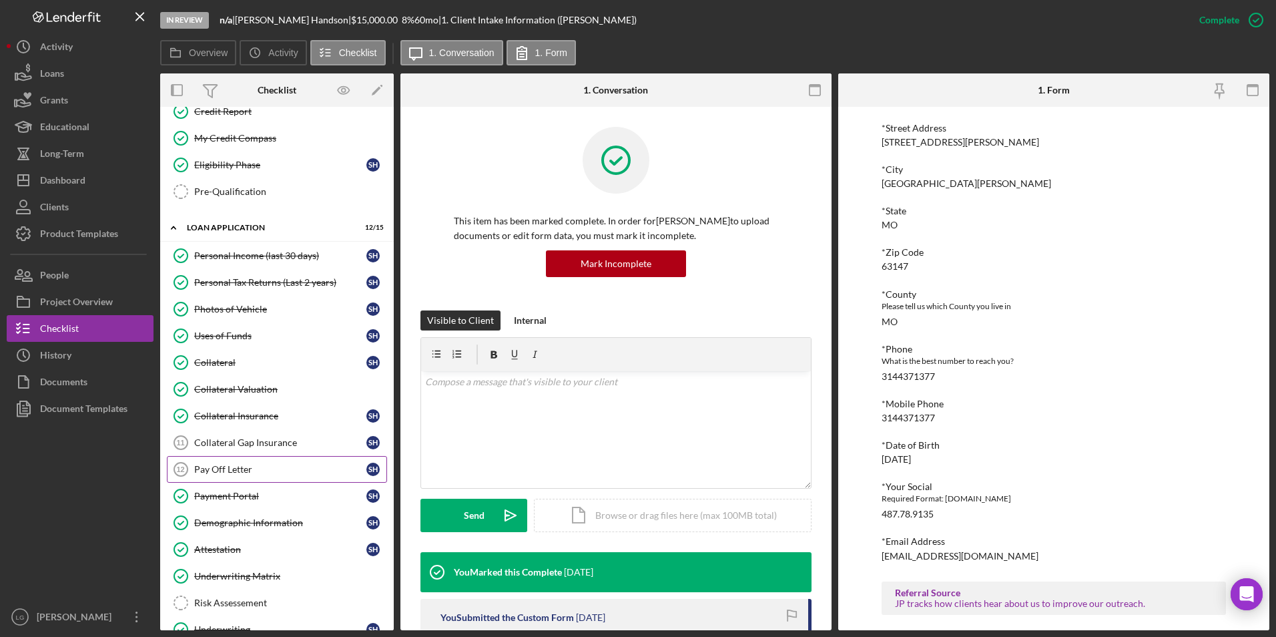
click at [228, 473] on div "Pay Off Letter" at bounding box center [280, 469] width 172 height 11
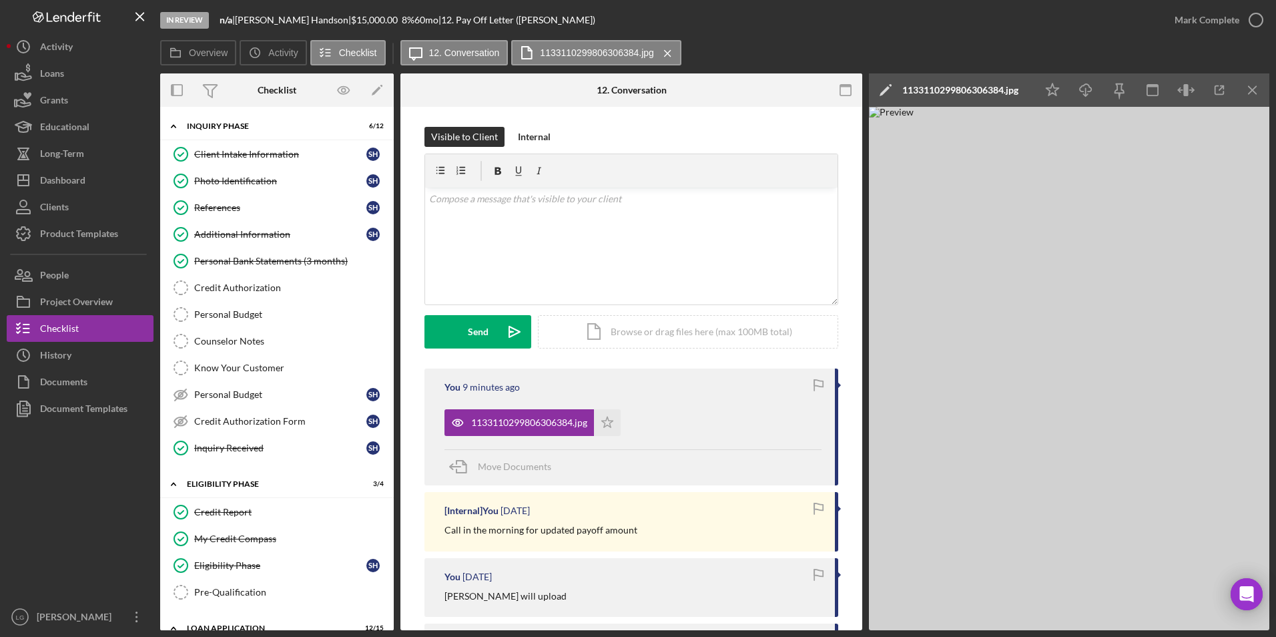
drag, startPoint x: 254, startPoint y: 254, endPoint x: 426, endPoint y: 254, distance: 171.5
click at [256, 254] on link "Personal Bank Statements (3 months) Personal Bank Statements (3 months)" at bounding box center [277, 261] width 220 height 27
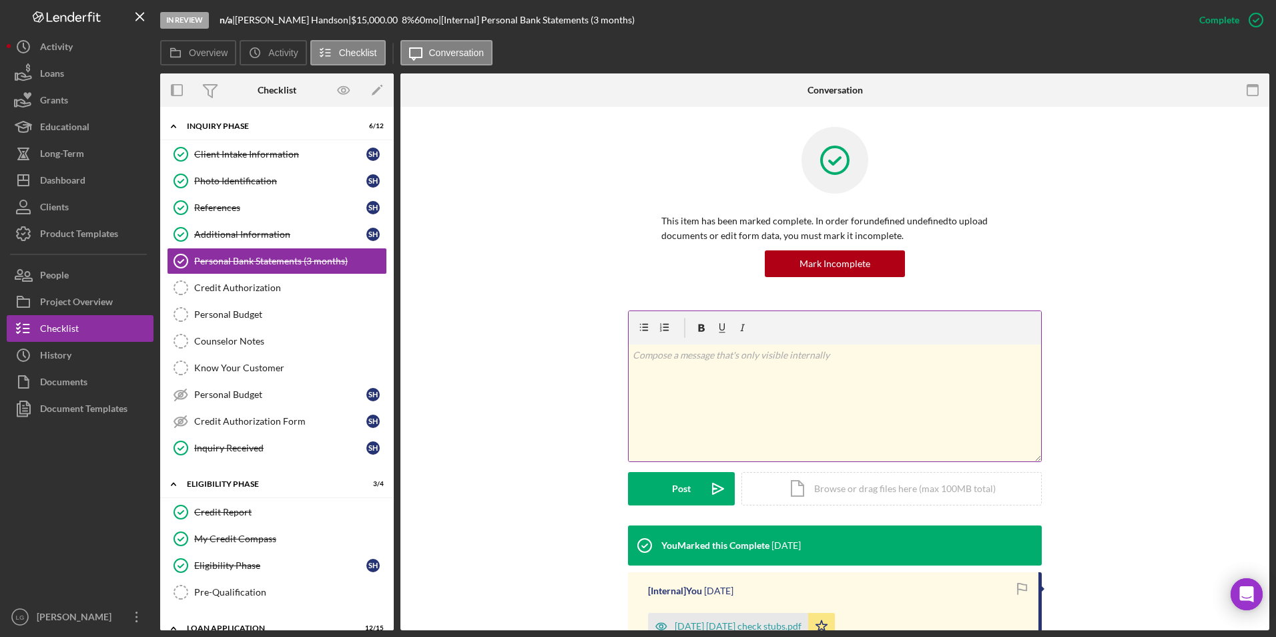
scroll to position [162, 0]
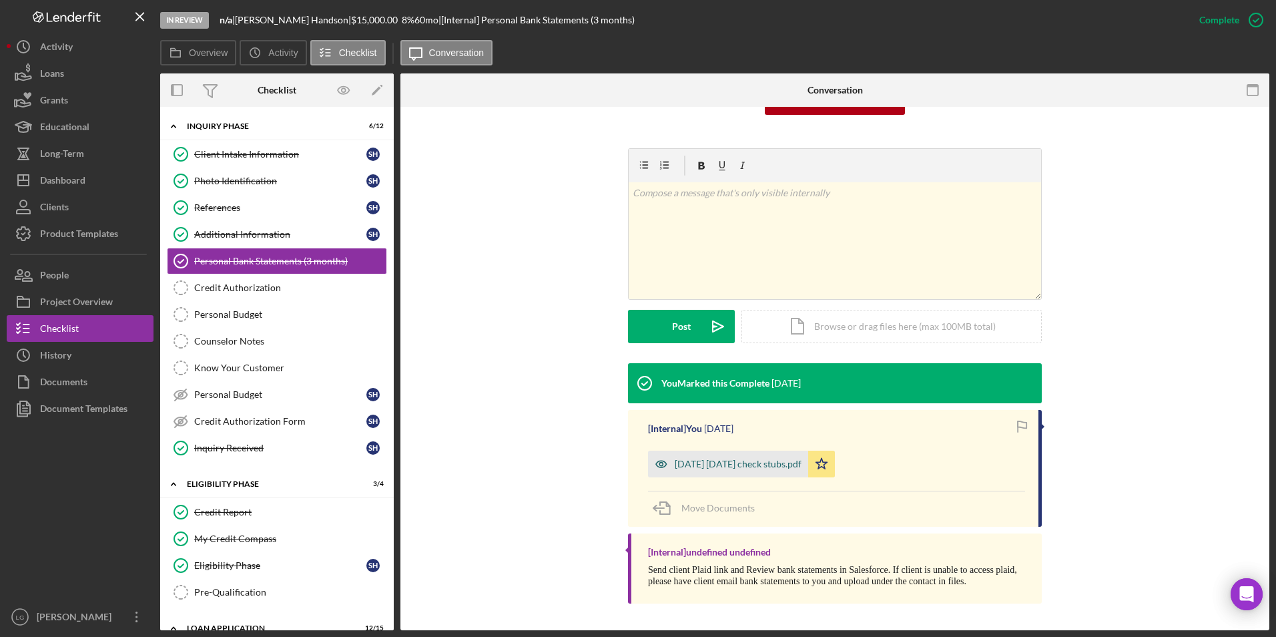
click at [685, 465] on div "jul aug 2025 check stubs.pdf" at bounding box center [738, 463] width 127 height 11
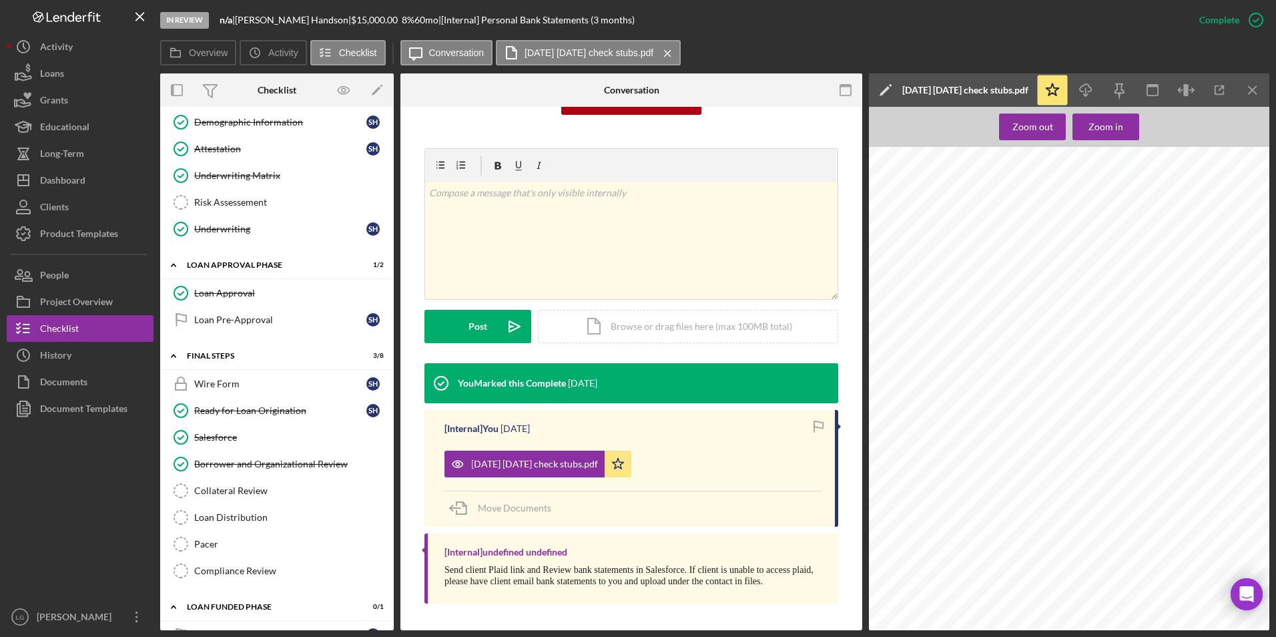
scroll to position [832, 0]
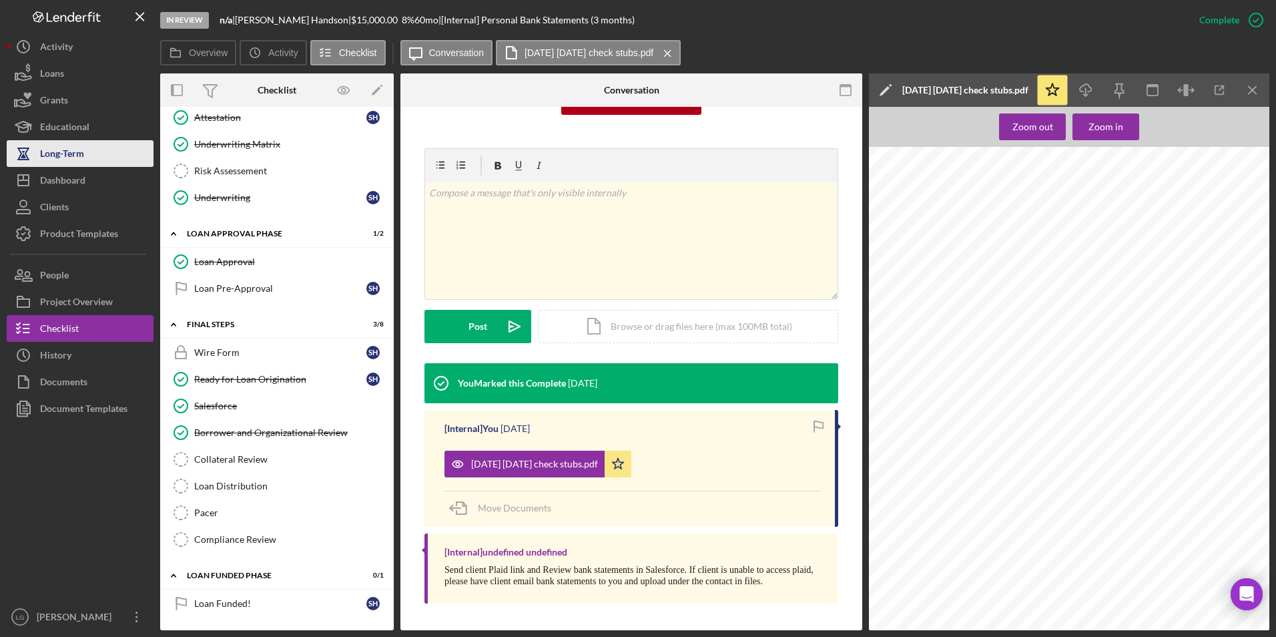
drag, startPoint x: 127, startPoint y: 172, endPoint x: 139, endPoint y: 158, distance: 18.9
click at [127, 172] on button "Icon/Dashboard Dashboard" at bounding box center [80, 180] width 147 height 27
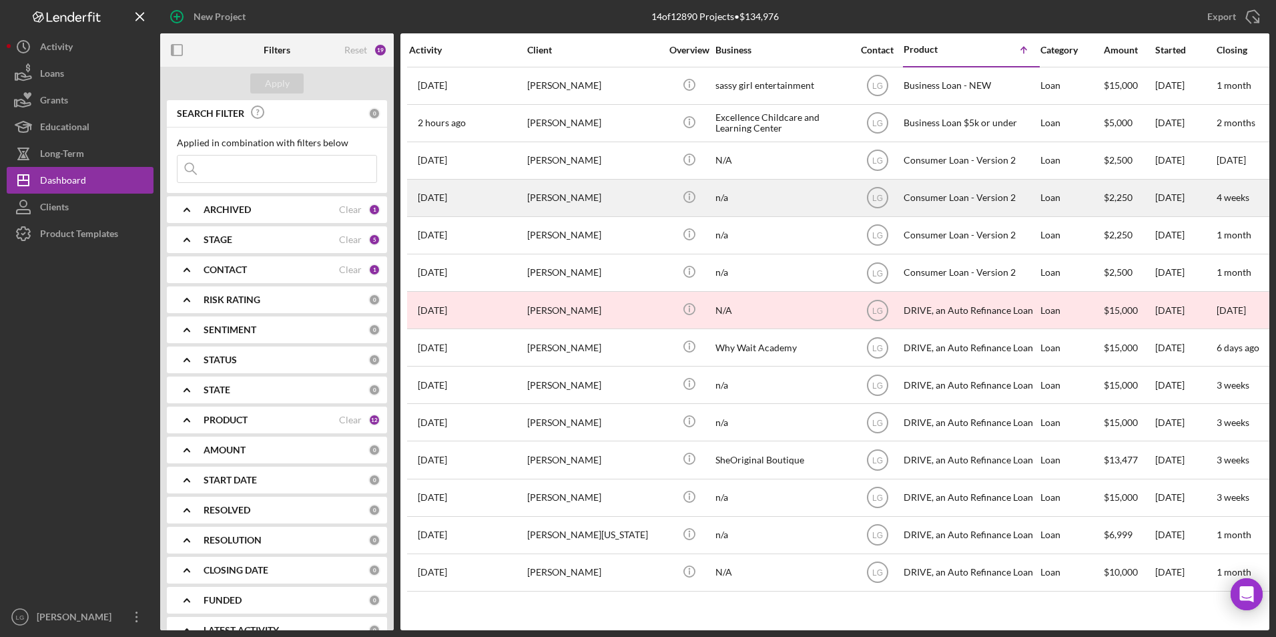
click at [567, 201] on div "Cynthia Broadway" at bounding box center [593, 197] width 133 height 35
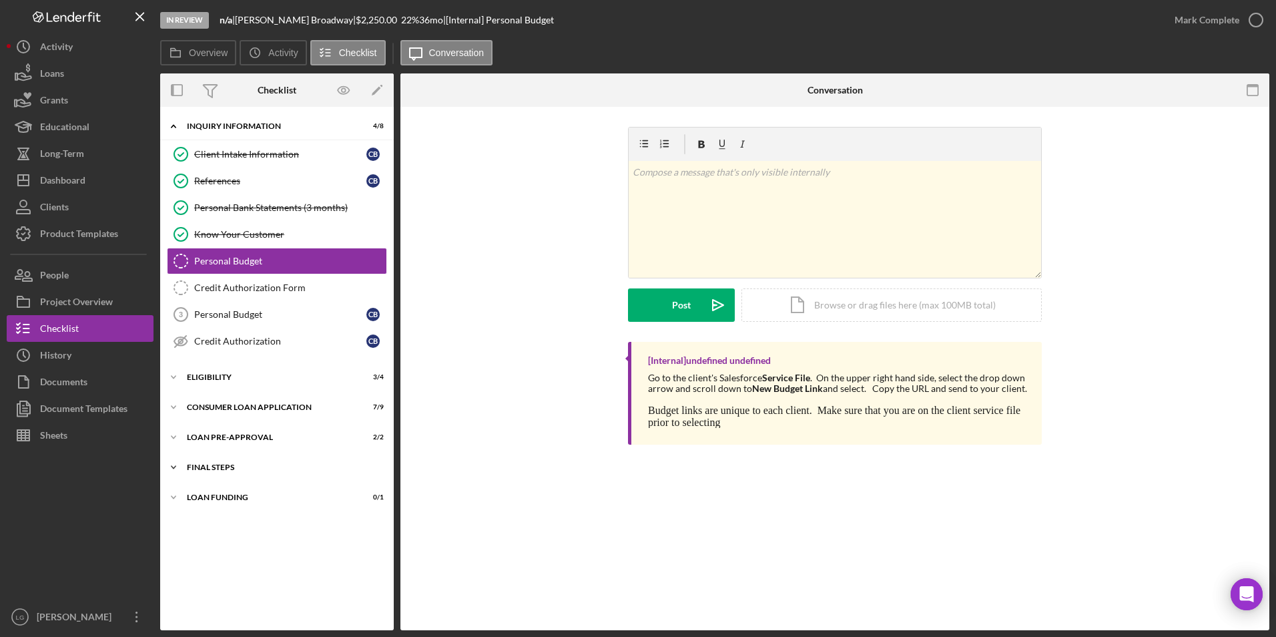
drag, startPoint x: 225, startPoint y: 490, endPoint x: 220, endPoint y: 475, distance: 16.0
click at [224, 490] on div "Icon/Expander Loan Funding 0 / 1" at bounding box center [277, 497] width 234 height 27
drag, startPoint x: 218, startPoint y: 467, endPoint x: 218, endPoint y: 429, distance: 38.0
click at [218, 456] on div "Icon/Expander FINAL STEPS 3 / 10" at bounding box center [277, 467] width 234 height 27
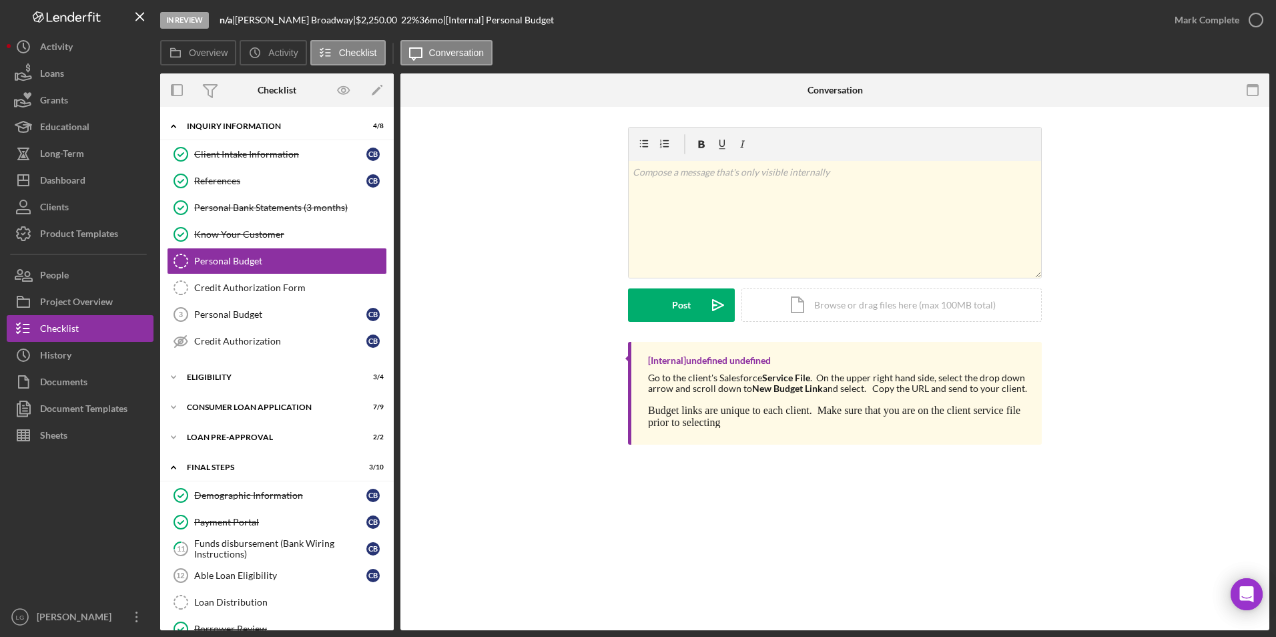
click at [218, 424] on div "Icon/Expander Inquiry Information 4 / 8 Client Intake Information Client Intake…" at bounding box center [277, 466] width 234 height 706
click at [218, 400] on div "Icon/Expander Consumer Loan Application 7 / 9" at bounding box center [277, 407] width 234 height 27
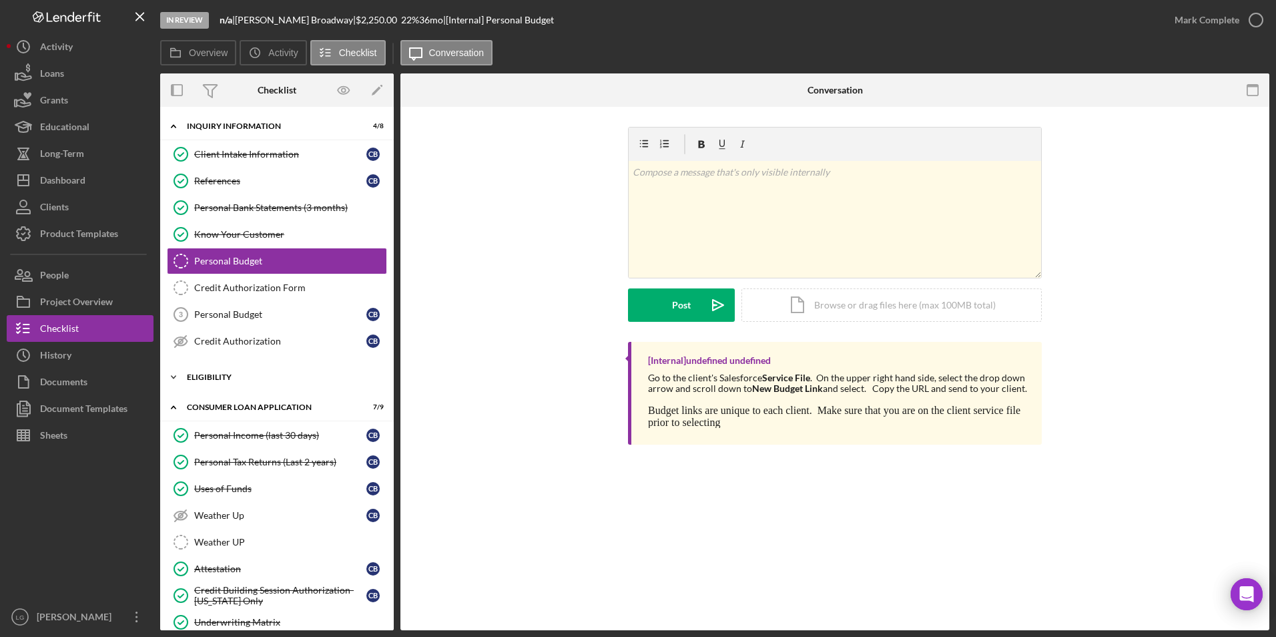
click at [218, 378] on div "Eligibility" at bounding box center [282, 377] width 190 height 8
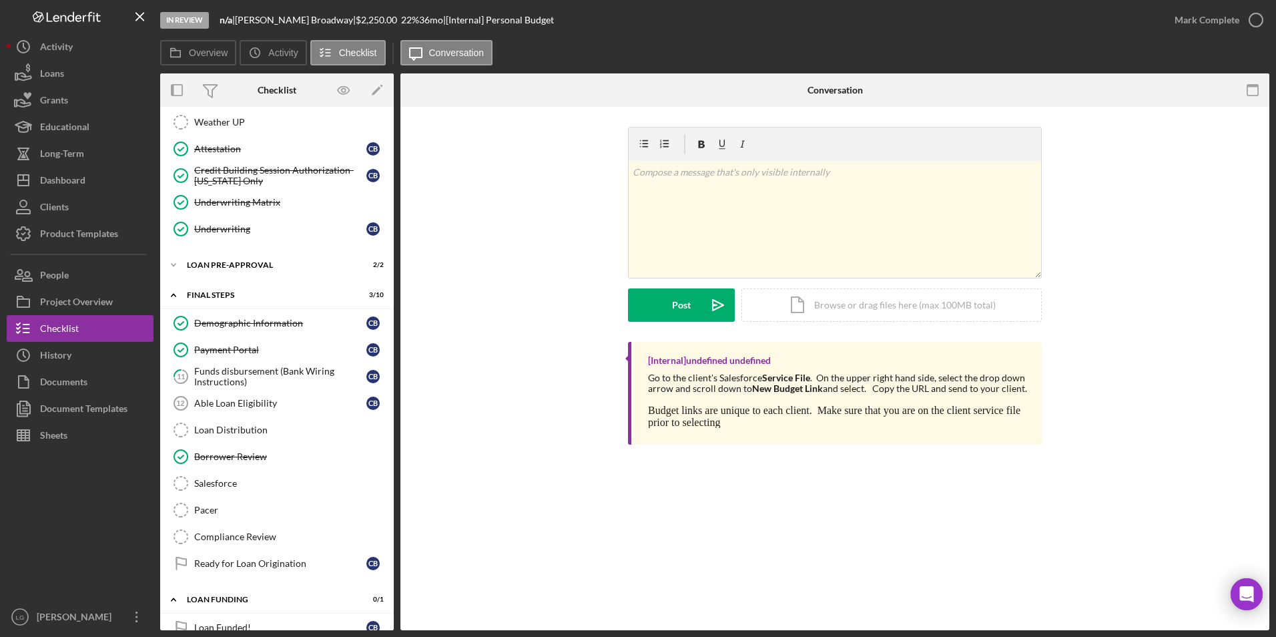
scroll to position [558, 0]
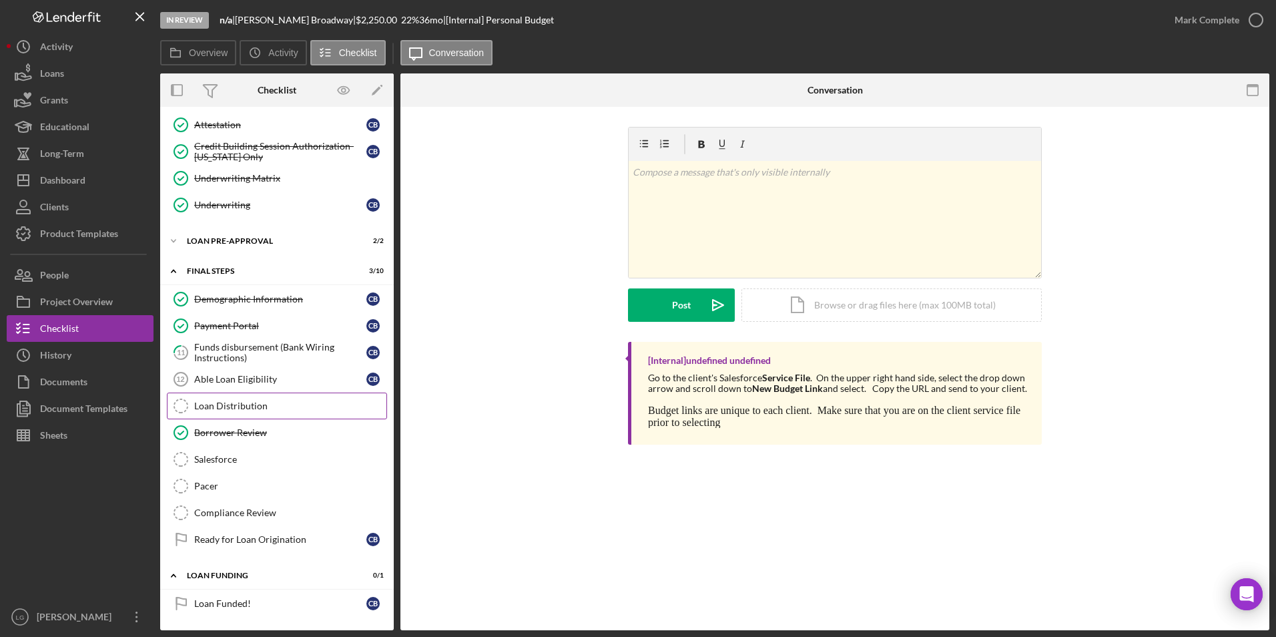
click at [236, 410] on div "Loan Distribution" at bounding box center [290, 405] width 192 height 11
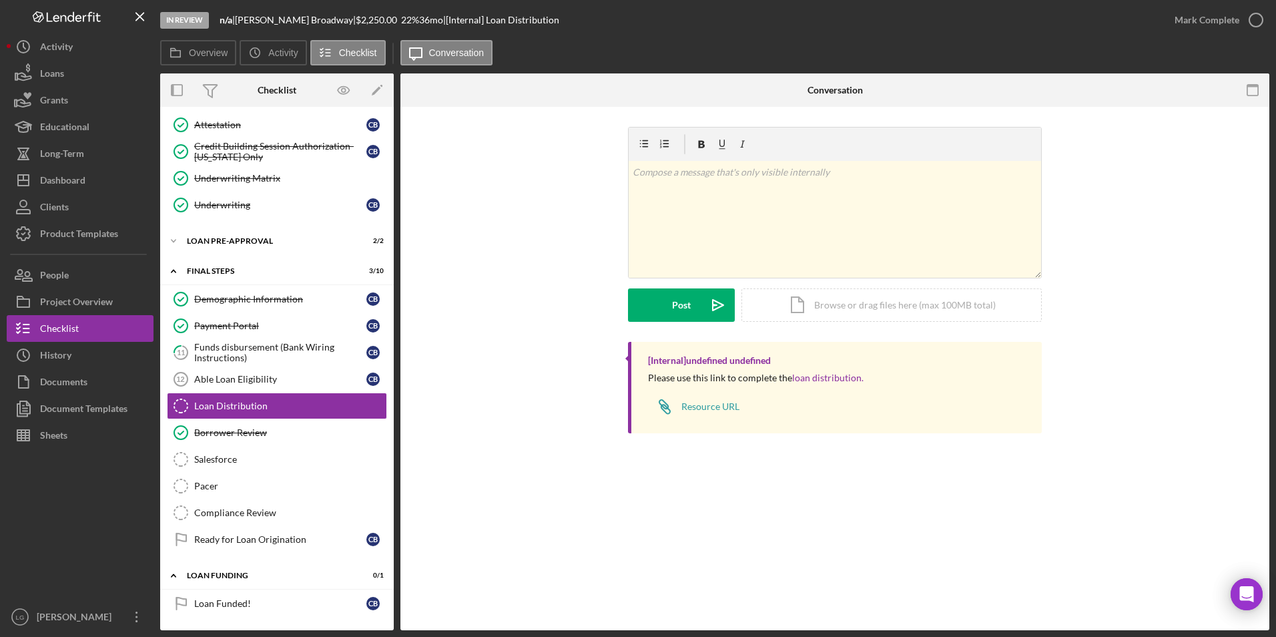
scroll to position [558, 0]
click at [216, 239] on div "Loan Pre-Approval" at bounding box center [282, 241] width 190 height 8
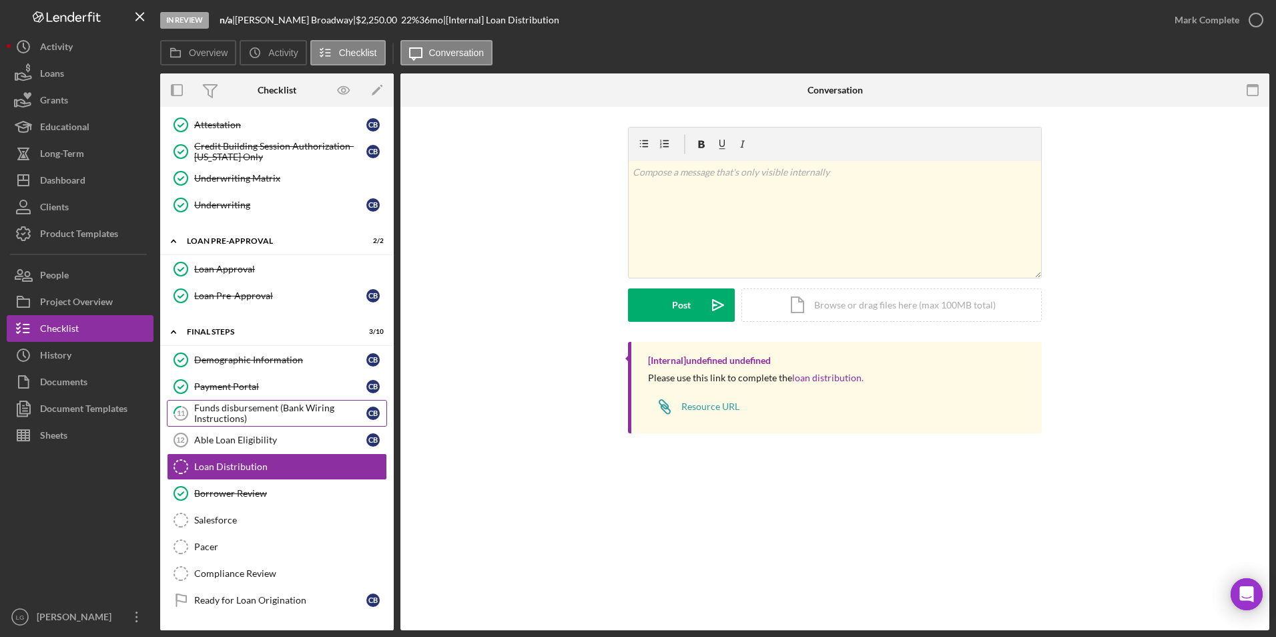
scroll to position [619, 0]
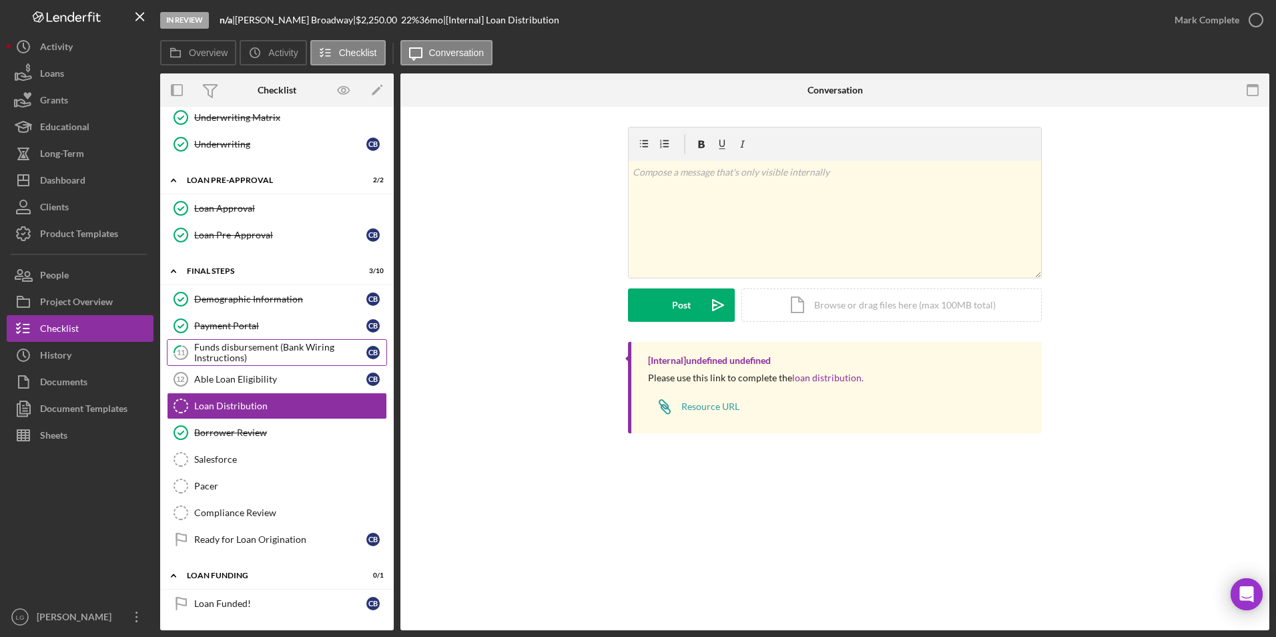
click at [241, 344] on div "Funds disbursement (Bank Wiring Instructions)" at bounding box center [280, 352] width 172 height 21
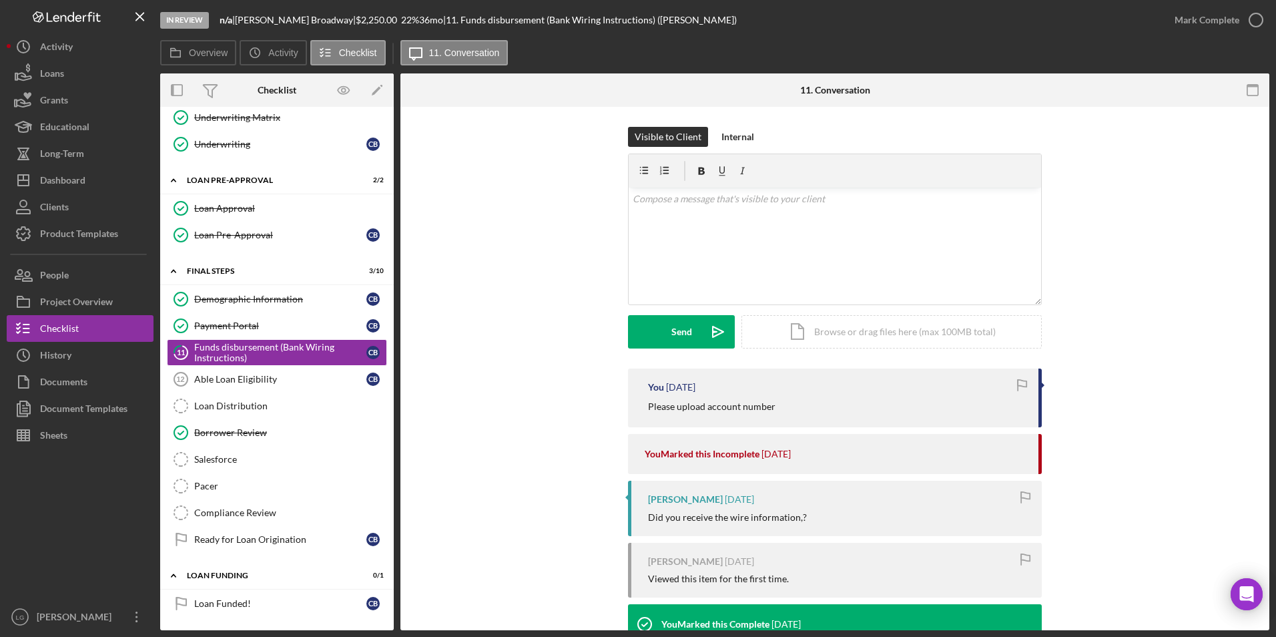
scroll to position [619, 0]
click at [1185, 23] on div "Mark Complete" at bounding box center [1206, 20] width 65 height 27
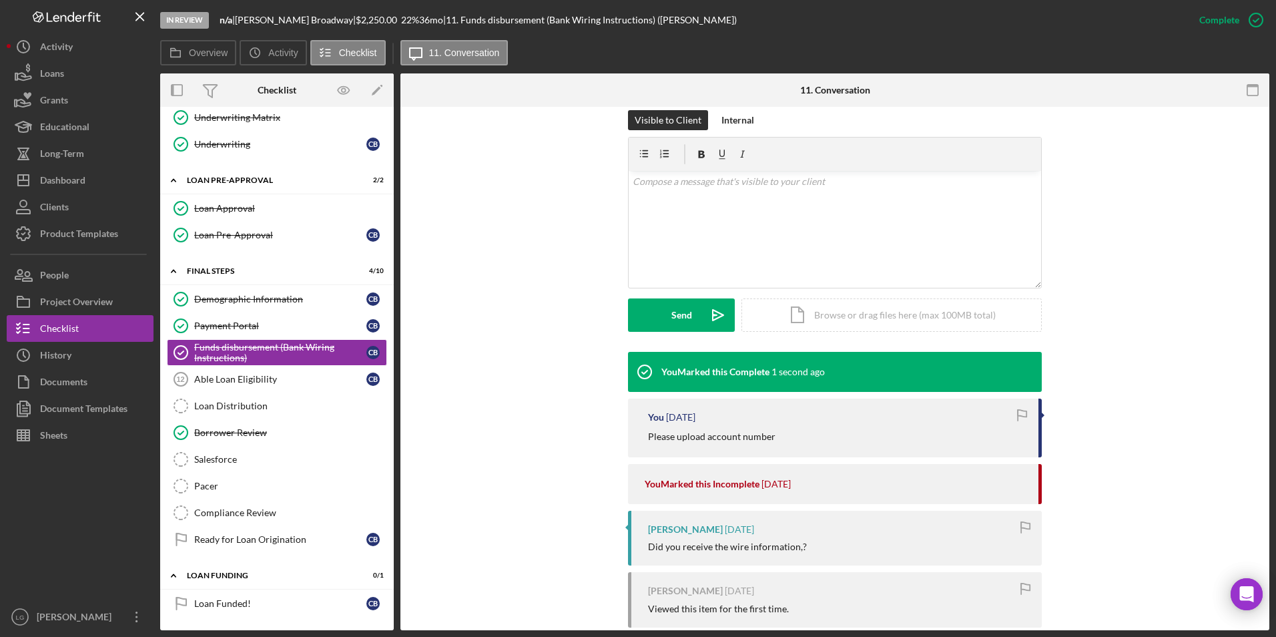
scroll to position [67, 0]
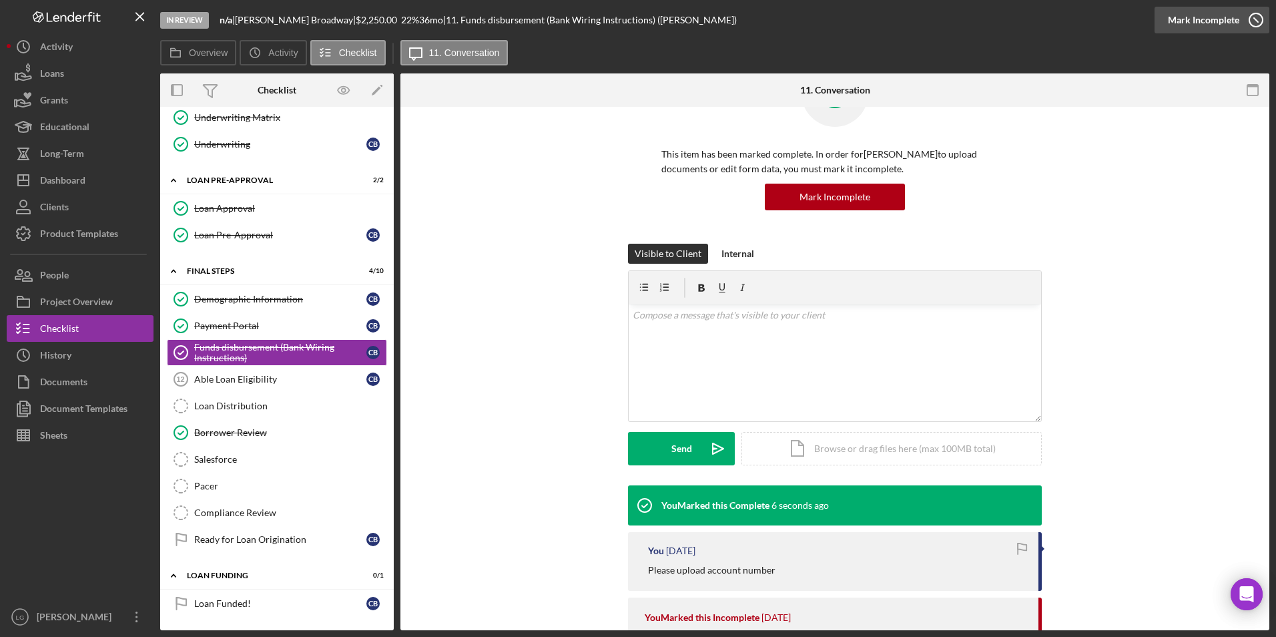
click at [1211, 28] on div "Mark Incomplete" at bounding box center [1203, 20] width 71 height 27
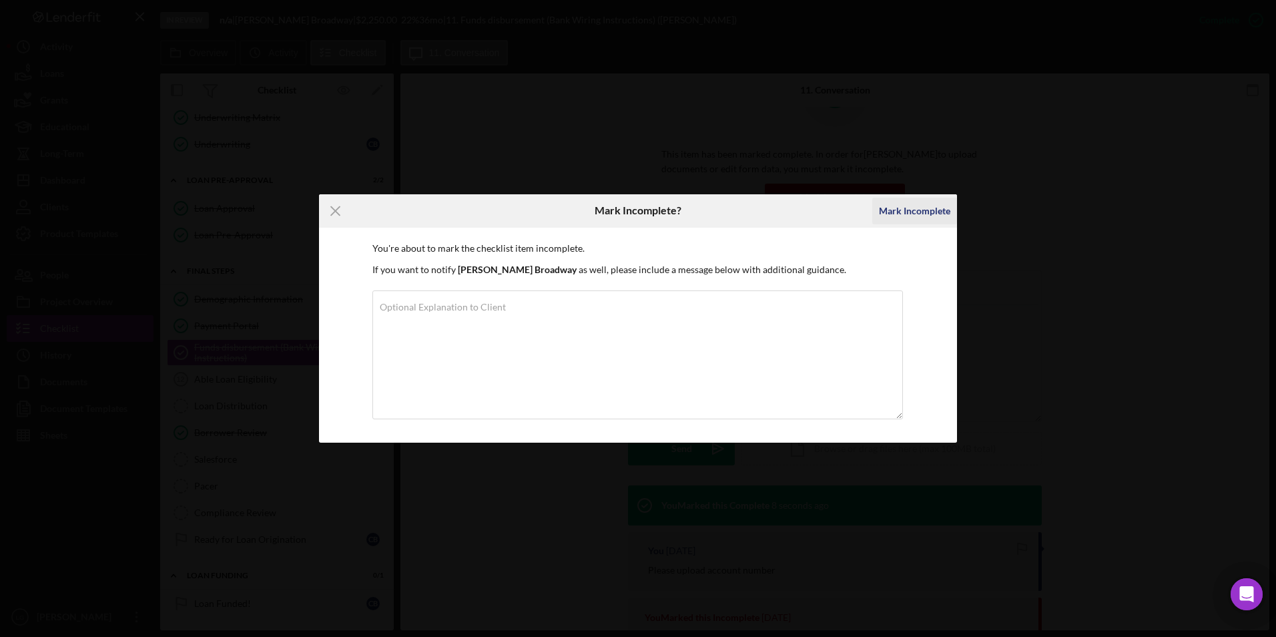
click at [925, 209] on div "Mark Incomplete" at bounding box center [914, 211] width 71 height 27
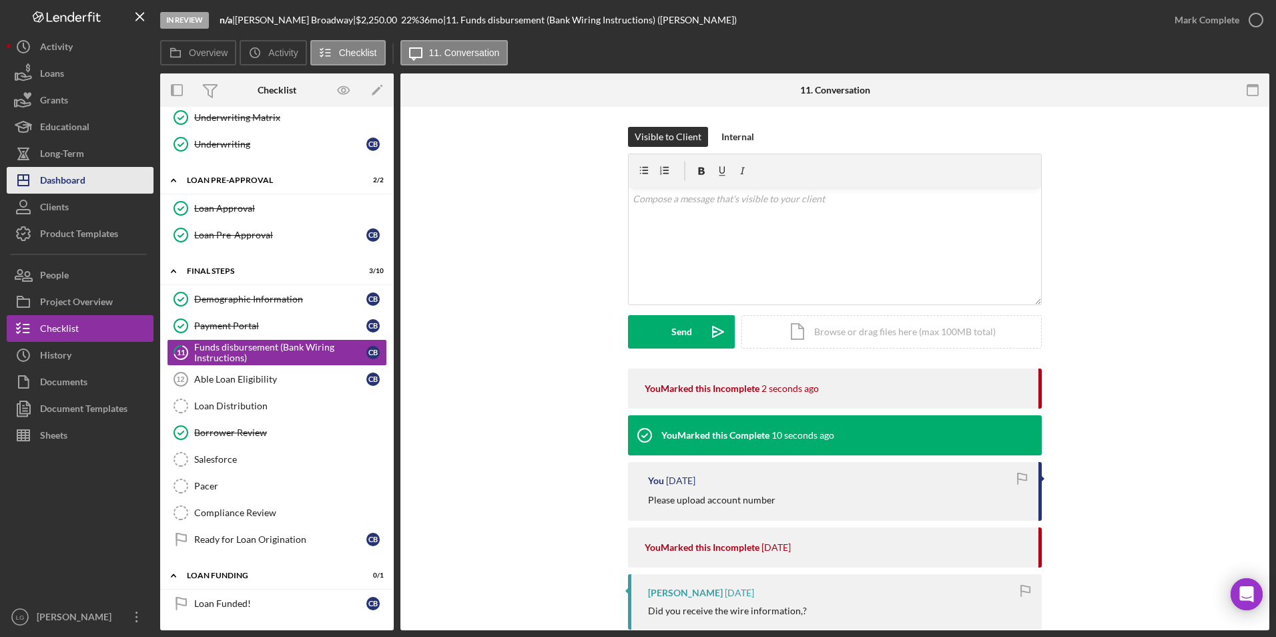
click at [55, 179] on div "Dashboard" at bounding box center [62, 182] width 45 height 30
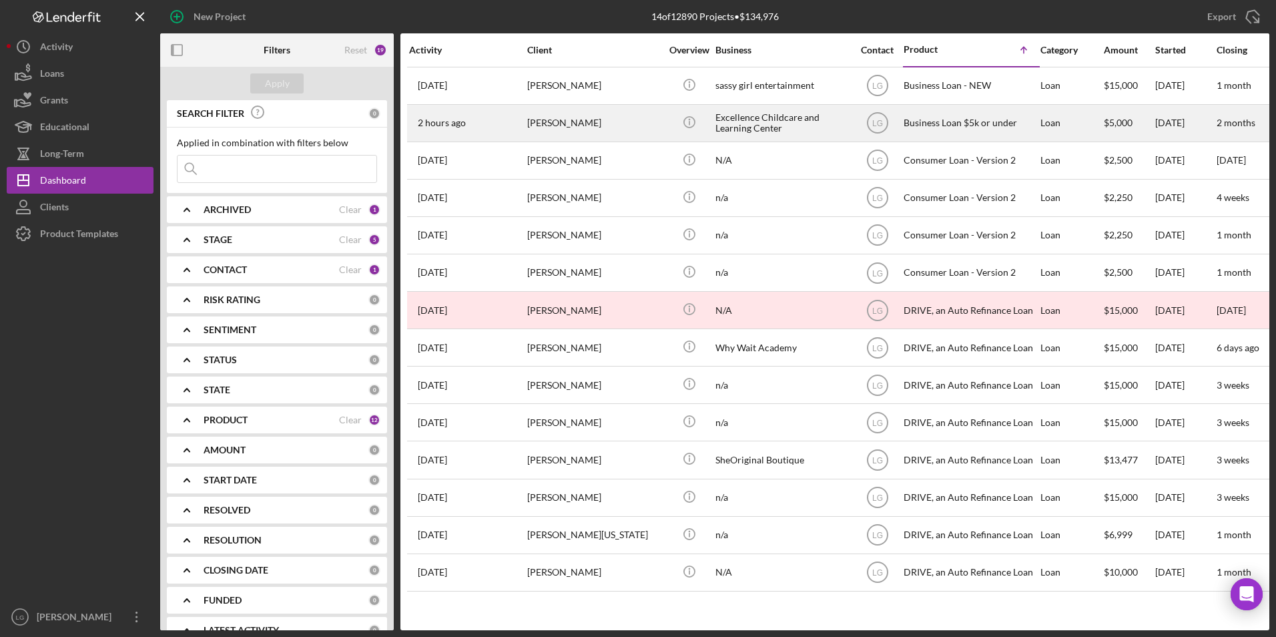
click at [604, 128] on div "Cynthia Broadway" at bounding box center [593, 122] width 133 height 35
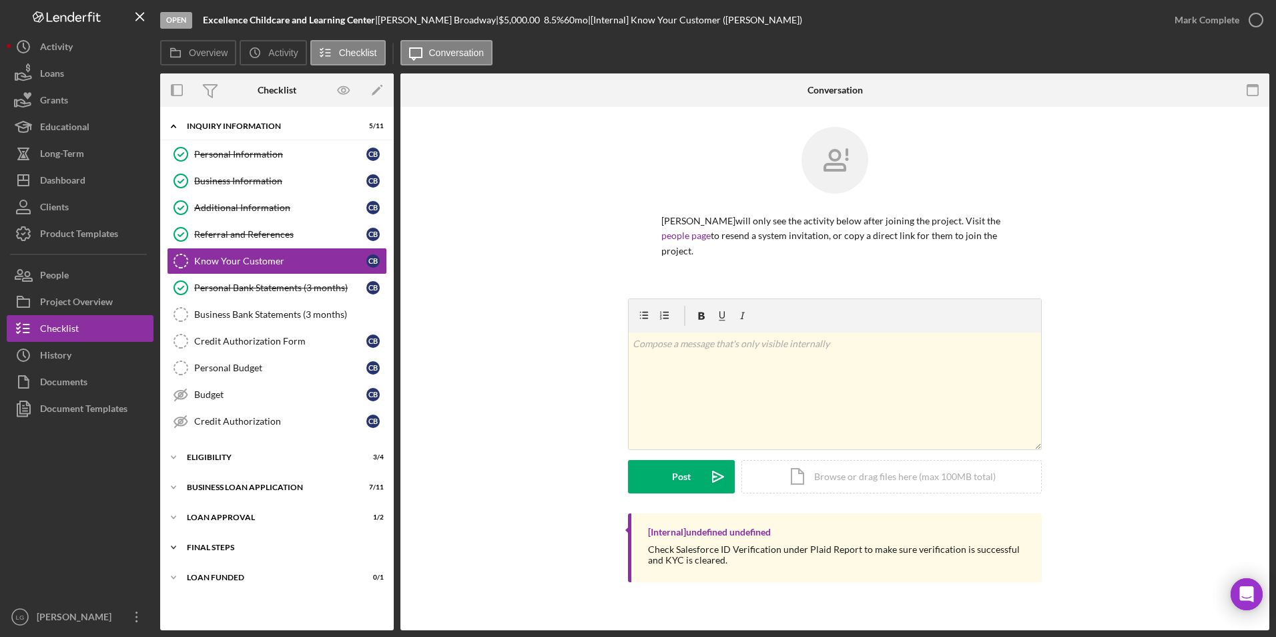
drag, startPoint x: 205, startPoint y: 568, endPoint x: 204, endPoint y: 557, distance: 11.4
click at [204, 570] on div "Icon/Expander LOAN FUNDED 0 / 1" at bounding box center [277, 577] width 234 height 27
drag, startPoint x: 204, startPoint y: 547, endPoint x: 205, endPoint y: 516, distance: 31.4
click at [204, 544] on div "Final Steps" at bounding box center [268, 547] width 163 height 8
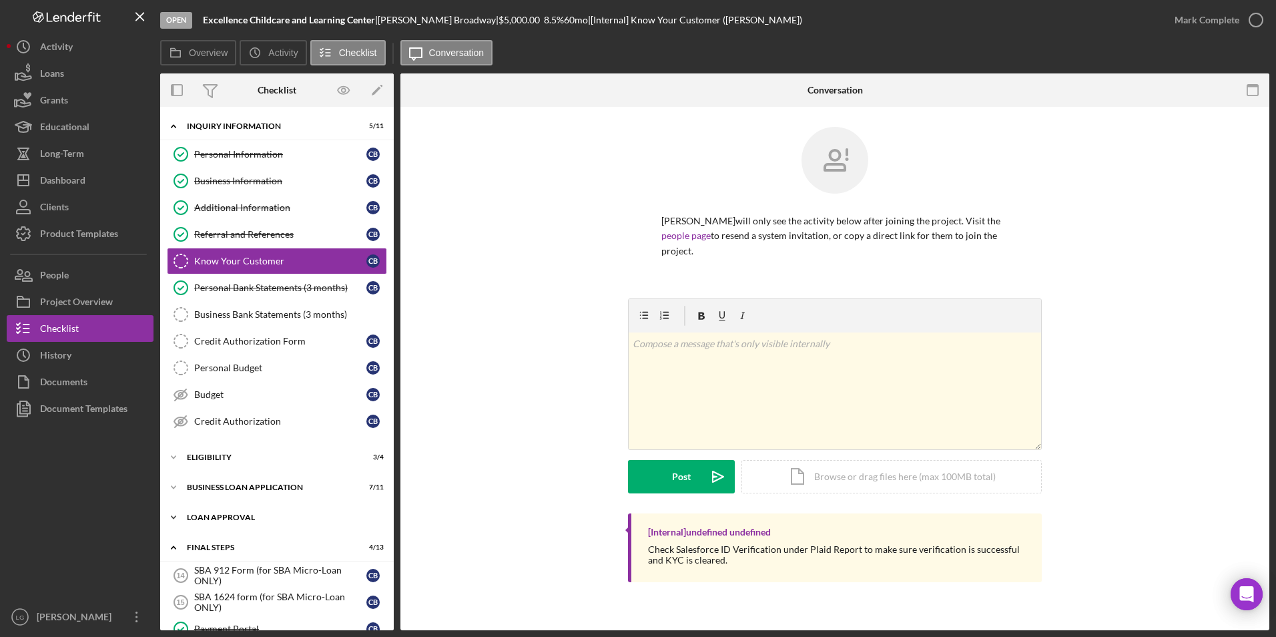
click at [205, 515] on div "Loan Approval" at bounding box center [282, 517] width 190 height 8
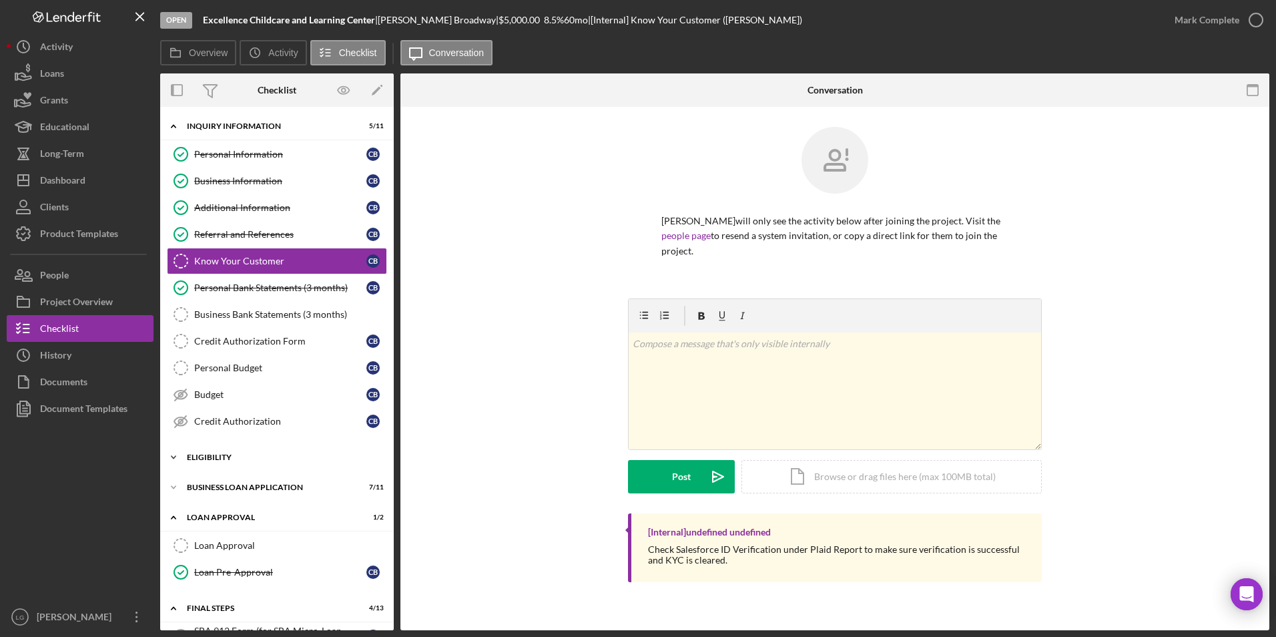
drag, startPoint x: 207, startPoint y: 490, endPoint x: 207, endPoint y: 466, distance: 24.0
click at [207, 484] on div "BUSINESS LOAN APPLICATION" at bounding box center [268, 487] width 163 height 8
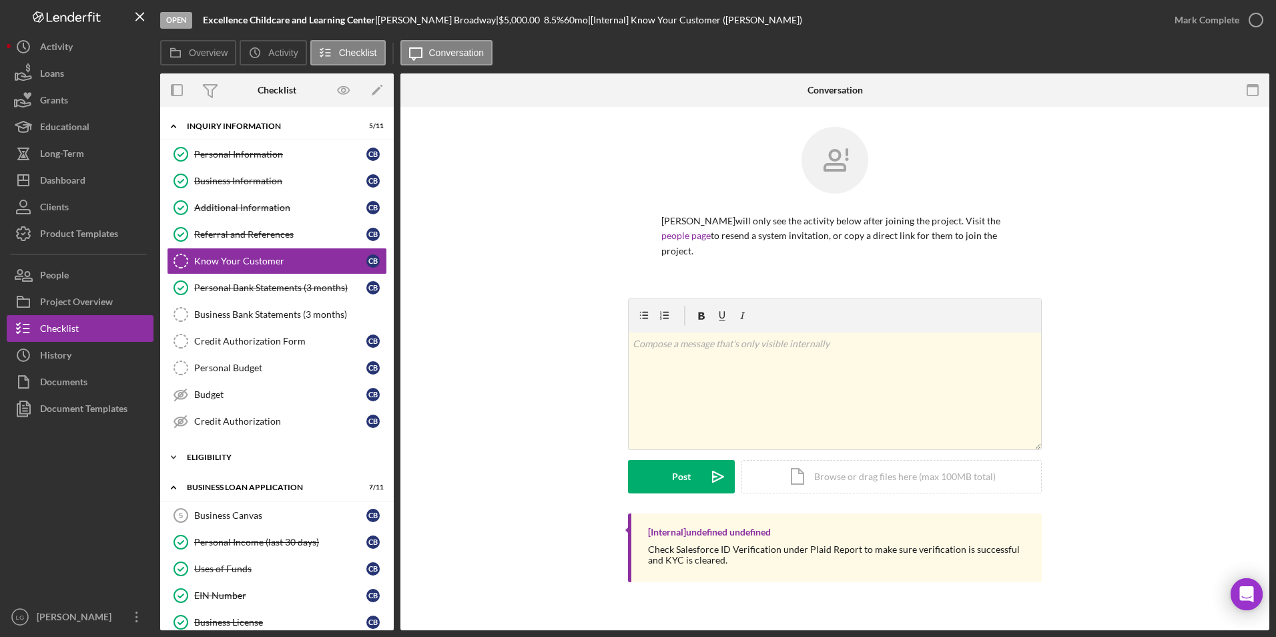
click at [205, 456] on div "Eligibility" at bounding box center [282, 457] width 190 height 8
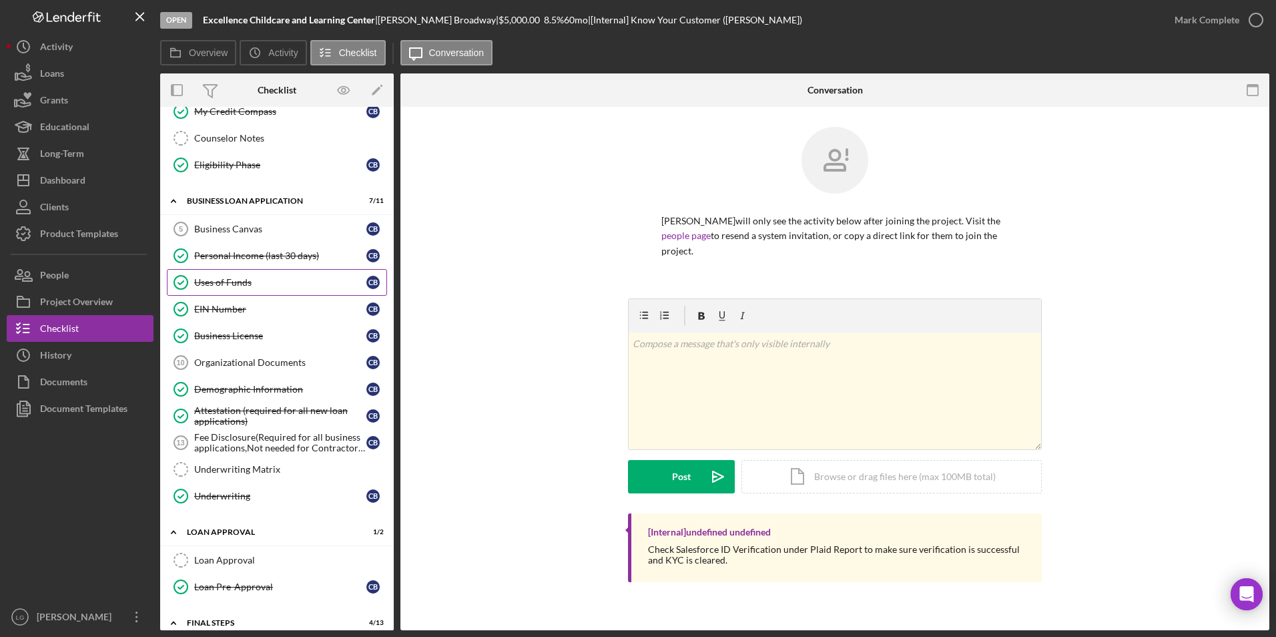
scroll to position [601, 0]
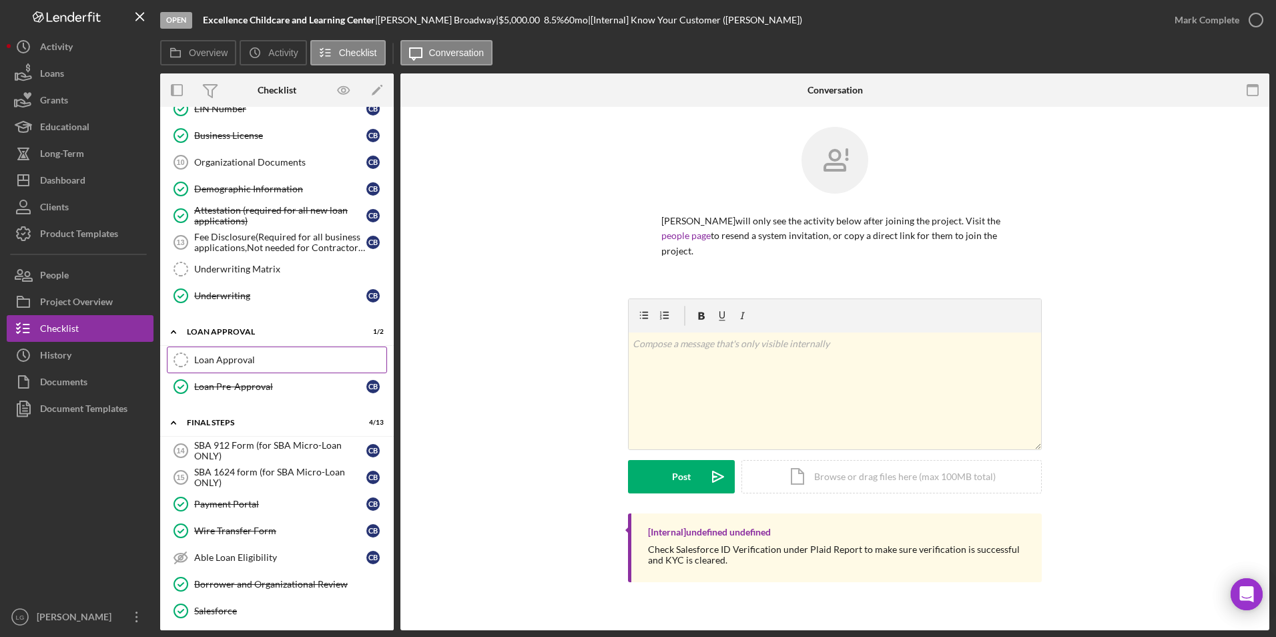
click at [238, 351] on link "Loan Approval Loan Approval" at bounding box center [277, 359] width 220 height 27
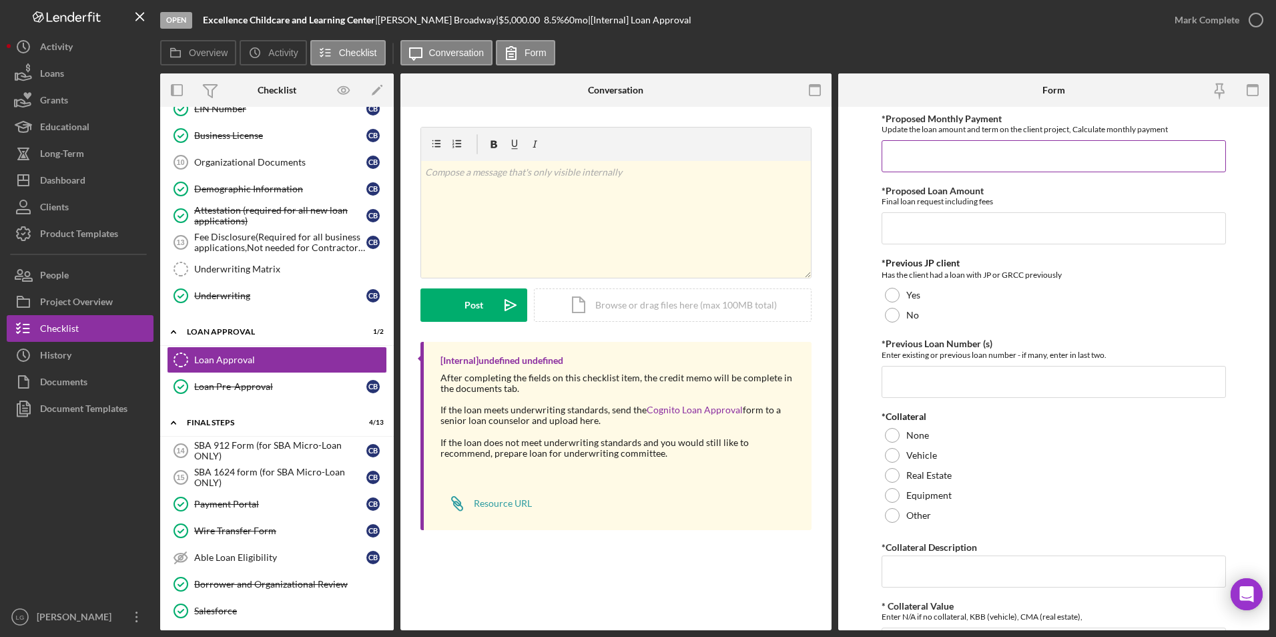
click at [940, 148] on input "*Proposed Monthly Payment" at bounding box center [1053, 156] width 345 height 32
type input "$121"
click at [962, 226] on input "*Proposed Loan Amount" at bounding box center [1053, 228] width 345 height 32
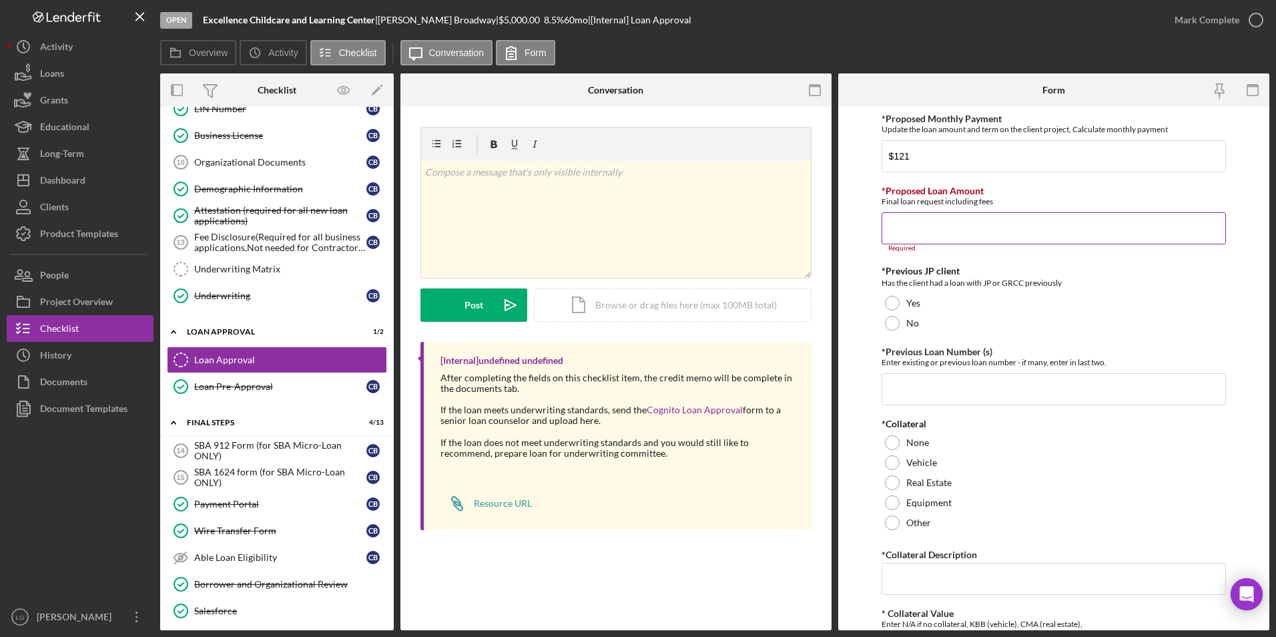
click at [893, 229] on input "*Proposed Loan Amount" at bounding box center [1053, 228] width 345 height 32
paste input "$4,180"
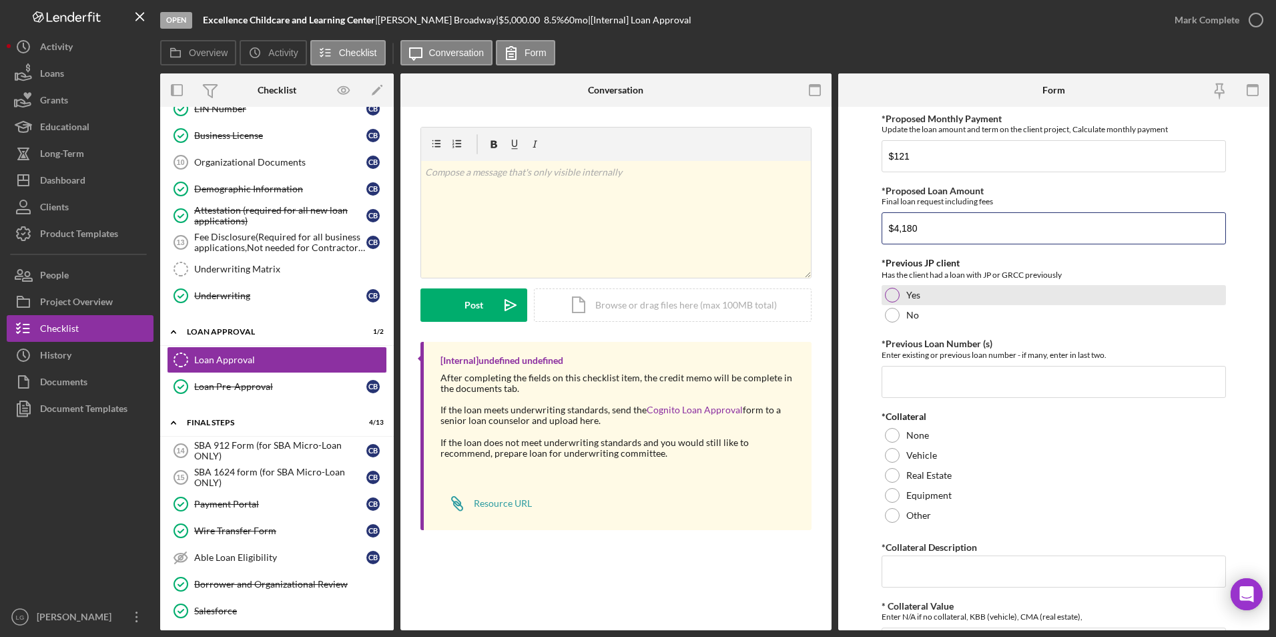
type input "$4,180"
click at [895, 302] on div "Yes" at bounding box center [1053, 295] width 345 height 20
click at [898, 372] on input "*Previous Loan Number (s)" at bounding box center [1053, 382] width 345 height 32
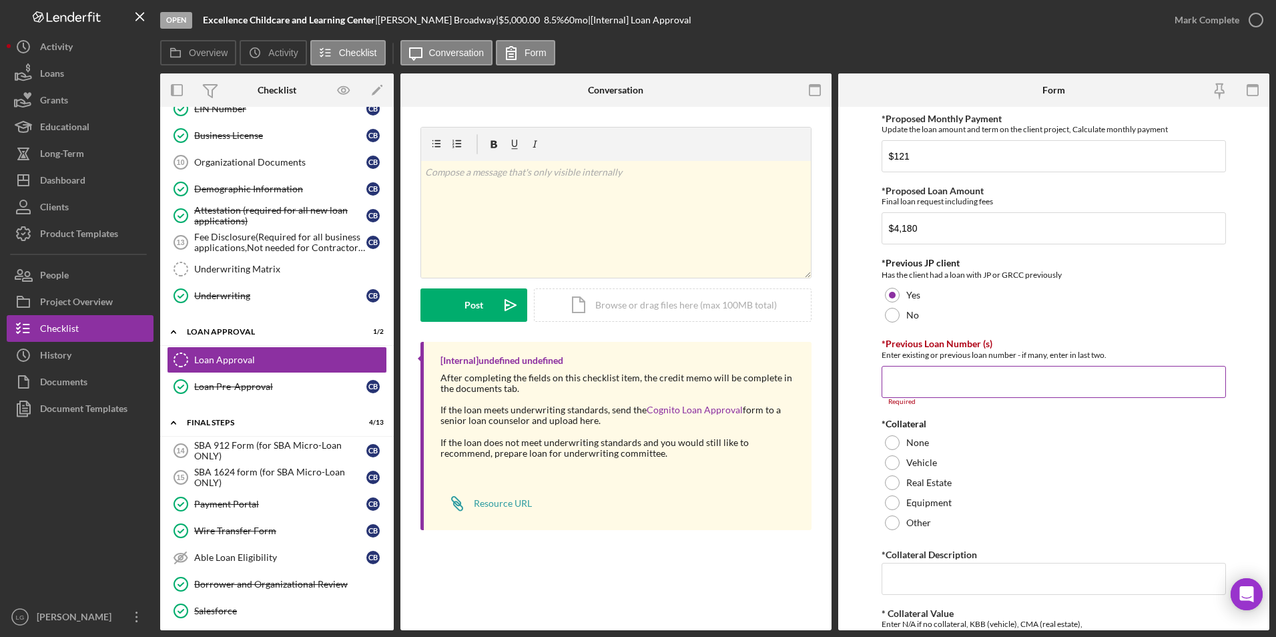
click at [935, 386] on input "*Previous Loan Number (s)" at bounding box center [1053, 382] width 345 height 32
paste input "2012-002"
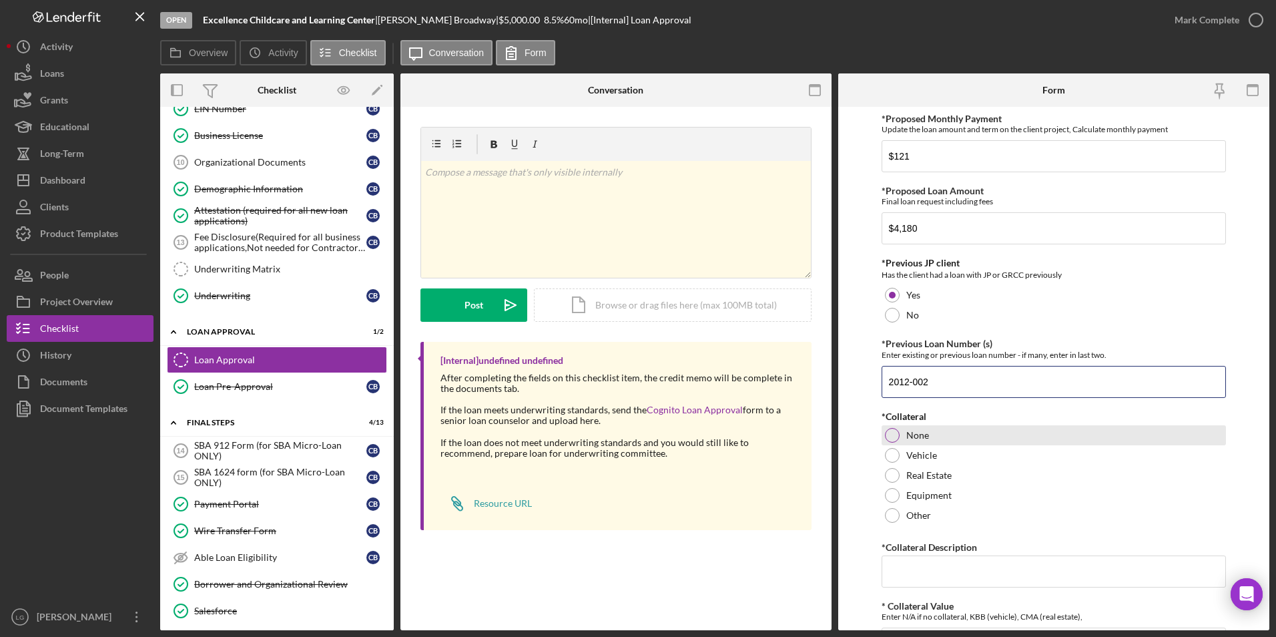
type input "2012-002"
drag, startPoint x: 890, startPoint y: 433, endPoint x: 890, endPoint y: 459, distance: 26.0
click at [890, 445] on div "*Collateral None Vehicle Real Estate Equipment Other" at bounding box center [1053, 468] width 345 height 114
click at [918, 578] on input "*Collateral Description" at bounding box center [1053, 571] width 345 height 32
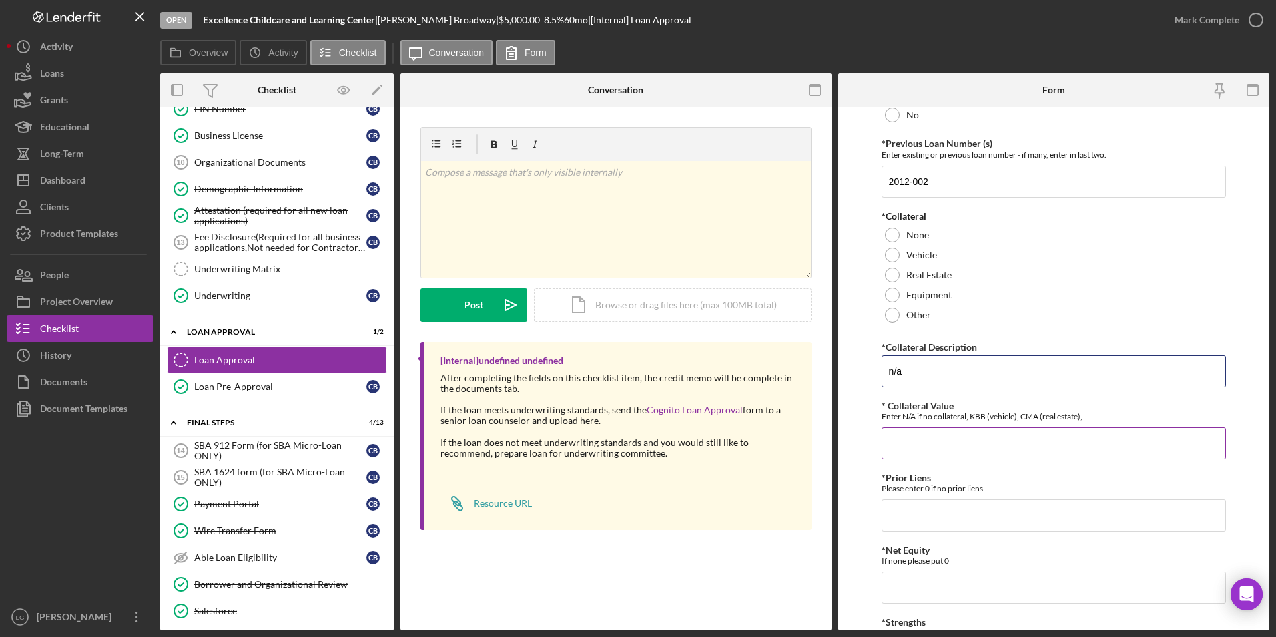
type input "n/a"
click at [934, 440] on input "* Collateral Value" at bounding box center [1053, 443] width 345 height 32
type input "n/a"
type input "0"
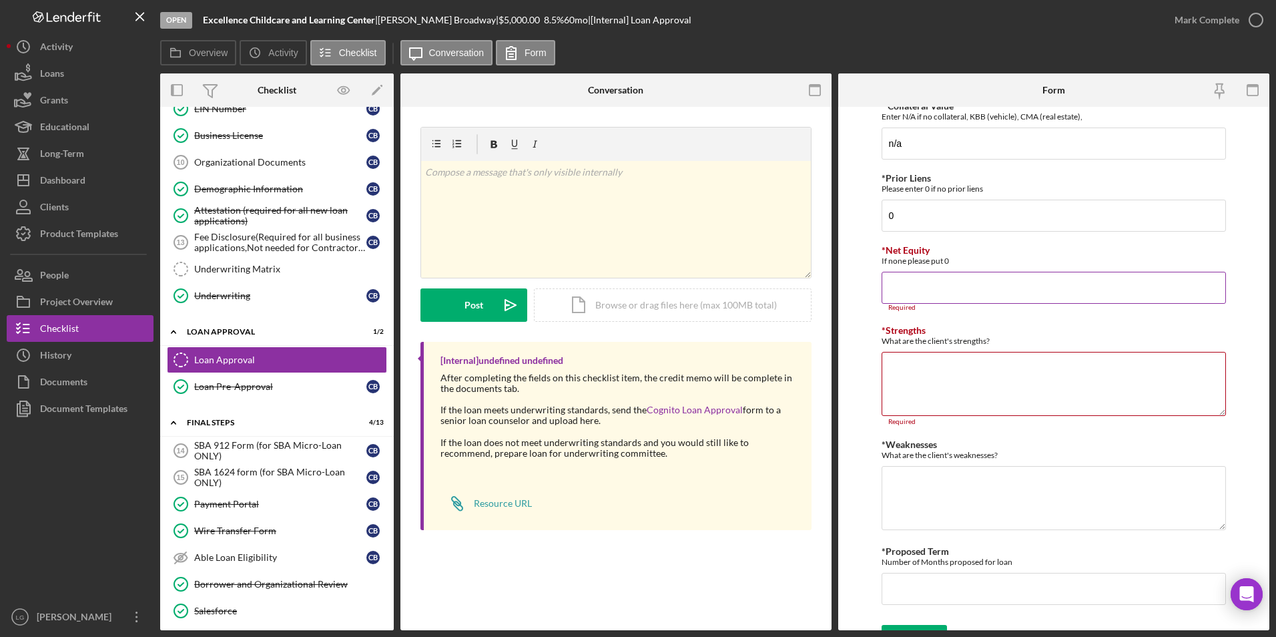
click at [922, 263] on div "If none please put 0" at bounding box center [1053, 261] width 345 height 10
click at [904, 286] on input "*Net Equity" at bounding box center [1053, 288] width 345 height 32
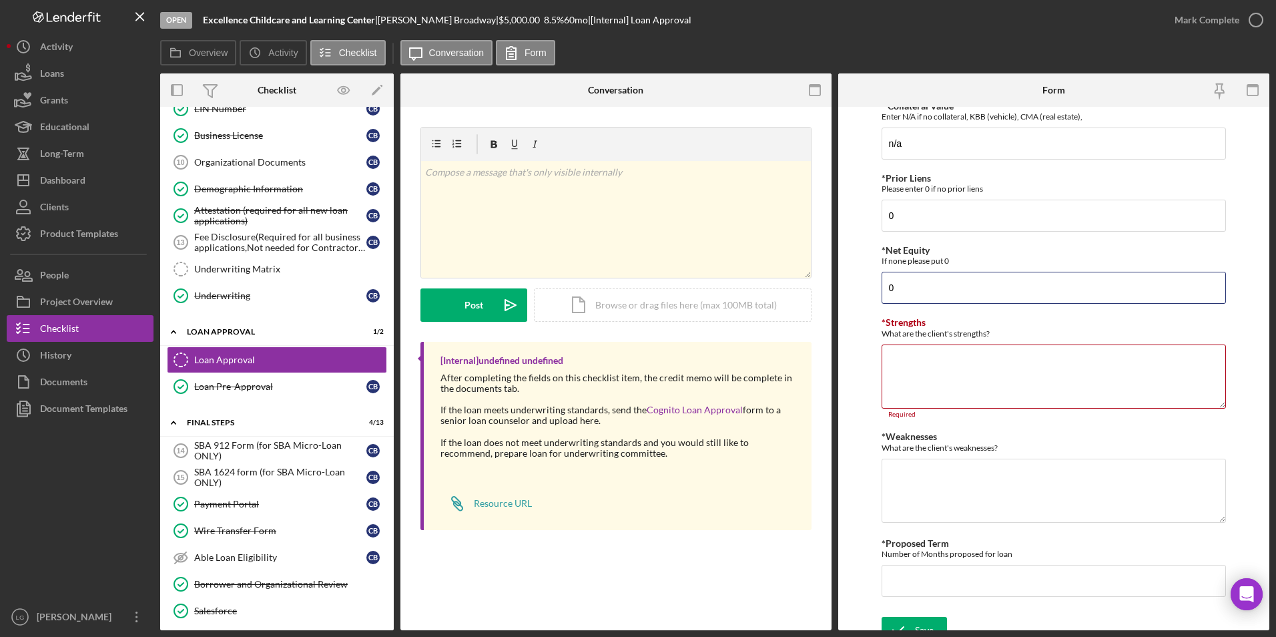
type input "0"
click at [970, 481] on textarea "*Weaknesses" at bounding box center [1053, 490] width 345 height 64
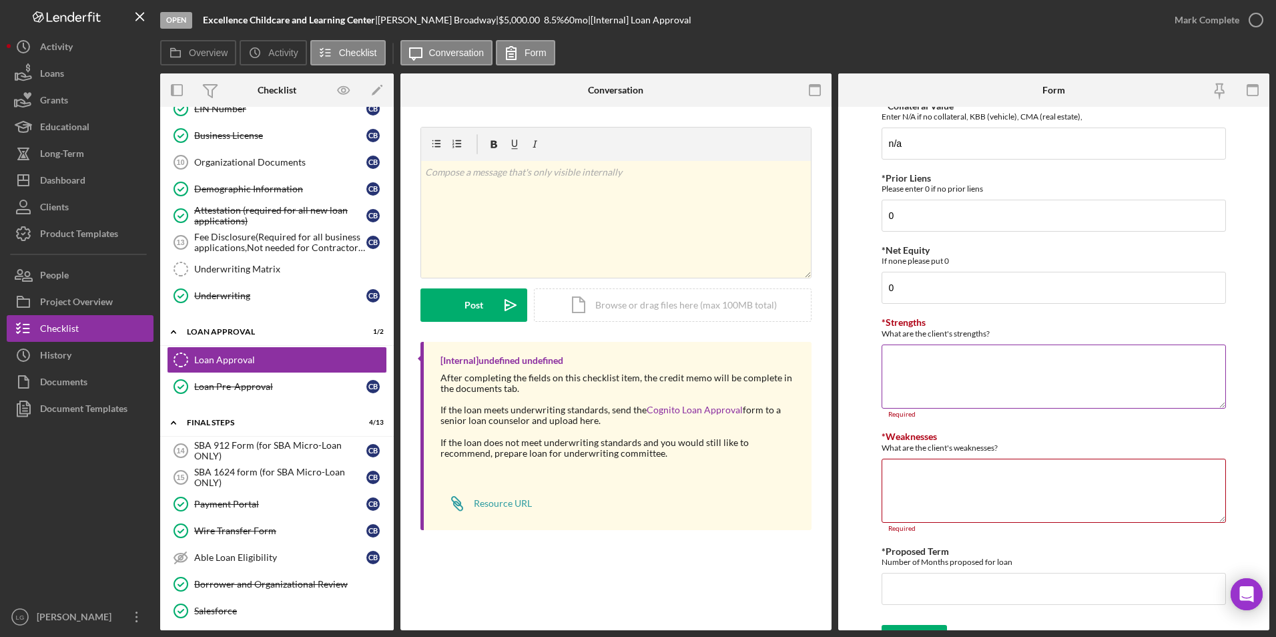
click at [920, 384] on textarea "*Strengths" at bounding box center [1053, 376] width 345 height 64
paste textarea "-Bank Statements"
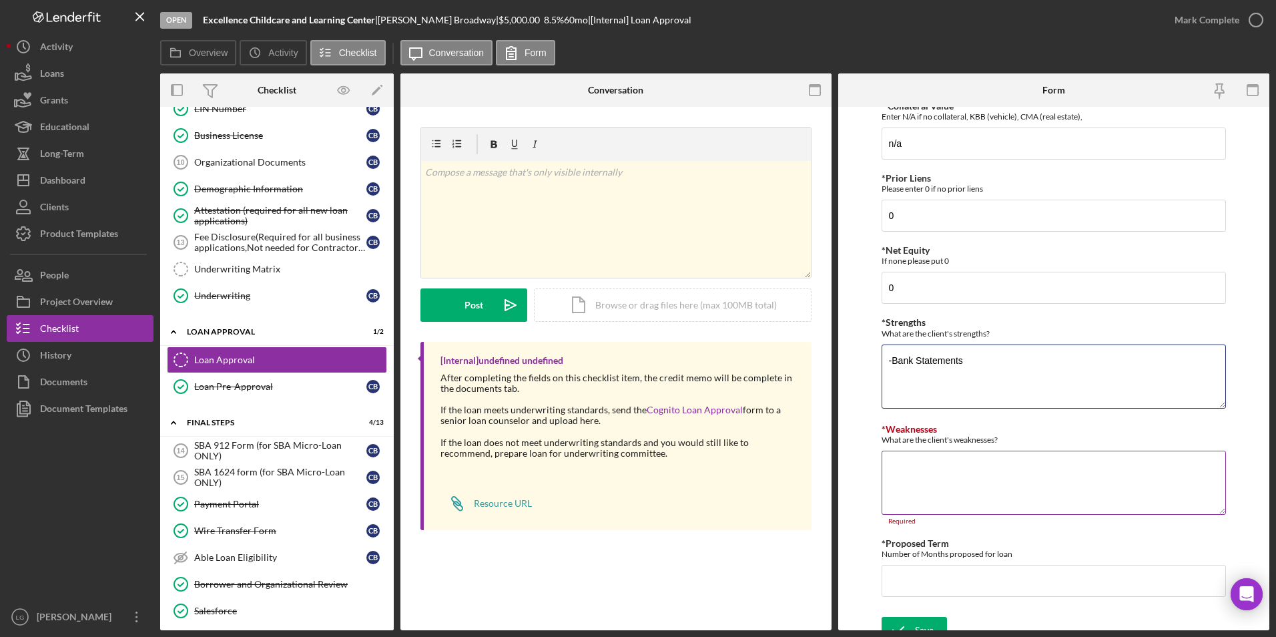
type textarea "-Bank Statements"
click at [952, 492] on textarea "*Weaknesses" at bounding box center [1053, 482] width 345 height 64
click at [906, 487] on textarea "*Weaknesses" at bounding box center [1053, 482] width 345 height 64
paste textarea "active lines -collection debt -"
type textarea "active lines -collection debt -"
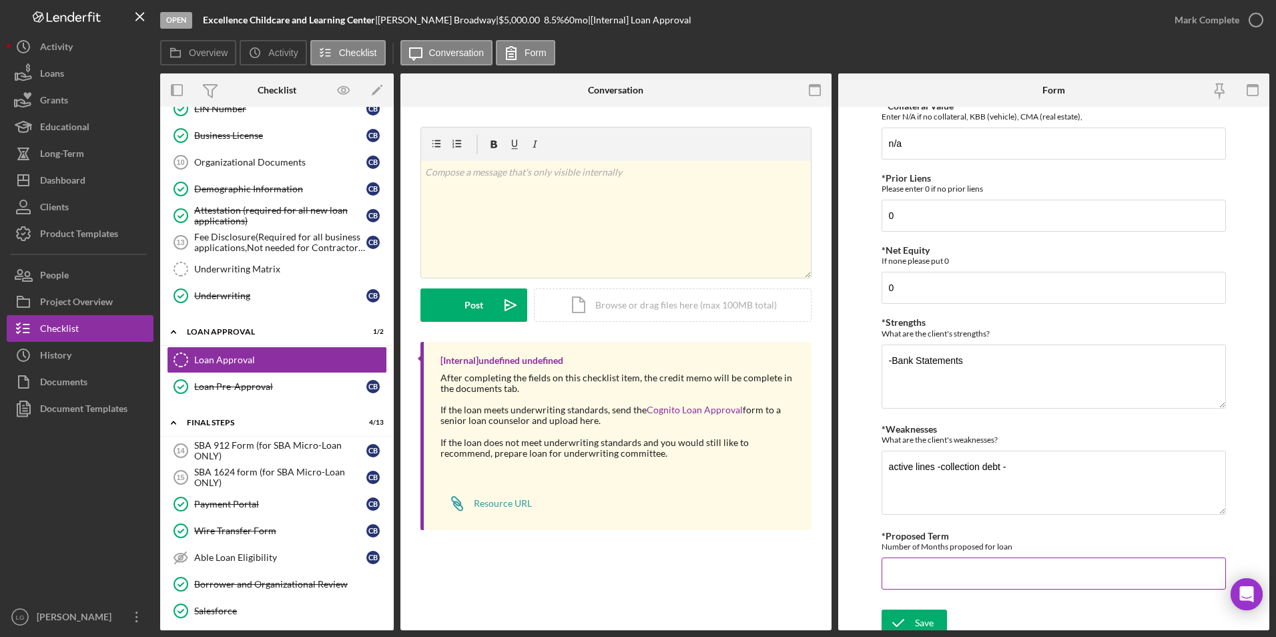
click at [921, 574] on input "*Proposed Term" at bounding box center [1053, 573] width 345 height 32
type input "36"
click at [925, 618] on div "Save" at bounding box center [924, 622] width 19 height 27
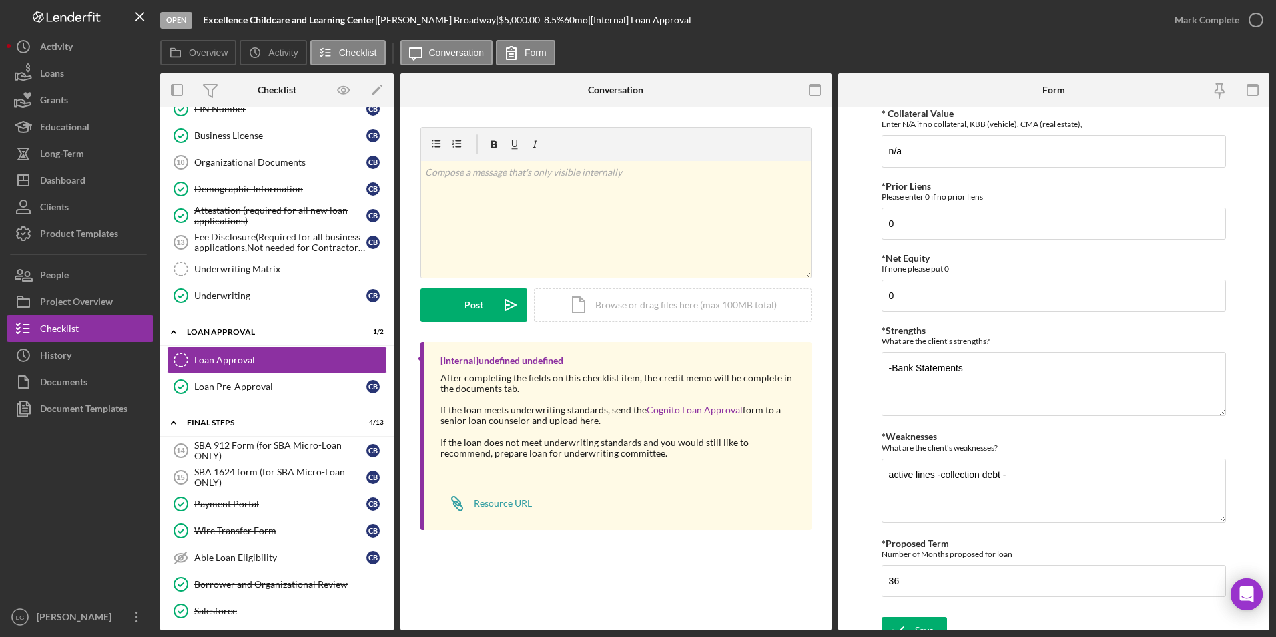
scroll to position [507, 0]
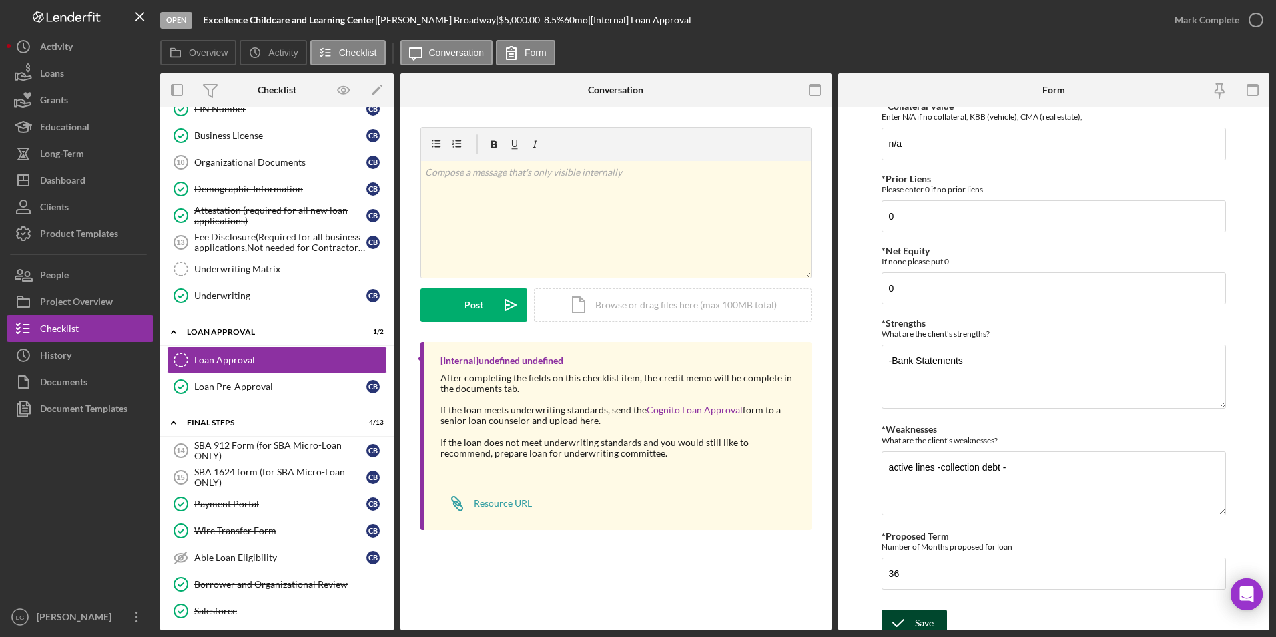
click at [916, 613] on div "Save" at bounding box center [924, 622] width 19 height 27
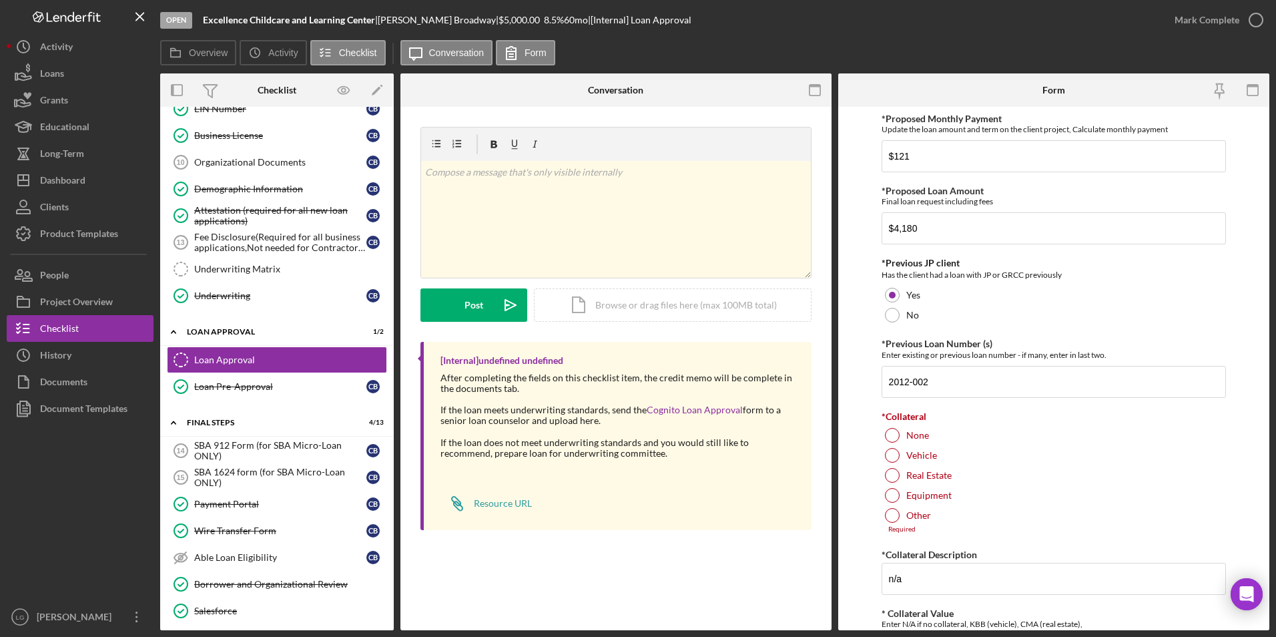
scroll to position [67, 0]
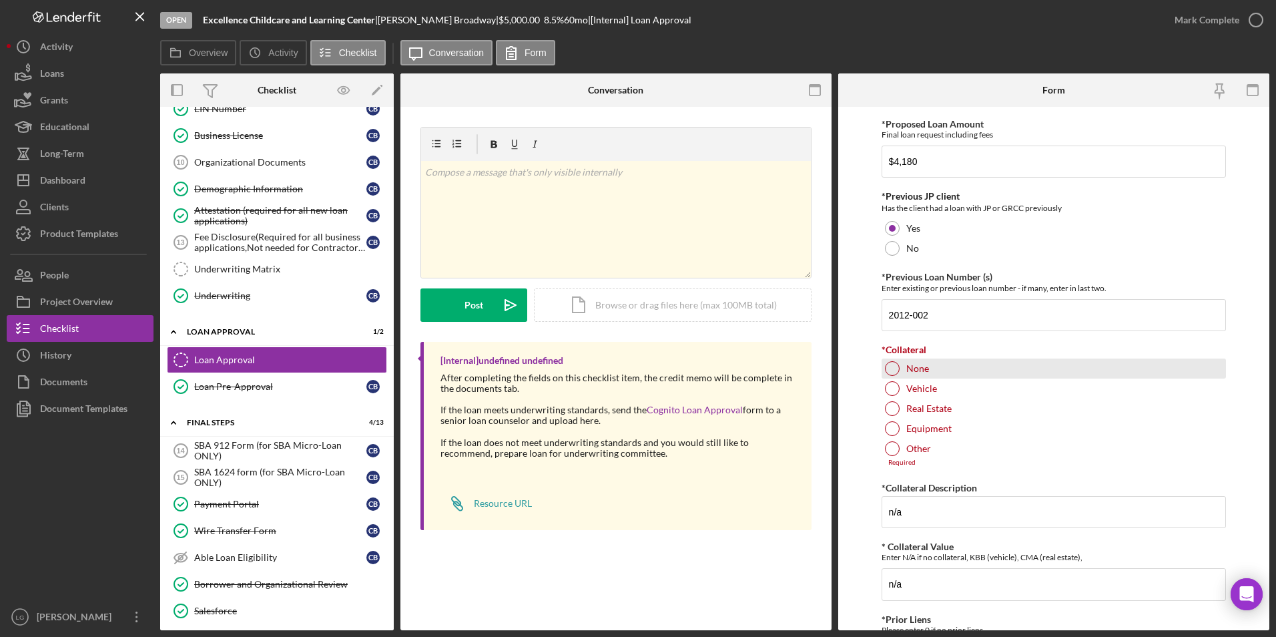
click at [893, 371] on div at bounding box center [892, 368] width 15 height 15
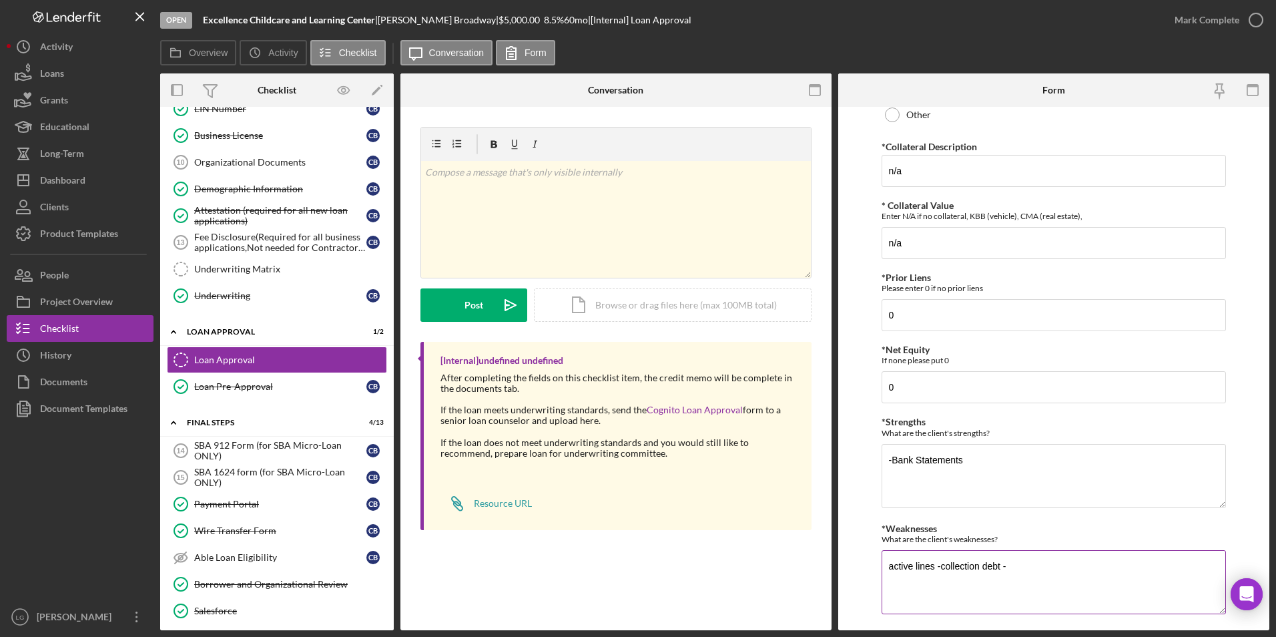
scroll to position [508, 0]
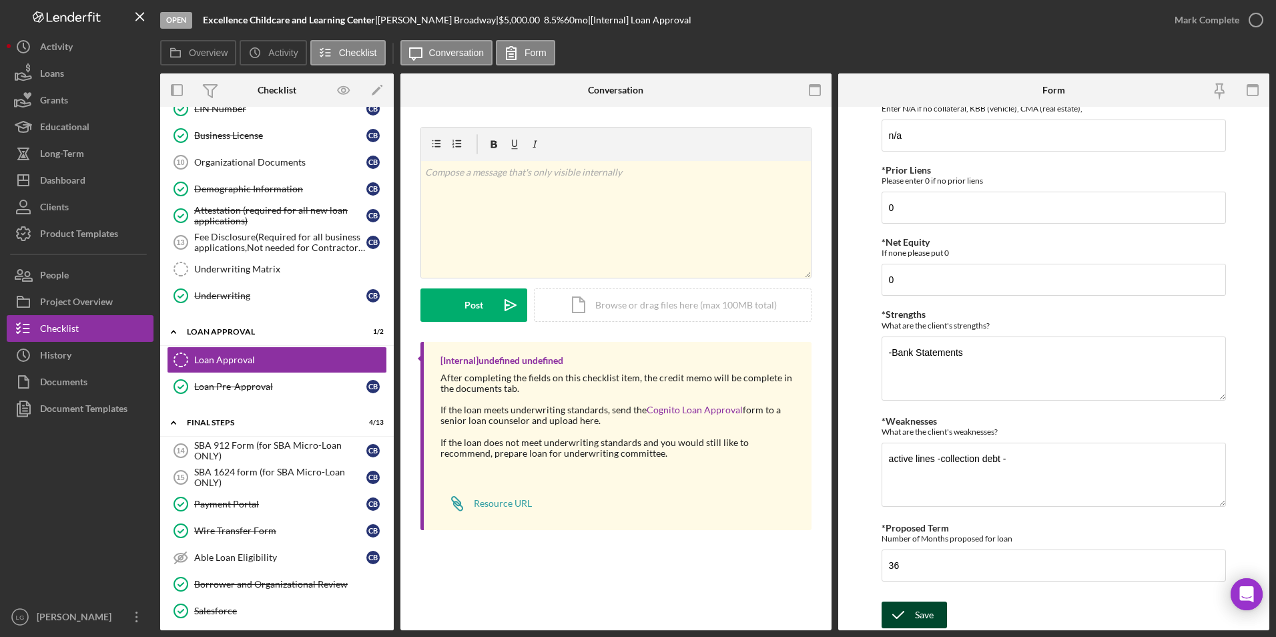
click at [915, 607] on div "Save" at bounding box center [924, 614] width 19 height 27
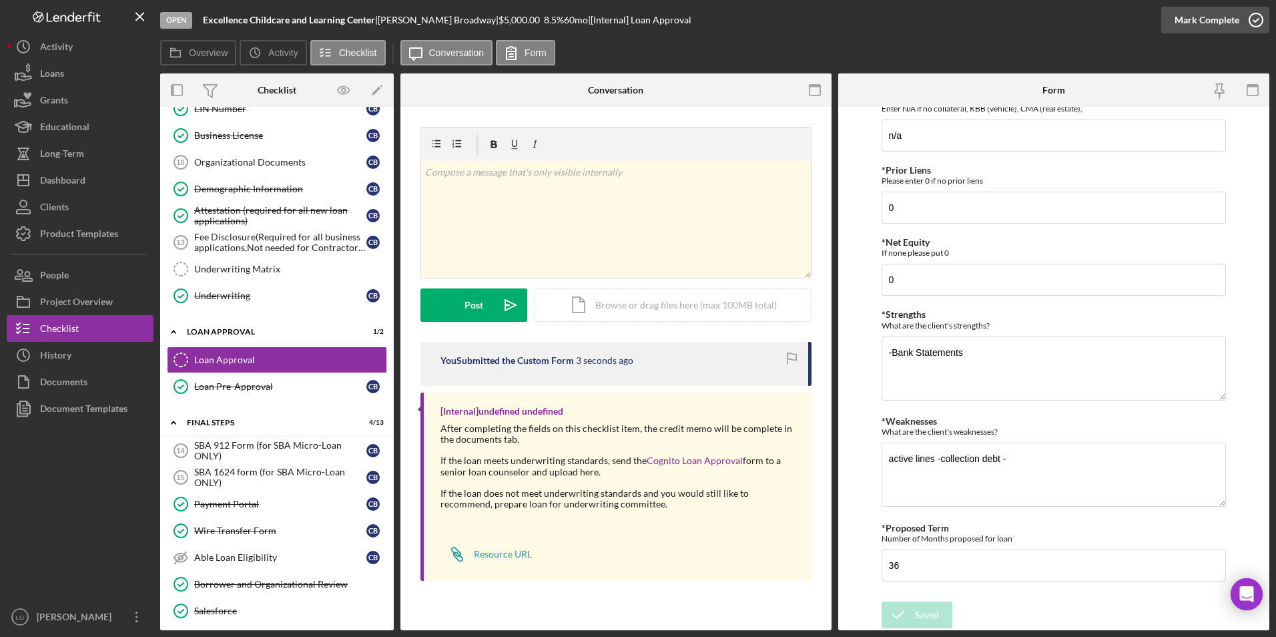
click at [1188, 21] on div "Mark Complete" at bounding box center [1206, 20] width 65 height 27
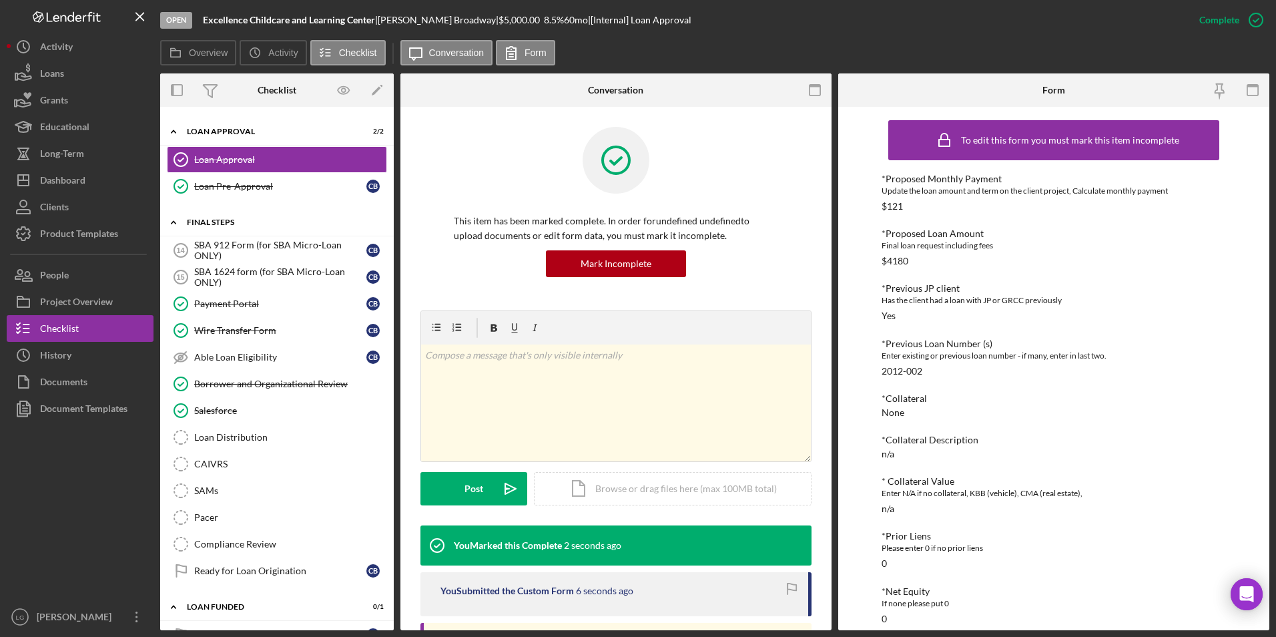
scroll to position [832, 0]
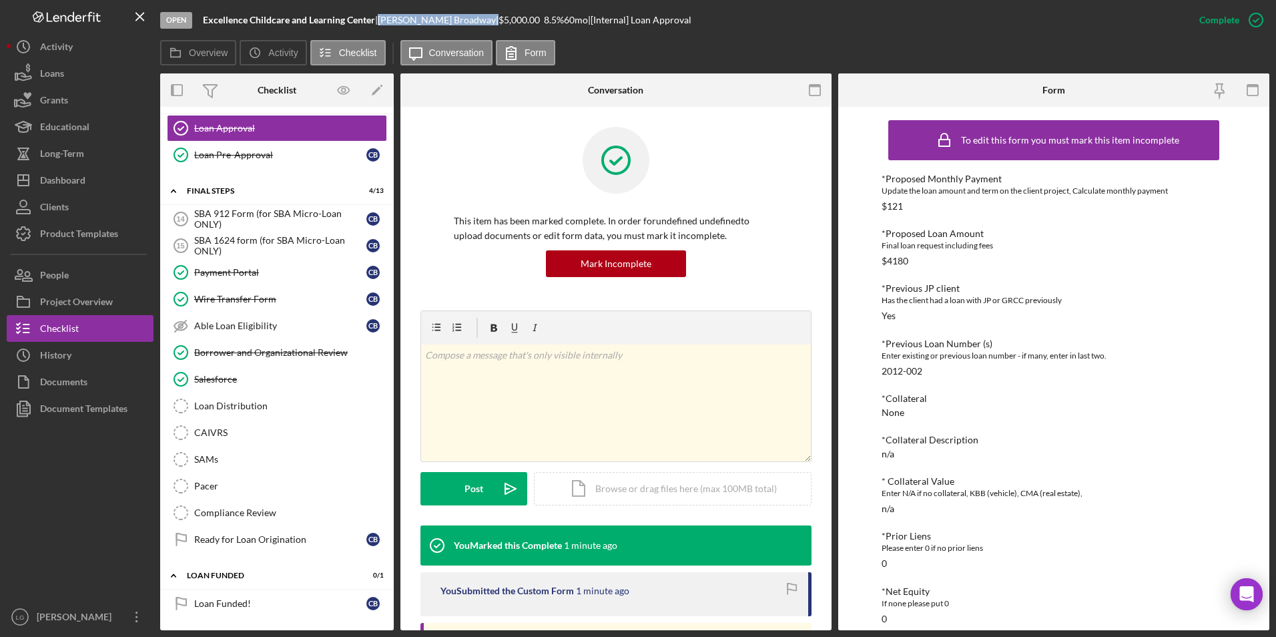
drag, startPoint x: 462, startPoint y: 19, endPoint x: 386, endPoint y: 18, distance: 76.1
click at [386, 18] on div "Cynthia Broadway |" at bounding box center [438, 20] width 121 height 11
copy div "Cynthia Broadway"
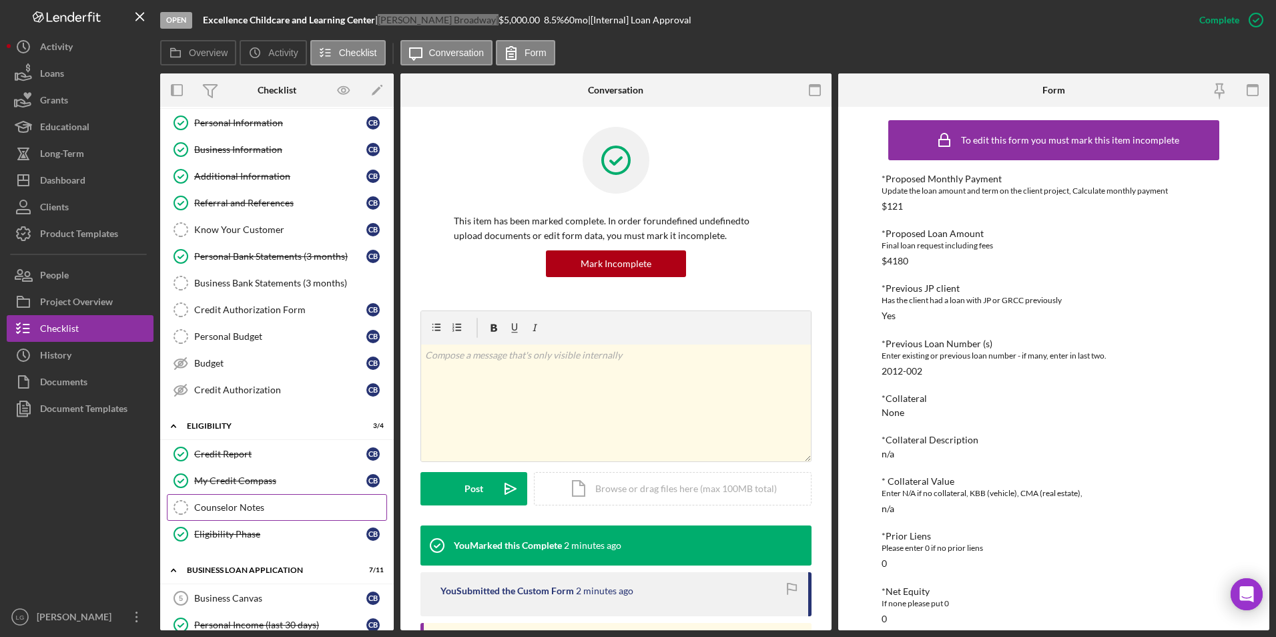
scroll to position [0, 0]
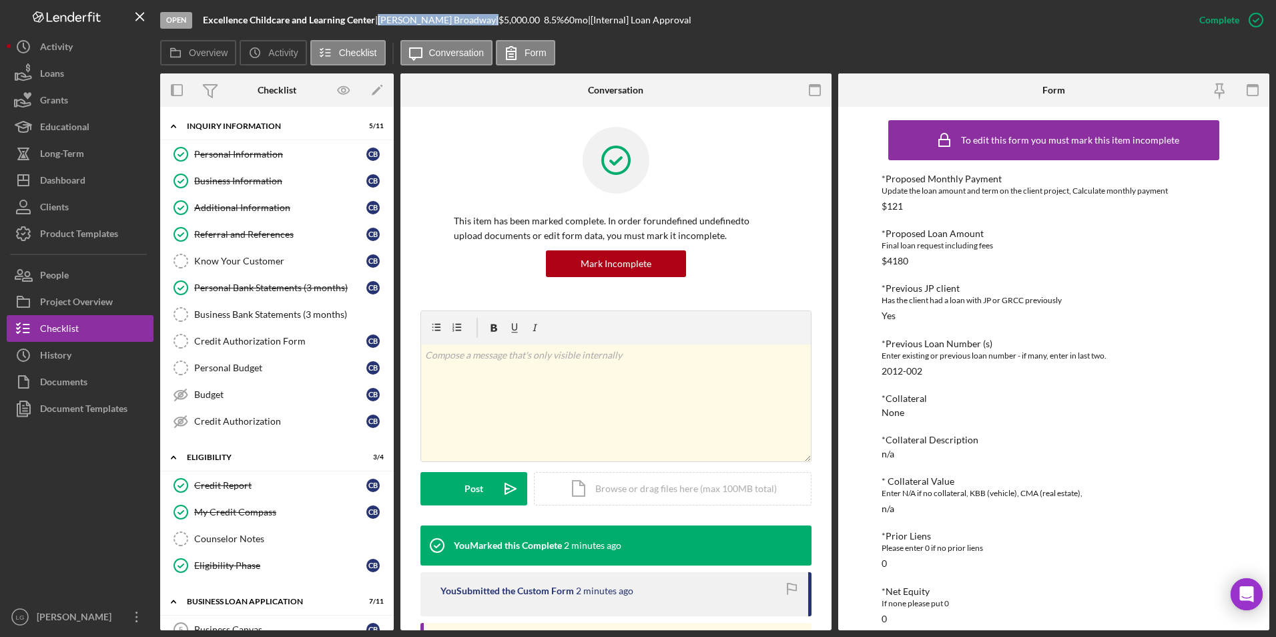
drag, startPoint x: 222, startPoint y: 182, endPoint x: 396, endPoint y: 168, distance: 174.7
click at [222, 182] on div "Business Information" at bounding box center [280, 180] width 172 height 11
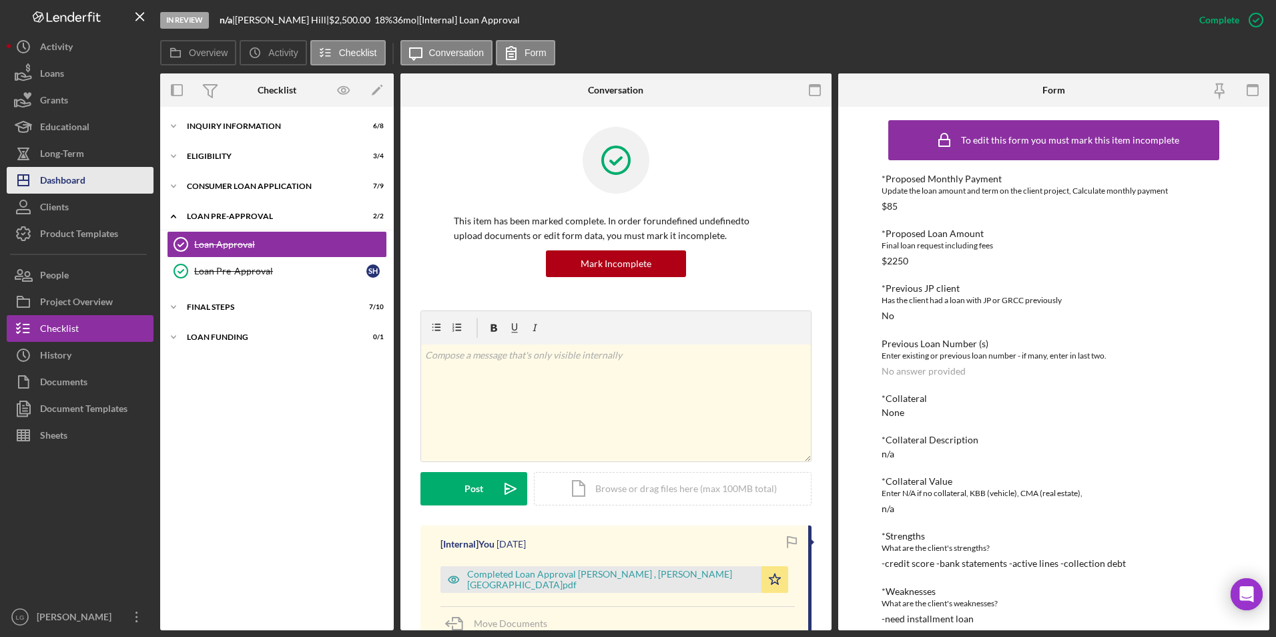
click at [95, 181] on button "Icon/Dashboard Dashboard" at bounding box center [80, 180] width 147 height 27
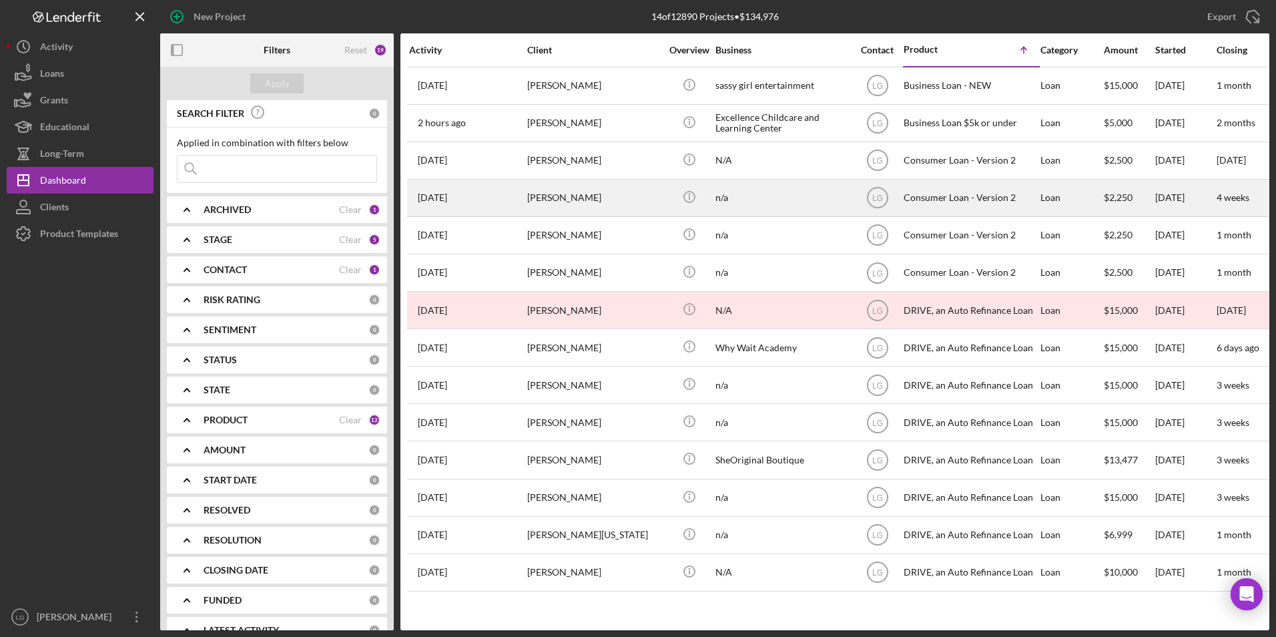
click at [593, 190] on div "[PERSON_NAME]" at bounding box center [593, 197] width 133 height 35
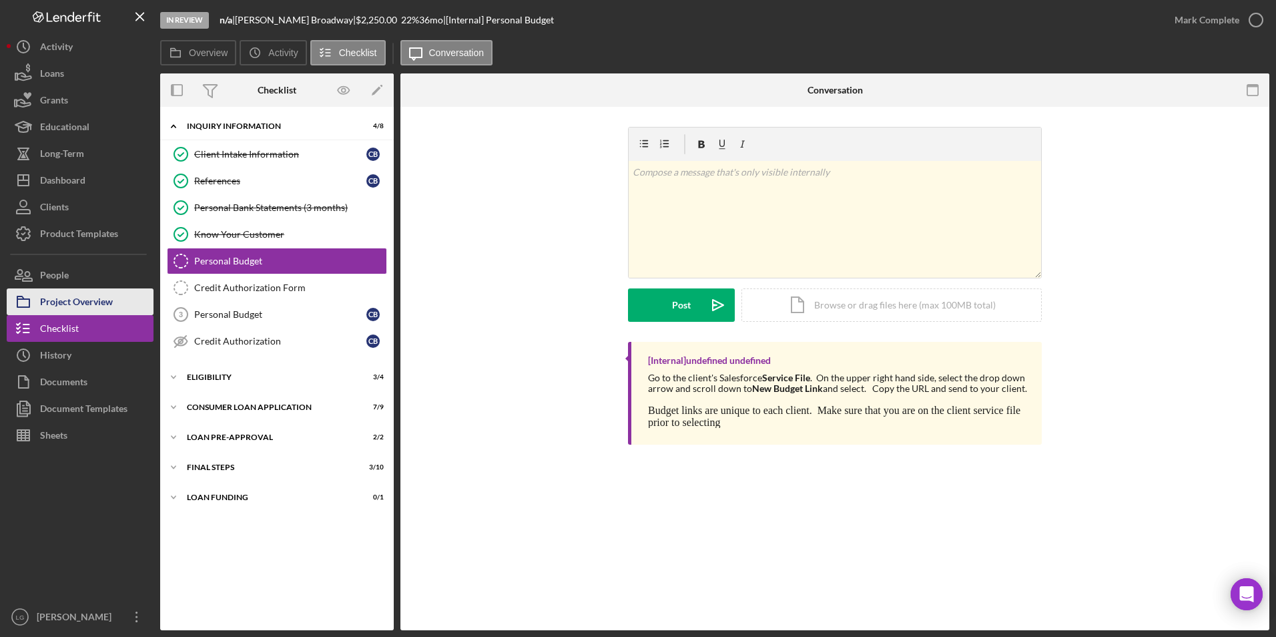
click at [91, 304] on div "Project Overview" at bounding box center [76, 303] width 73 height 30
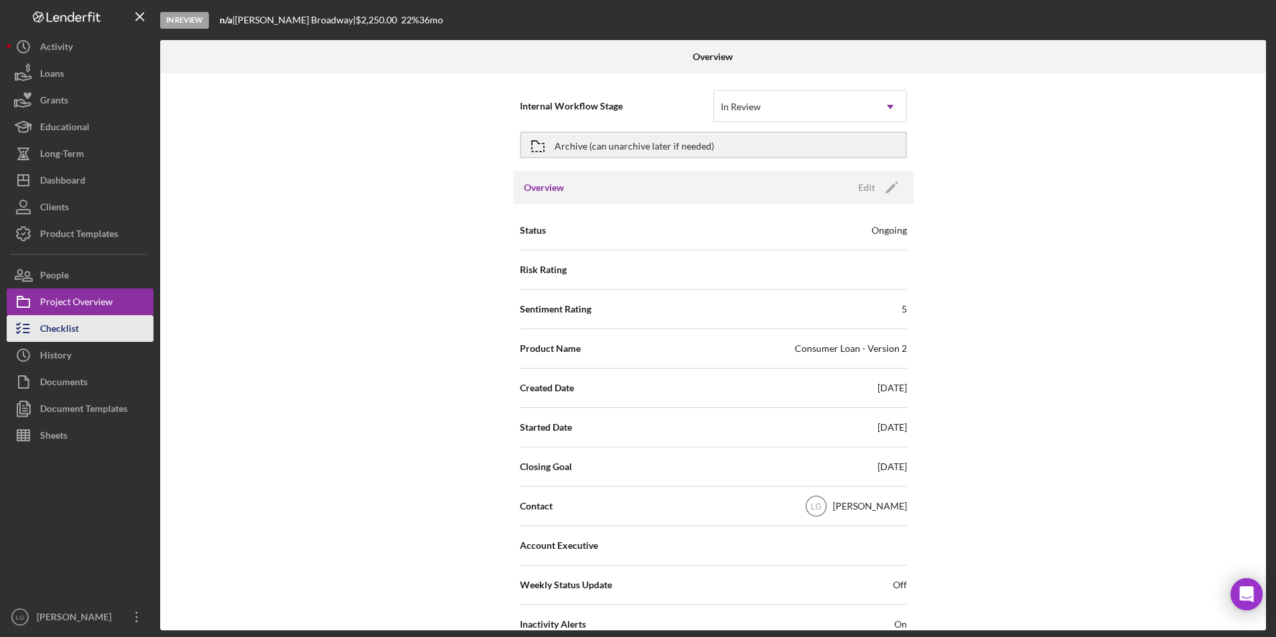
click at [61, 338] on div "Checklist" at bounding box center [59, 330] width 39 height 30
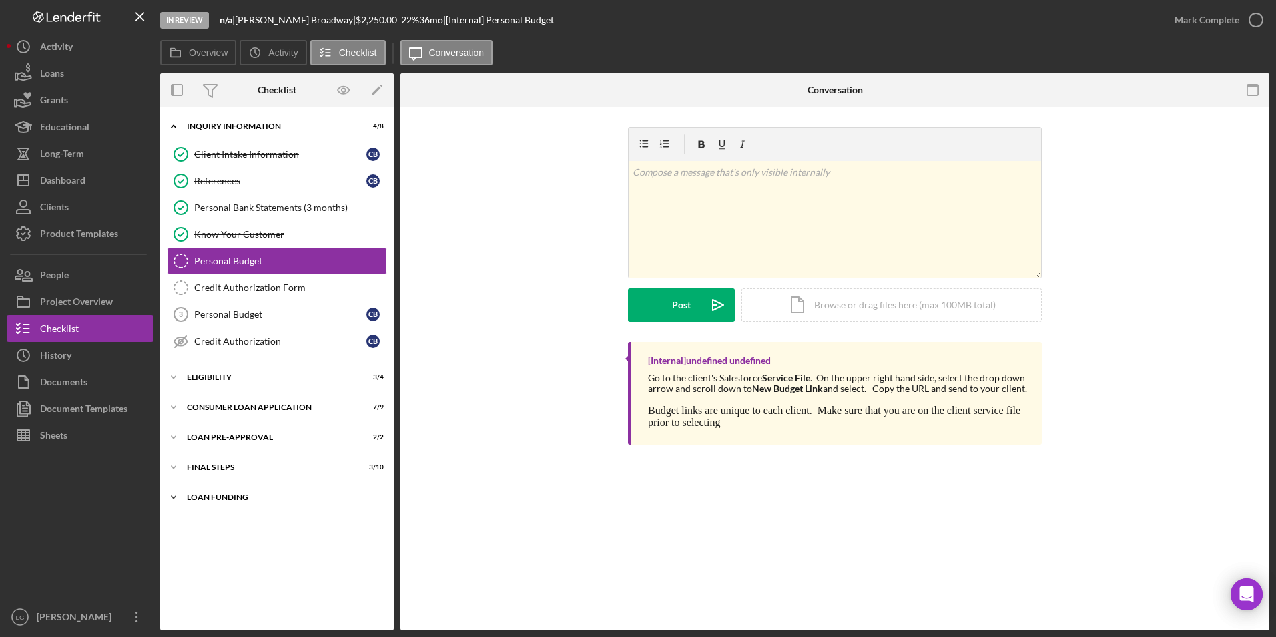
click at [206, 434] on div "Icon/Expander Loan Funding 0 / 1" at bounding box center [277, 497] width 234 height 27
click at [206, 434] on div "FINAL STEPS" at bounding box center [282, 467] width 190 height 8
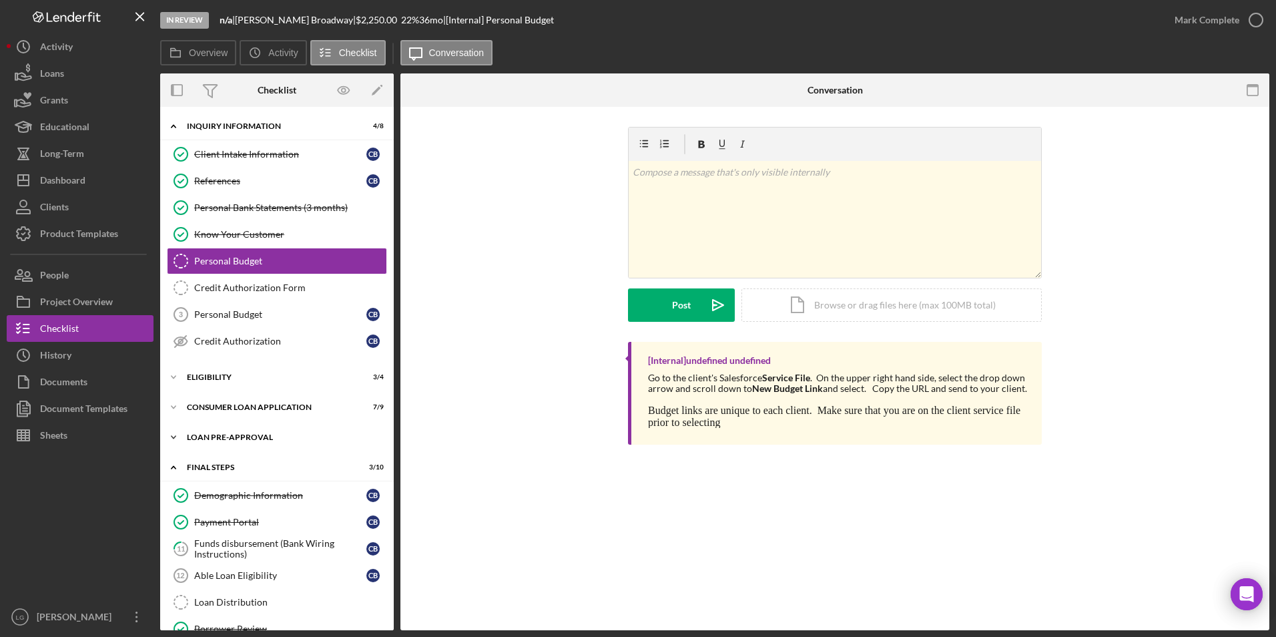
click at [202, 434] on div "Loan Pre-Approval" at bounding box center [282, 437] width 190 height 8
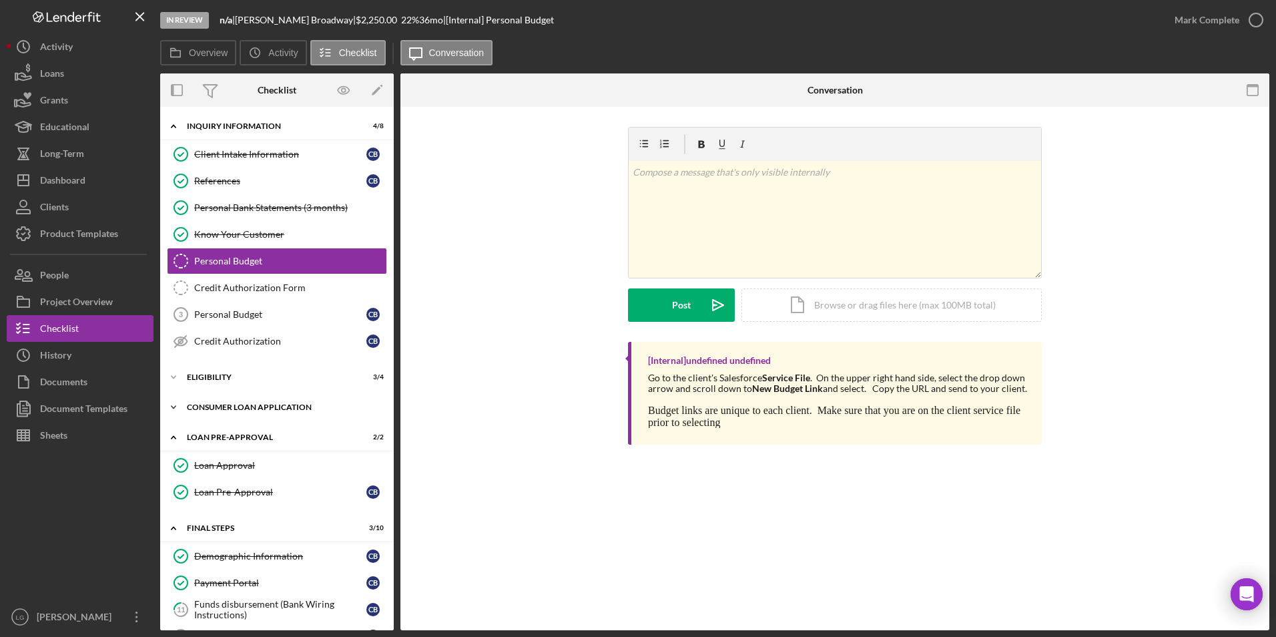
click at [202, 408] on div "Consumer Loan Application" at bounding box center [282, 407] width 190 height 8
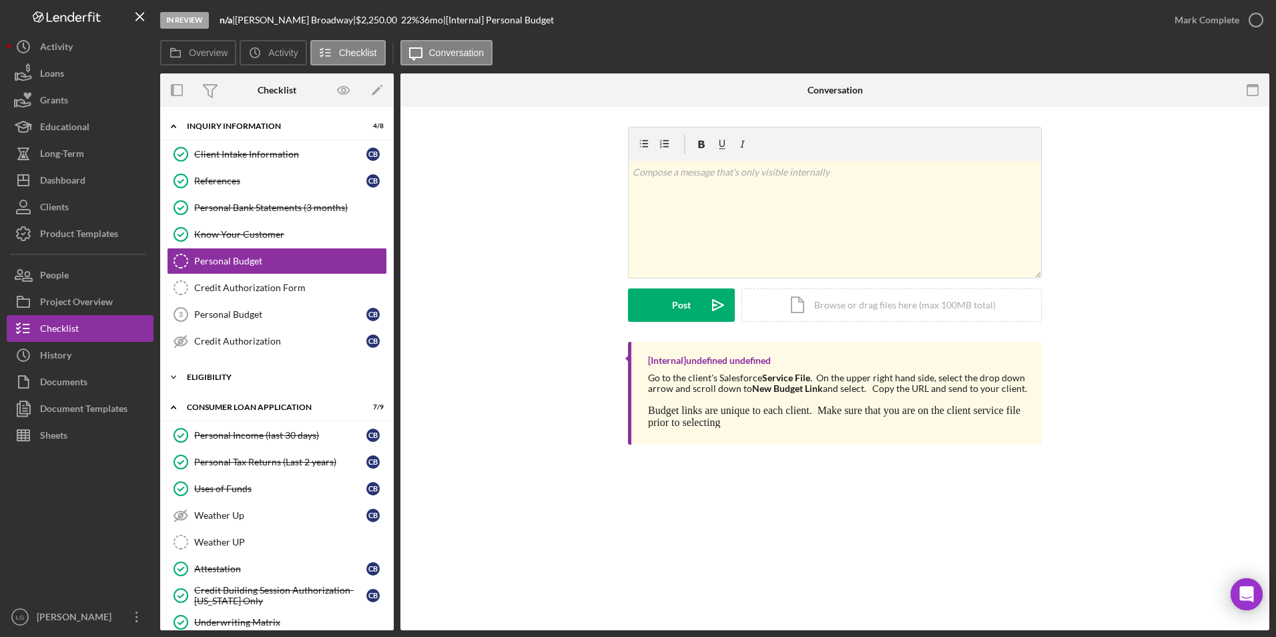
click at [202, 380] on div "Eligibility" at bounding box center [282, 377] width 190 height 8
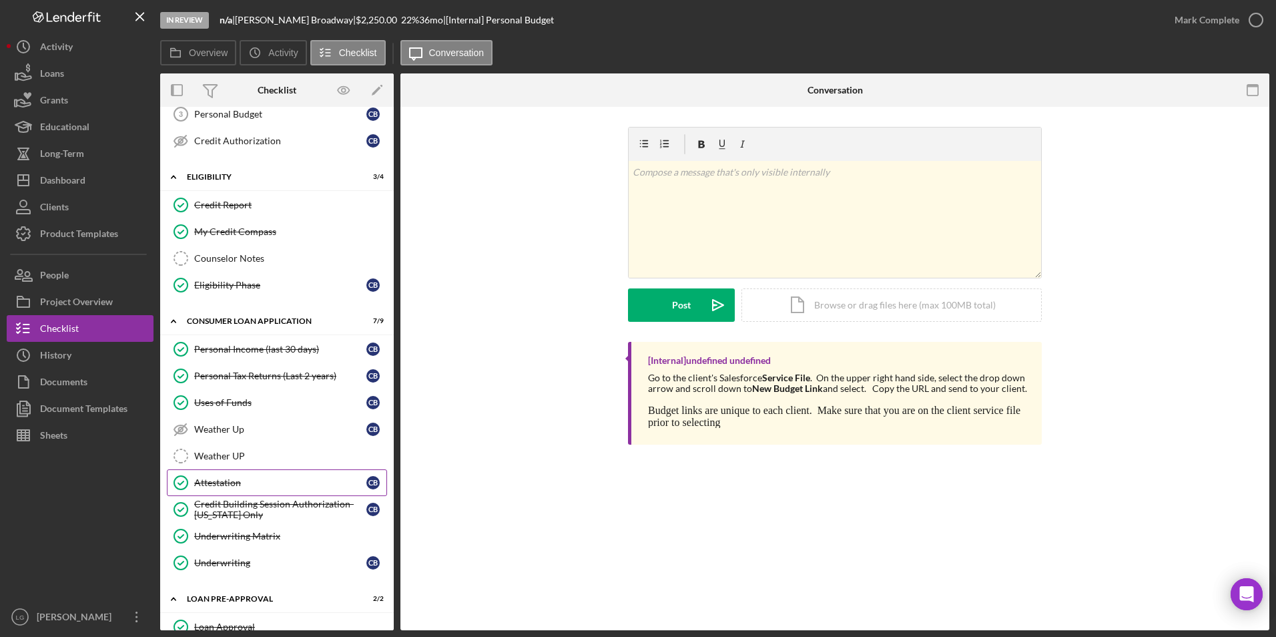
scroll to position [467, 0]
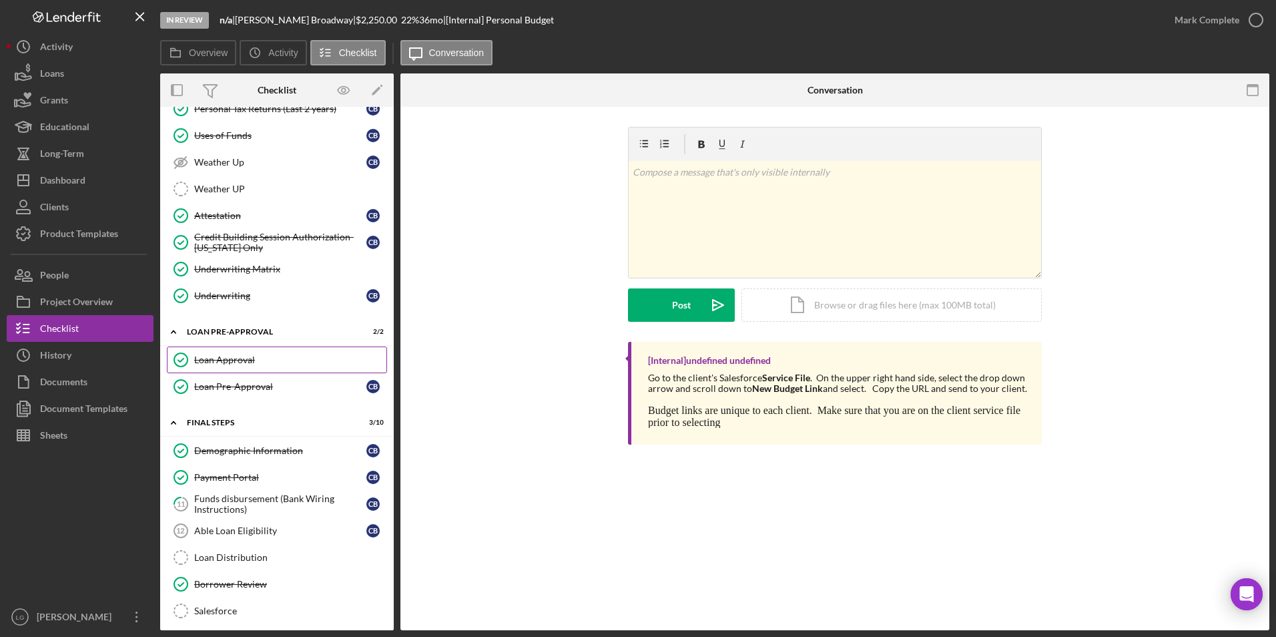
click at [219, 356] on div "Loan Approval" at bounding box center [290, 359] width 192 height 11
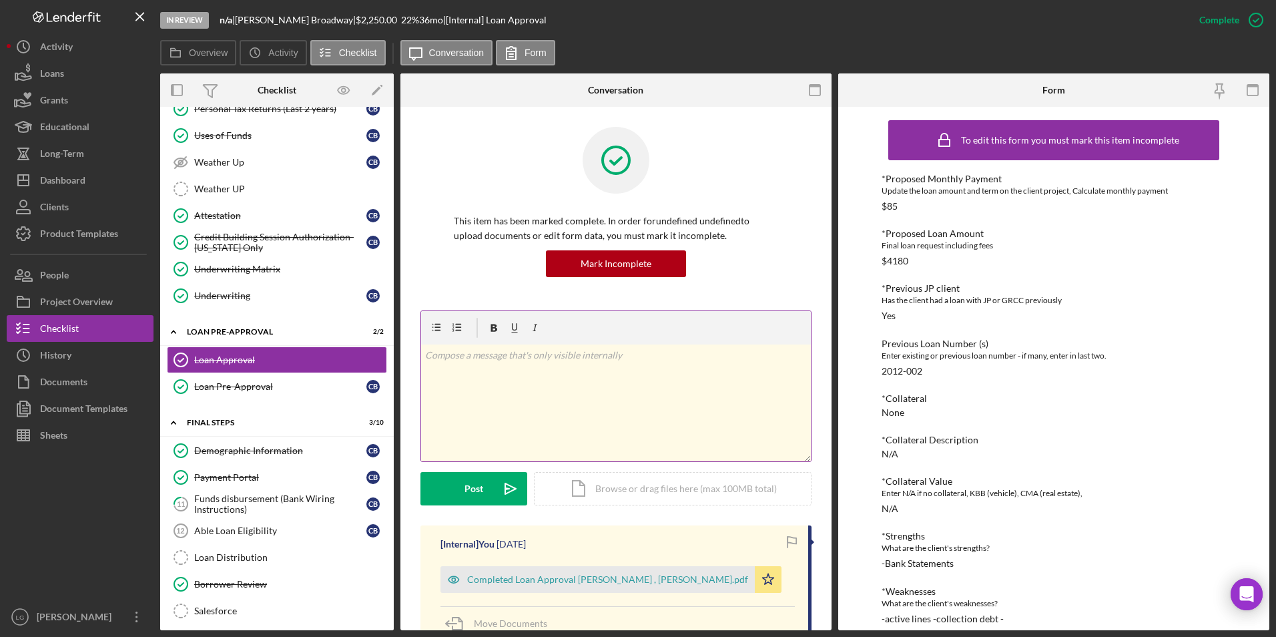
scroll to position [200, 0]
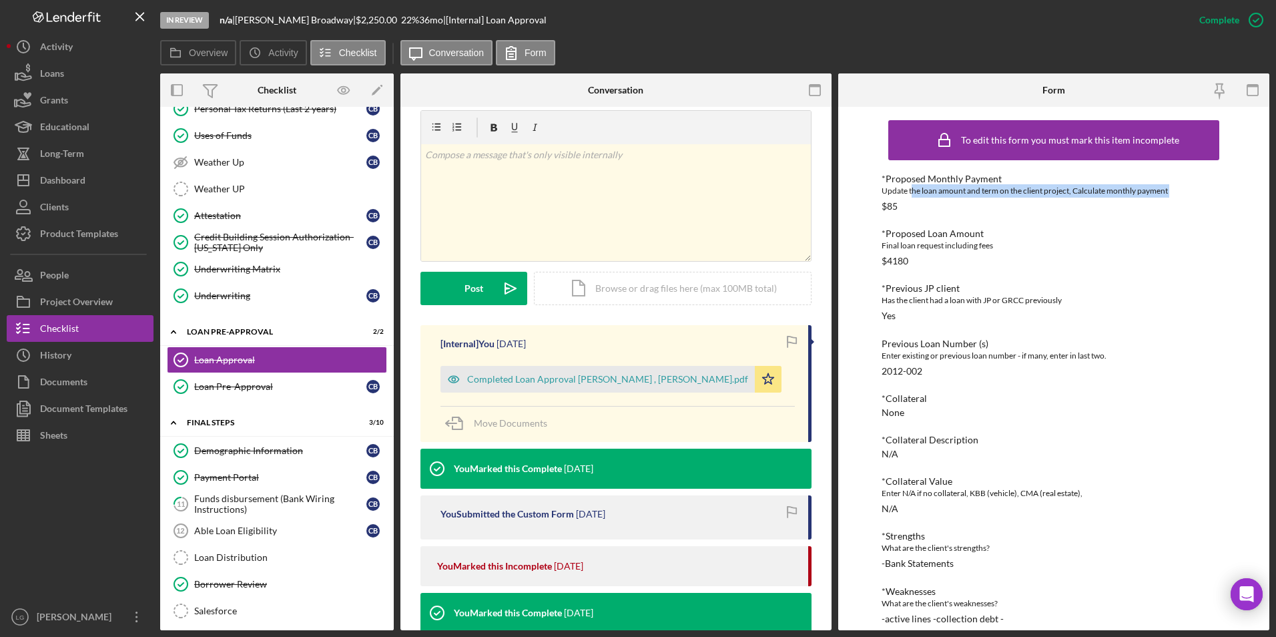
drag, startPoint x: 911, startPoint y: 196, endPoint x: 884, endPoint y: 204, distance: 27.9
click at [841, 204] on div "*Proposed Monthly Payment Update the loan amount and term on the client project…" at bounding box center [1053, 192] width 345 height 38
drag, startPoint x: 884, startPoint y: 204, endPoint x: 906, endPoint y: 208, distance: 21.7
click at [841, 208] on div "*Proposed Monthly Payment Update the loan amount and term on the client project…" at bounding box center [1053, 192] width 345 height 38
drag, startPoint x: 906, startPoint y: 208, endPoint x: 877, endPoint y: 210, distance: 28.7
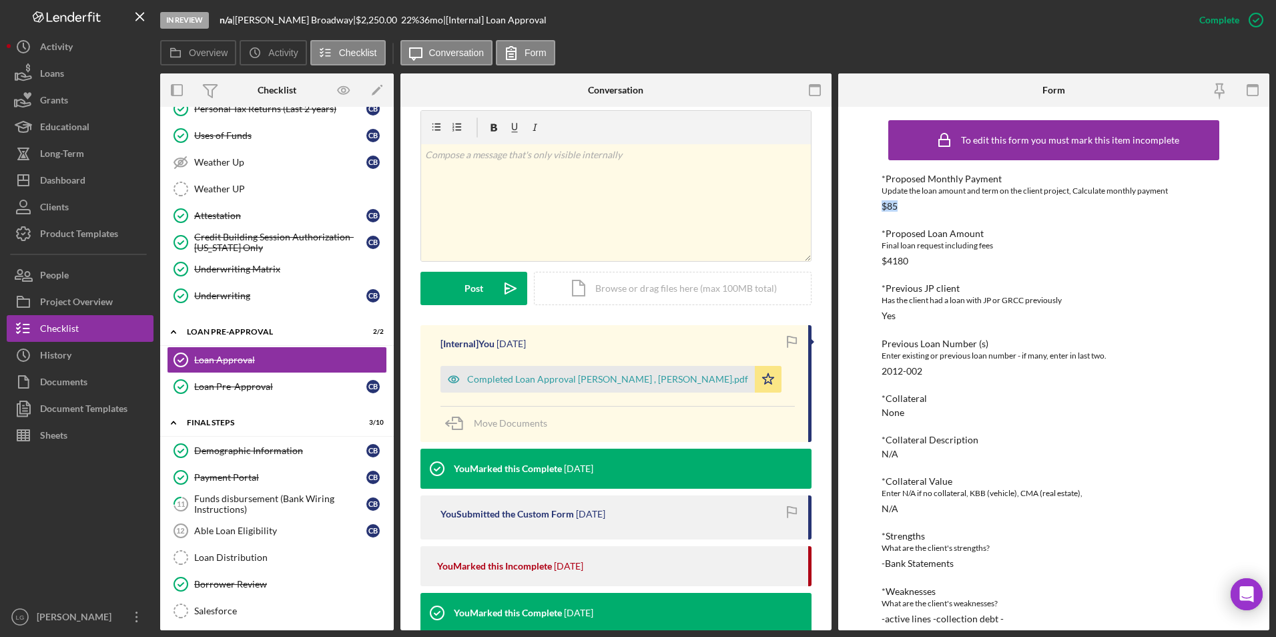
click at [841, 210] on div "To edit this form you must mark this item incomplete *Proposed Monthly Payment …" at bounding box center [1053, 368] width 431 height 523
copy div "$85"
drag, startPoint x: 904, startPoint y: 259, endPoint x: 871, endPoint y: 260, distance: 32.7
click at [841, 260] on div "To edit this form you must mark this item incomplete *Proposed Monthly Payment …" at bounding box center [1053, 368] width 431 height 523
drag, startPoint x: 871, startPoint y: 260, endPoint x: 891, endPoint y: 257, distance: 20.3
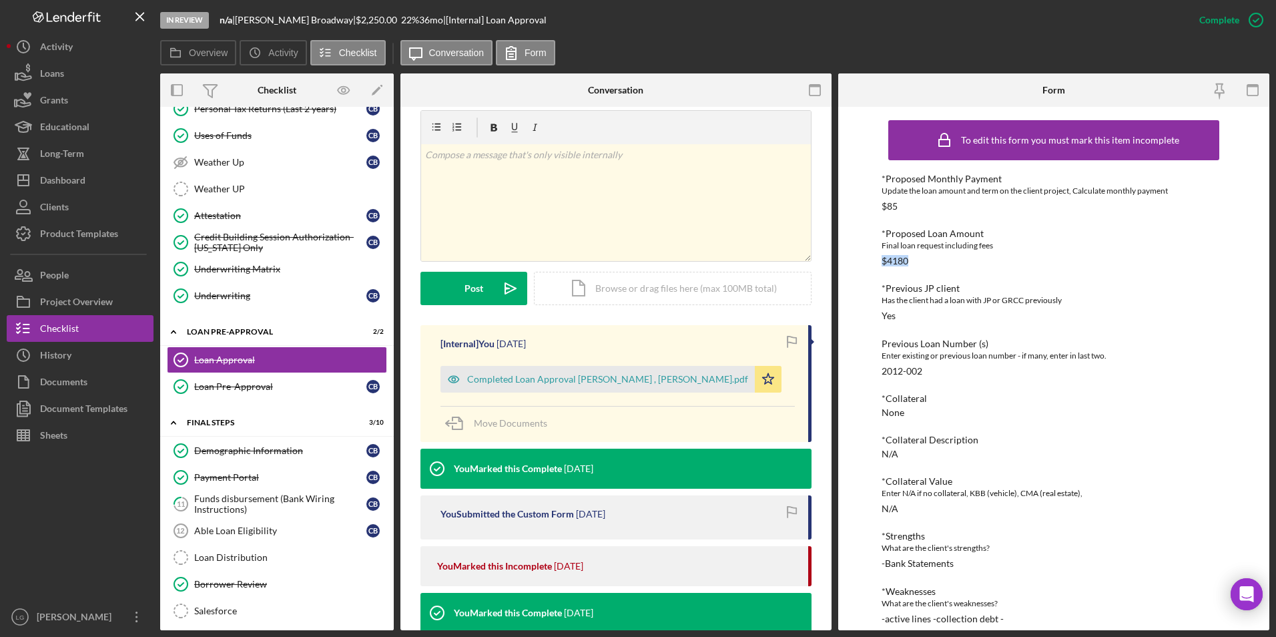
copy div "$4180"
drag, startPoint x: 926, startPoint y: 368, endPoint x: 877, endPoint y: 372, distance: 48.8
click at [841, 372] on div "To edit this form you must mark this item incomplete *Proposed Monthly Payment …" at bounding box center [1053, 368] width 431 height 523
drag, startPoint x: 877, startPoint y: 372, endPoint x: 889, endPoint y: 370, distance: 12.8
copy div "2012-002"
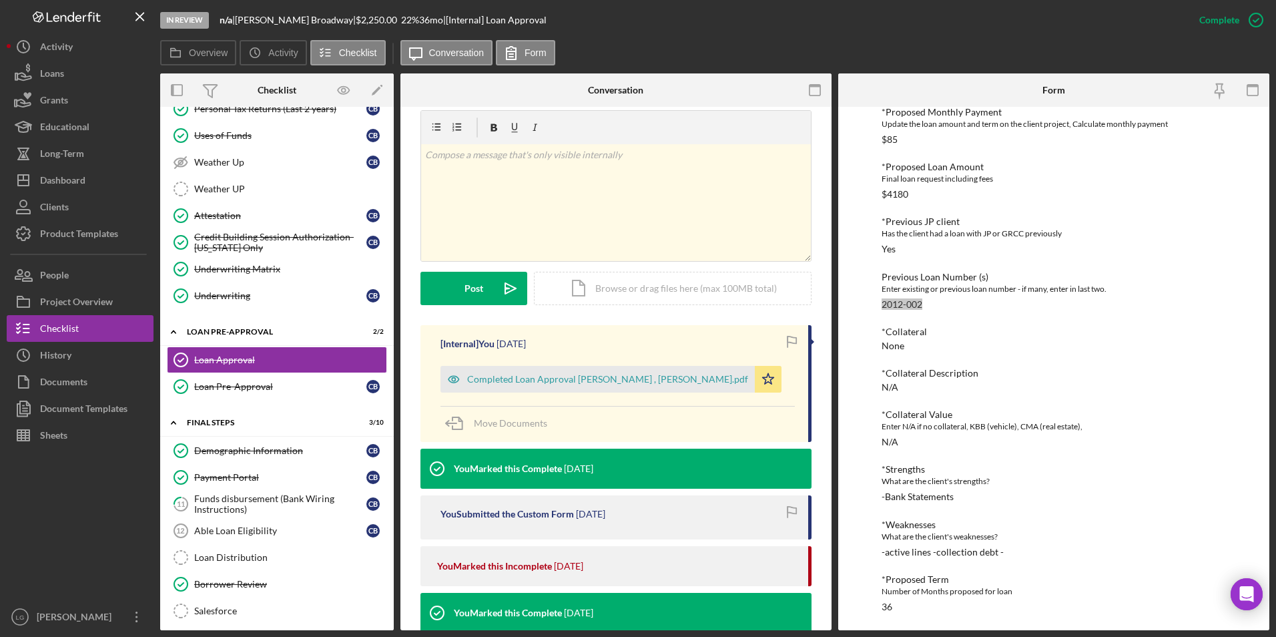
scroll to position [69, 0]
drag, startPoint x: 975, startPoint y: 496, endPoint x: 875, endPoint y: 500, distance: 100.1
click at [841, 434] on div "To edit this form you must mark this item incomplete *Proposed Monthly Payment …" at bounding box center [1053, 368] width 431 height 523
drag, startPoint x: 875, startPoint y: 500, endPoint x: 893, endPoint y: 496, distance: 19.0
copy div "-Bank Statements"
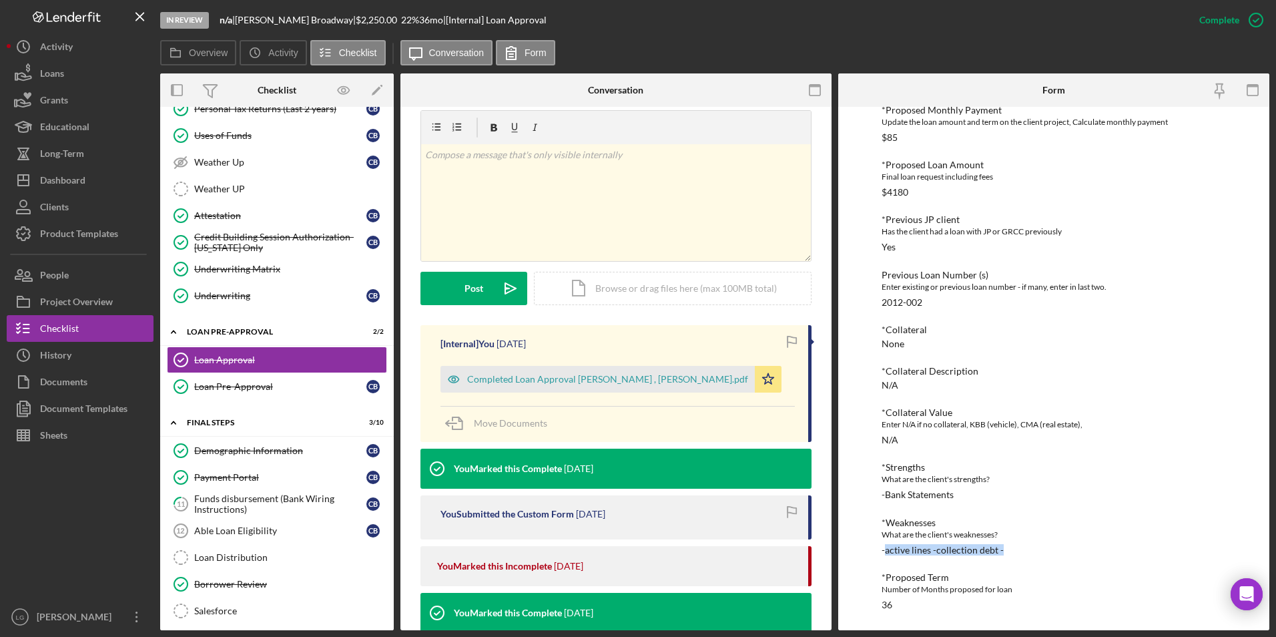
drag, startPoint x: 1005, startPoint y: 549, endPoint x: 883, endPoint y: 553, distance: 122.2
click at [841, 434] on div "*Weaknesses What are the client's weaknesses? -active lines -collection debt -" at bounding box center [1053, 536] width 345 height 38
drag, startPoint x: 883, startPoint y: 553, endPoint x: 897, endPoint y: 549, distance: 15.1
copy div "active lines -collection debt -"
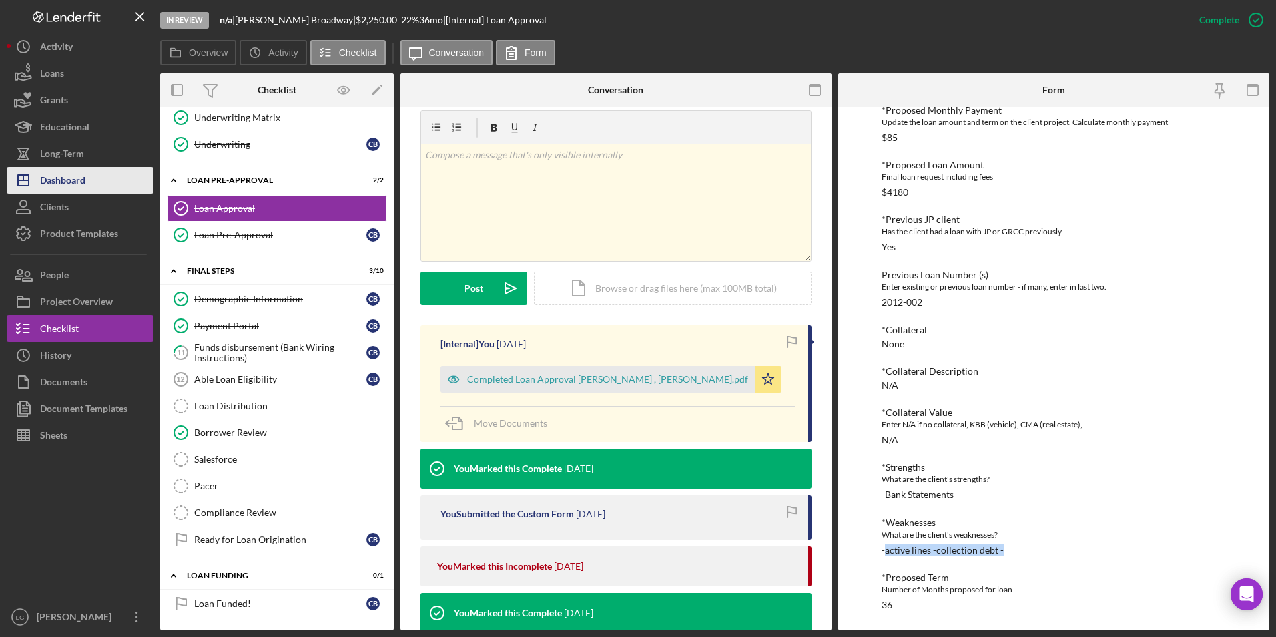
click at [84, 186] on div "Dashboard" at bounding box center [62, 182] width 45 height 30
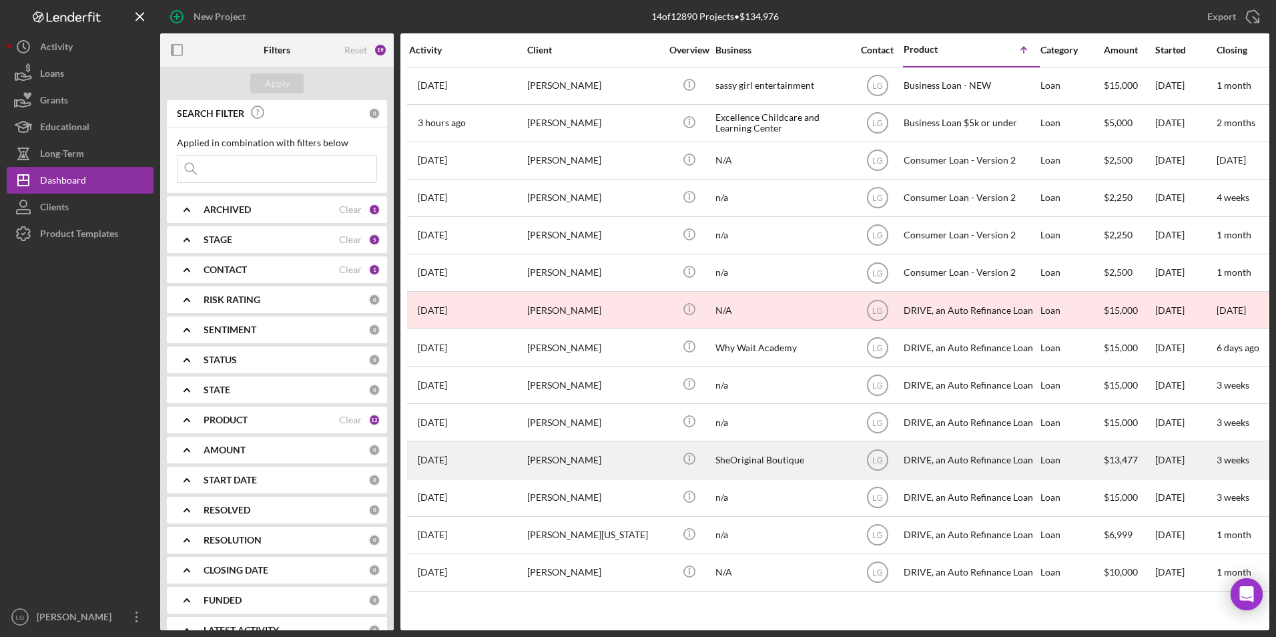
click at [581, 434] on div "[PERSON_NAME]" at bounding box center [593, 459] width 133 height 35
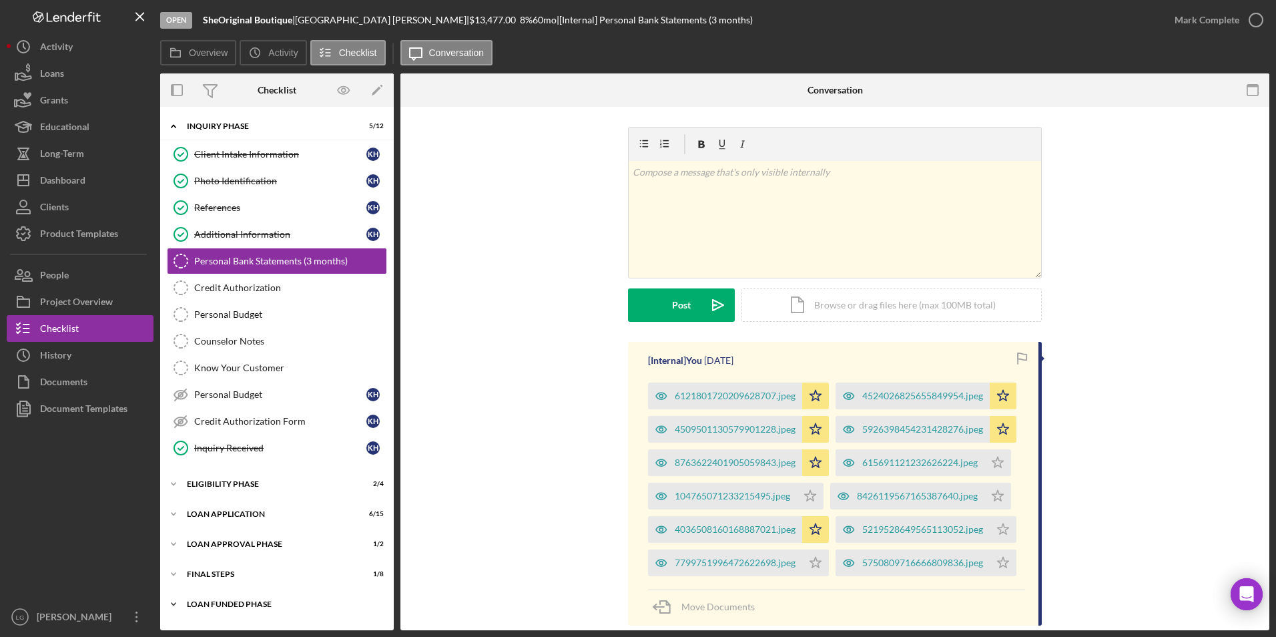
drag, startPoint x: 202, startPoint y: 605, endPoint x: 200, endPoint y: 594, distance: 10.9
click at [201, 434] on div "Loan Funded Phase" at bounding box center [282, 604] width 190 height 8
click at [249, 434] on div "Icon/Expander Eligibility Phase 2 / 4" at bounding box center [277, 483] width 234 height 27
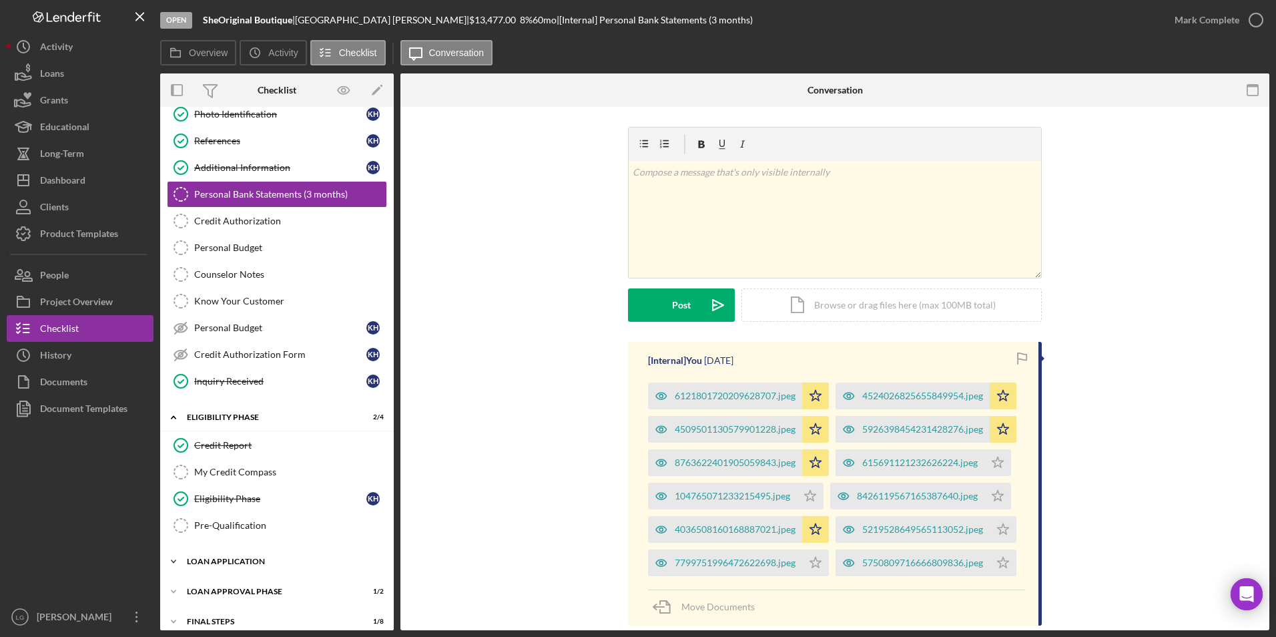
scroll to position [143, 0]
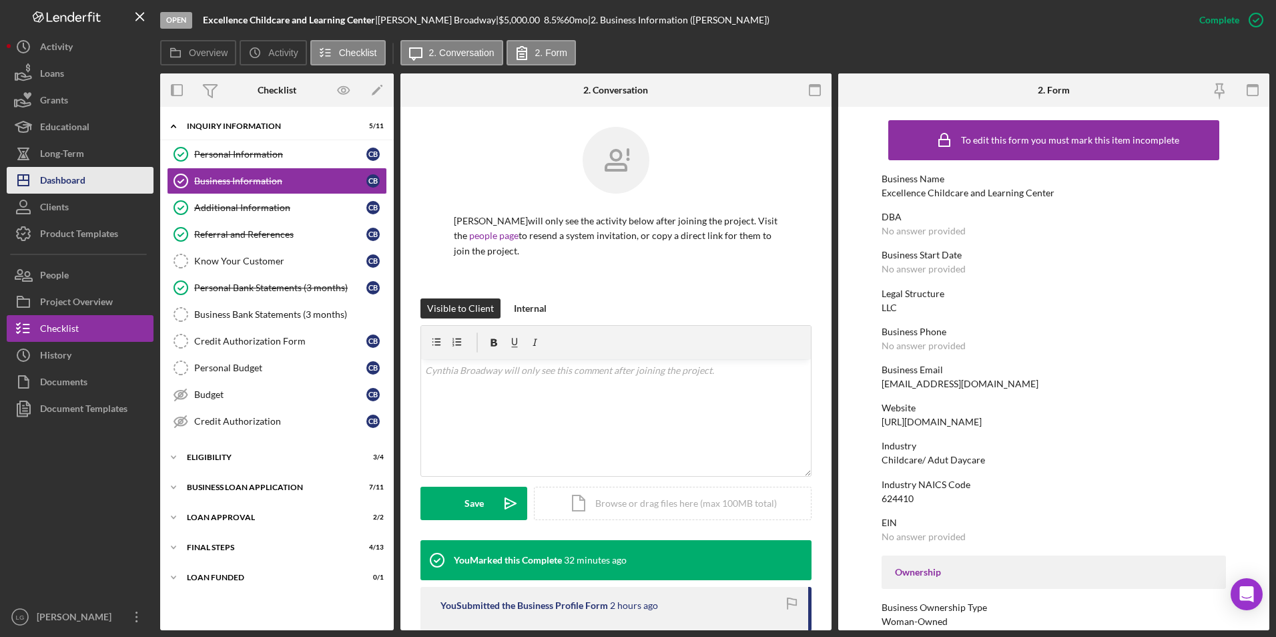
click at [34, 179] on icon "Icon/Dashboard" at bounding box center [23, 179] width 33 height 33
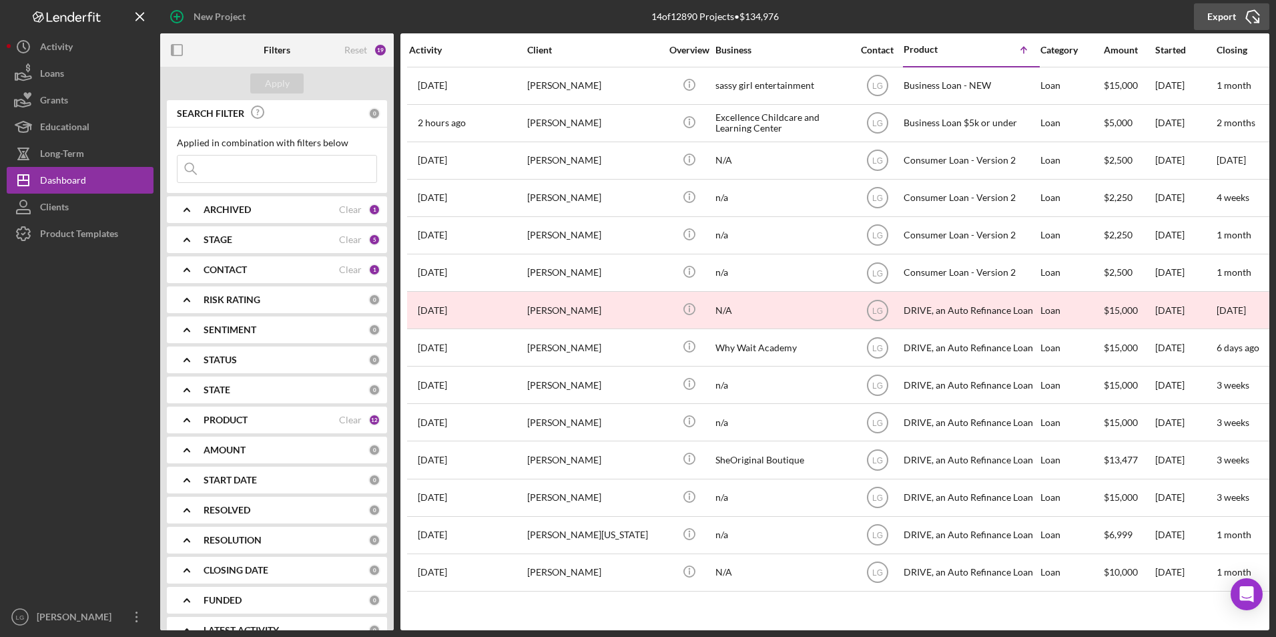
click at [1230, 17] on div "Export" at bounding box center [1221, 16] width 29 height 27
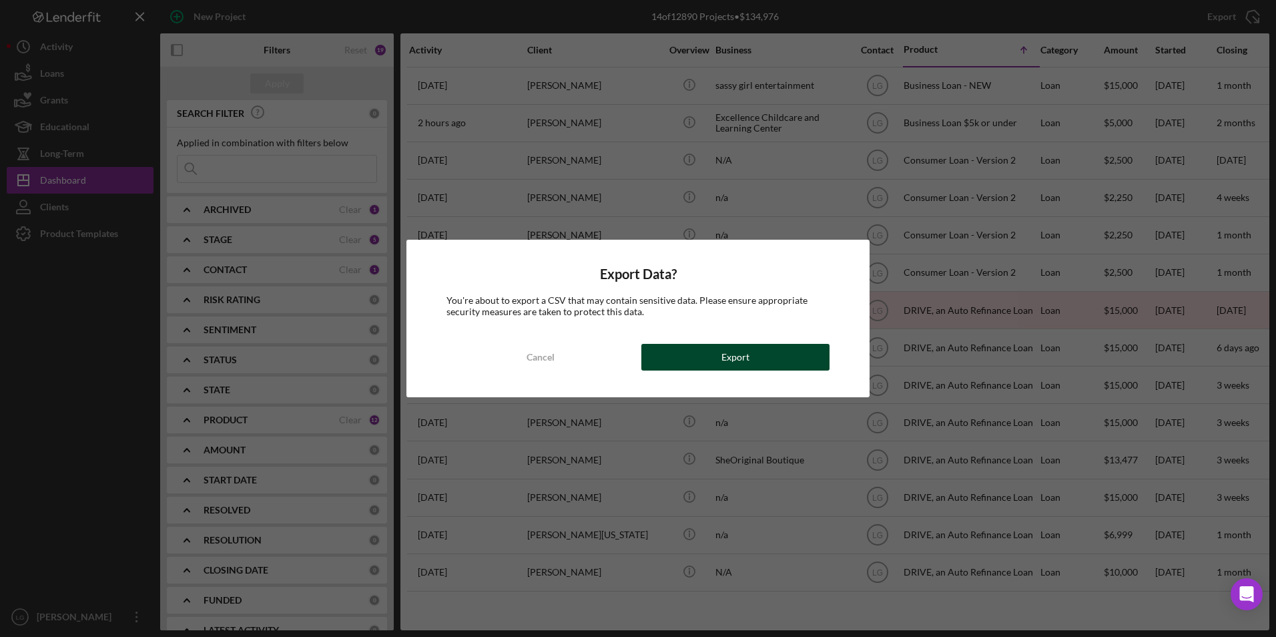
click at [680, 353] on button "Export" at bounding box center [735, 357] width 188 height 27
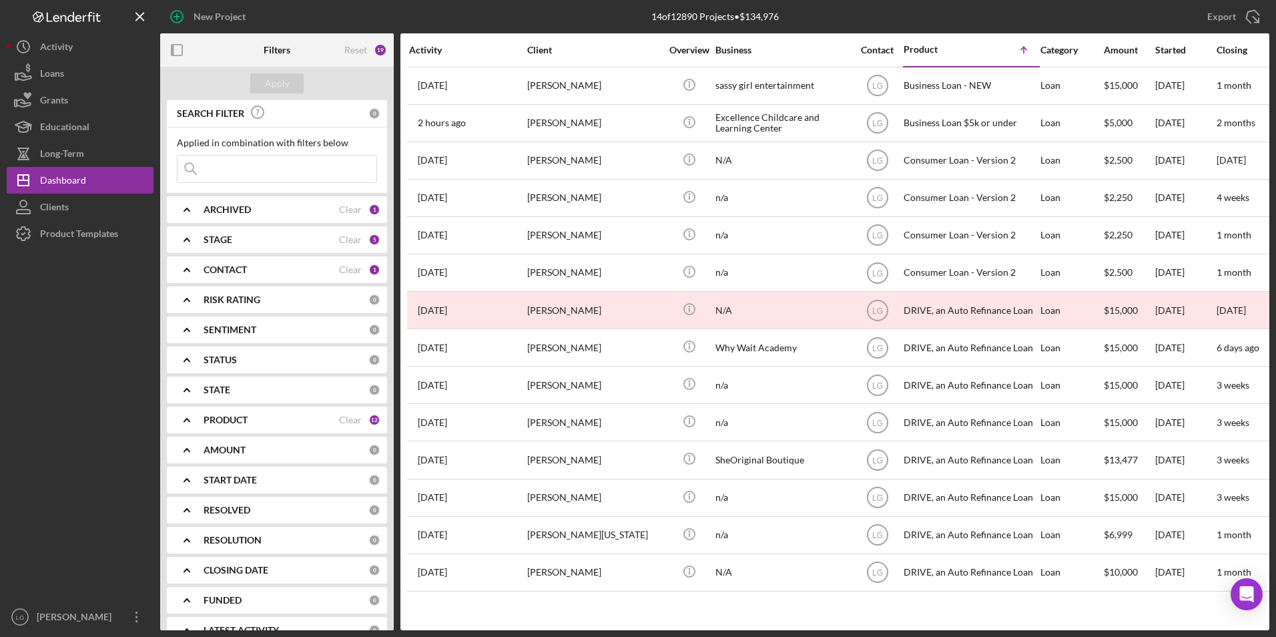
click at [494, 19] on div "New Project" at bounding box center [345, 16] width 370 height 33
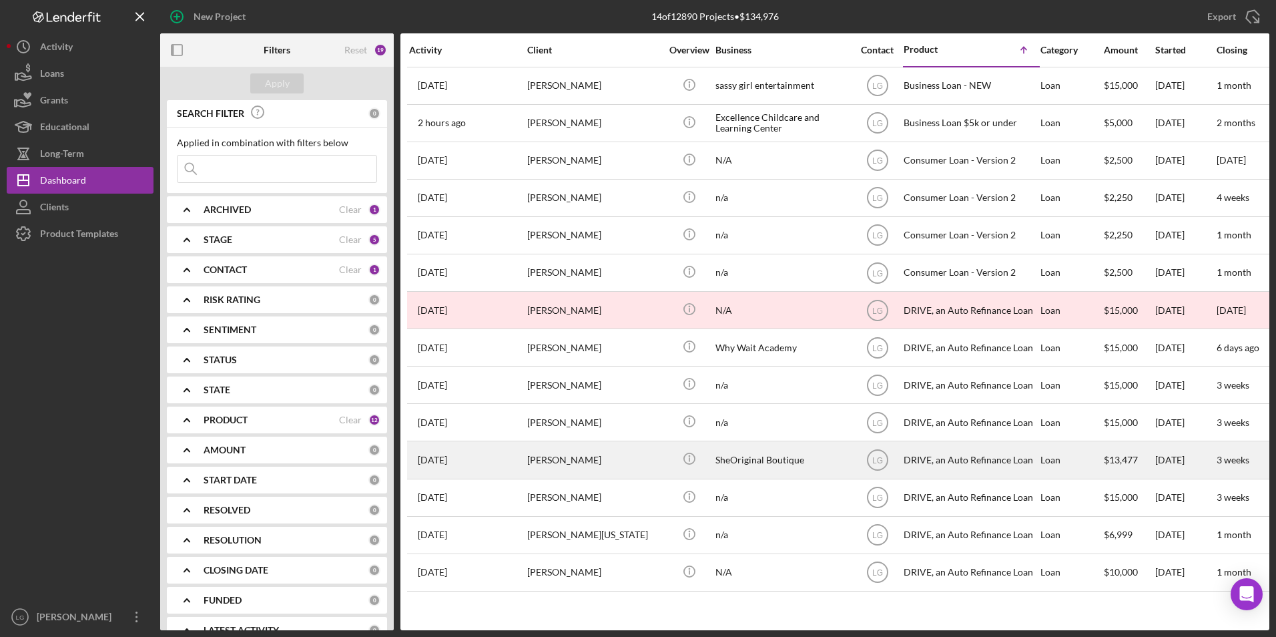
click at [601, 467] on div "[PERSON_NAME]" at bounding box center [593, 459] width 133 height 35
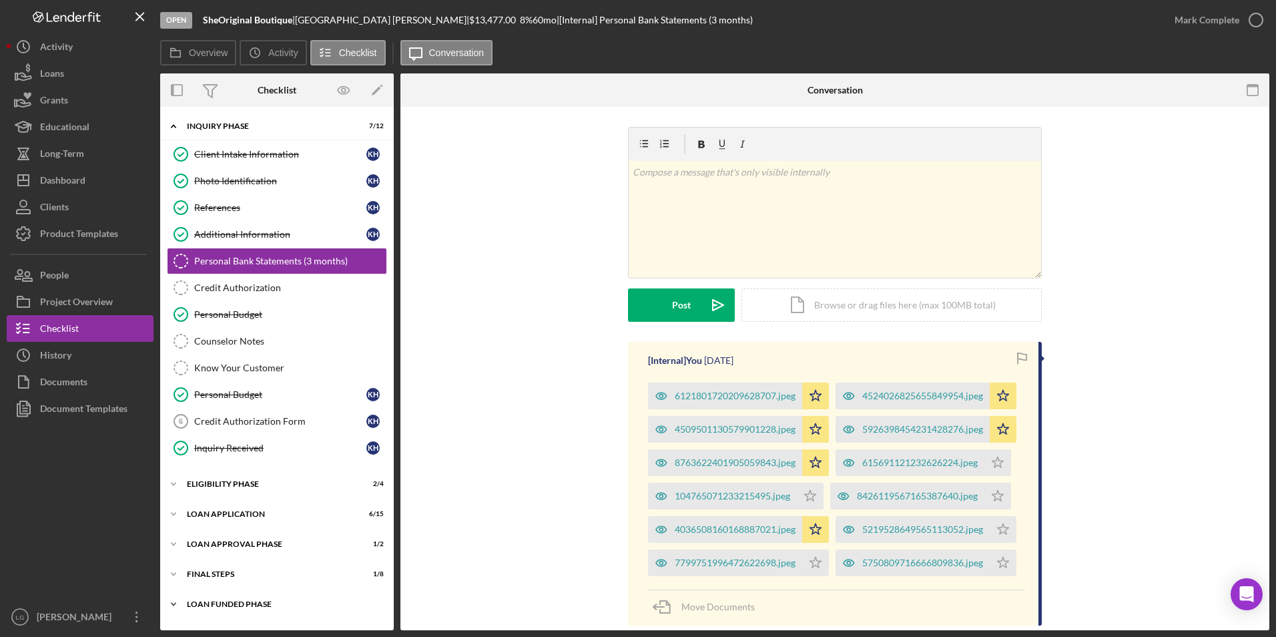
drag, startPoint x: 232, startPoint y: 601, endPoint x: 230, endPoint y: 592, distance: 9.7
click at [232, 602] on div "Loan Funded Phase" at bounding box center [282, 604] width 190 height 8
drag, startPoint x: 223, startPoint y: 577, endPoint x: 221, endPoint y: 559, distance: 18.8
click at [222, 568] on div "Icon/Expander FINAL STEPS 1 / 8" at bounding box center [277, 574] width 234 height 27
drag, startPoint x: 218, startPoint y: 547, endPoint x: 217, endPoint y: 522, distance: 24.7
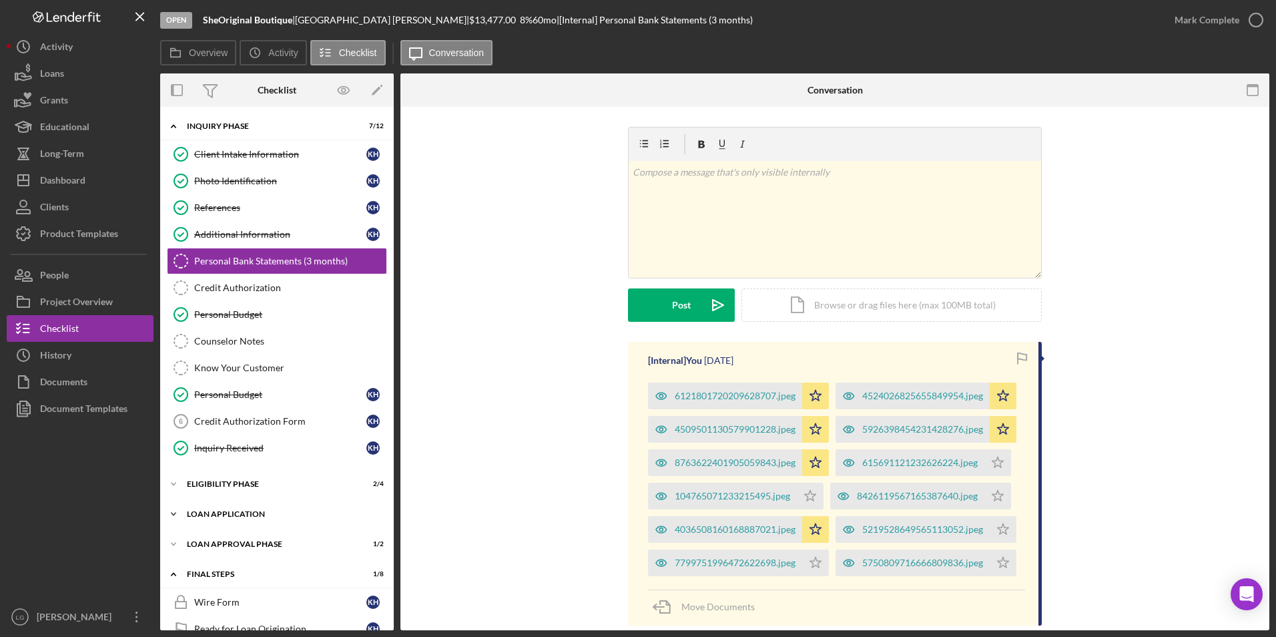
click at [218, 543] on div "Loan Approval Phase" at bounding box center [268, 544] width 163 height 8
click at [214, 512] on div "Loan Application" at bounding box center [282, 514] width 190 height 8
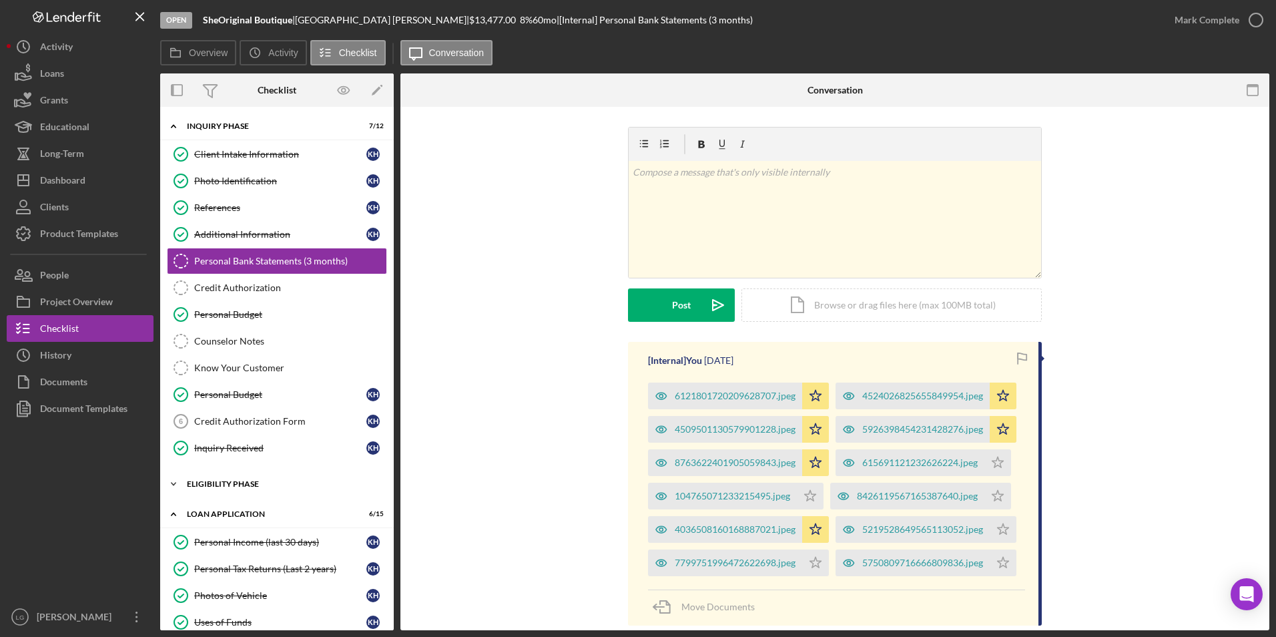
click at [213, 476] on div "Icon/Expander Eligibility Phase 2 / 4" at bounding box center [277, 483] width 234 height 27
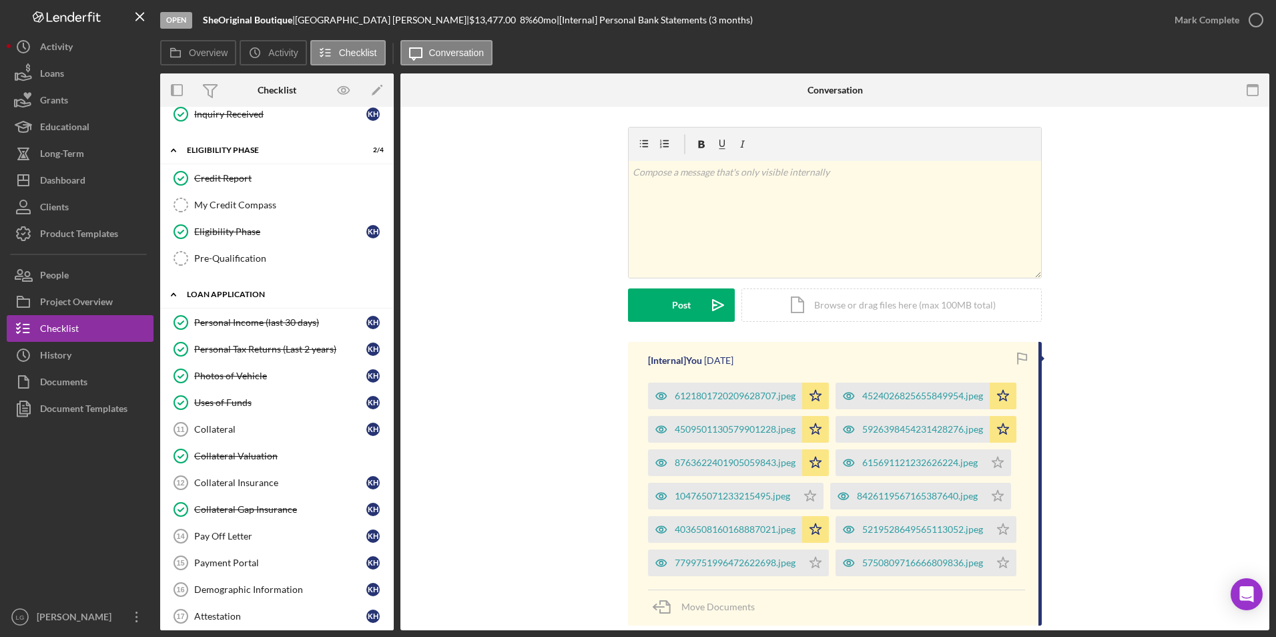
scroll to position [133, 0]
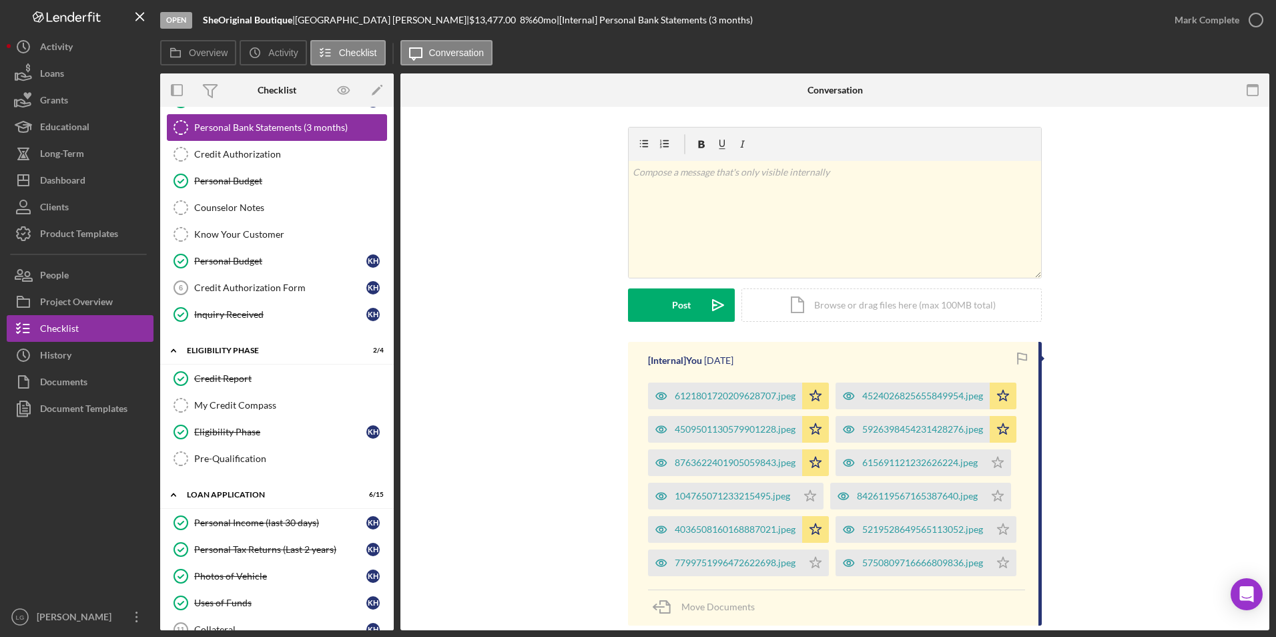
click at [247, 115] on link "Personal Bank Statements (3 months) Personal Bank Statements (3 months)" at bounding box center [277, 127] width 220 height 27
click at [237, 149] on div "Credit Authorization" at bounding box center [290, 154] width 192 height 11
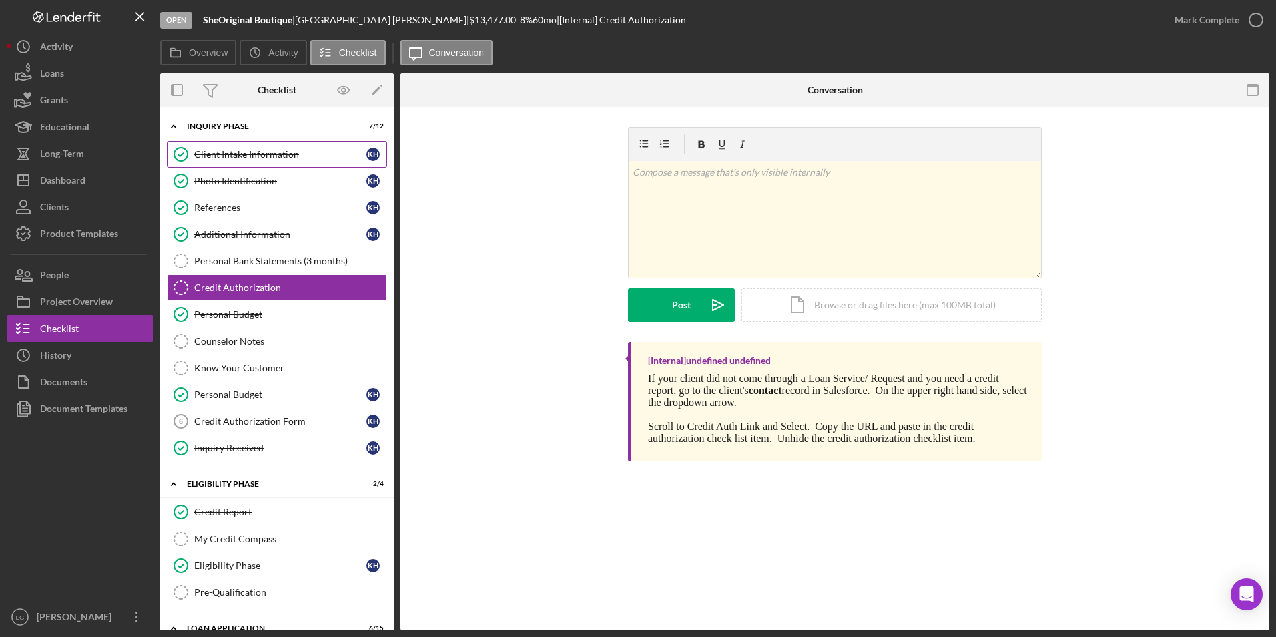
click at [243, 157] on div "Client Intake Information" at bounding box center [280, 154] width 172 height 11
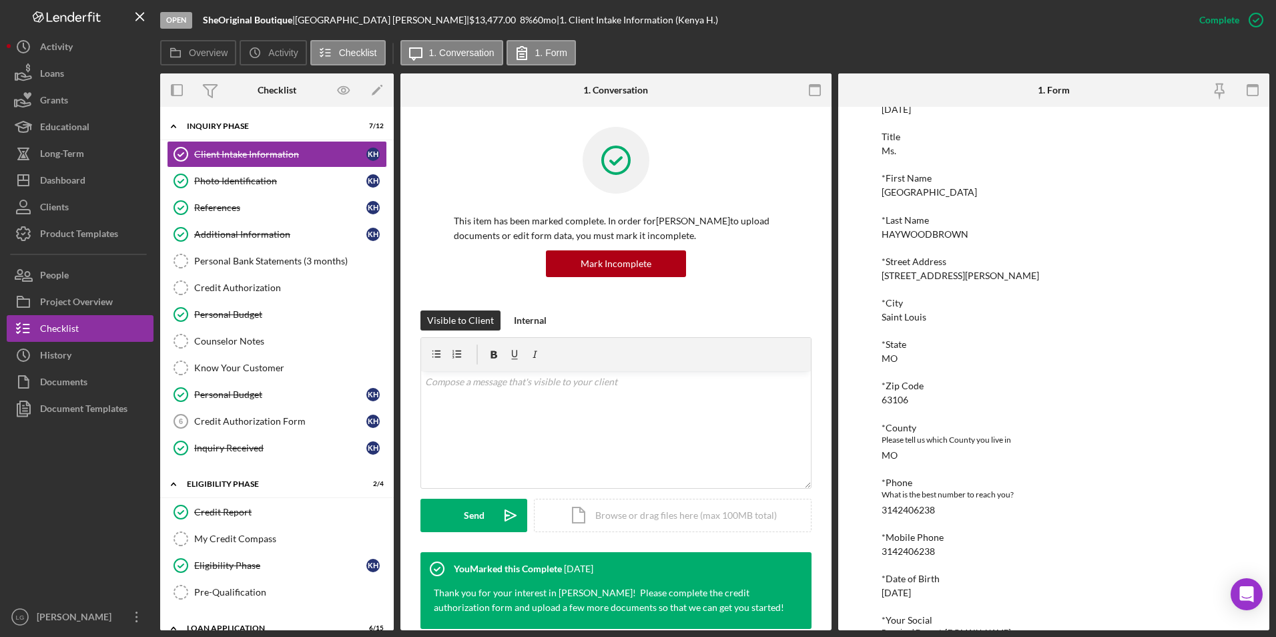
scroll to position [368, 0]
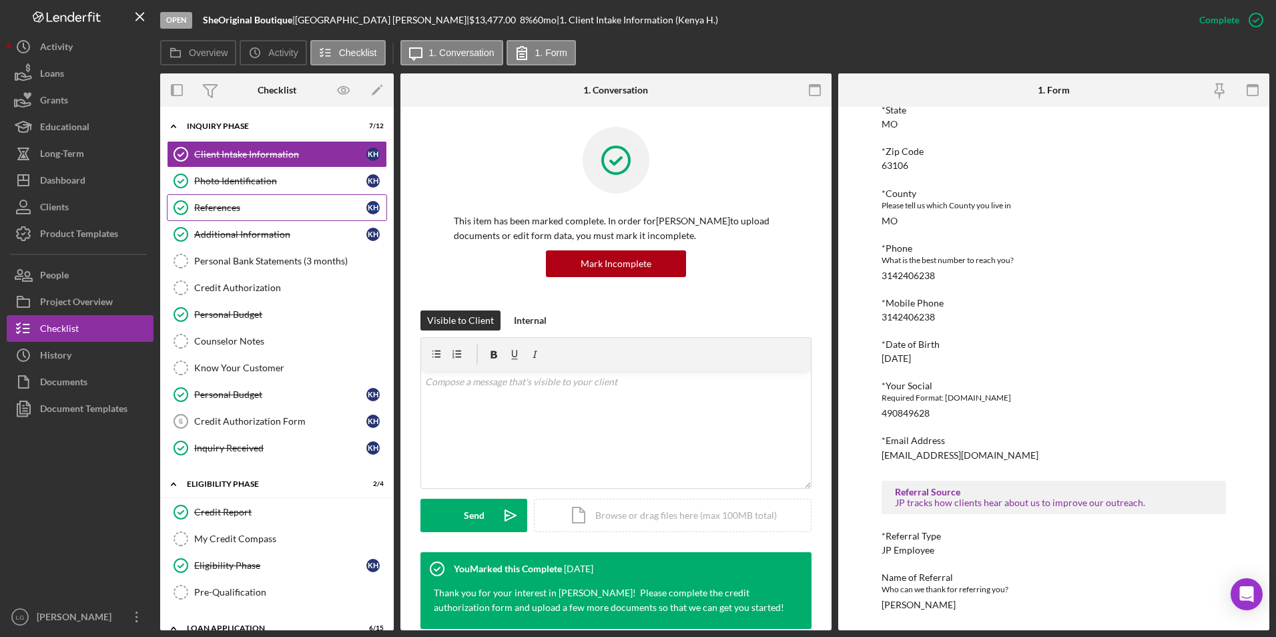
click at [293, 196] on link "References References K H" at bounding box center [277, 207] width 220 height 27
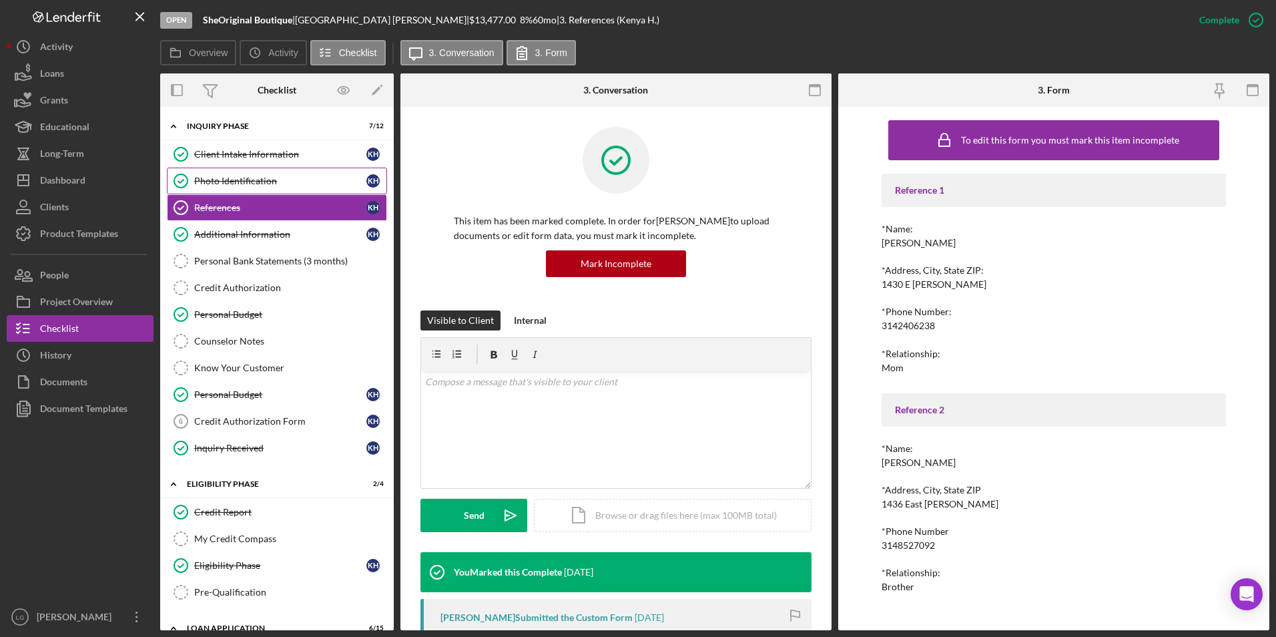
click at [259, 177] on div "Photo Identification" at bounding box center [280, 180] width 172 height 11
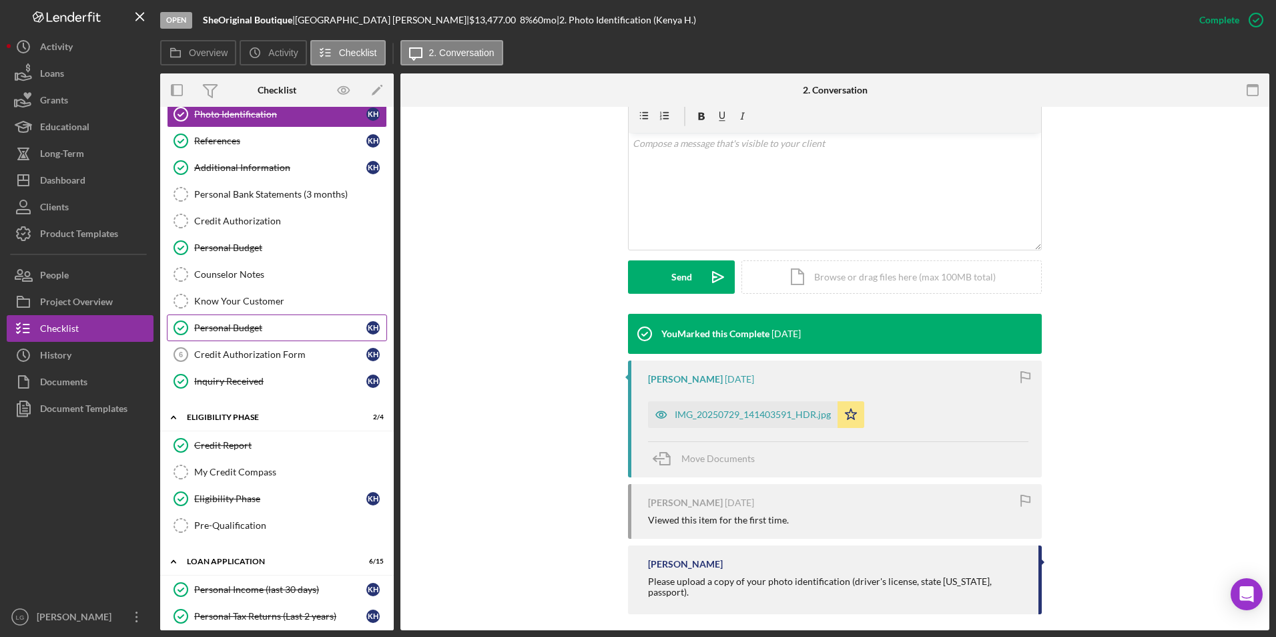
scroll to position [200, 0]
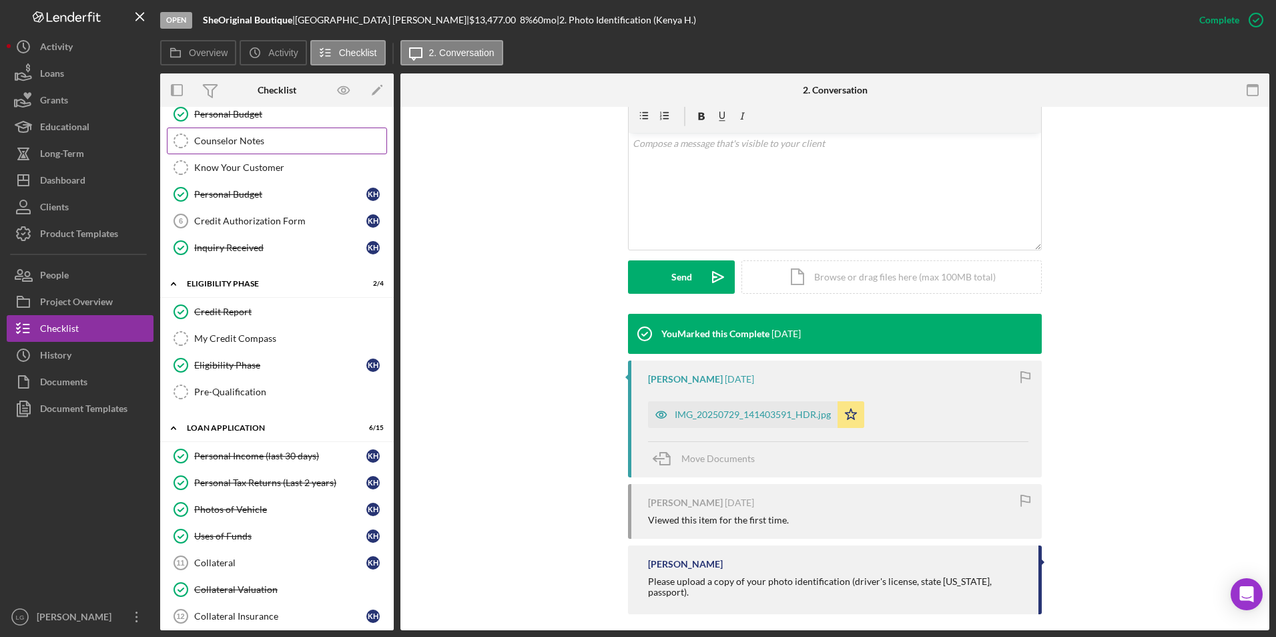
click at [224, 147] on link "Counselor Notes Counselor Notes" at bounding box center [277, 140] width 220 height 27
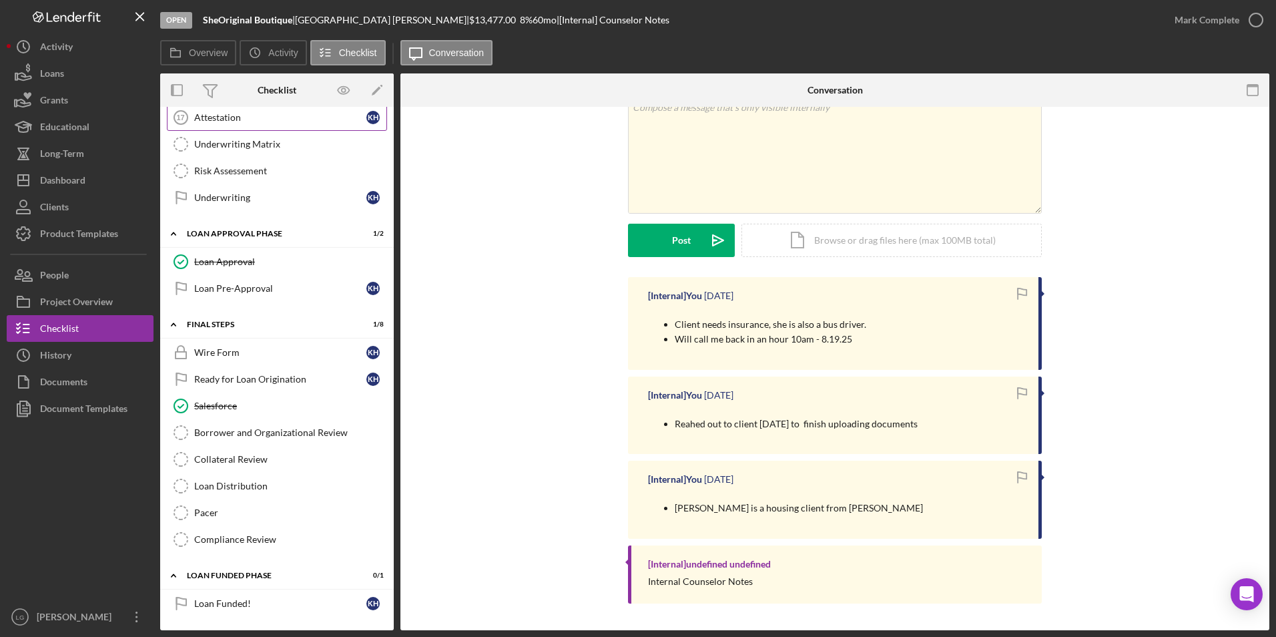
scroll to position [699, 0]
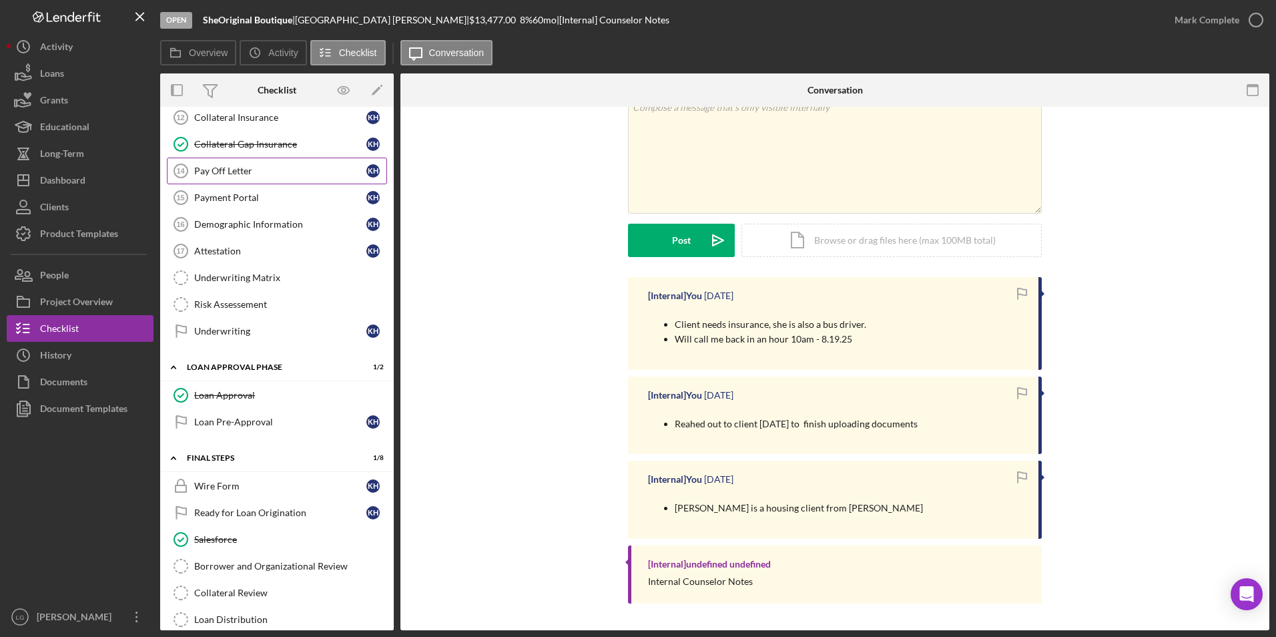
click at [234, 177] on link "Pay Off Letter 14 Pay Off Letter K H" at bounding box center [277, 170] width 220 height 27
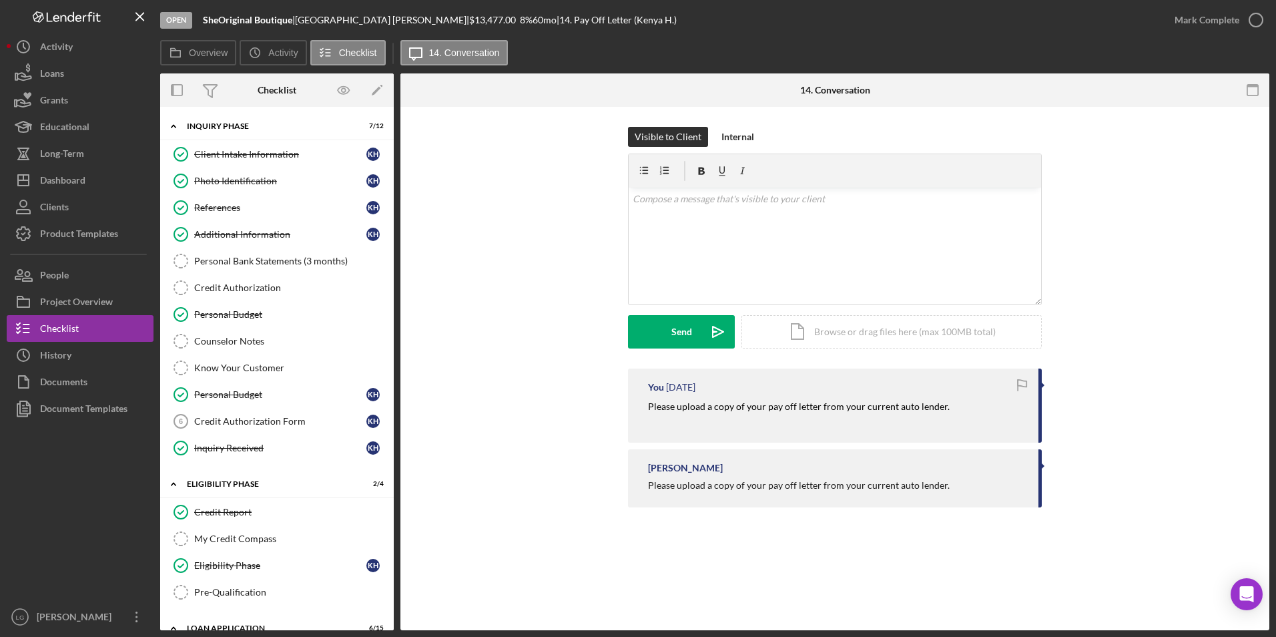
drag, startPoint x: 239, startPoint y: 232, endPoint x: 430, endPoint y: 229, distance: 191.5
click at [239, 232] on div "Additional Information" at bounding box center [280, 234] width 172 height 11
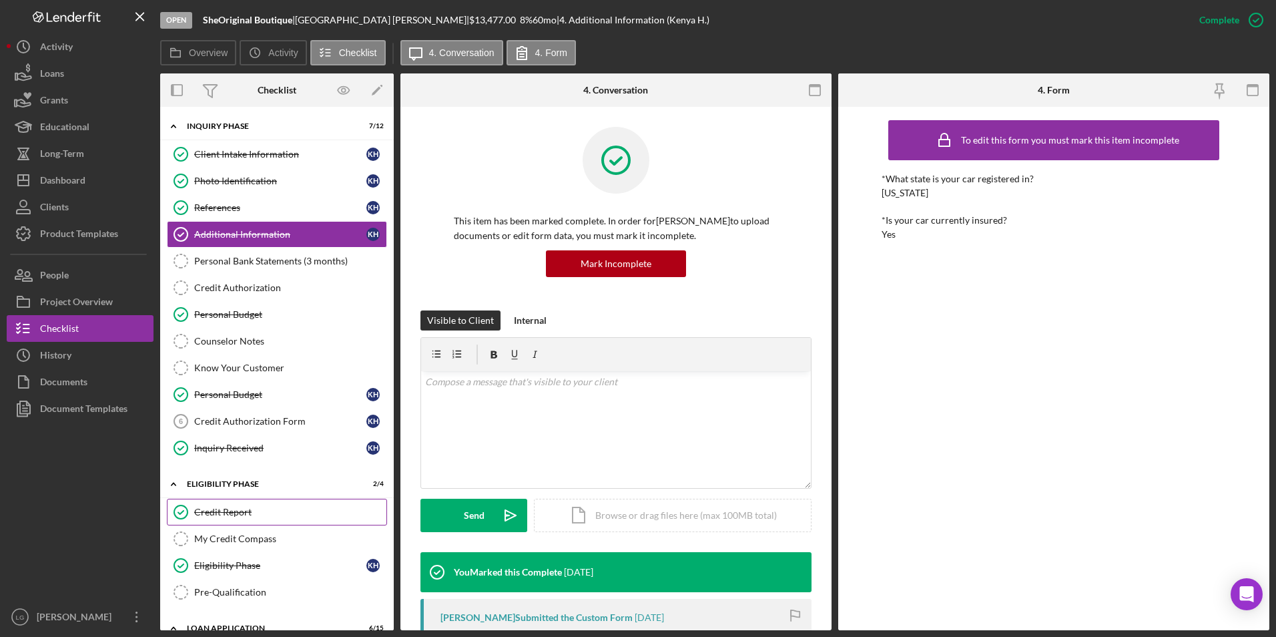
scroll to position [200, 0]
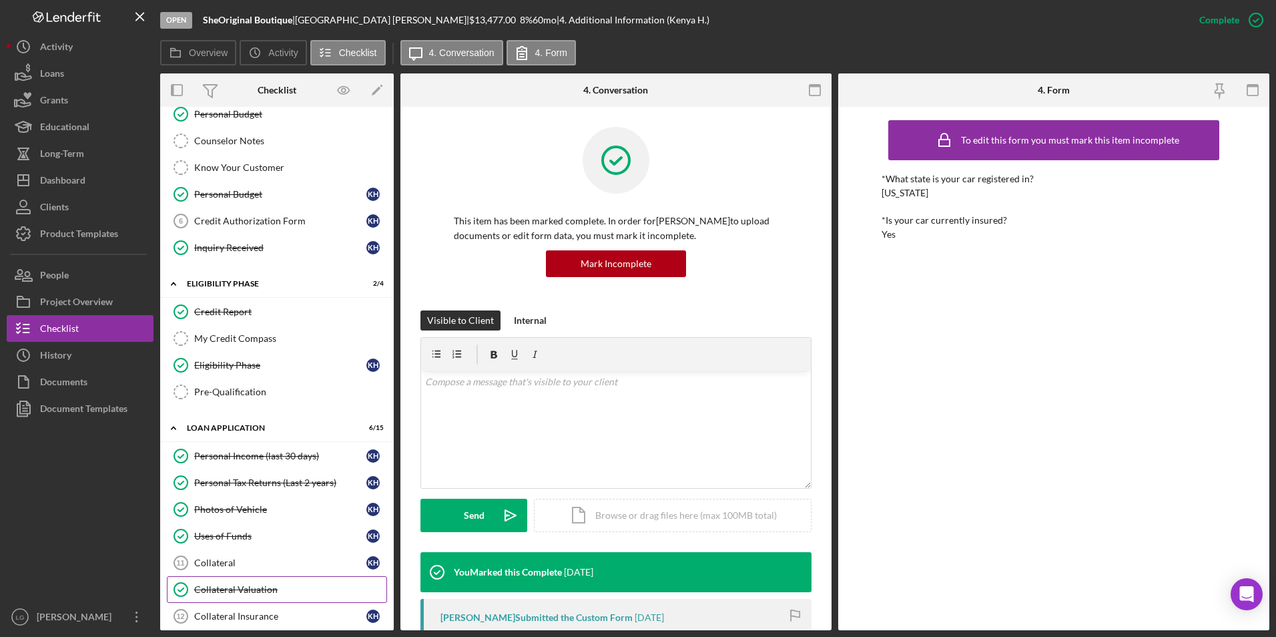
click at [225, 584] on div "Collateral Valuation" at bounding box center [290, 589] width 192 height 11
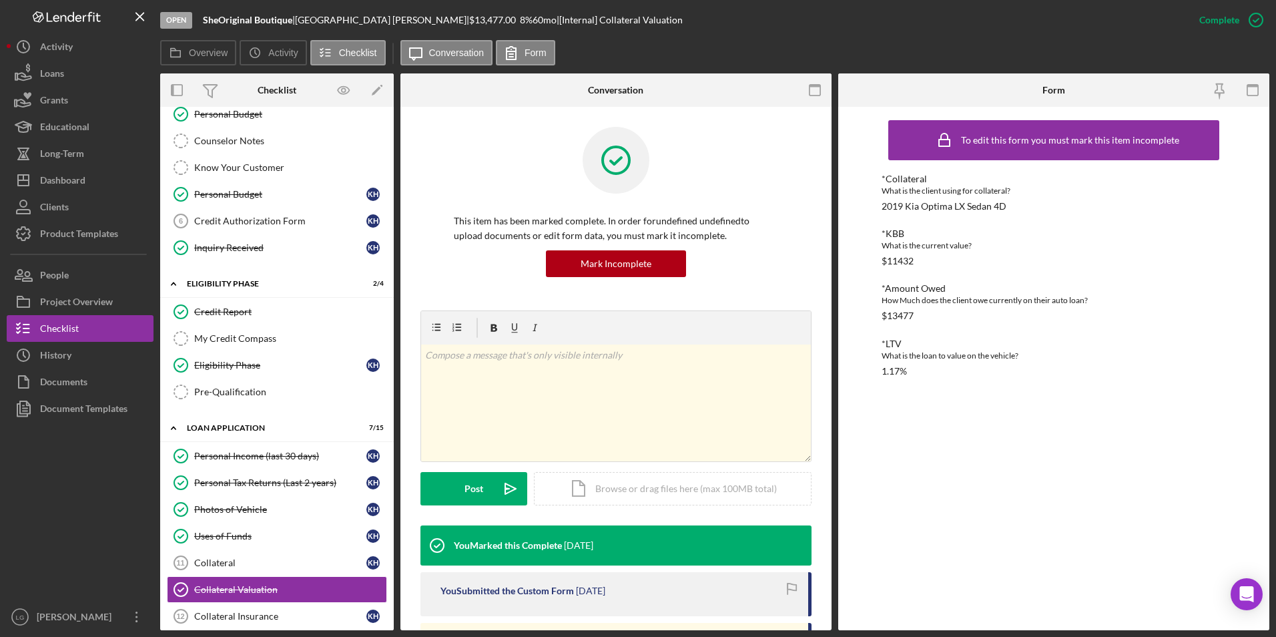
scroll to position [200, 0]
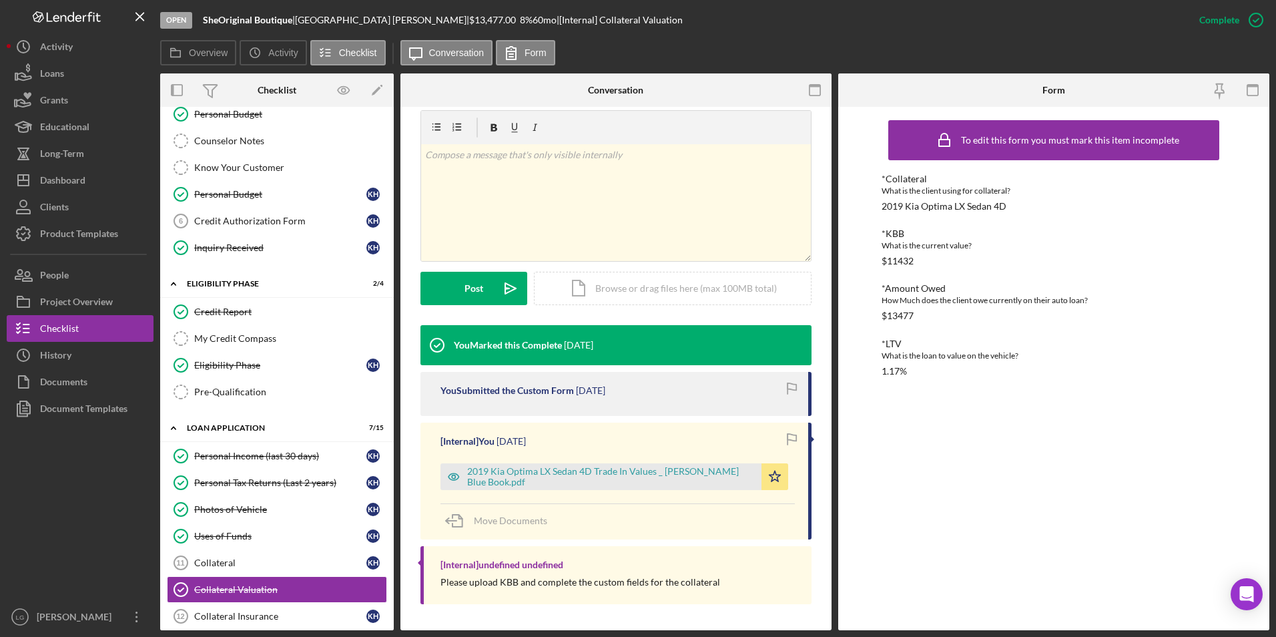
drag, startPoint x: 230, startPoint y: 312, endPoint x: 458, endPoint y: 312, distance: 228.2
click at [230, 312] on div "Credit Report" at bounding box center [290, 311] width 192 height 11
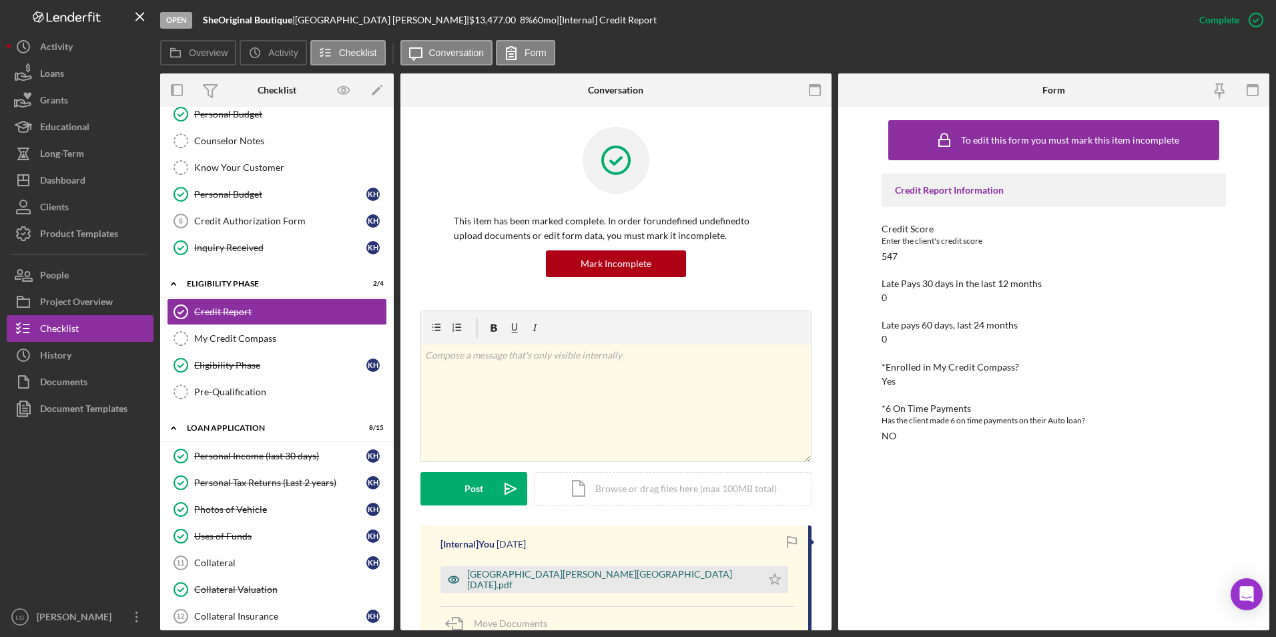
click at [545, 579] on div "[GEOGRAPHIC_DATA][PERSON_NAME][GEOGRAPHIC_DATA] [DATE].pdf" at bounding box center [611, 579] width 288 height 21
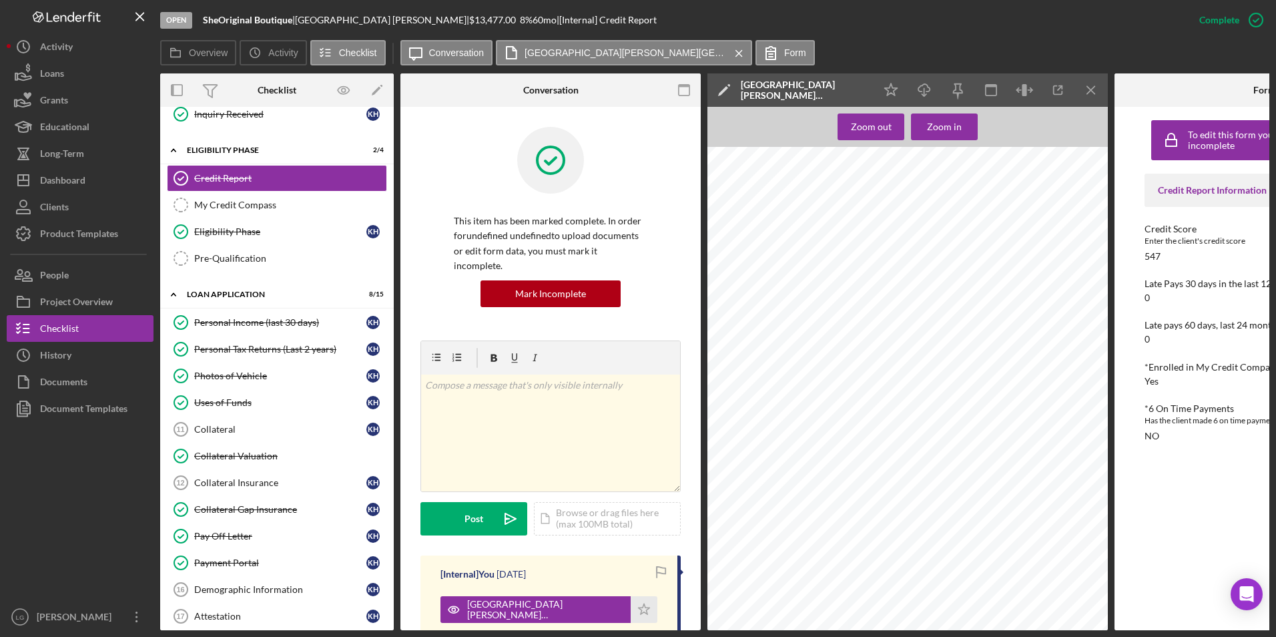
scroll to position [534, 0]
click at [220, 449] on link "Collateral Valuation Collateral Valuation" at bounding box center [277, 455] width 220 height 27
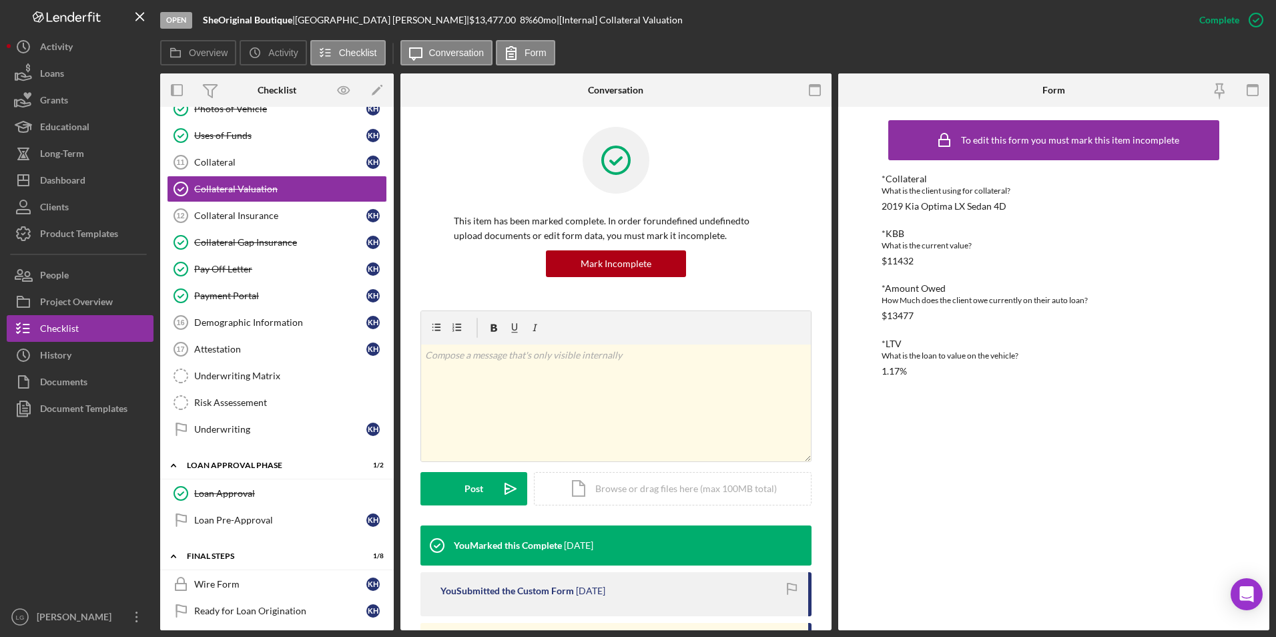
scroll to position [201, 0]
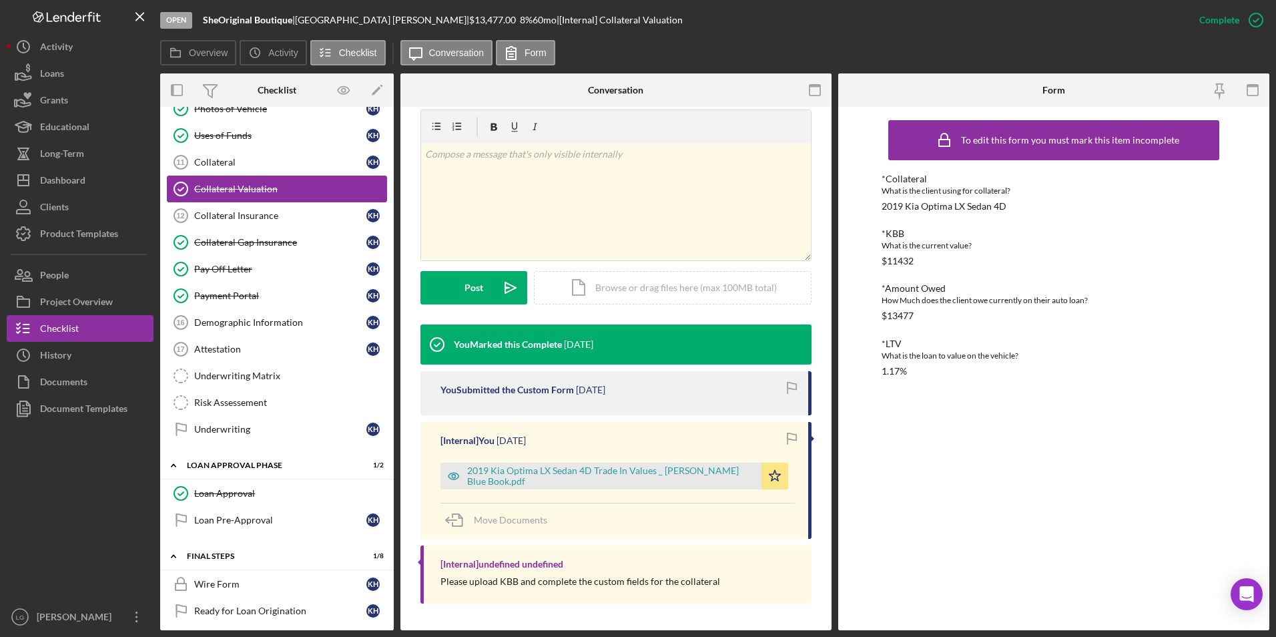
click at [271, 188] on div "Collateral Valuation" at bounding box center [290, 189] width 192 height 11
click at [528, 475] on div "2019 Kia Optima LX Sedan 4D Trade In Values _ [PERSON_NAME] Blue Book.pdf" at bounding box center [611, 475] width 288 height 21
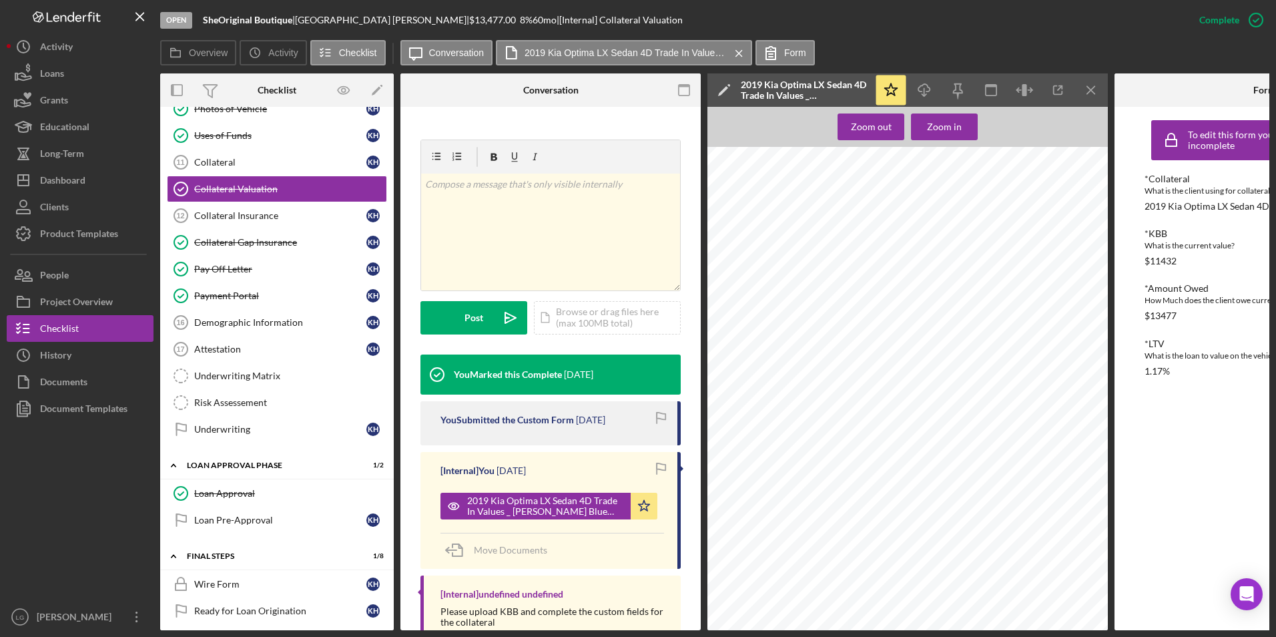
scroll to position [467, 0]
click at [61, 179] on div "Dashboard" at bounding box center [62, 182] width 45 height 30
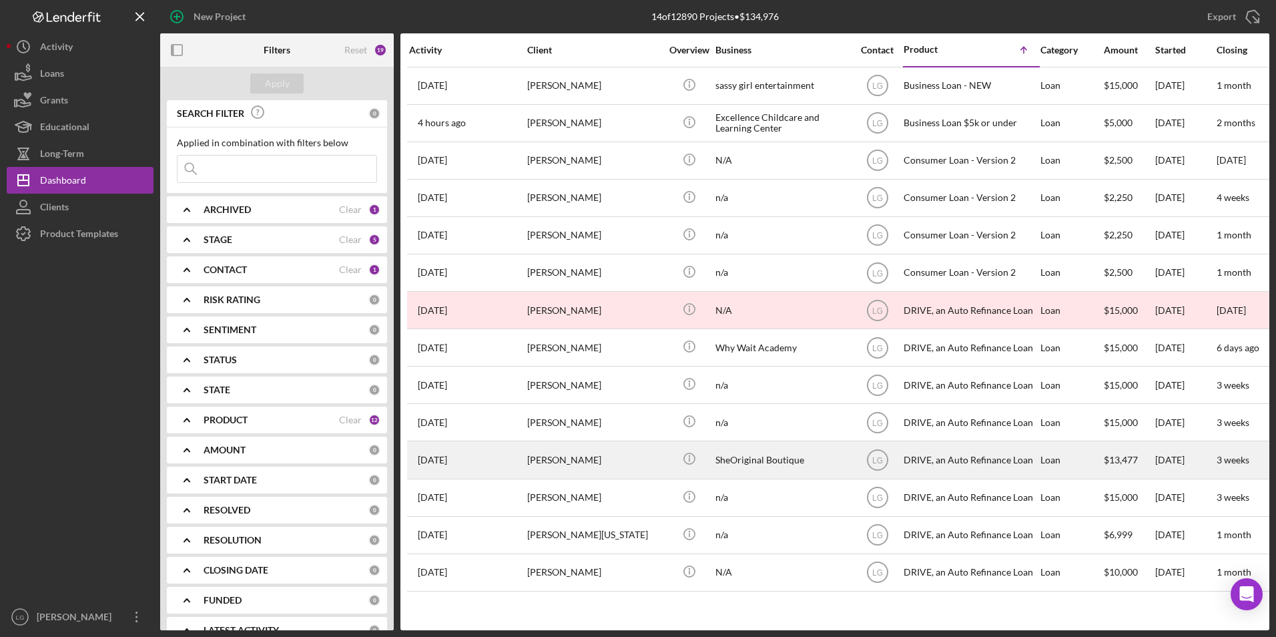
click at [565, 460] on div "[PERSON_NAME]" at bounding box center [593, 459] width 133 height 35
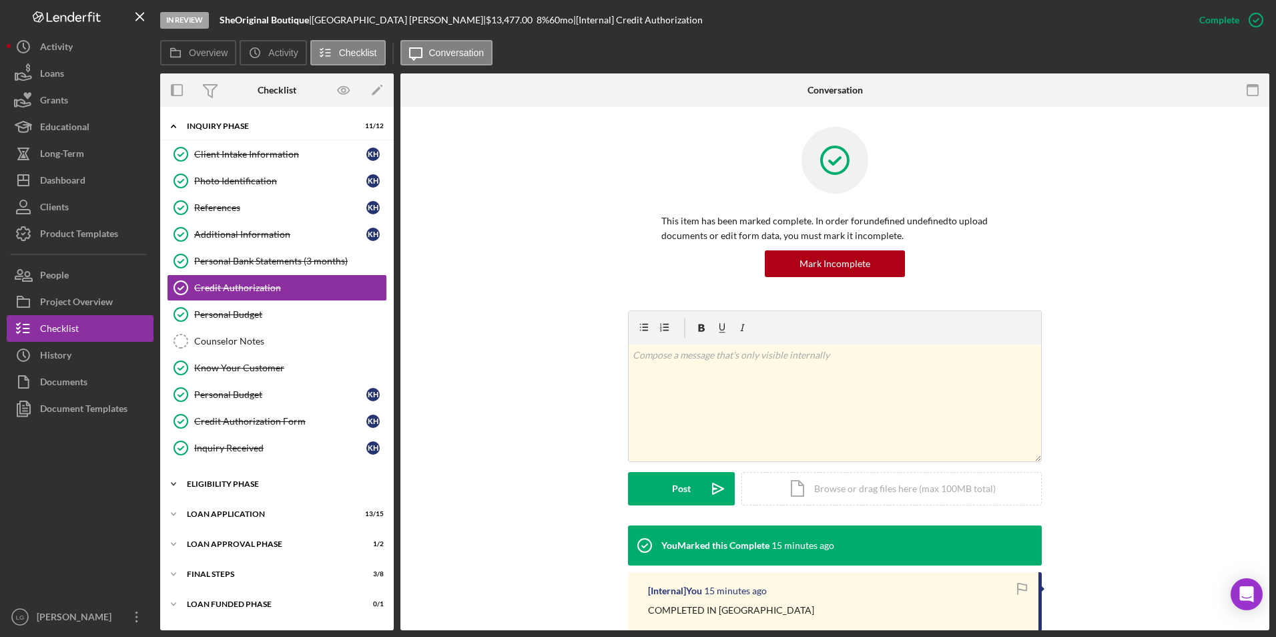
click at [238, 486] on div "Eligibility Phase" at bounding box center [282, 484] width 190 height 8
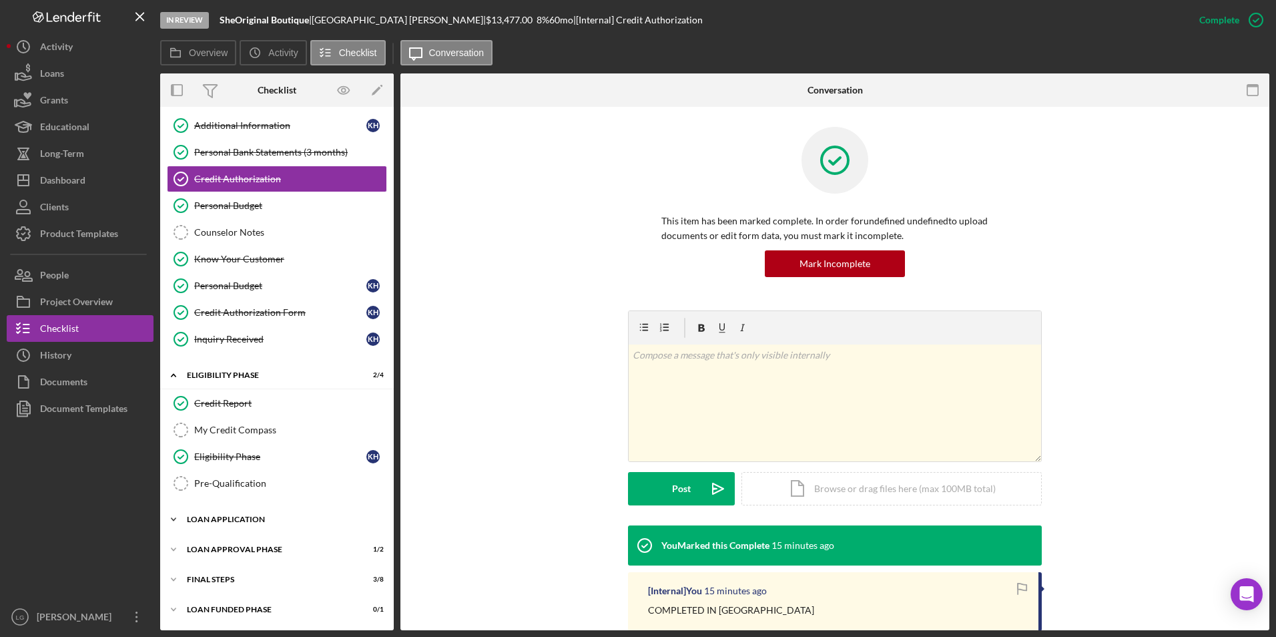
click at [234, 511] on div "Icon/Expander Loan Application 13 / 15" at bounding box center [277, 519] width 234 height 27
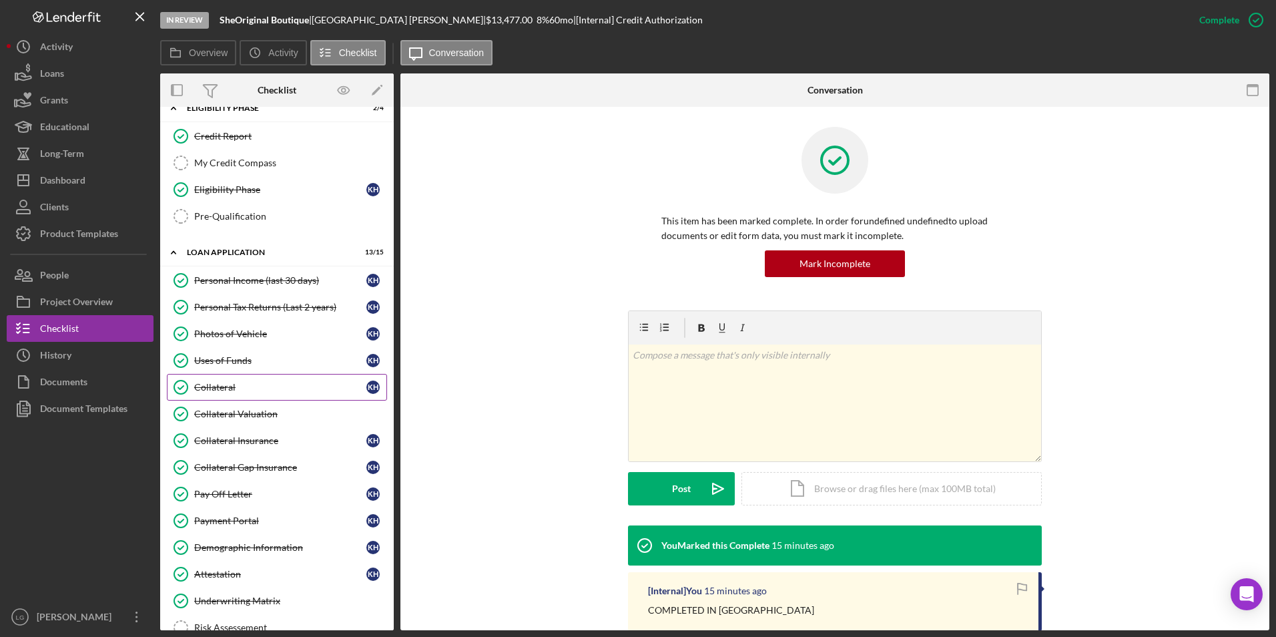
scroll to position [516, 0]
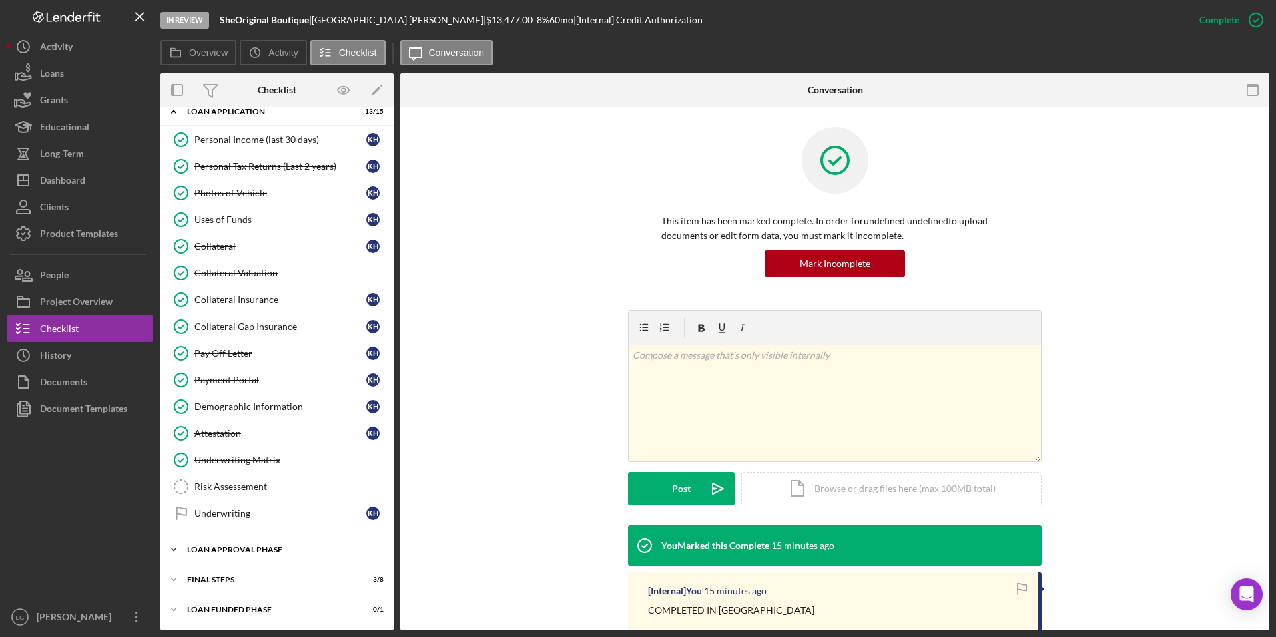
click at [224, 552] on div "Loan Approval Phase" at bounding box center [282, 549] width 190 height 8
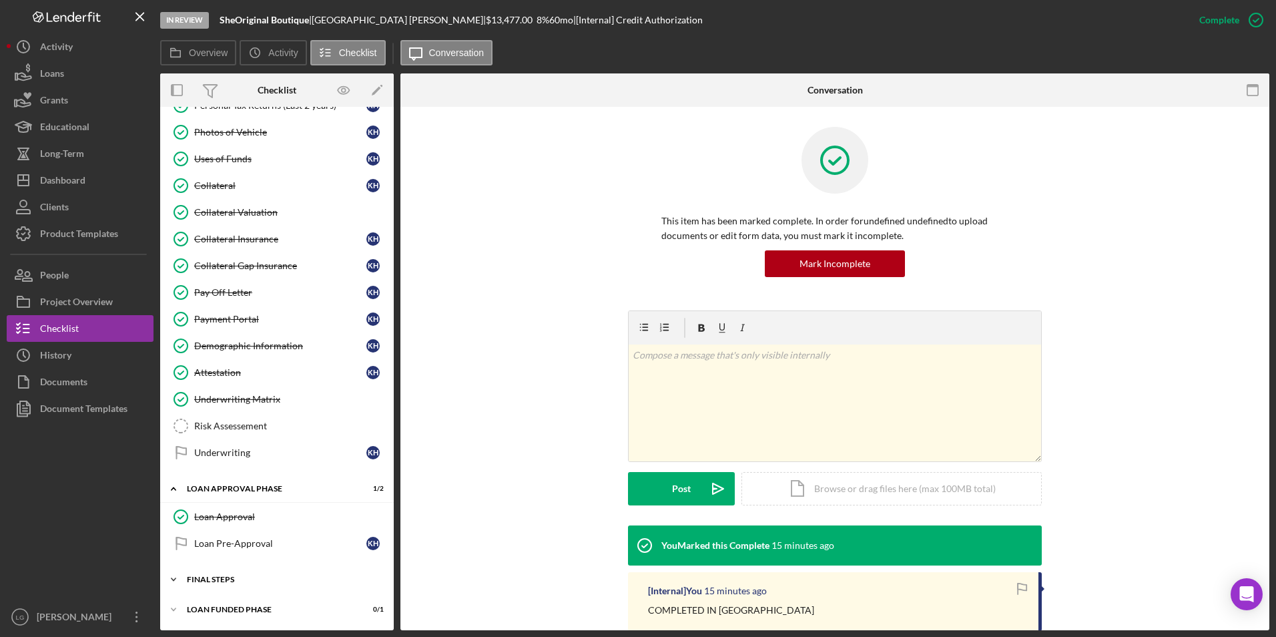
click at [226, 571] on div "Icon/Expander FINAL STEPS 3 / 8" at bounding box center [277, 579] width 234 height 27
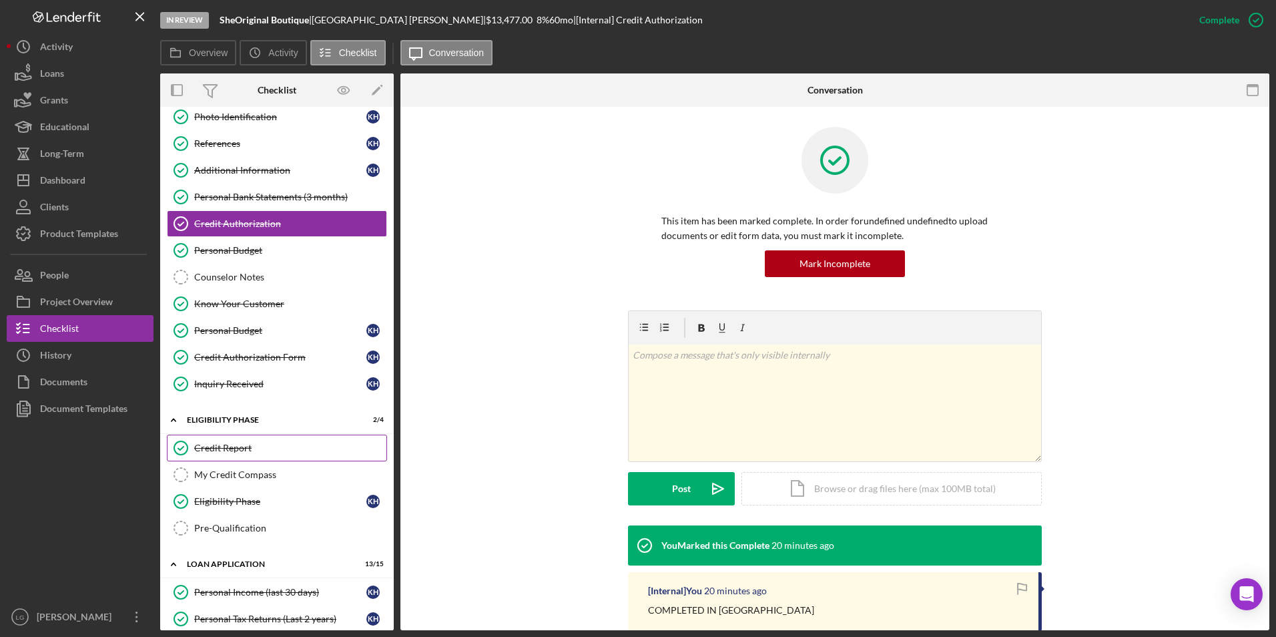
scroll to position [0, 0]
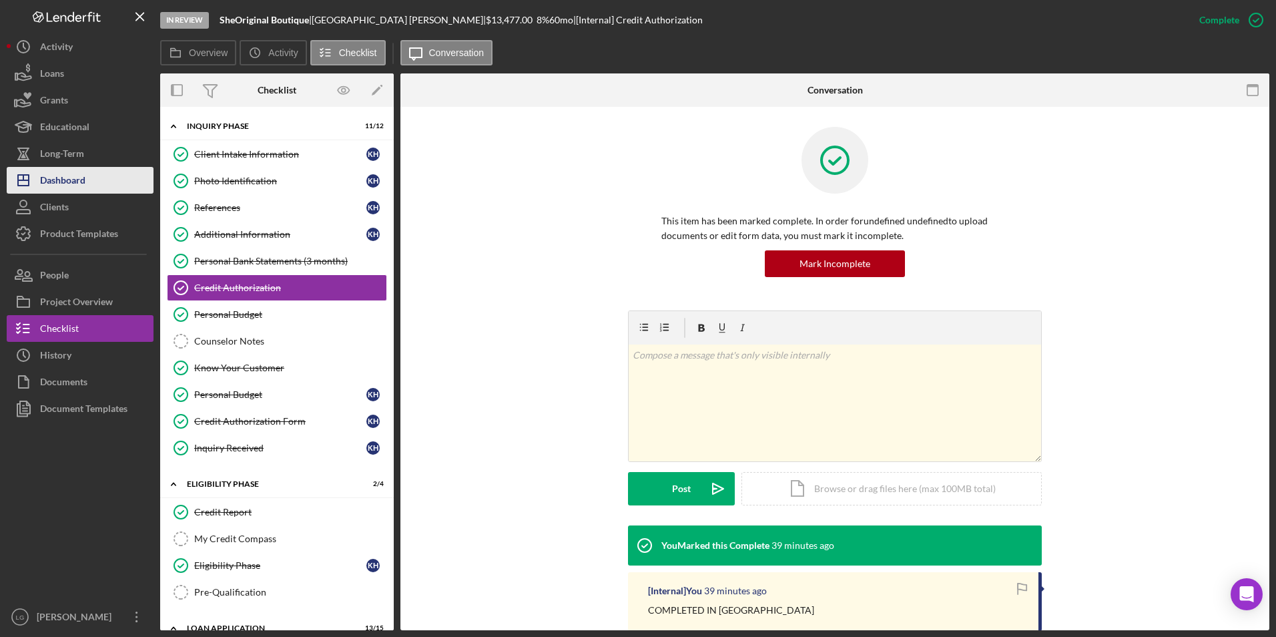
click at [77, 168] on div "Dashboard" at bounding box center [62, 182] width 45 height 30
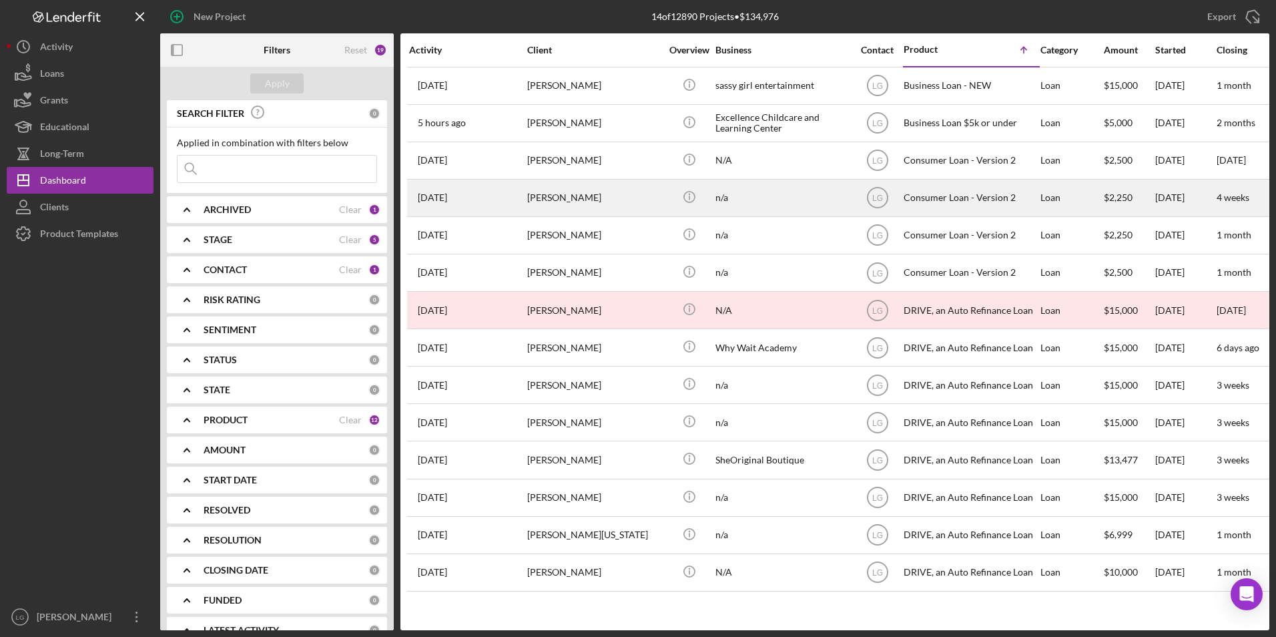
click at [577, 197] on div "Cynthia Broadway" at bounding box center [593, 197] width 133 height 35
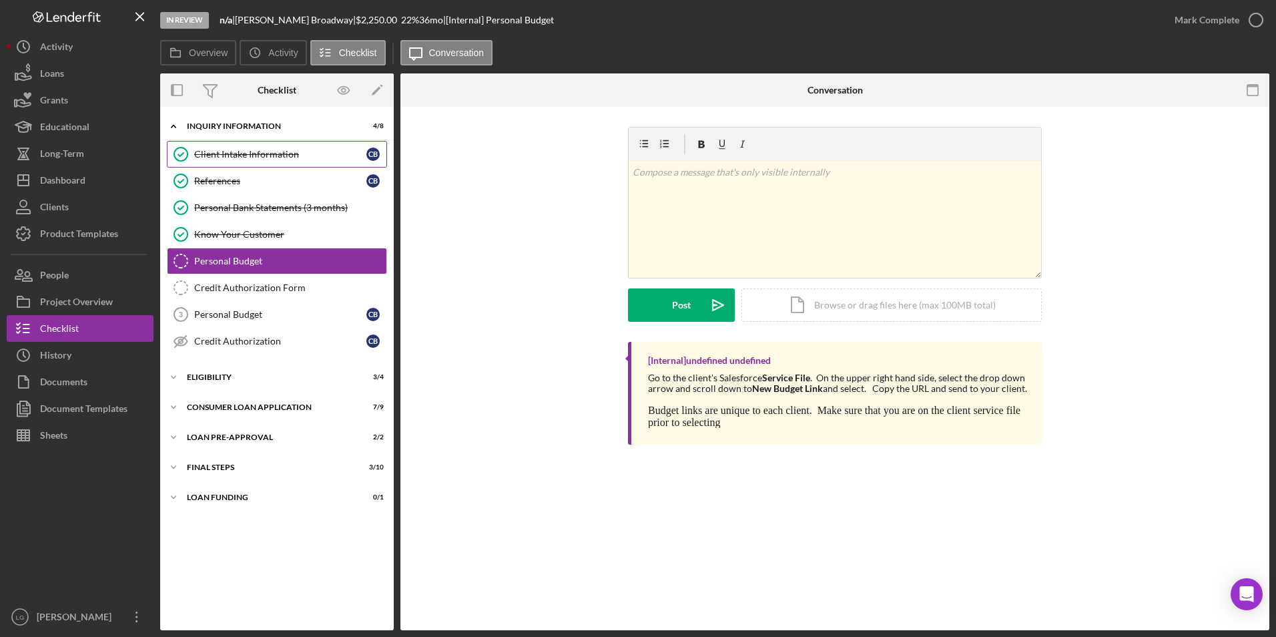
click at [253, 161] on link "Client Intake Information Client Intake Information C B" at bounding box center [277, 154] width 220 height 27
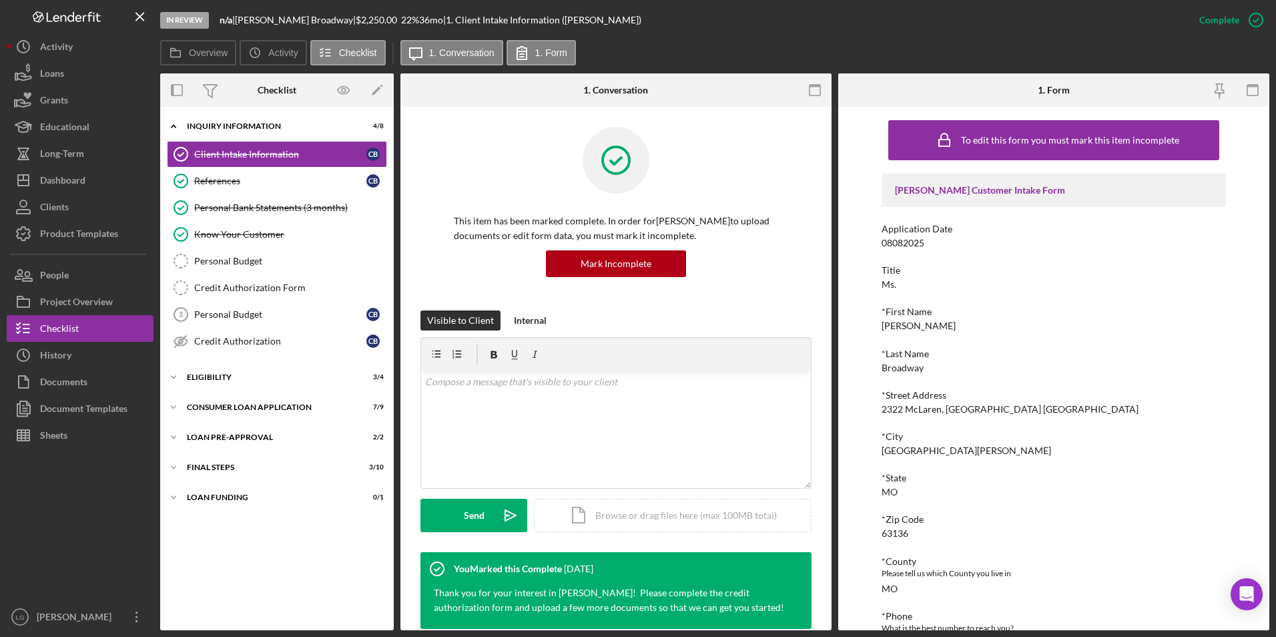
click at [222, 207] on div "Personal Bank Statements (3 months)" at bounding box center [290, 207] width 192 height 11
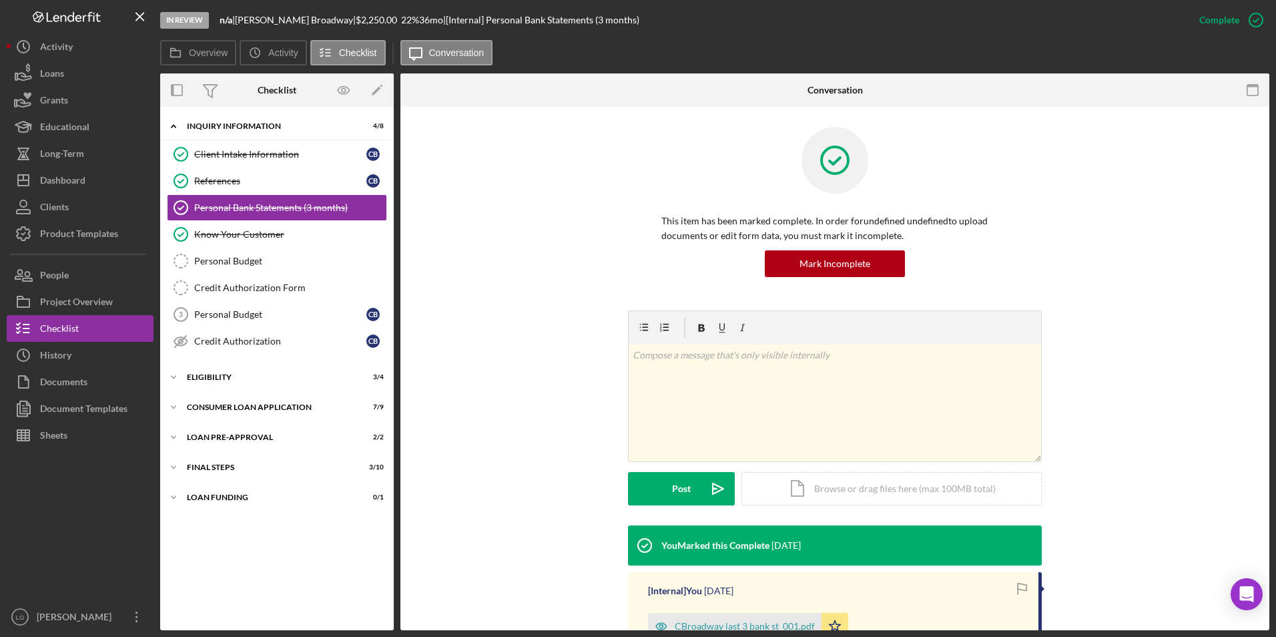
scroll to position [162, 0]
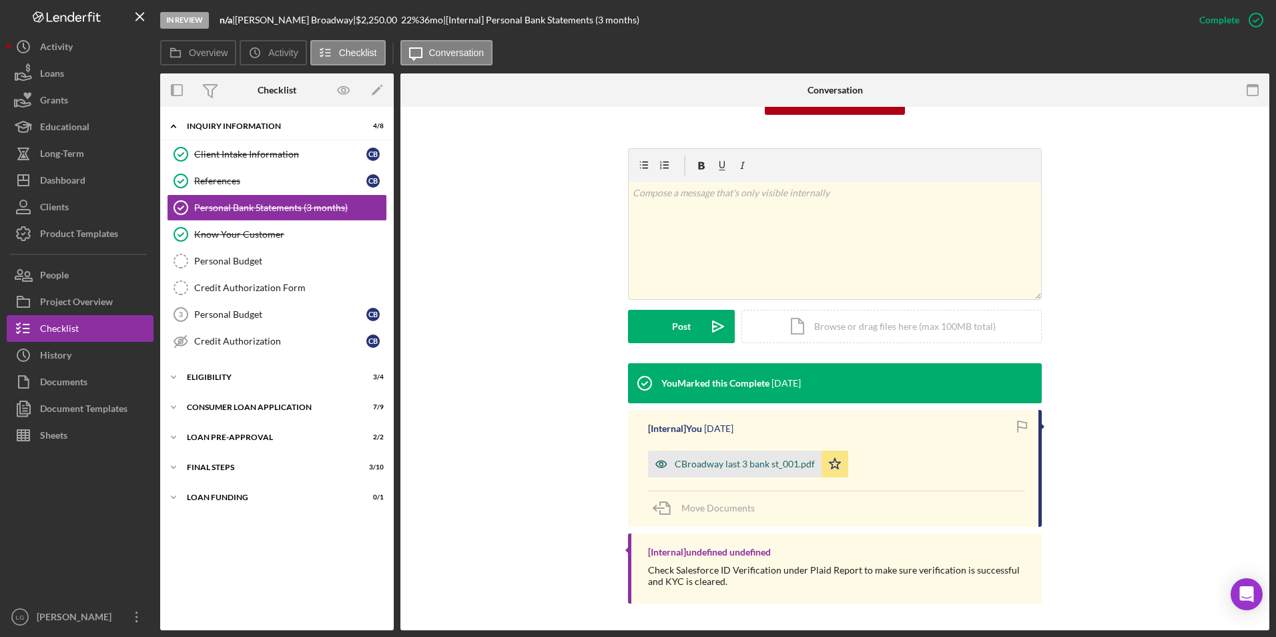
click at [719, 453] on div "CBroadway last 3 bank st_001.pdf" at bounding box center [734, 463] width 173 height 27
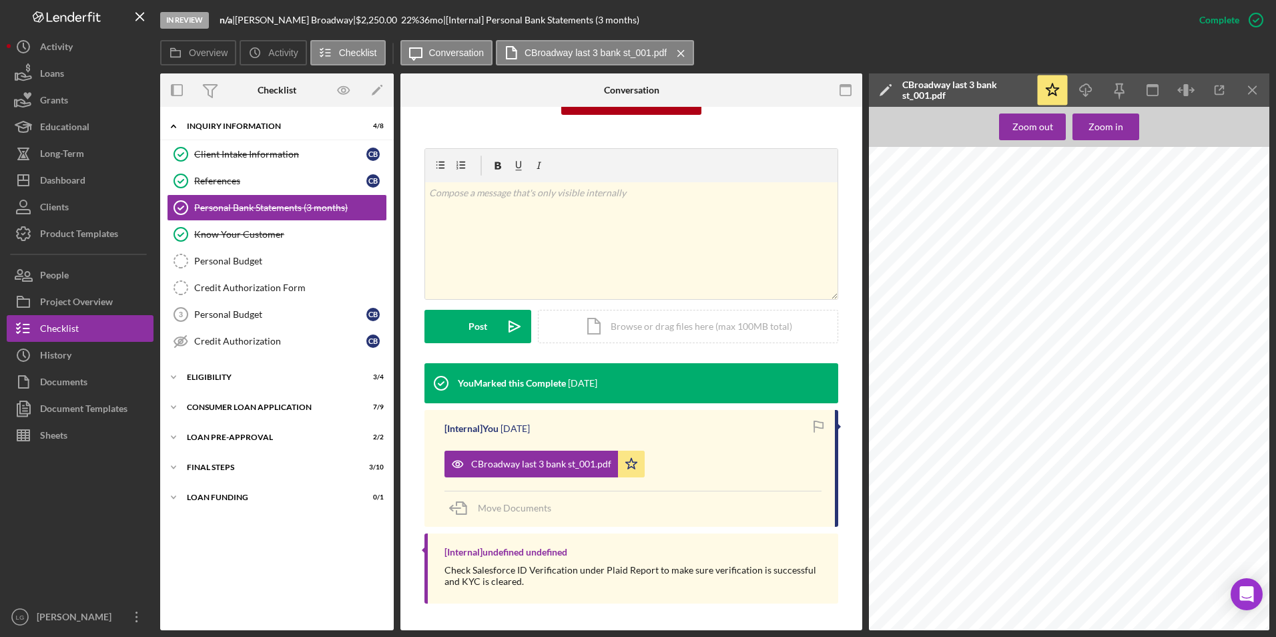
scroll to position [67, 0]
drag, startPoint x: 321, startPoint y: 18, endPoint x: 278, endPoint y: 15, distance: 43.5
click at [278, 15] on div "Cynthia Broadway |" at bounding box center [295, 20] width 121 height 11
drag, startPoint x: 278, startPoint y: 15, endPoint x: 286, endPoint y: 19, distance: 9.3
copy div "Broadway"
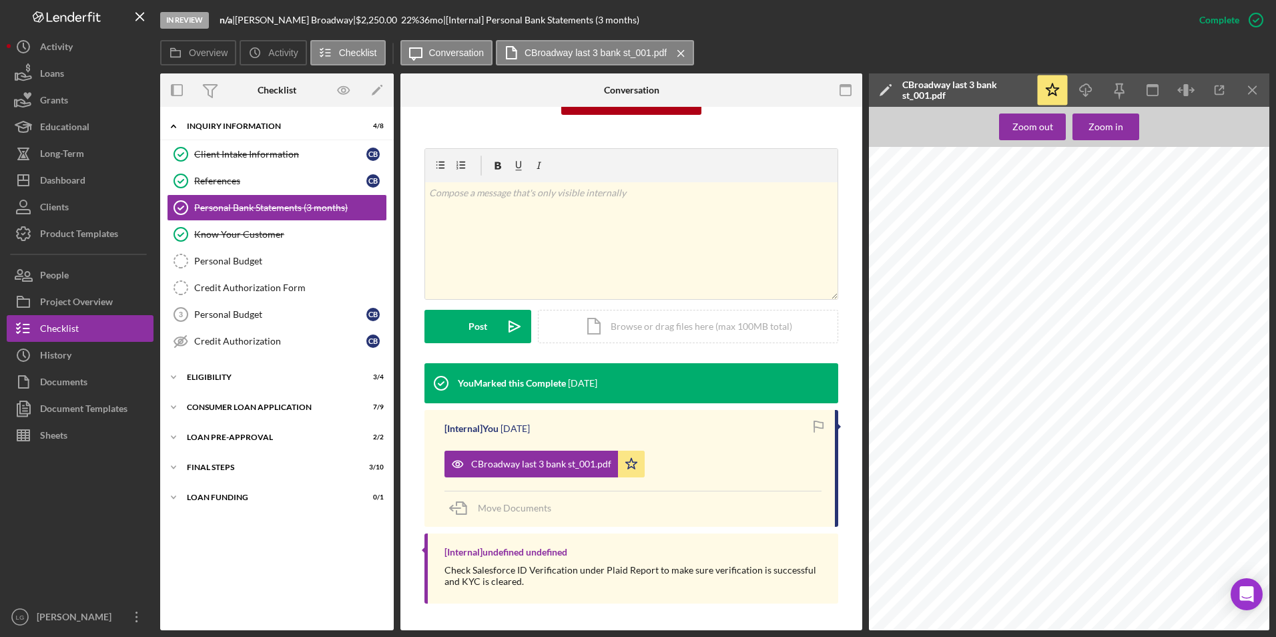
click at [276, 18] on div "Cynthia Broadway |" at bounding box center [295, 20] width 121 height 11
drag, startPoint x: 276, startPoint y: 18, endPoint x: 246, endPoint y: 16, distance: 30.1
click at [246, 16] on div "Cynthia Broadway |" at bounding box center [295, 20] width 121 height 11
copy div "Cynthia"
click at [204, 402] on div "Icon/Expander Consumer Loan Application 7 / 9" at bounding box center [277, 407] width 234 height 27
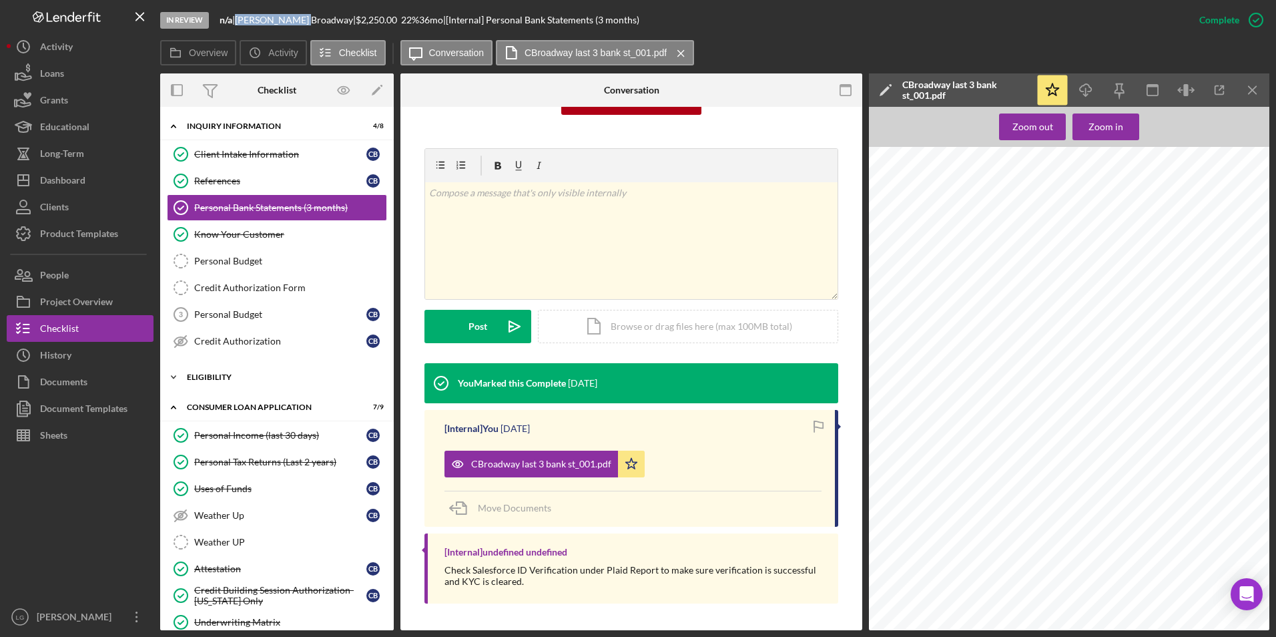
click at [206, 382] on div "Icon/Expander Eligibility 3 / 4" at bounding box center [277, 377] width 234 height 27
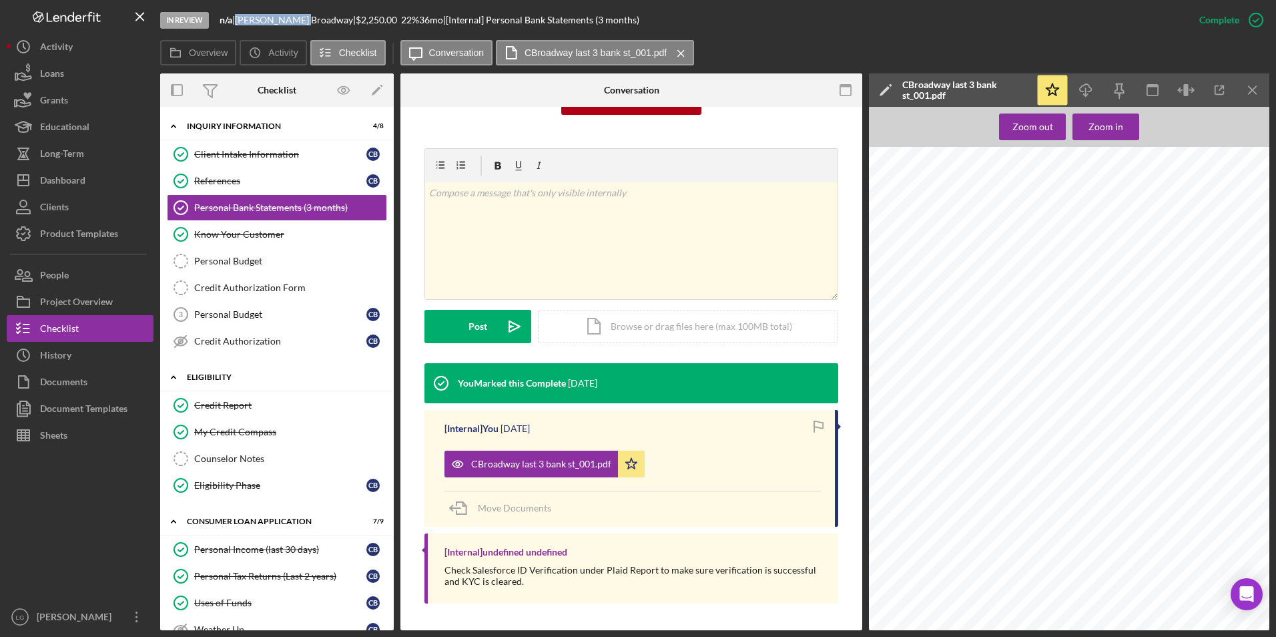
click at [210, 374] on div "Eligibility" at bounding box center [282, 377] width 190 height 8
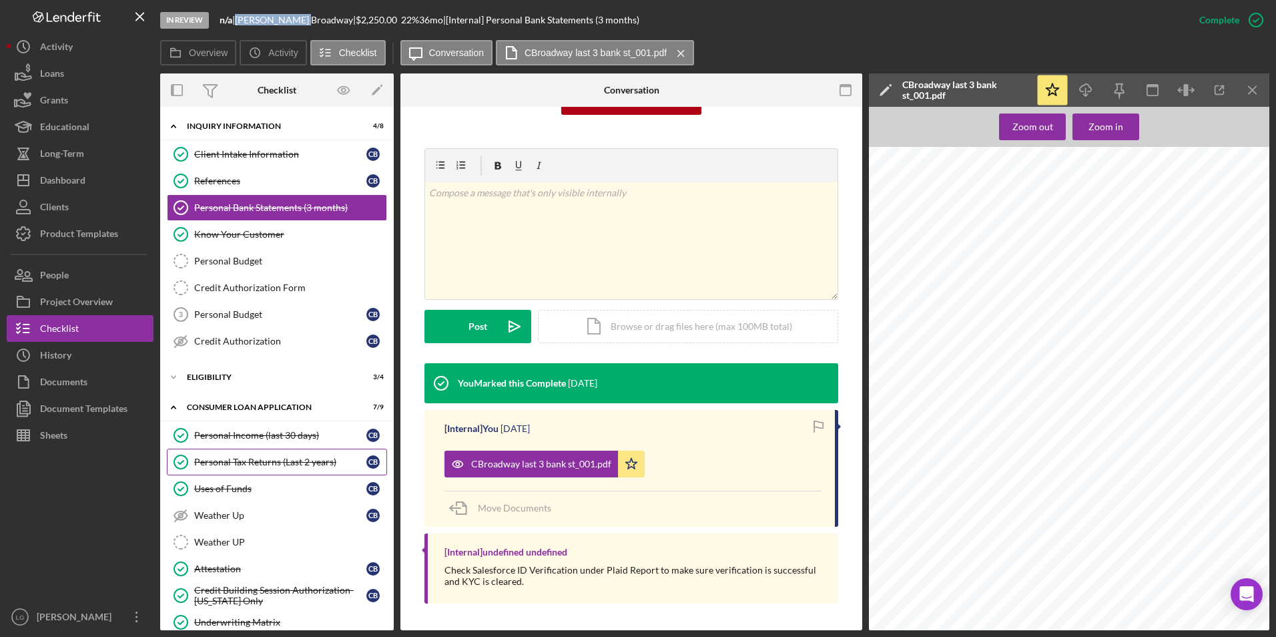
click at [272, 460] on div "Personal Tax Returns (Last 2 years)" at bounding box center [280, 461] width 172 height 11
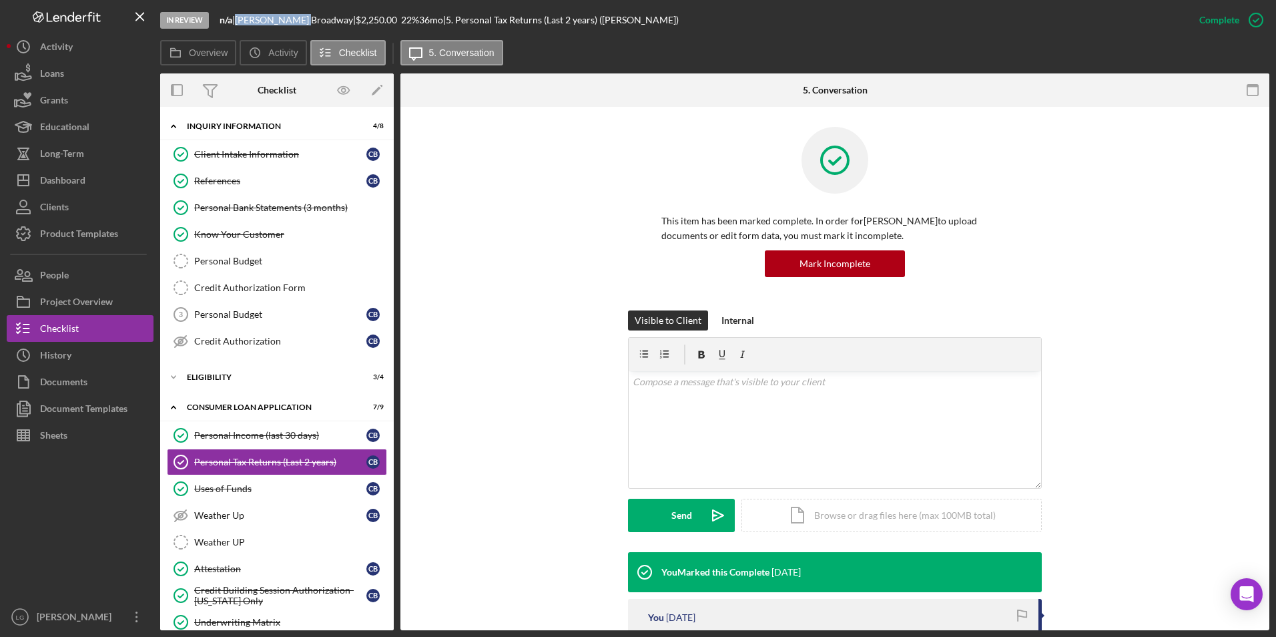
scroll to position [221, 0]
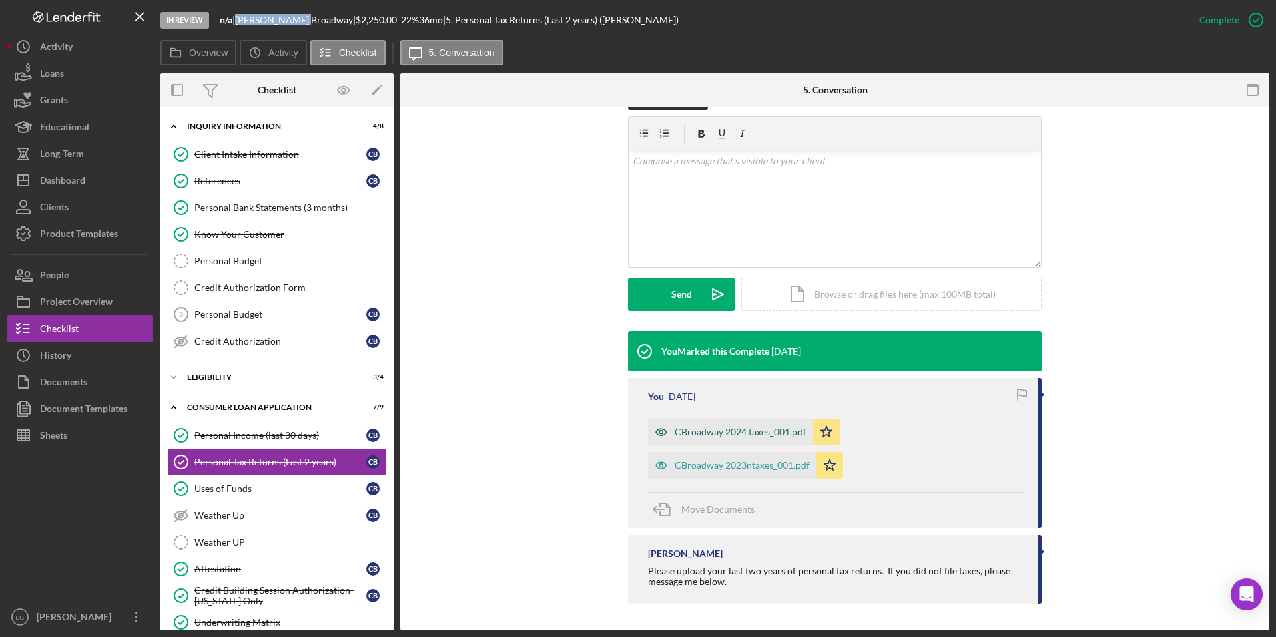
click at [693, 427] on div "CBroadway 2024 taxes_001.pdf" at bounding box center [740, 431] width 131 height 11
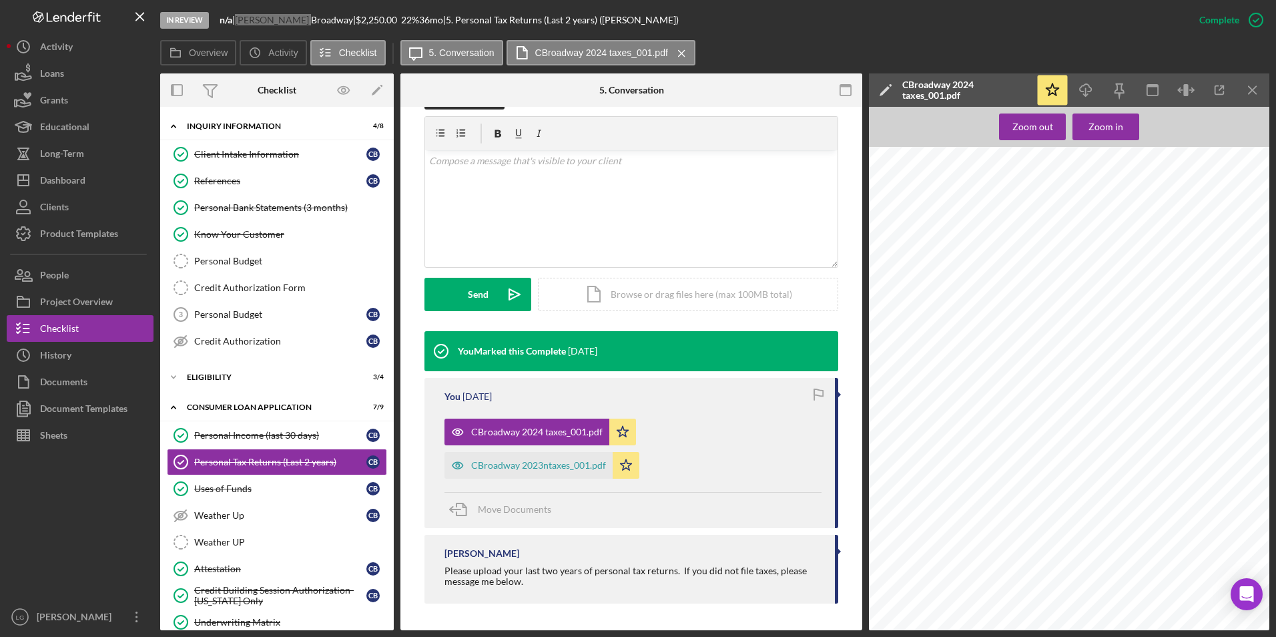
scroll to position [0, 0]
drag, startPoint x: 553, startPoint y: 465, endPoint x: 581, endPoint y: 464, distance: 28.0
click at [553, 465] on div "CBroadway 2023ntaxes_001.pdf" at bounding box center [538, 465] width 135 height 11
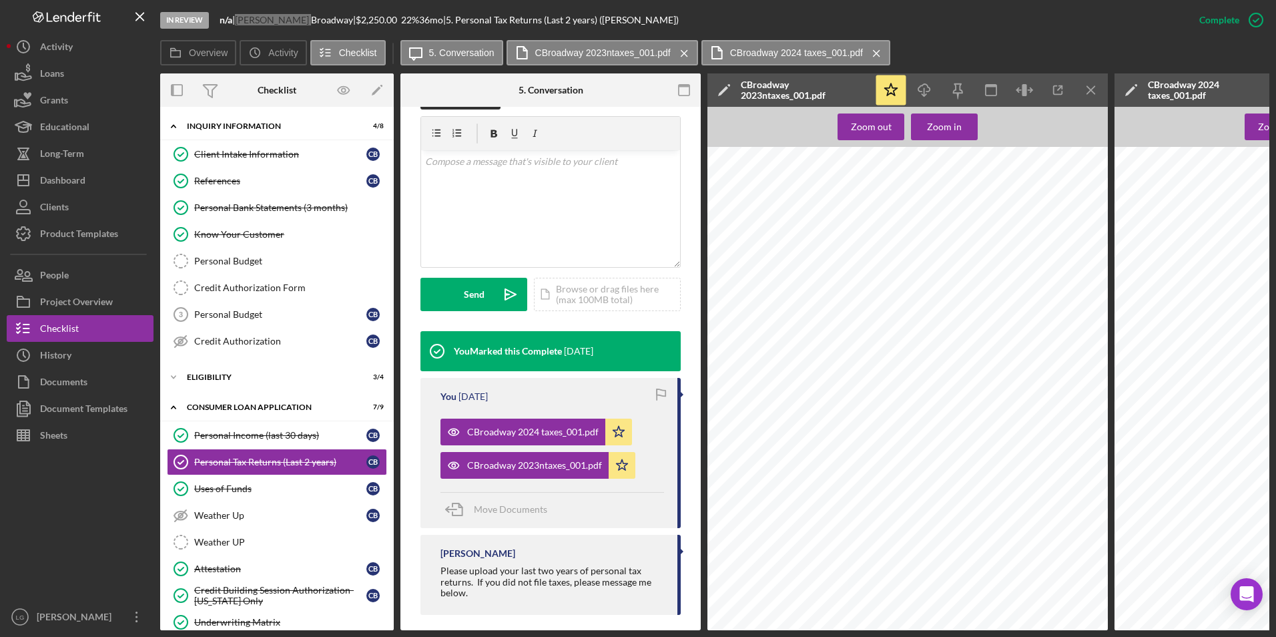
scroll to position [139, 0]
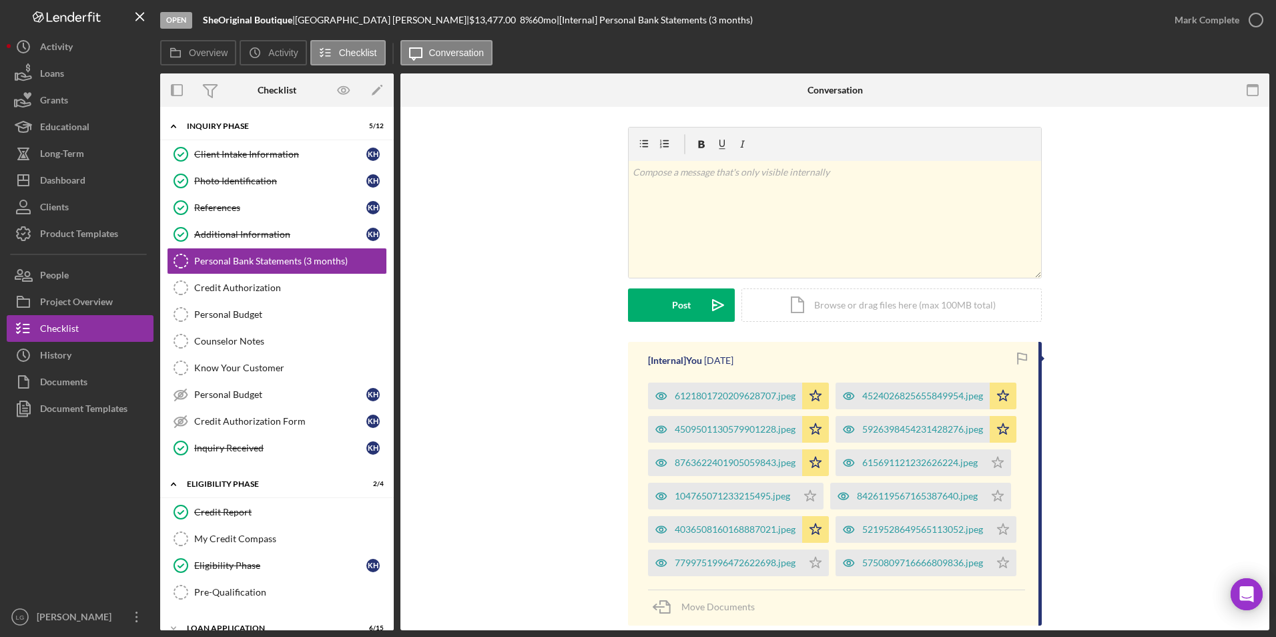
scroll to position [143, 0]
